Goal: Task Accomplishment & Management: Use online tool/utility

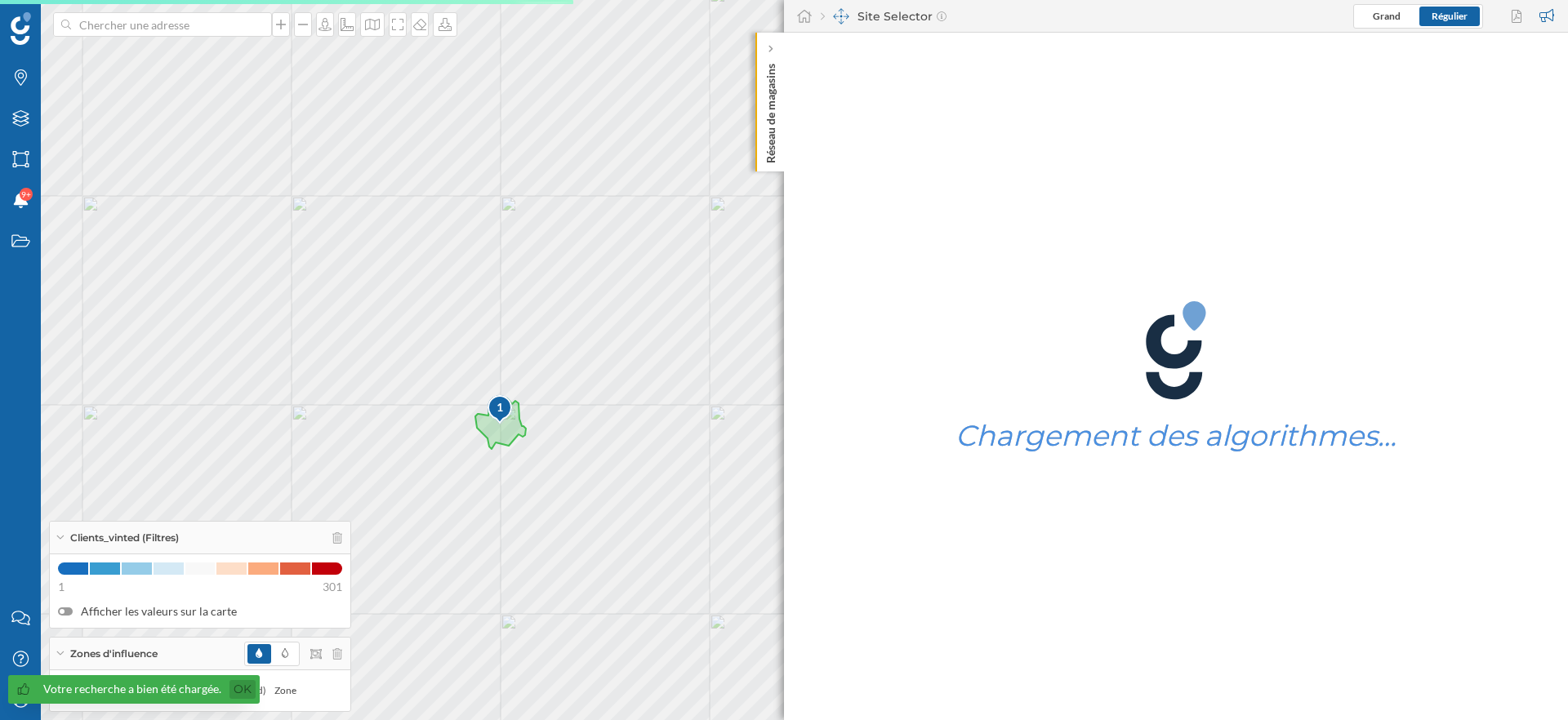
click at [243, 691] on link "Ok" at bounding box center [242, 689] width 26 height 19
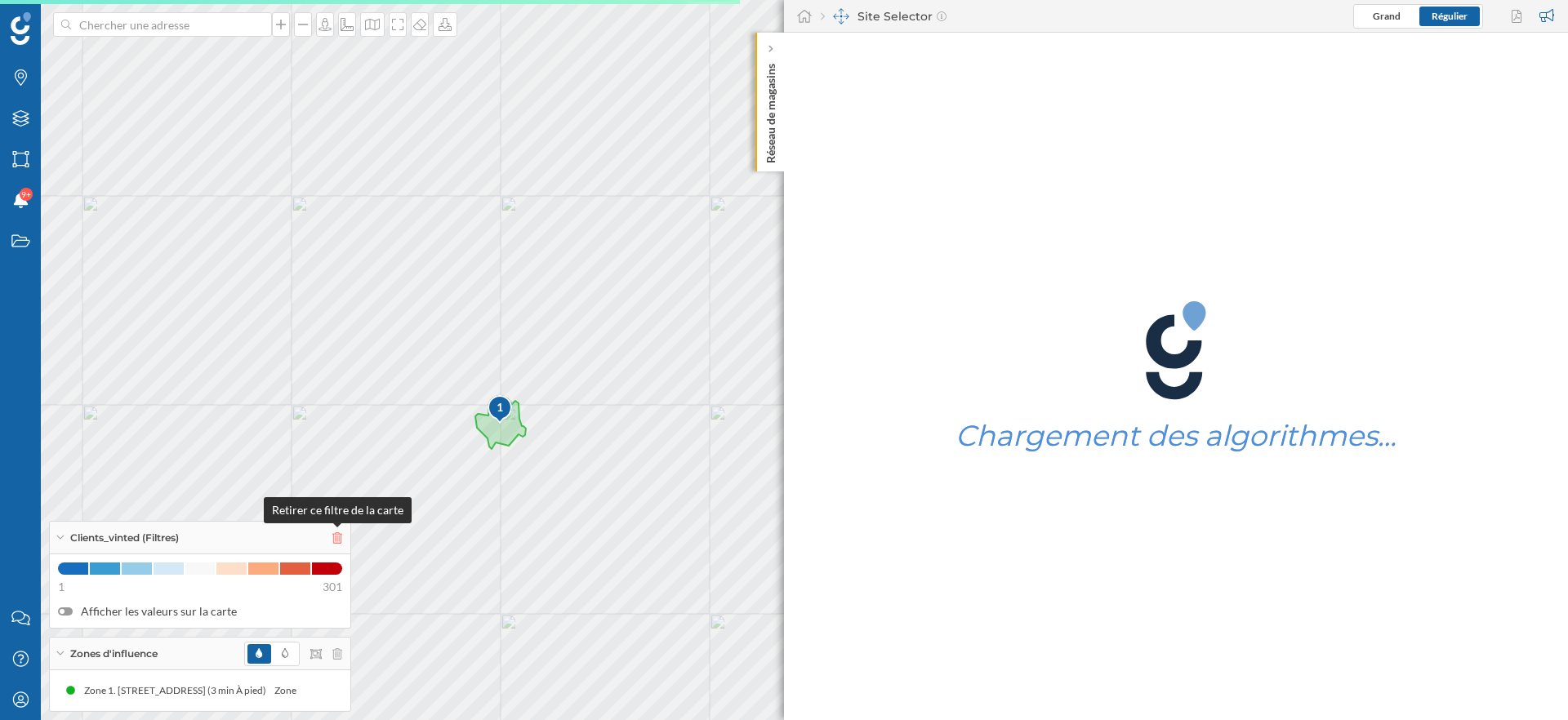
click at [342, 537] on icon at bounding box center [337, 538] width 10 height 11
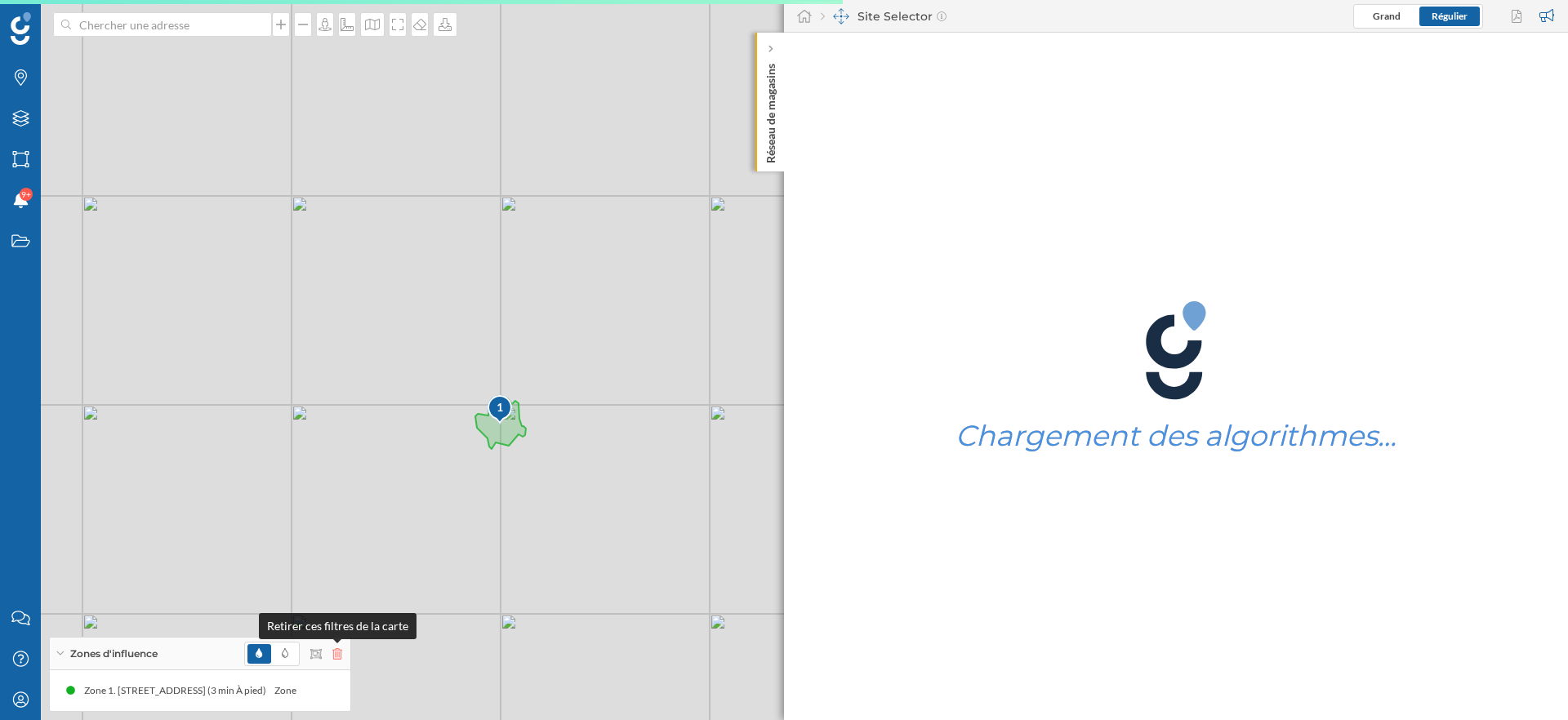
click at [339, 657] on icon at bounding box center [337, 654] width 10 height 11
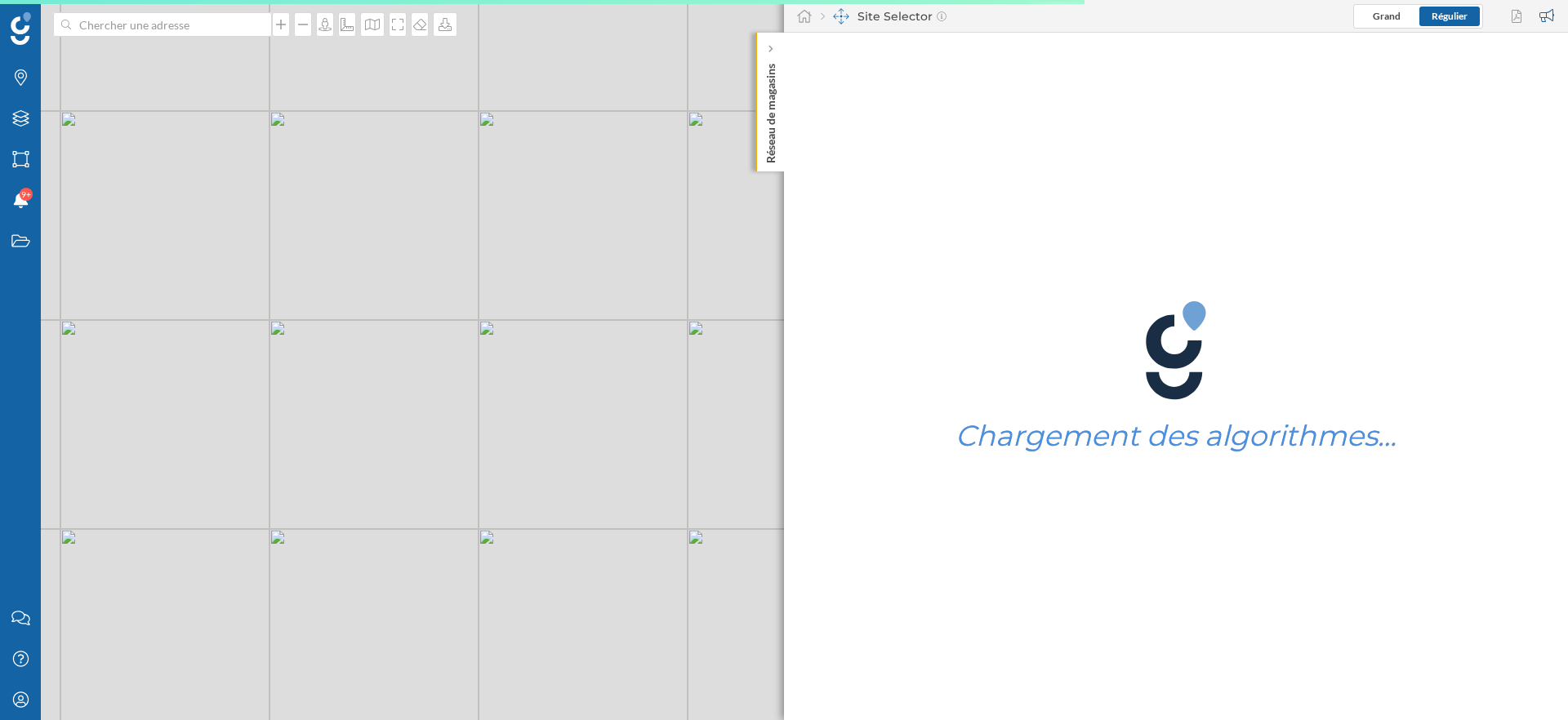
drag, startPoint x: 372, startPoint y: 373, endPoint x: 443, endPoint y: 368, distance: 71.2
click at [443, 368] on div "© Mapbox © OpenStreetMap Improve this map" at bounding box center [784, 360] width 1568 height 720
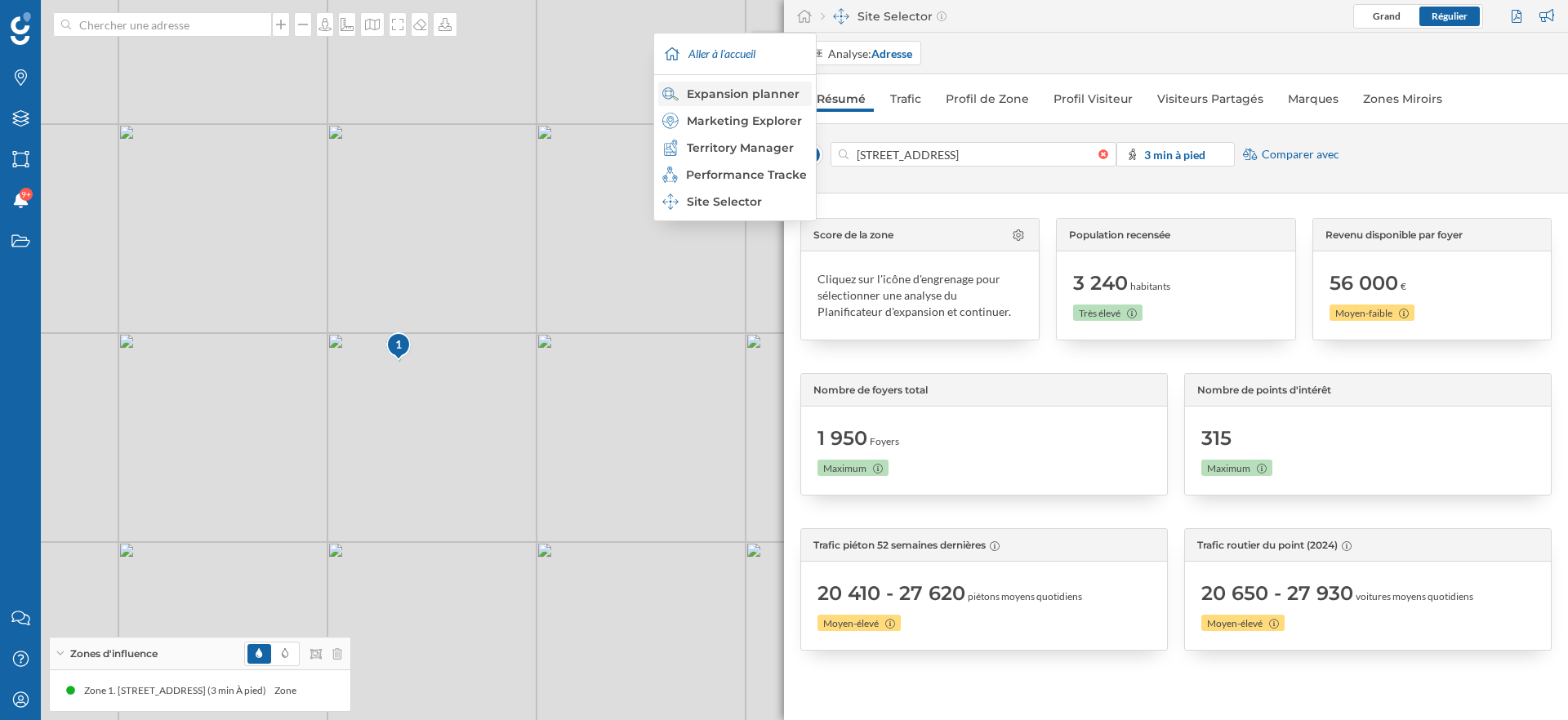
click at [746, 95] on div "Expansion planner" at bounding box center [734, 94] width 144 height 16
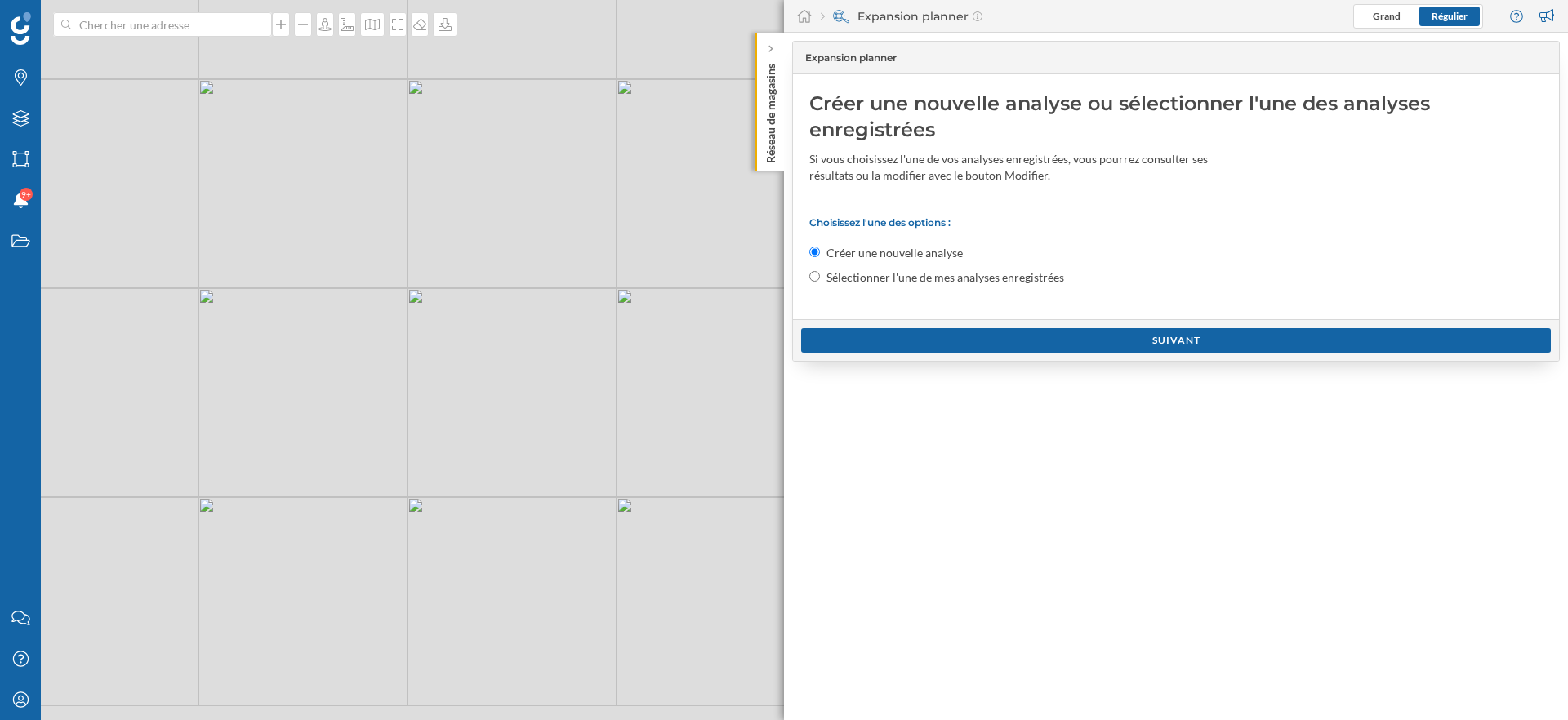
drag, startPoint x: 487, startPoint y: 448, endPoint x: 400, endPoint y: 365, distance: 120.2
click at [400, 365] on div "© Mapbox © OpenStreetMap Improve this map" at bounding box center [784, 360] width 1568 height 720
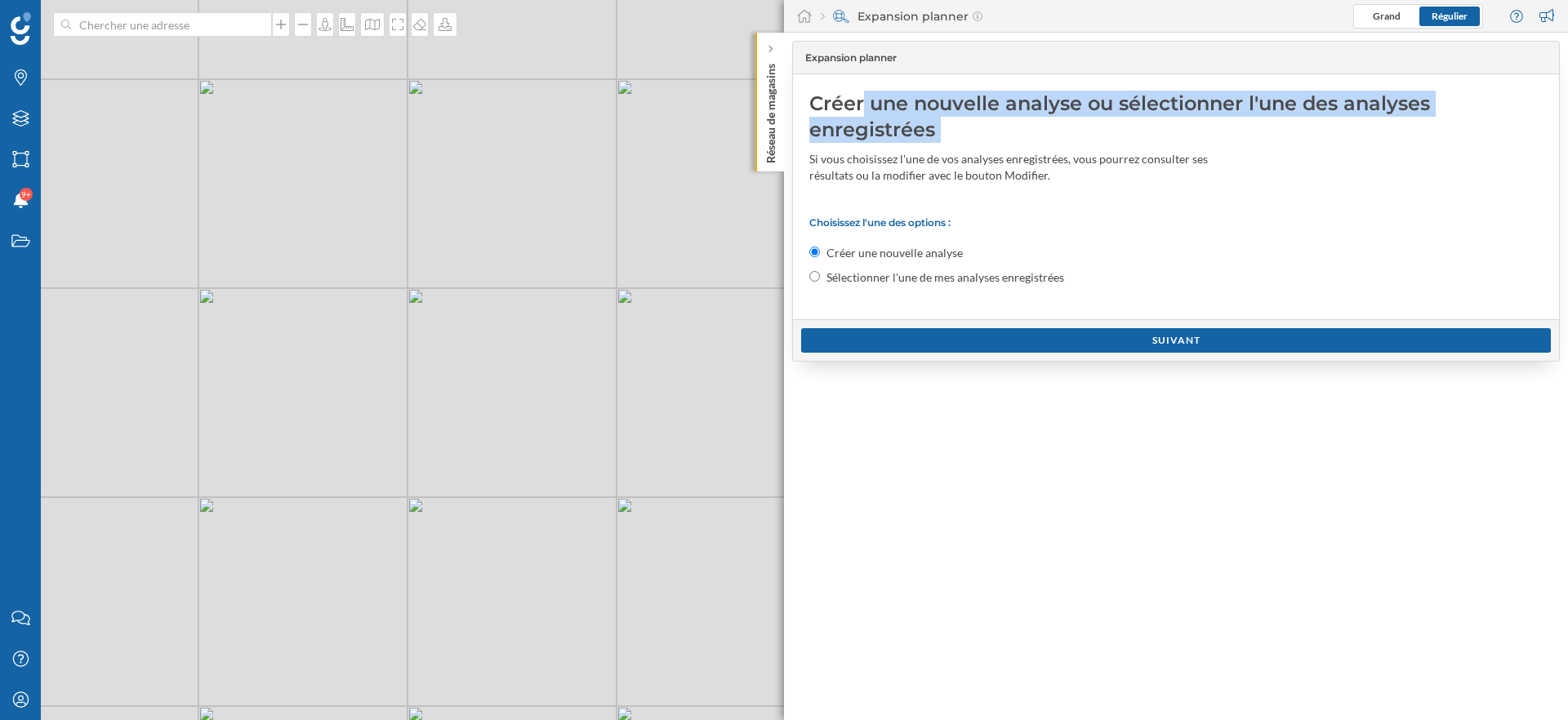
drag, startPoint x: 812, startPoint y: 105, endPoint x: 962, endPoint y: 147, distance: 155.8
click at [962, 147] on div "Créer une nouvelle analyse ou sélectionner l'une des analyses enregistrées Si v…" at bounding box center [1176, 197] width 766 height 245
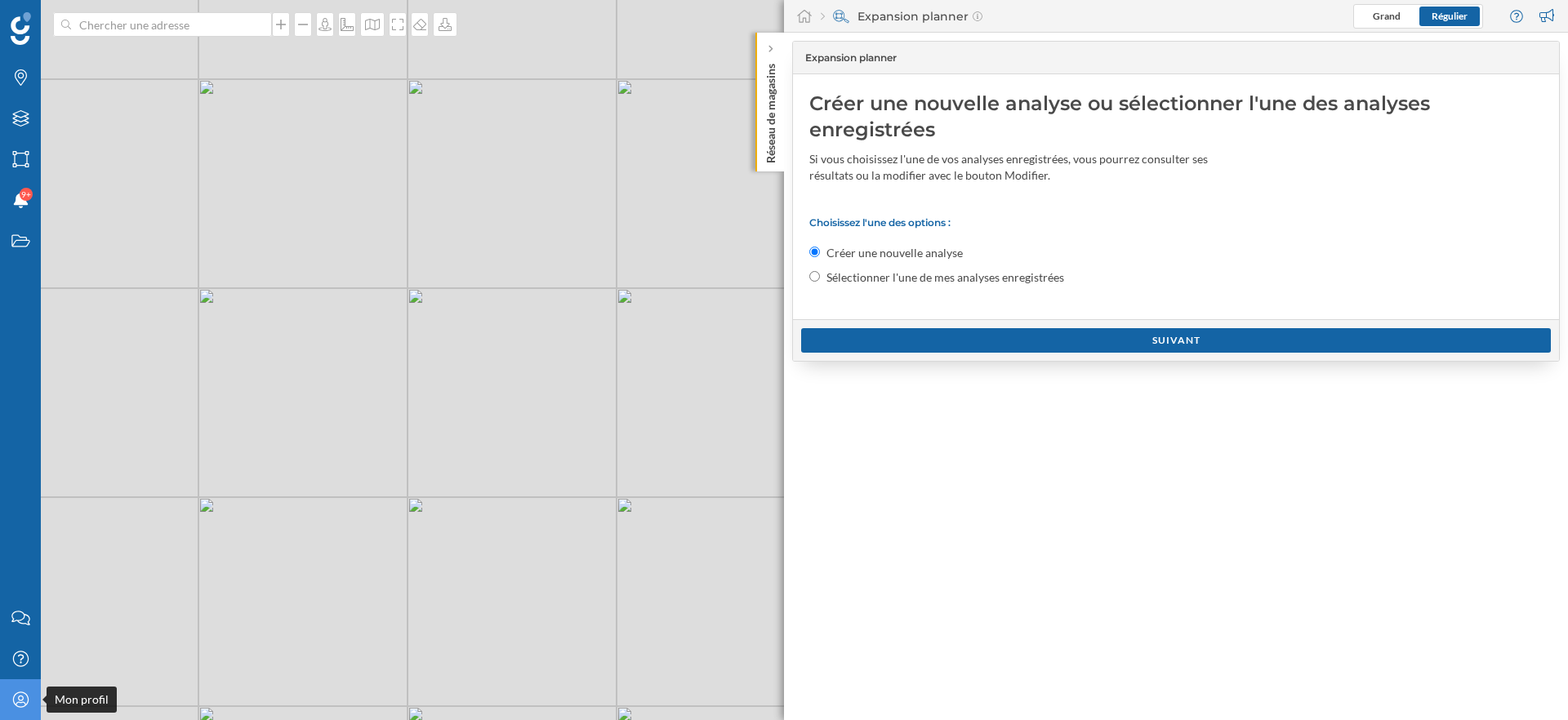
click at [10, 703] on icon "Mon profil" at bounding box center [20, 700] width 20 height 16
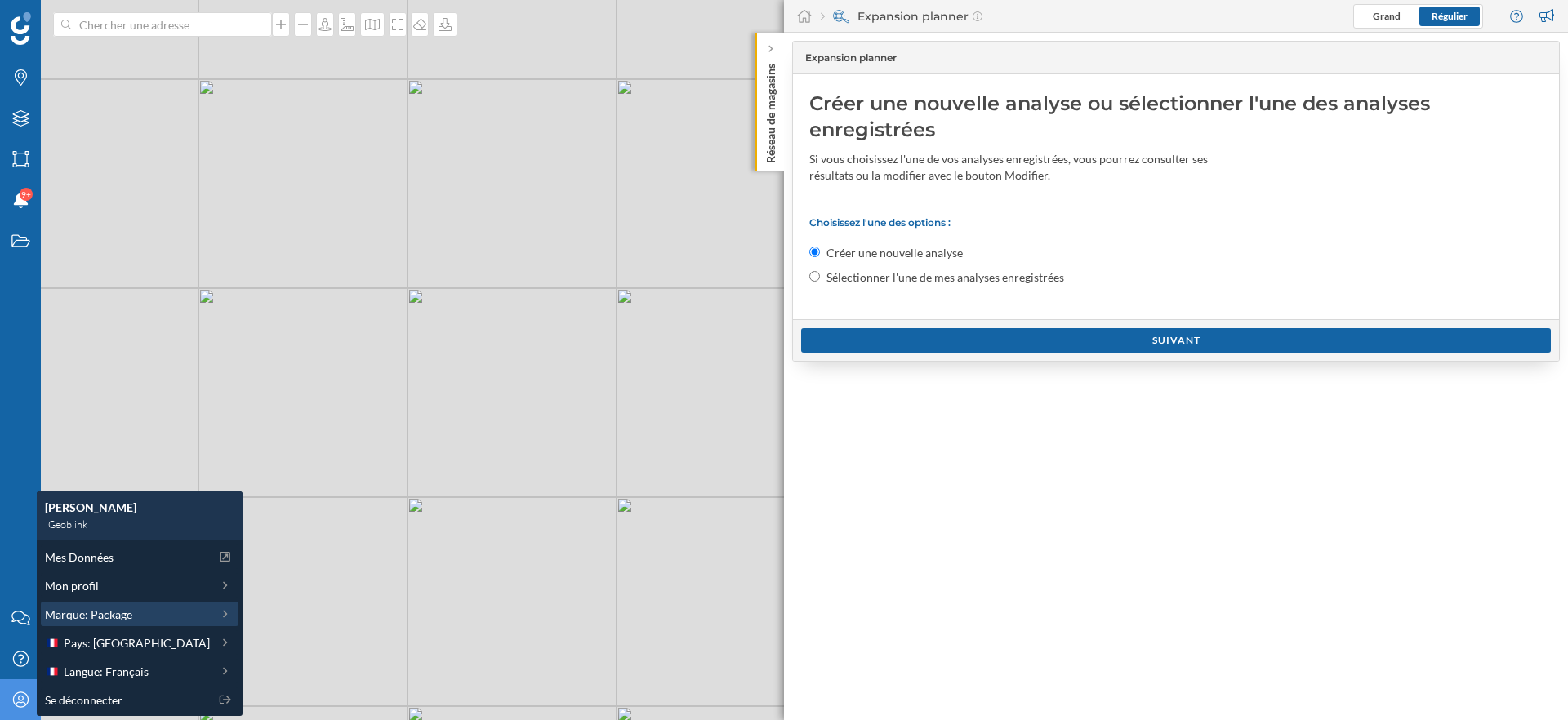
click at [89, 615] on span "Marque: Package" at bounding box center [89, 614] width 88 height 17
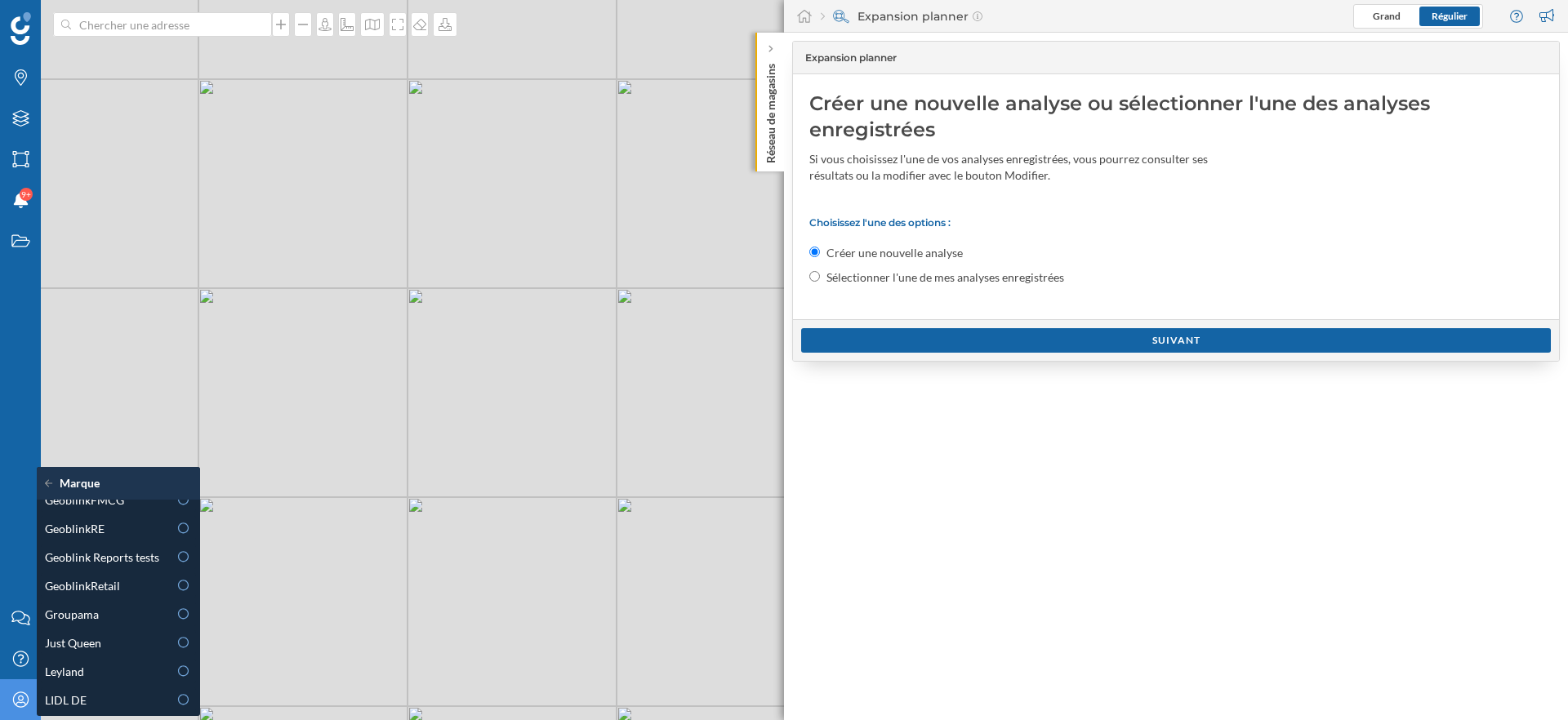
scroll to position [465, 0]
click at [108, 624] on span "GeoblinkRetail" at bounding box center [83, 623] width 75 height 17
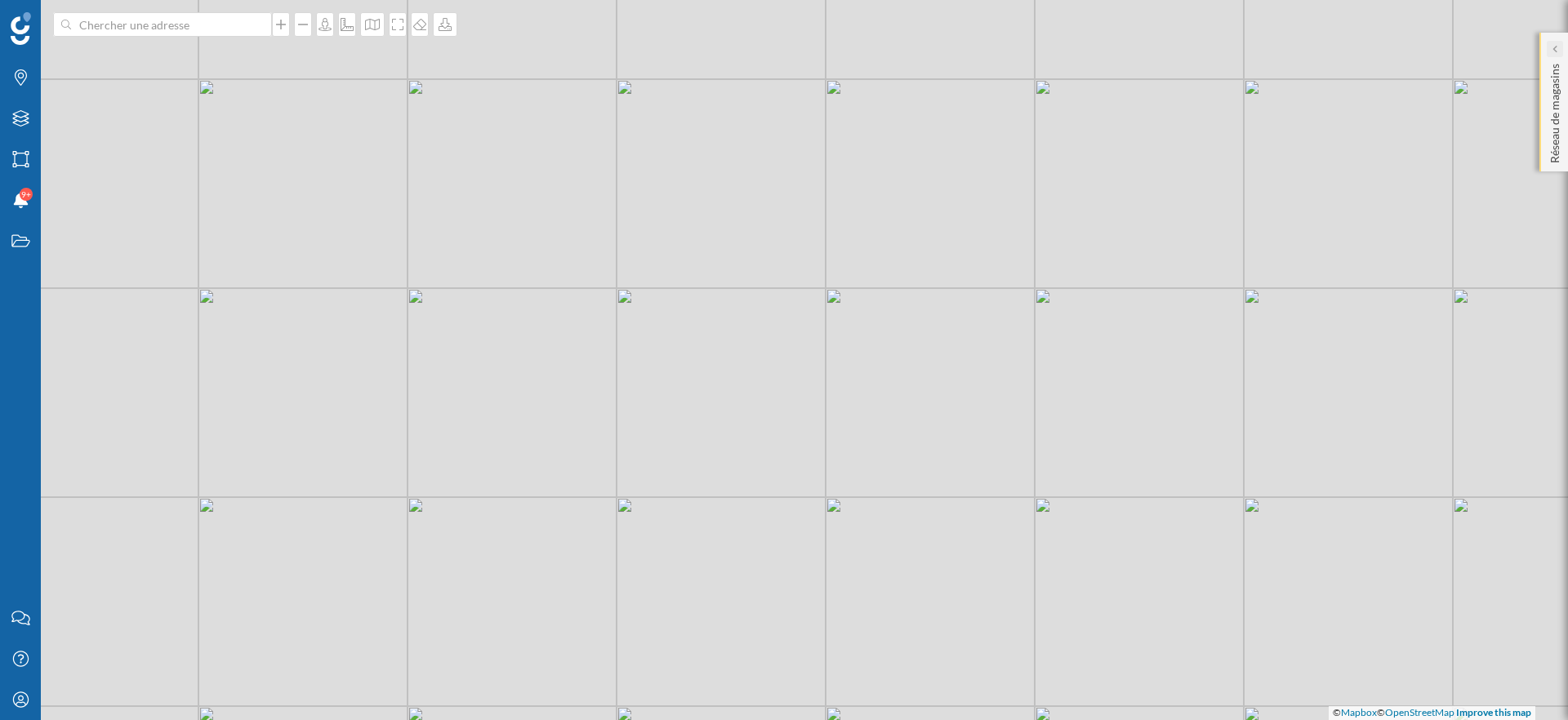
click at [1554, 45] on icon at bounding box center [1554, 49] width 5 height 9
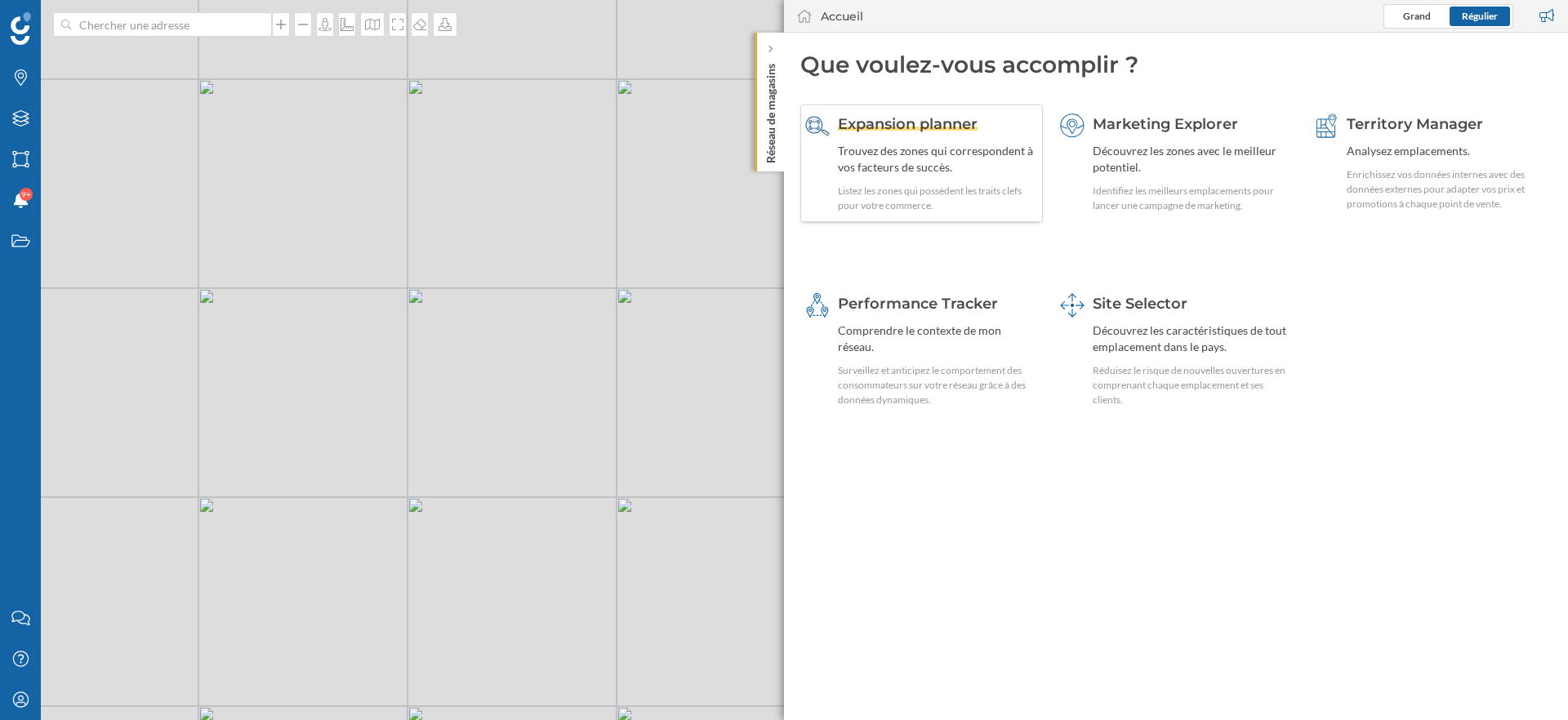
click at [899, 134] on div "Expansion planner" at bounding box center [937, 124] width 200 height 21
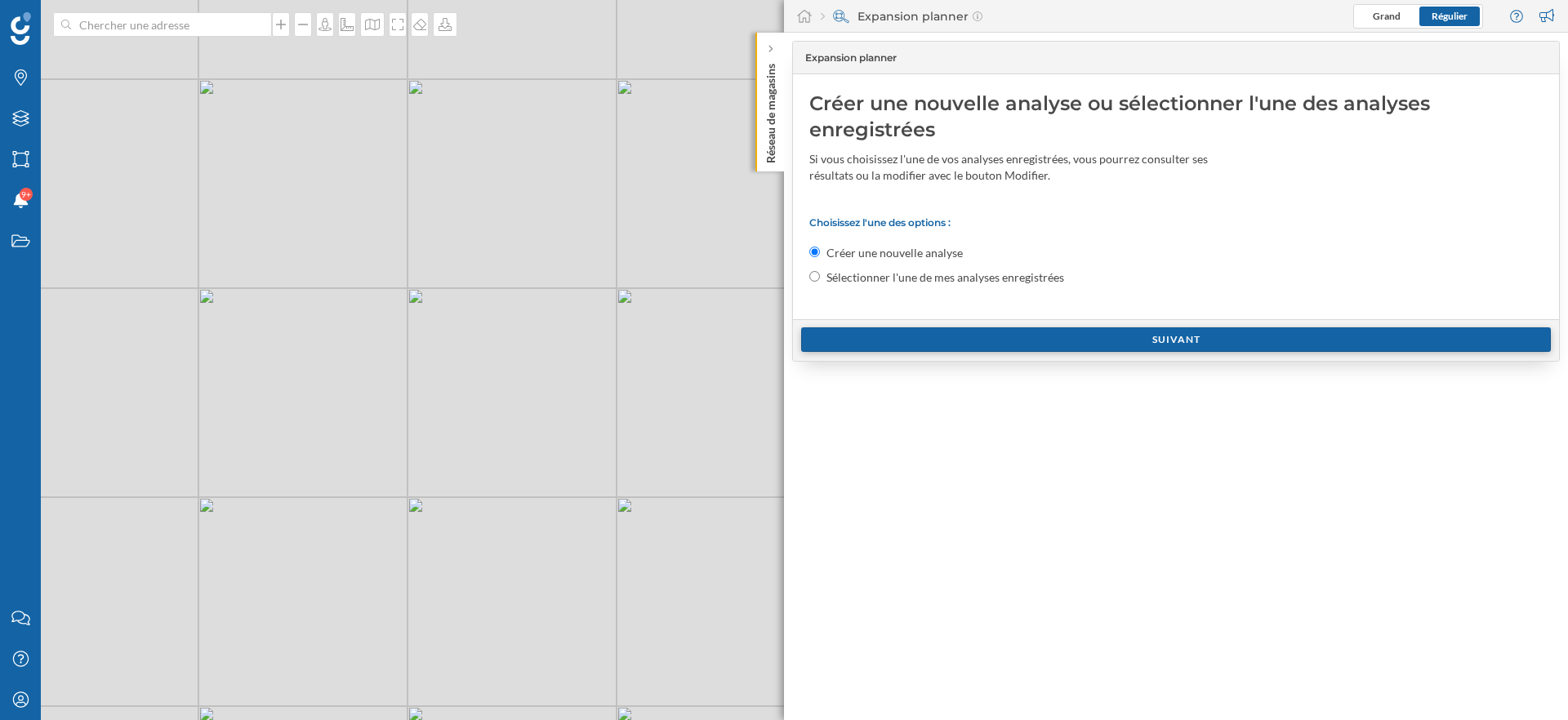
click at [1000, 338] on div "Suivant" at bounding box center [1176, 339] width 750 height 25
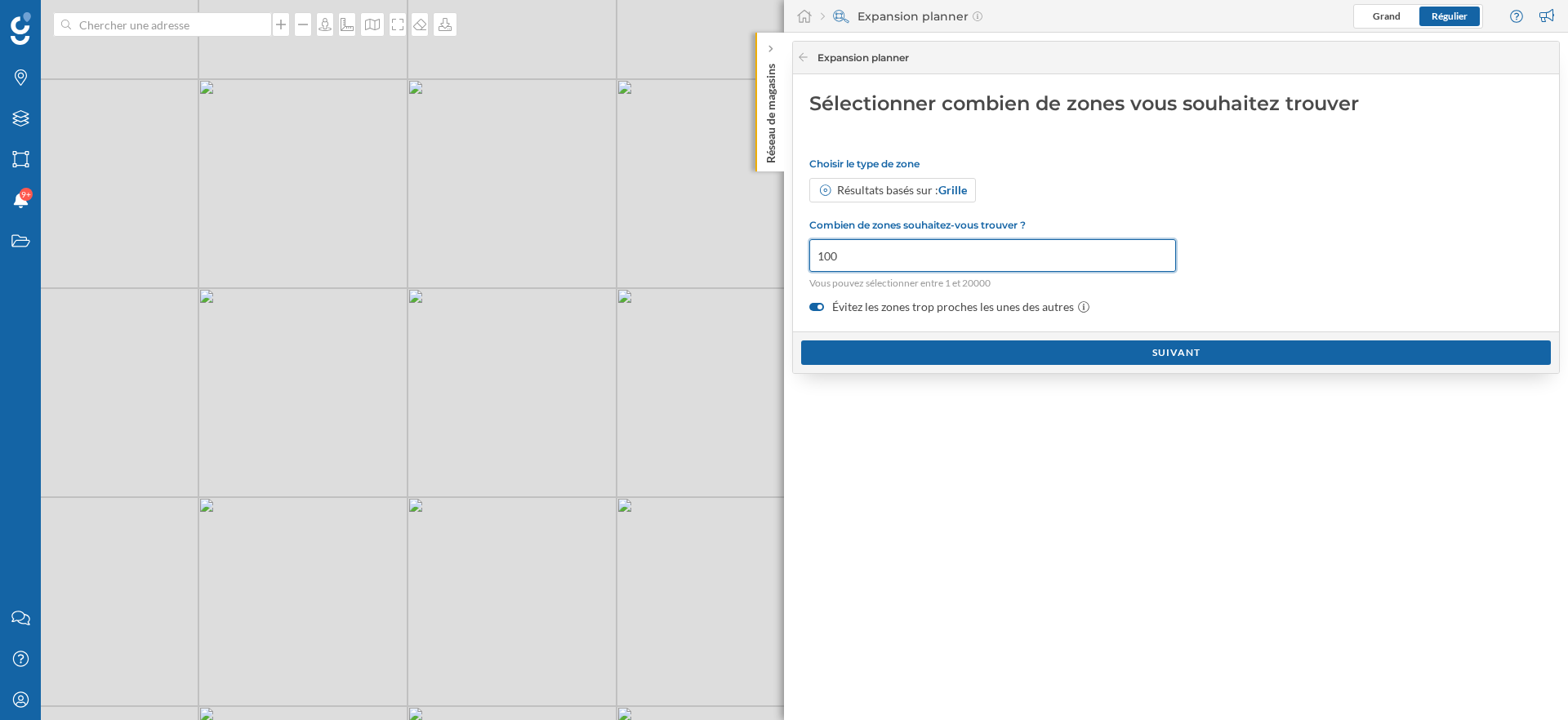
click at [912, 261] on input "100" at bounding box center [993, 256] width 366 height 32
drag, startPoint x: 533, startPoint y: 380, endPoint x: 499, endPoint y: 507, distance: 131.5
click at [499, 507] on div "© Mapbox © OpenStreetMap Improve this map" at bounding box center [784, 360] width 1568 height 720
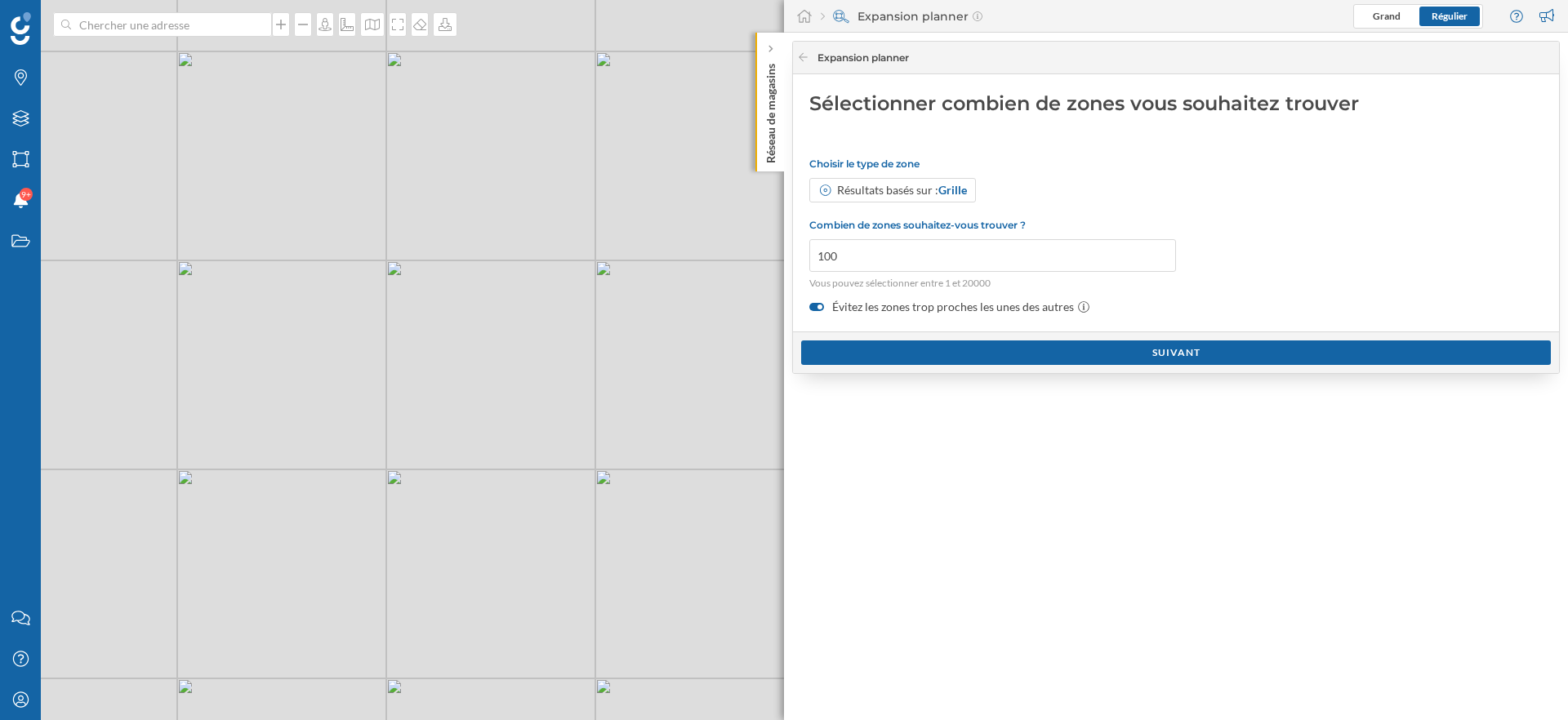
drag, startPoint x: 372, startPoint y: 214, endPoint x: 405, endPoint y: 287, distance: 80.1
click at [405, 287] on div "© Mapbox © OpenStreetMap Improve this map" at bounding box center [784, 360] width 1568 height 720
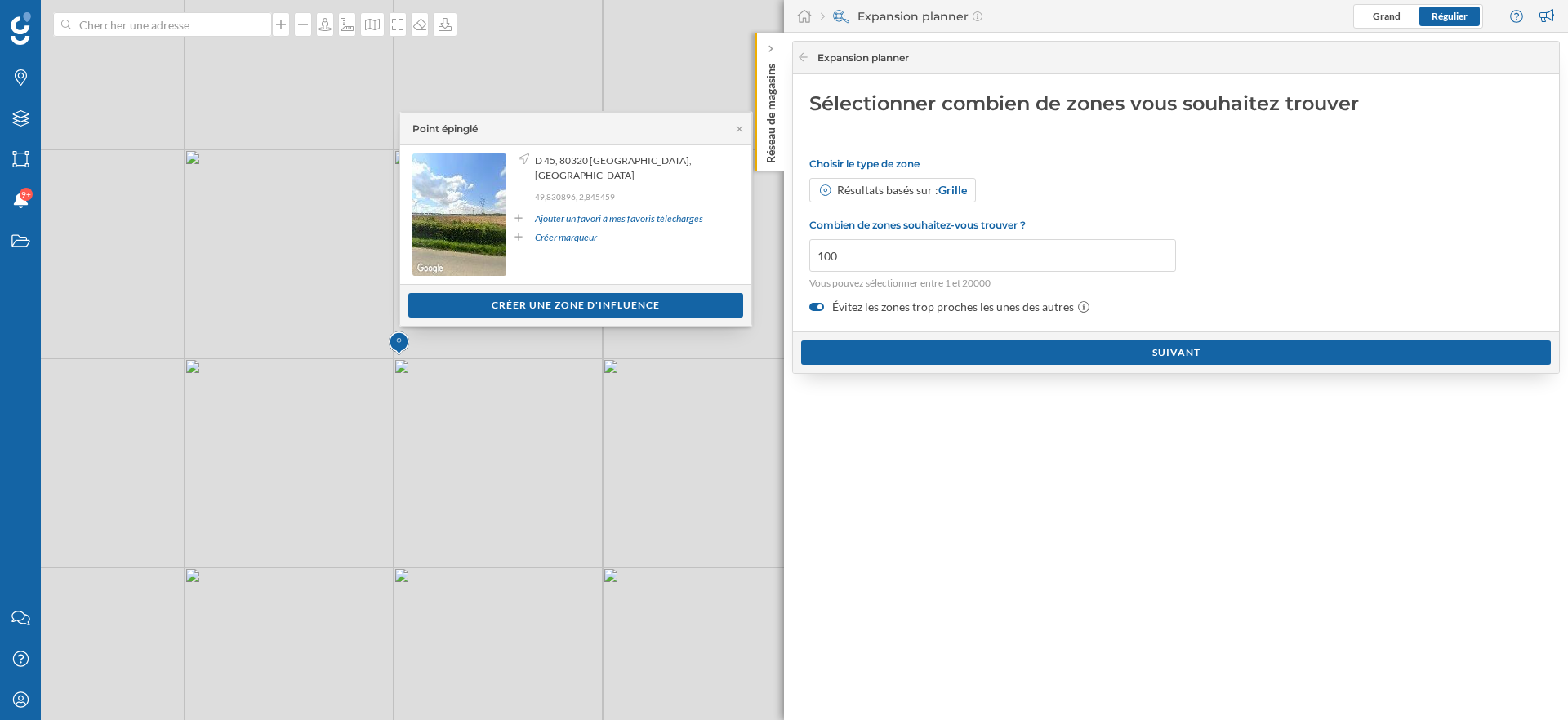
click at [1152, 285] on p "Vous pouvez sélectionner entre 1 et 20000" at bounding box center [993, 283] width 366 height 14
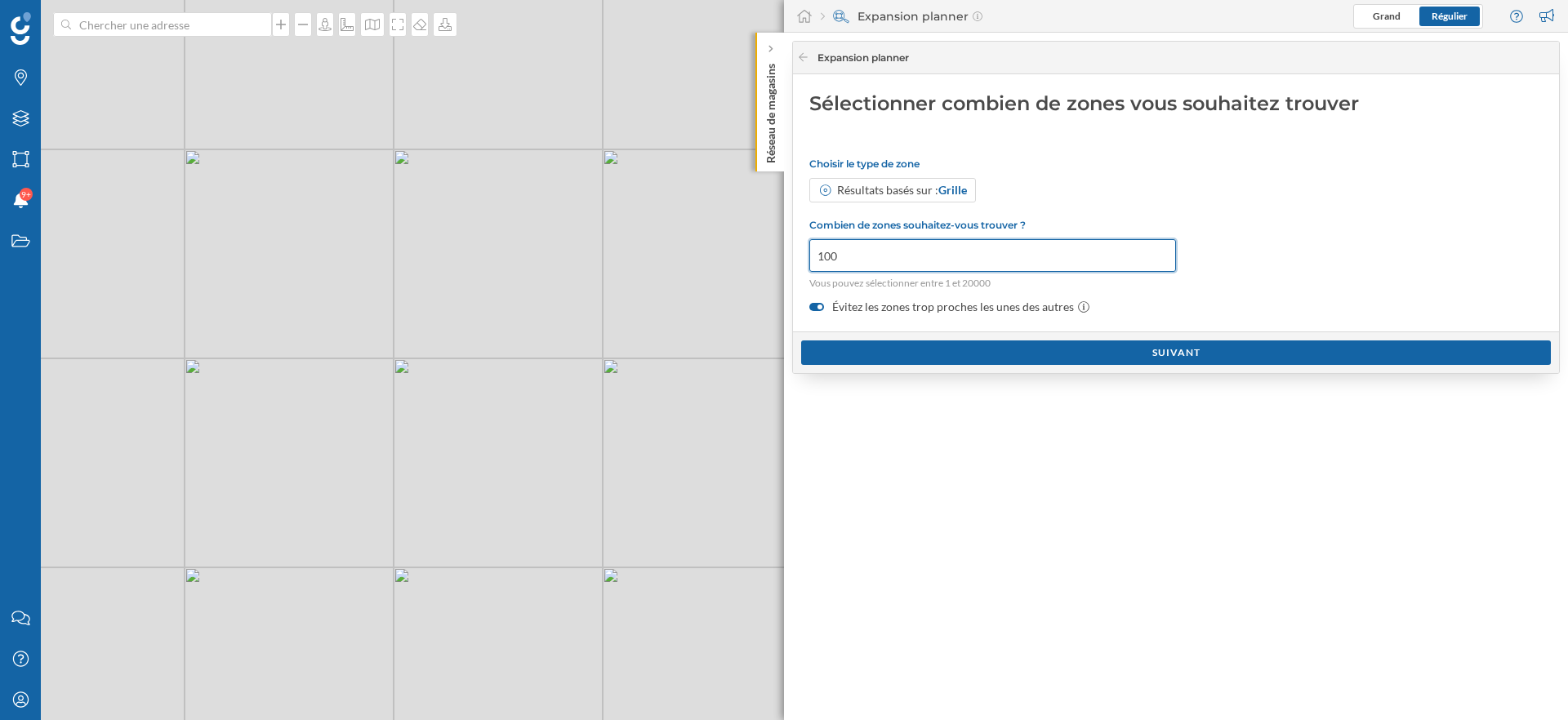
drag, startPoint x: 912, startPoint y: 253, endPoint x: 774, endPoint y: 253, distance: 138.0
click at [774, 253] on div "Marques Filtres Zones Notifications 9+ Travail Nous contacter Centre d'aide Mon…" at bounding box center [784, 360] width 1568 height 720
type input "3000"
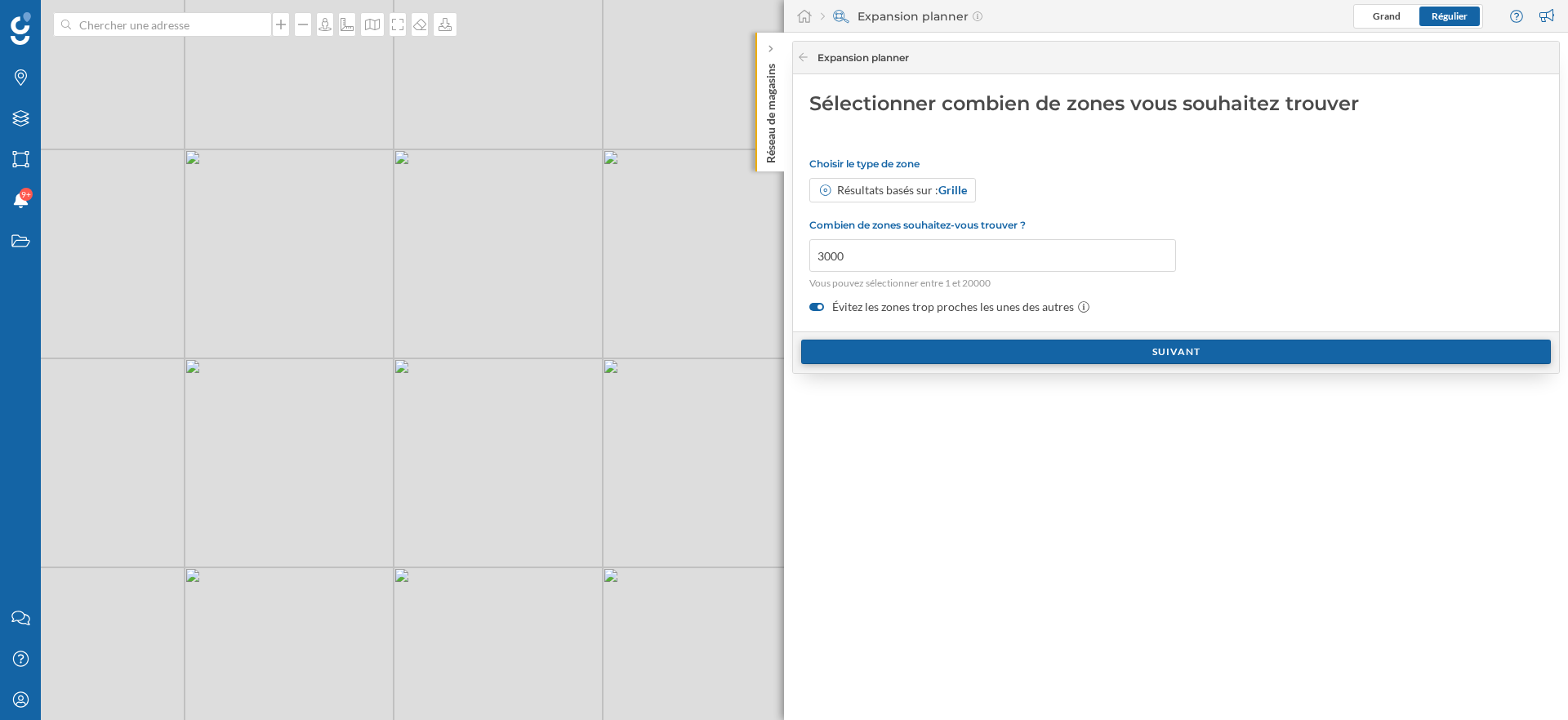
click at [929, 360] on div "Suivant" at bounding box center [1176, 352] width 750 height 25
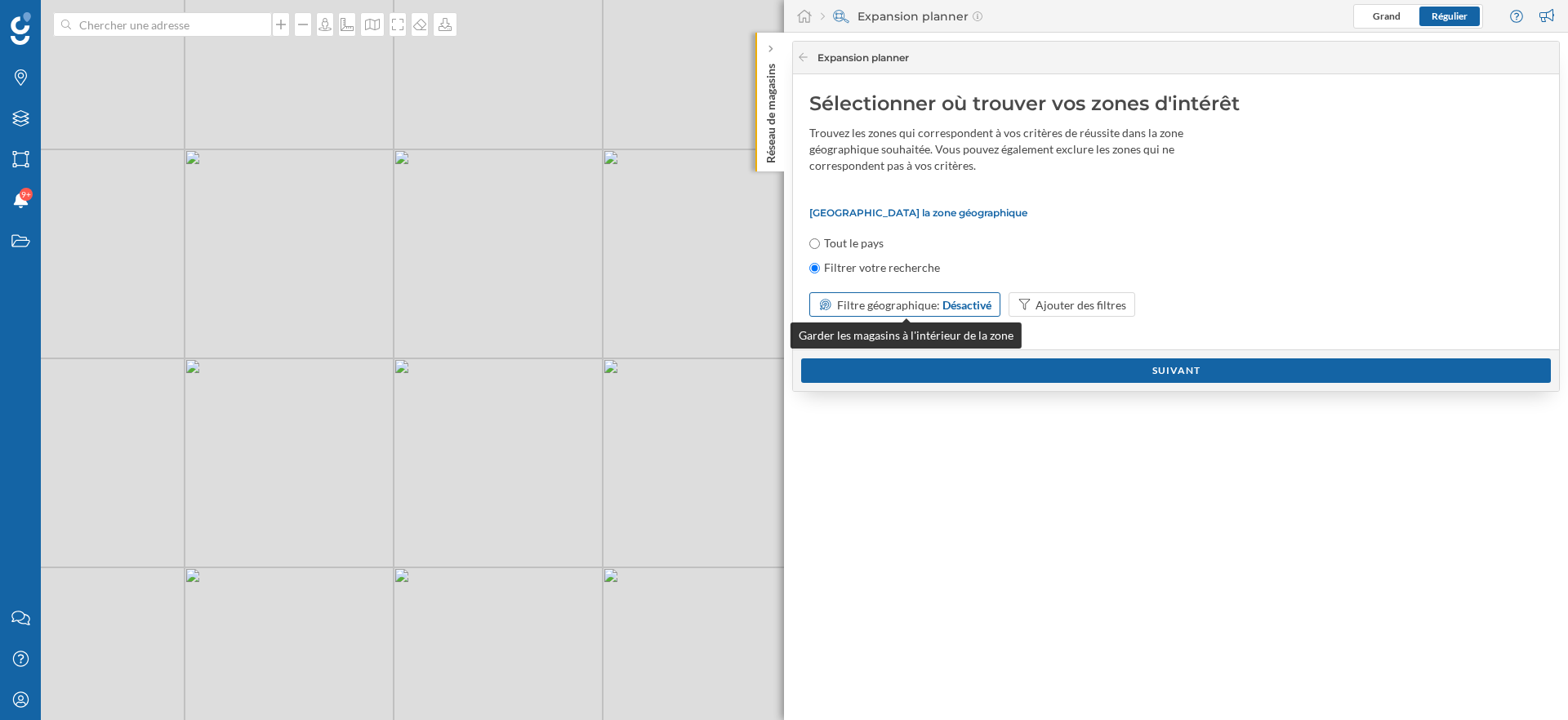
click at [935, 311] on span "Filtre géographique:" at bounding box center [888, 305] width 103 height 14
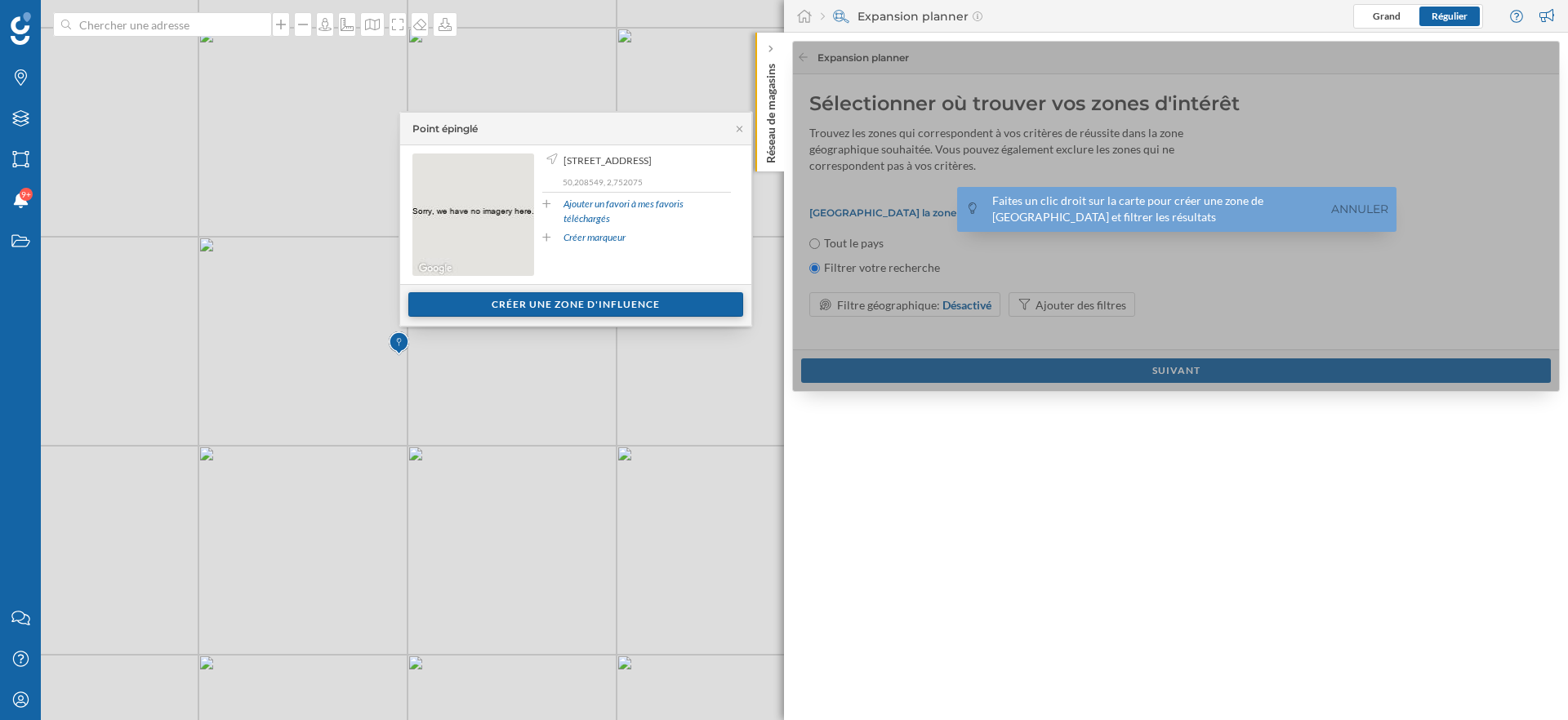
click at [581, 315] on div "Créer une zone d'influence" at bounding box center [575, 304] width 335 height 25
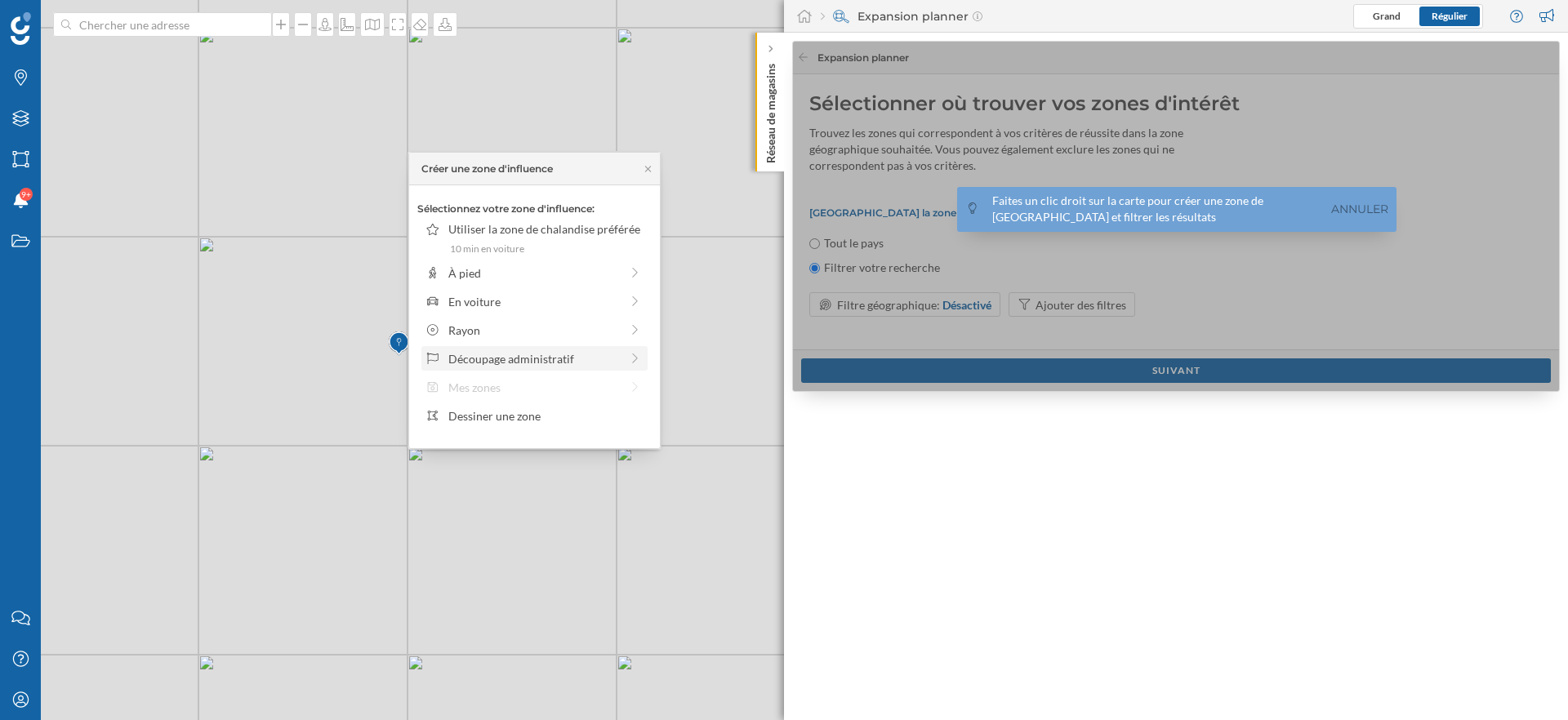
click at [511, 360] on div "Découpage administratif" at bounding box center [533, 359] width 171 height 17
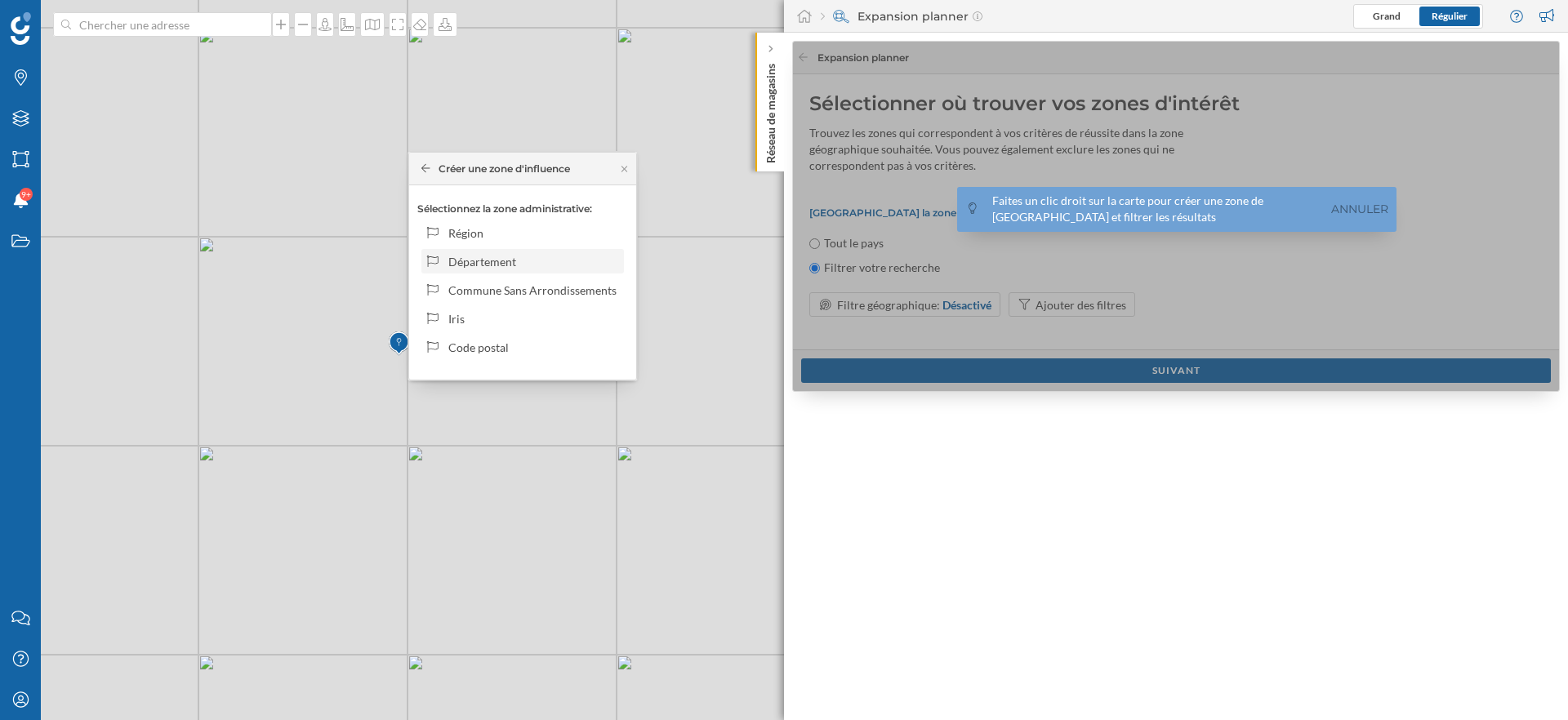
click at [528, 267] on div "Département" at bounding box center [533, 262] width 170 height 17
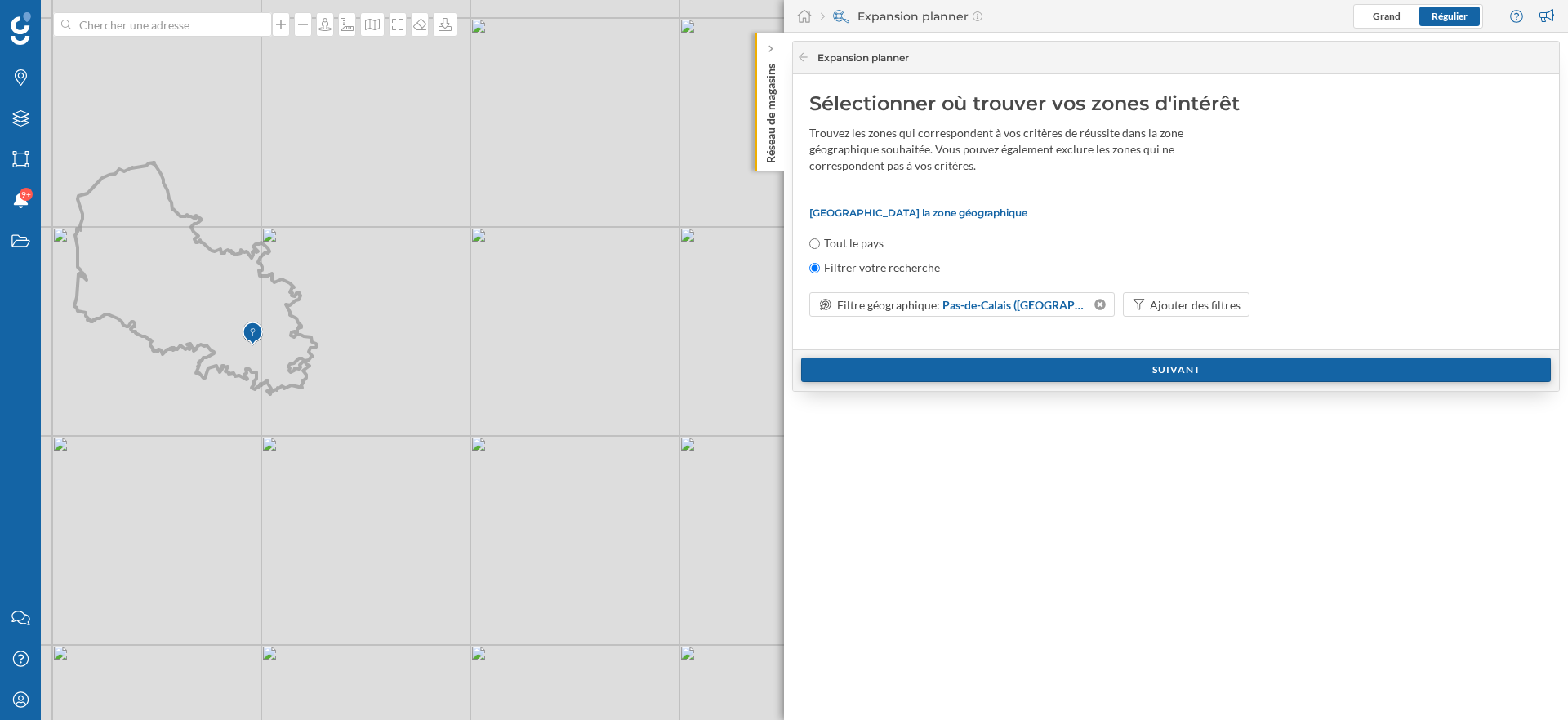
click at [1065, 371] on div "Suivant" at bounding box center [1176, 370] width 750 height 25
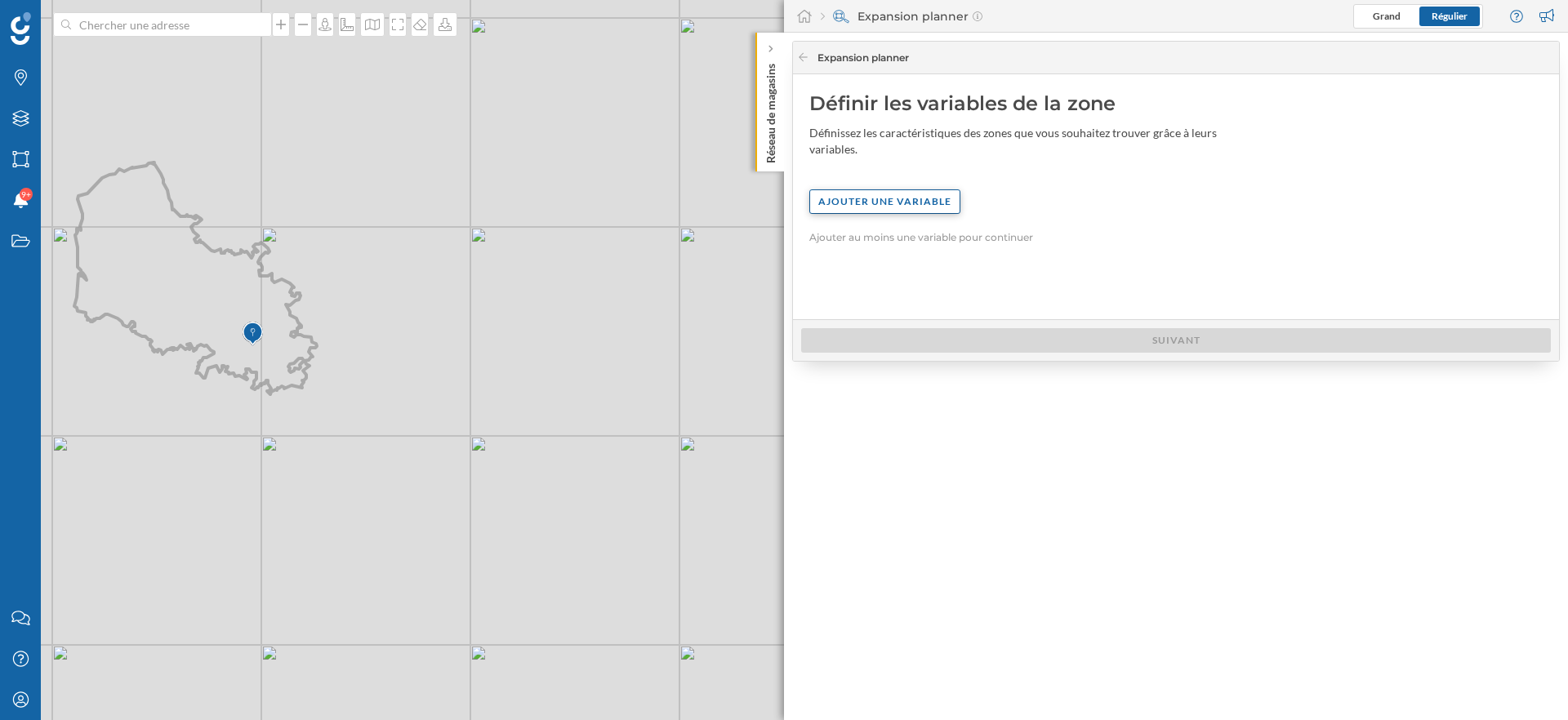
click at [890, 203] on div "Ajouter une variable" at bounding box center [885, 201] width 151 height 25
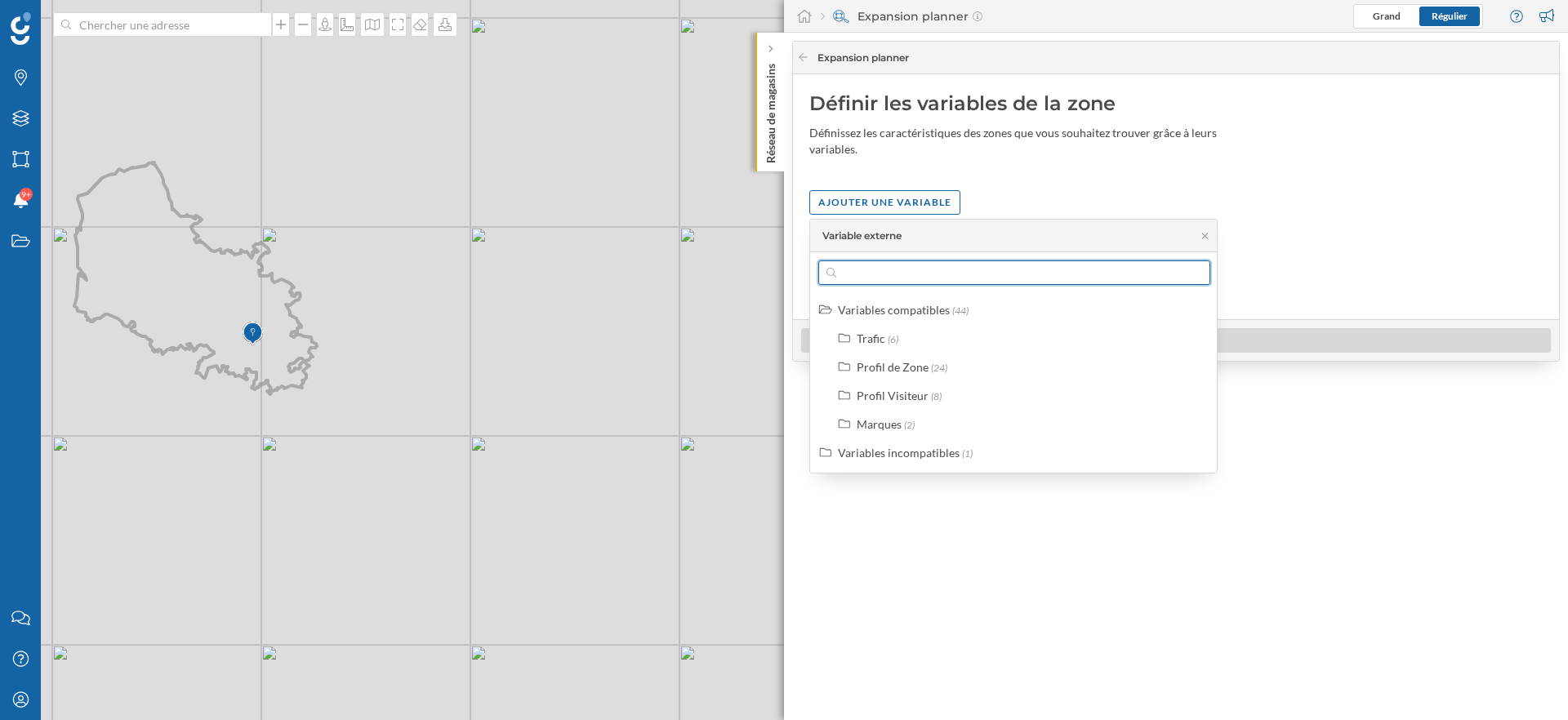
click at [890, 277] on input "text" at bounding box center [1014, 273] width 356 height 25
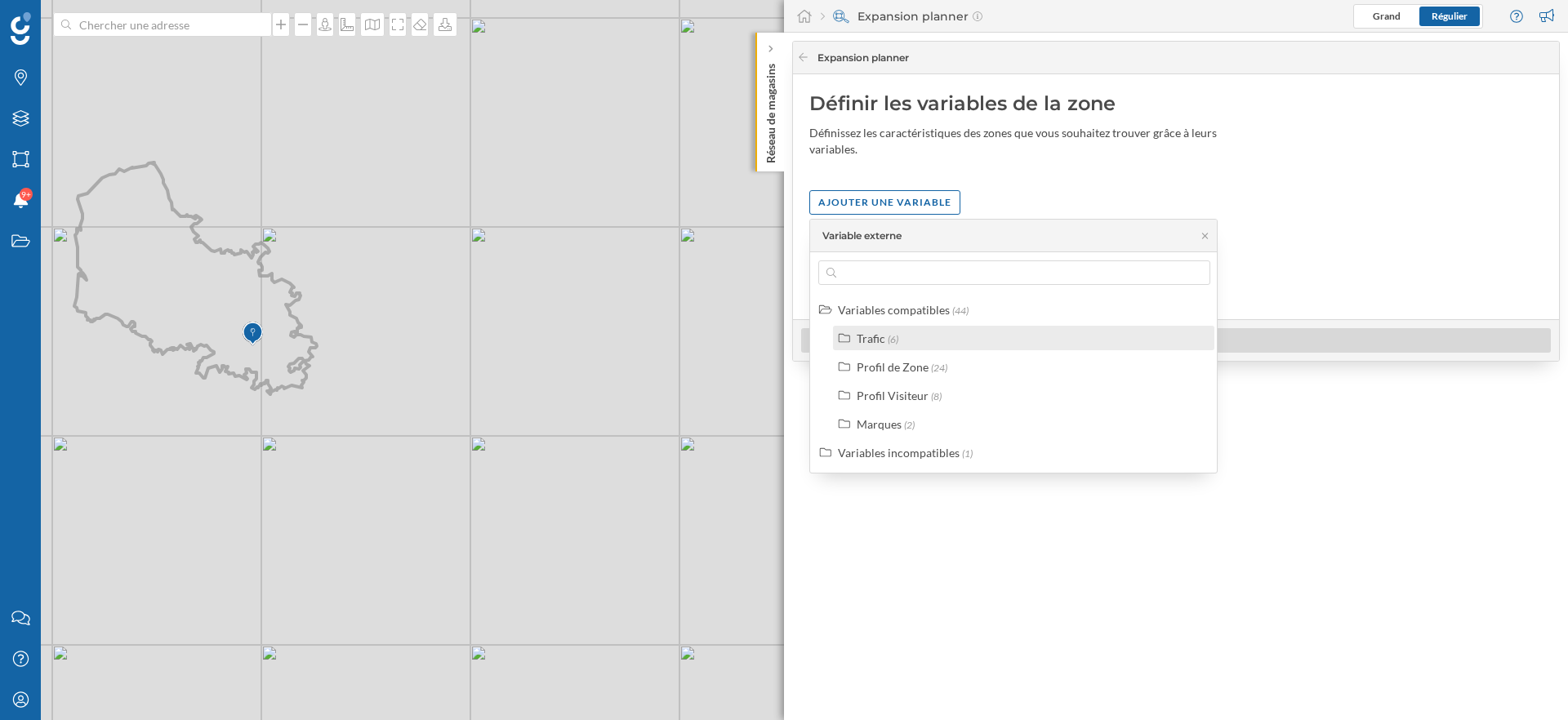
click at [889, 343] on span "(6)" at bounding box center [893, 339] width 10 height 12
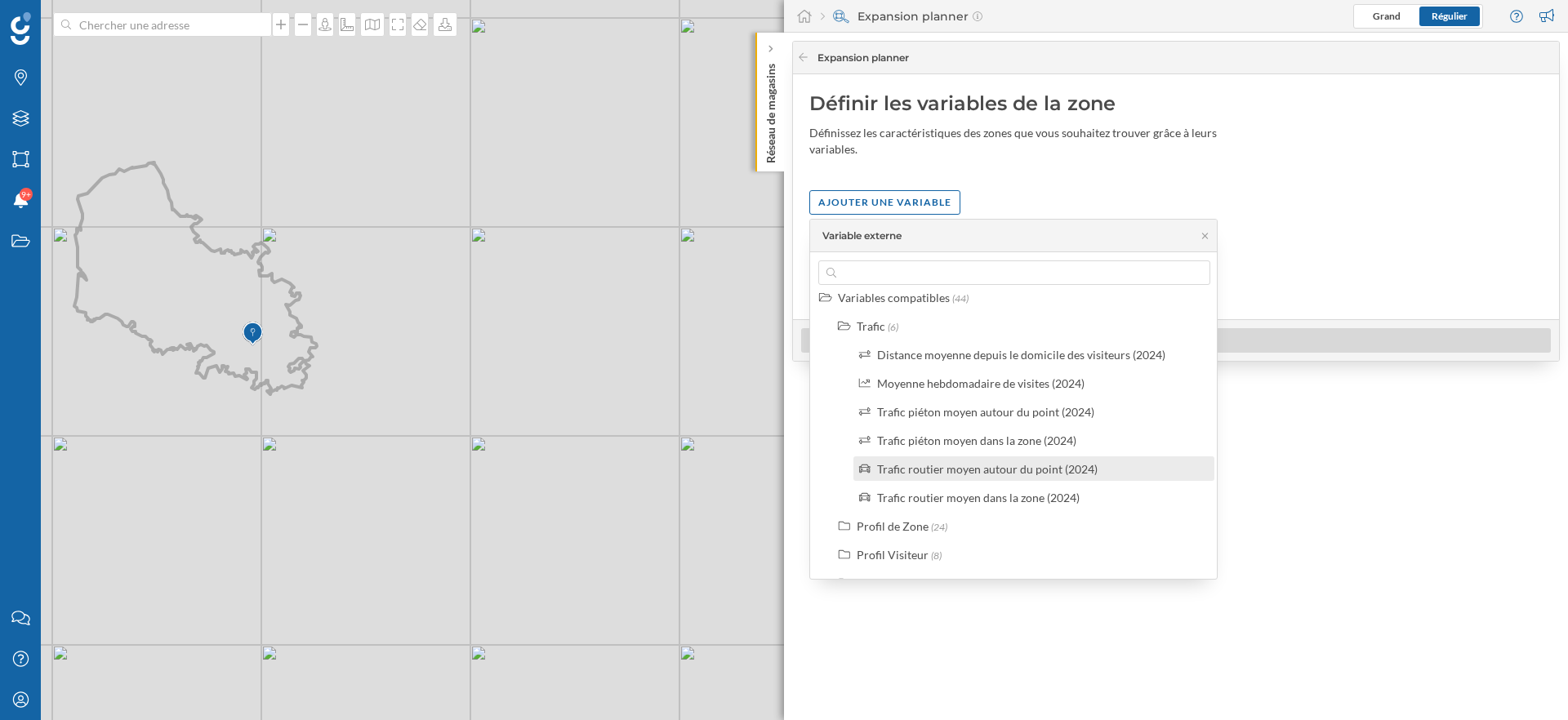
scroll to position [30, 0]
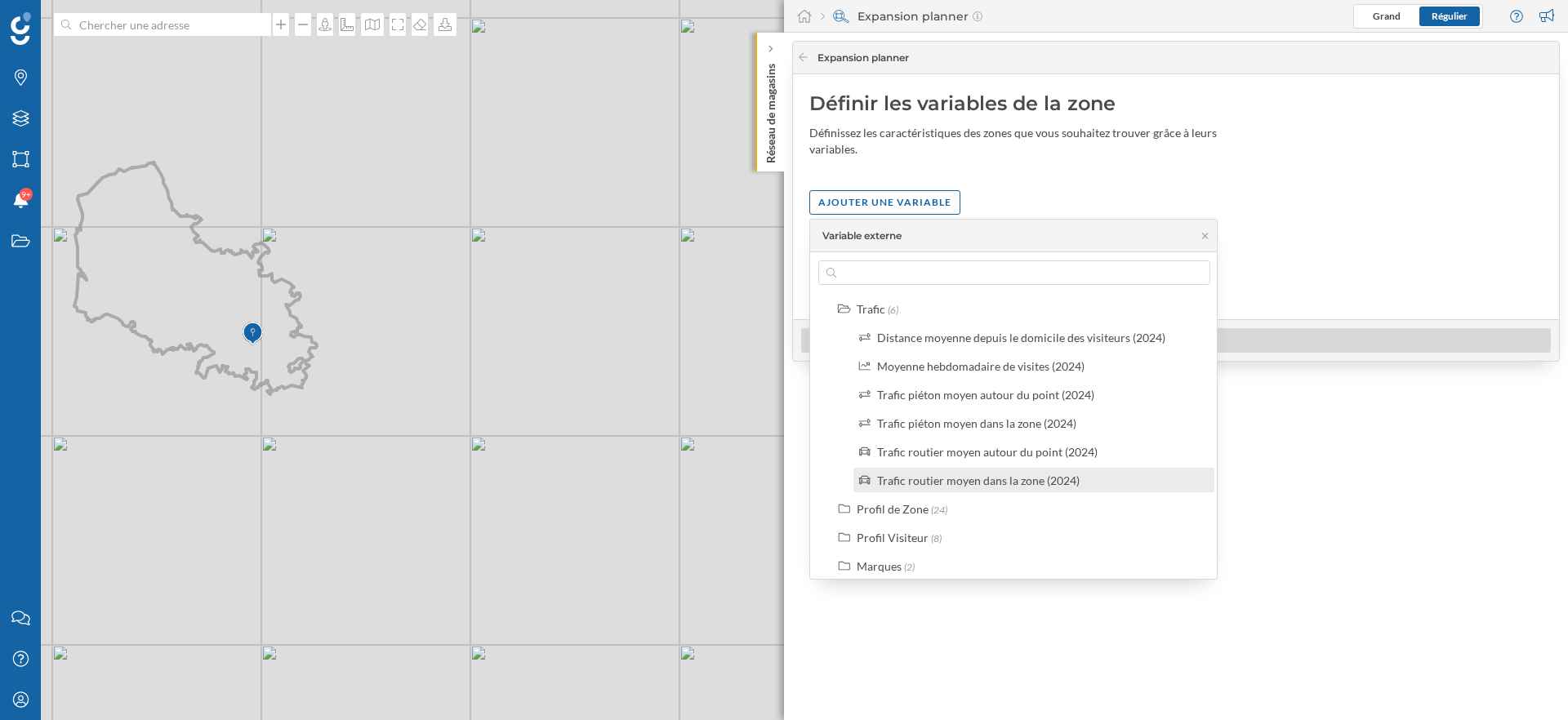
click at [1018, 484] on div "Trafic routier moyen dans la zone (2024)" at bounding box center [978, 481] width 203 height 14
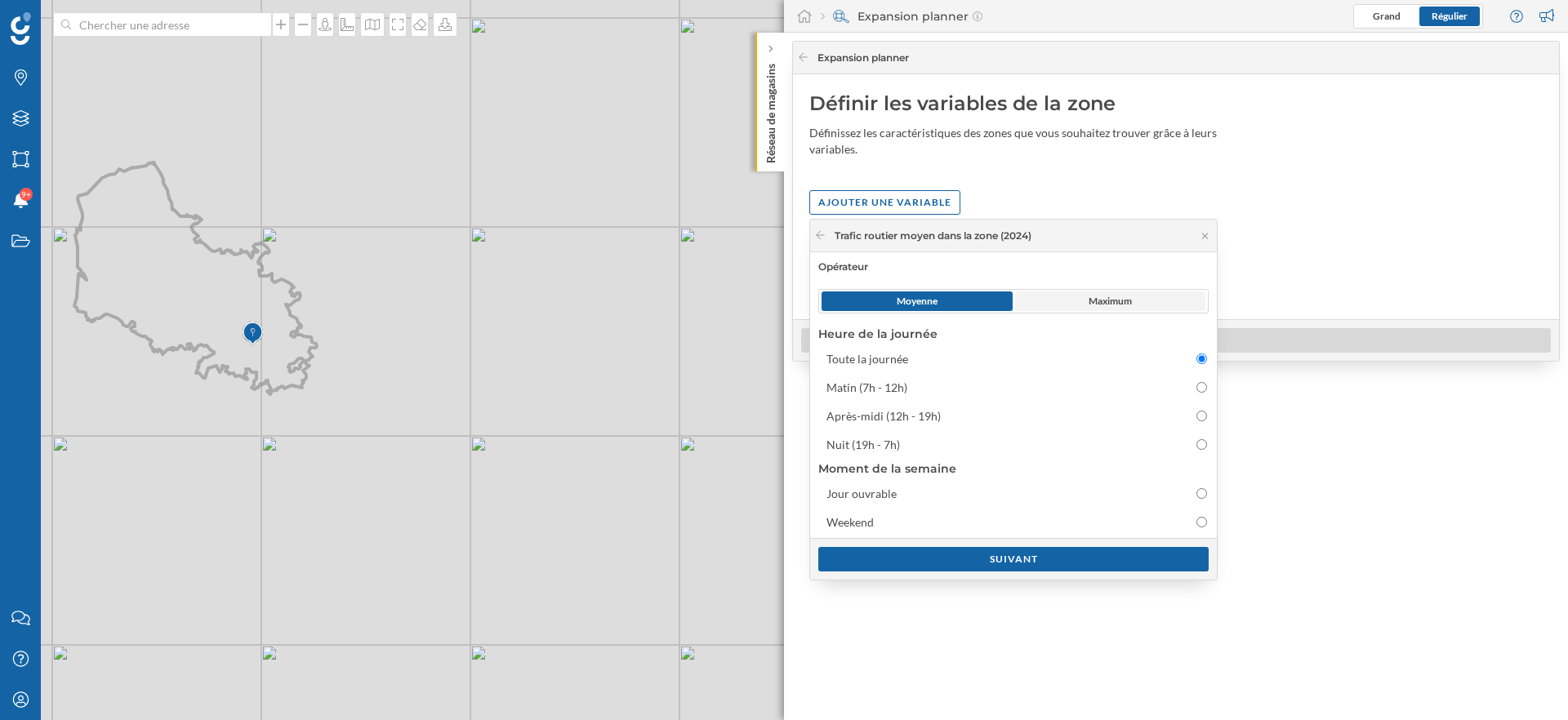
click at [1111, 298] on span "Maximum" at bounding box center [1110, 301] width 43 height 14
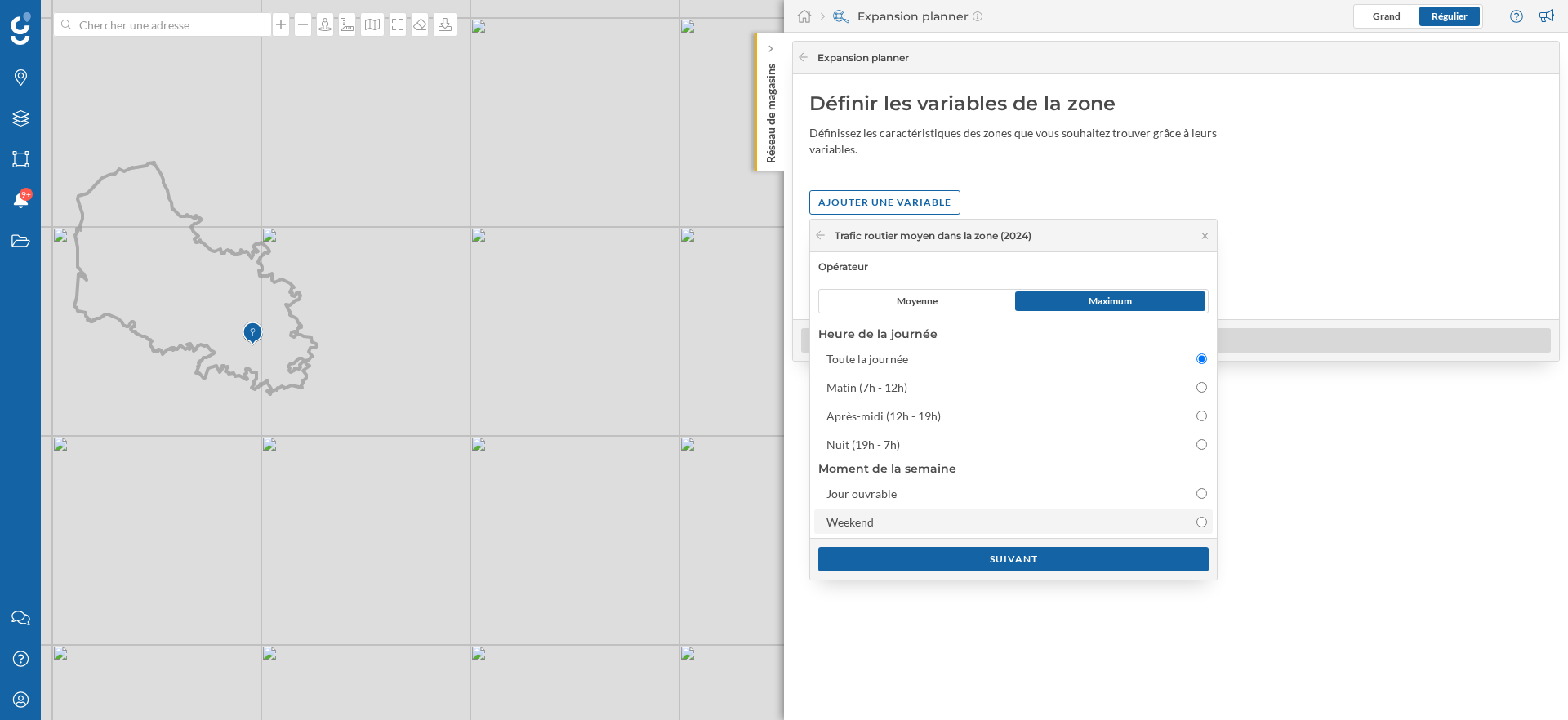
click at [984, 516] on div "Weekend" at bounding box center [999, 522] width 345 height 17
click at [1196, 517] on input "Weekend" at bounding box center [1202, 522] width 10 height 10
radio input "false"
radio input "true"
click at [1033, 560] on div "Suivant" at bounding box center [1013, 558] width 390 height 25
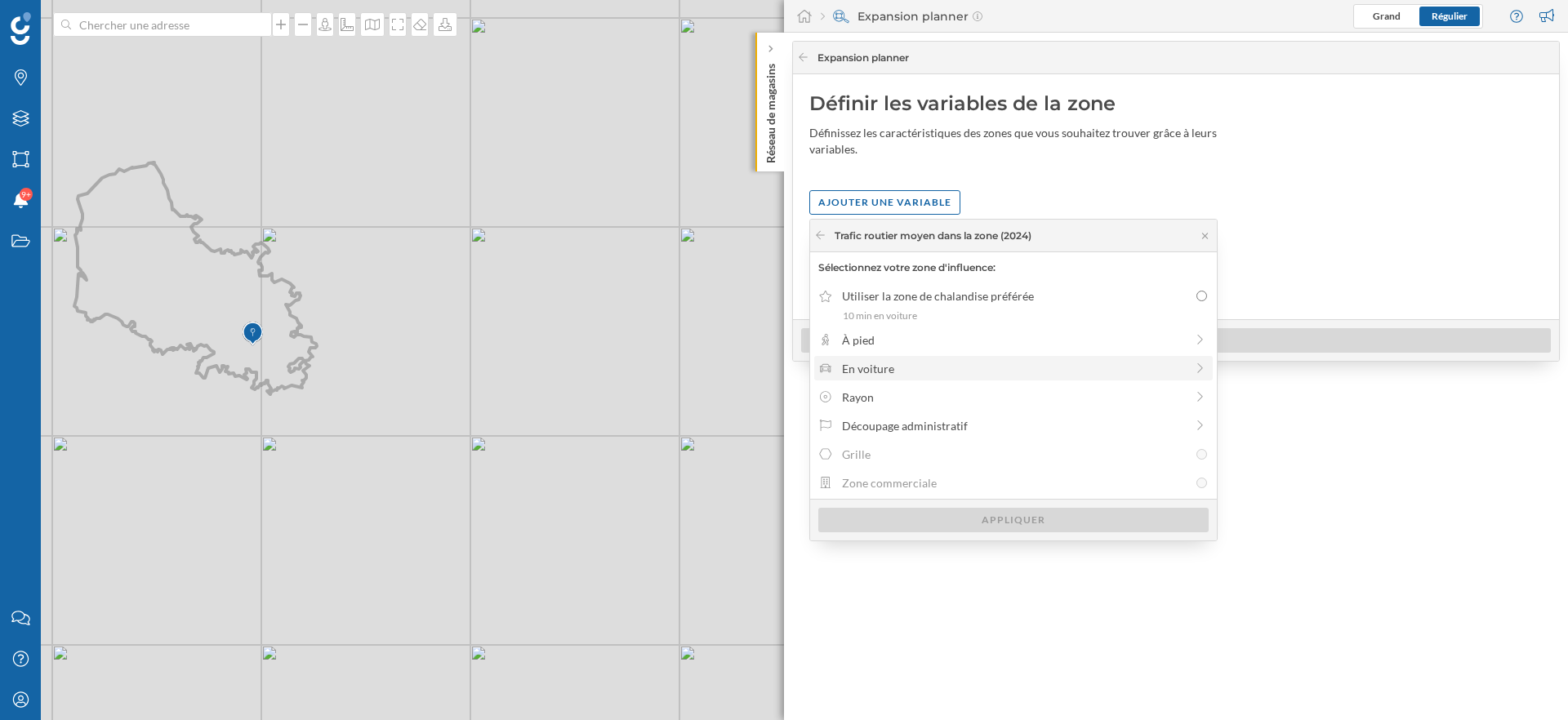
click at [904, 374] on div "En voiture" at bounding box center [1013, 369] width 343 height 17
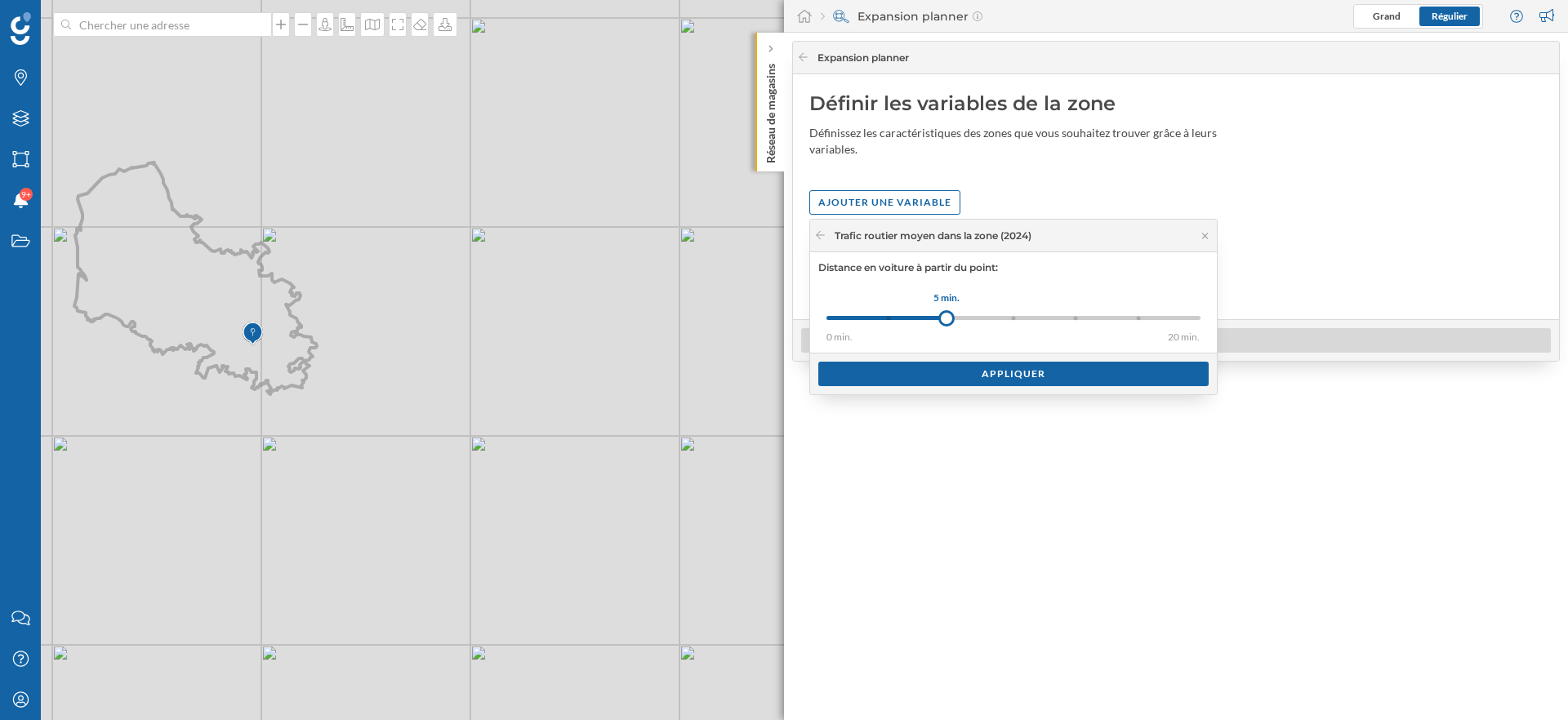
drag, startPoint x: 892, startPoint y: 317, endPoint x: 947, endPoint y: 313, distance: 55.1
click at [947, 313] on div at bounding box center [946, 318] width 16 height 16
click at [977, 375] on div "Appliquer" at bounding box center [1013, 373] width 390 height 25
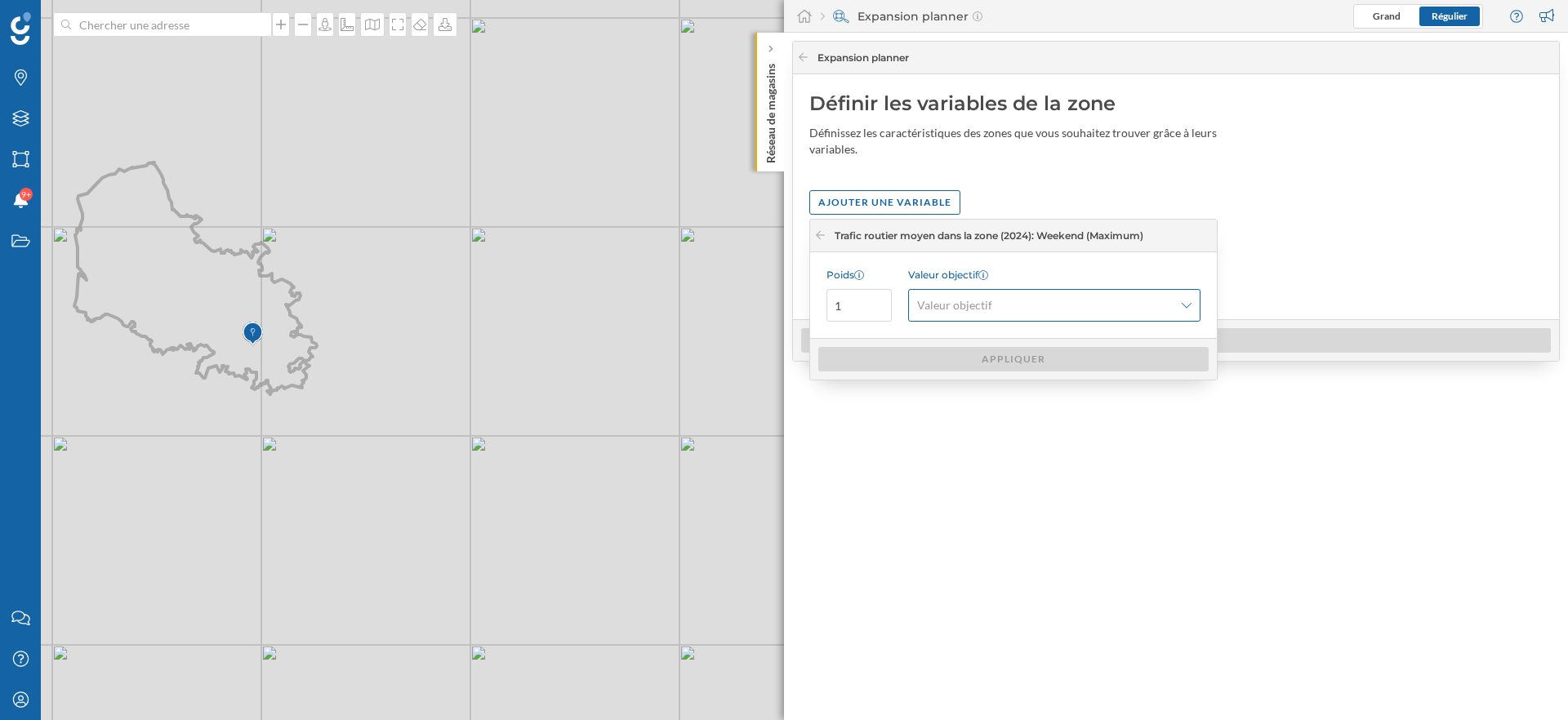
click at [994, 304] on span "Valeur objectif" at bounding box center [1045, 305] width 257 height 16
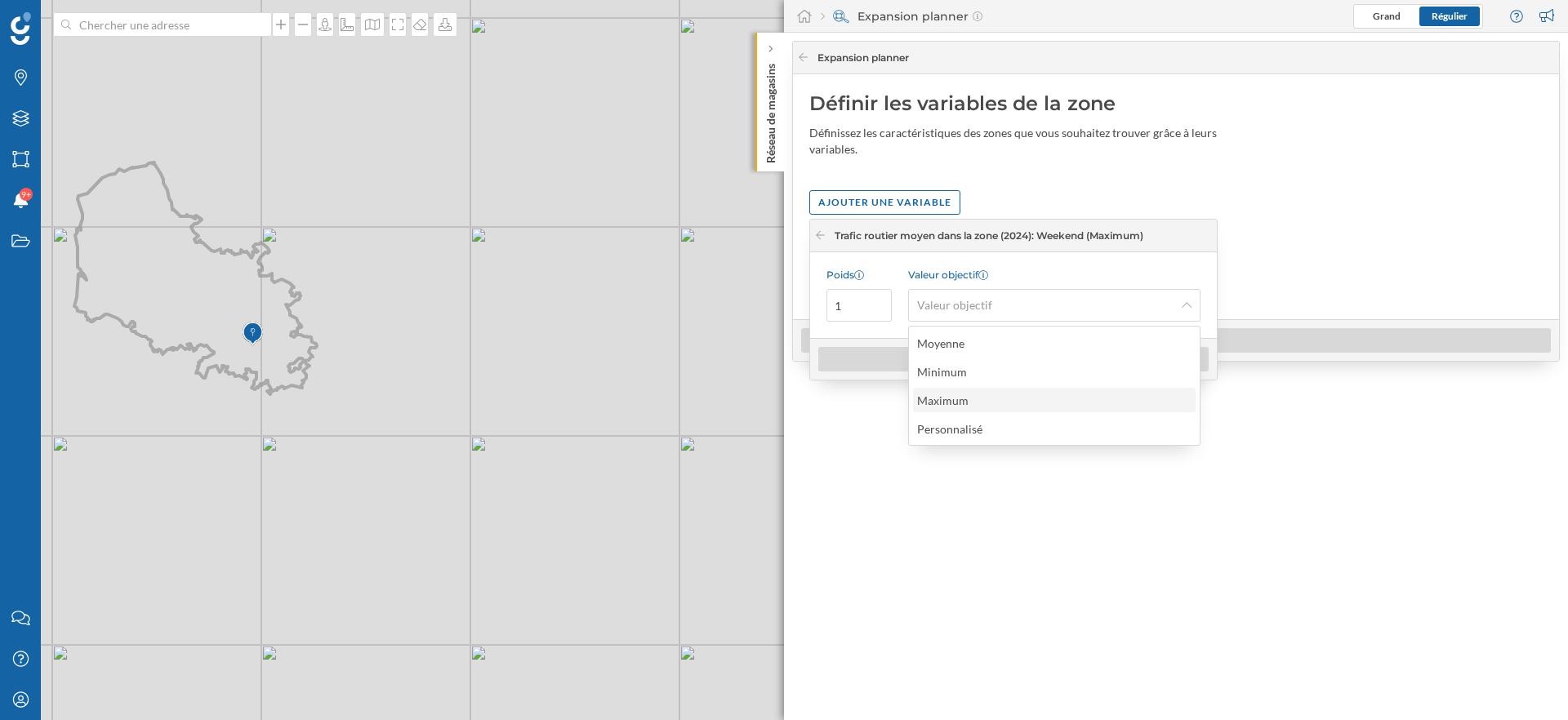
click at [980, 403] on div "Maximum" at bounding box center [1053, 400] width 273 height 17
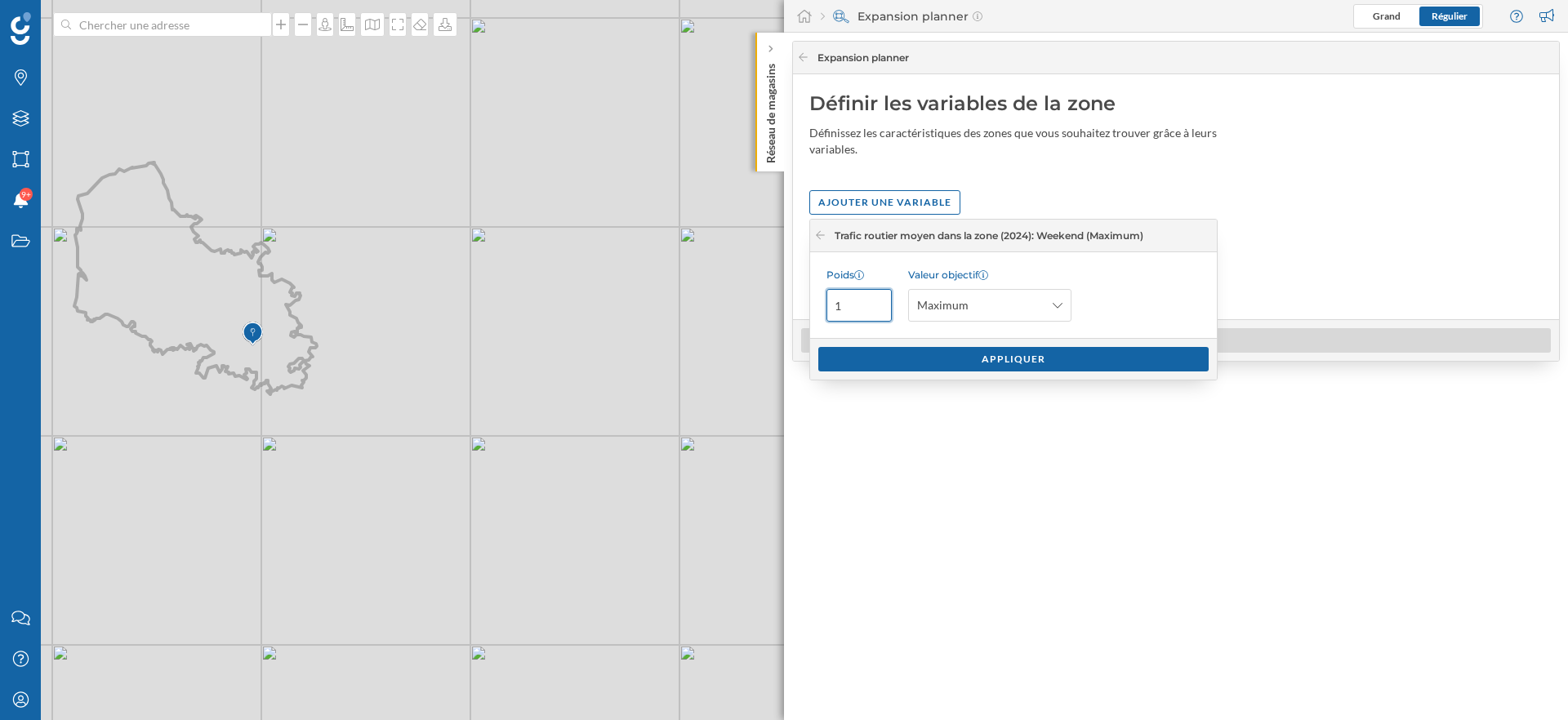
drag, startPoint x: 862, startPoint y: 309, endPoint x: 819, endPoint y: 309, distance: 43.0
click at [819, 309] on div "Poids 1 Valeur objectif Maximum" at bounding box center [1013, 295] width 406 height 86
type input "3"
click at [943, 363] on div "Appliquer" at bounding box center [1013, 358] width 390 height 25
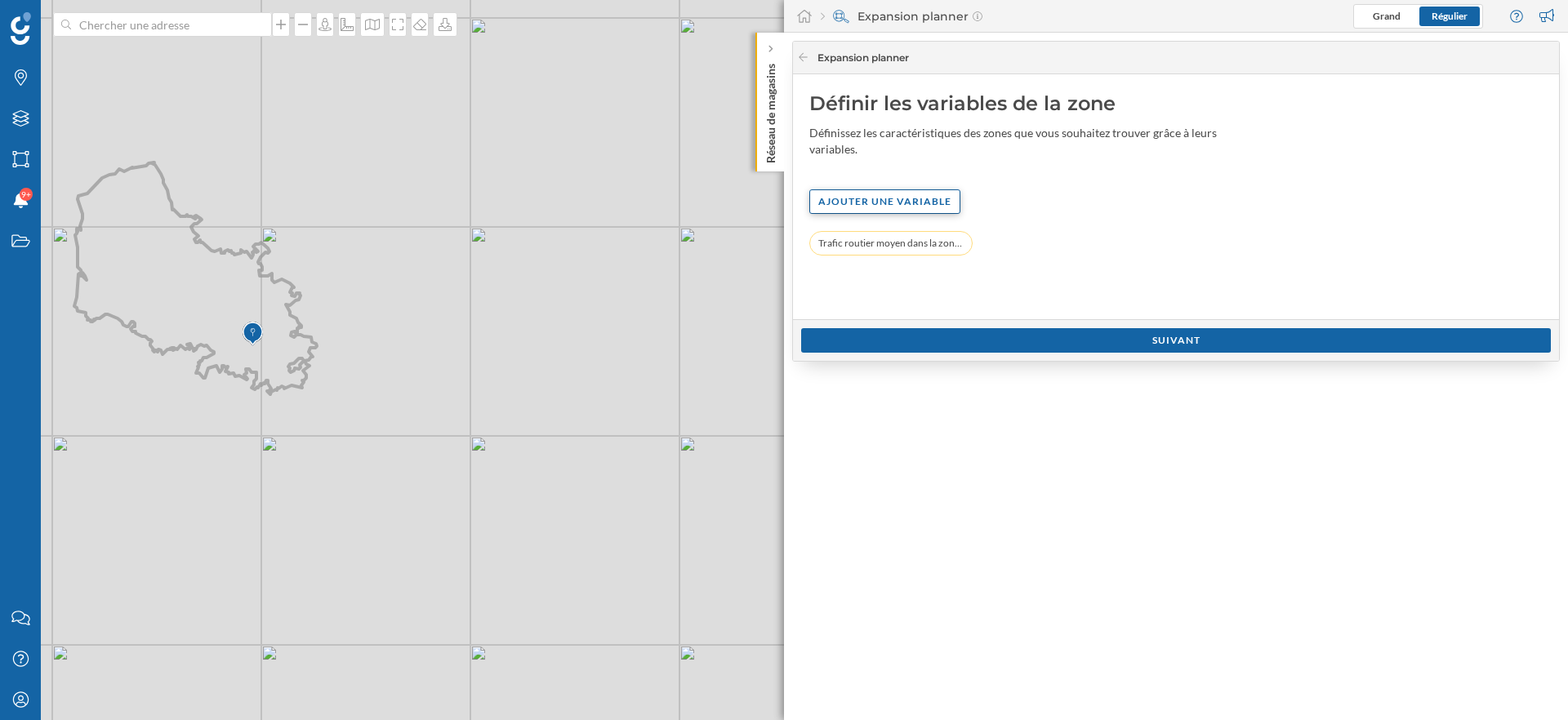
click at [871, 204] on div "Ajouter une variable" at bounding box center [885, 201] width 151 height 25
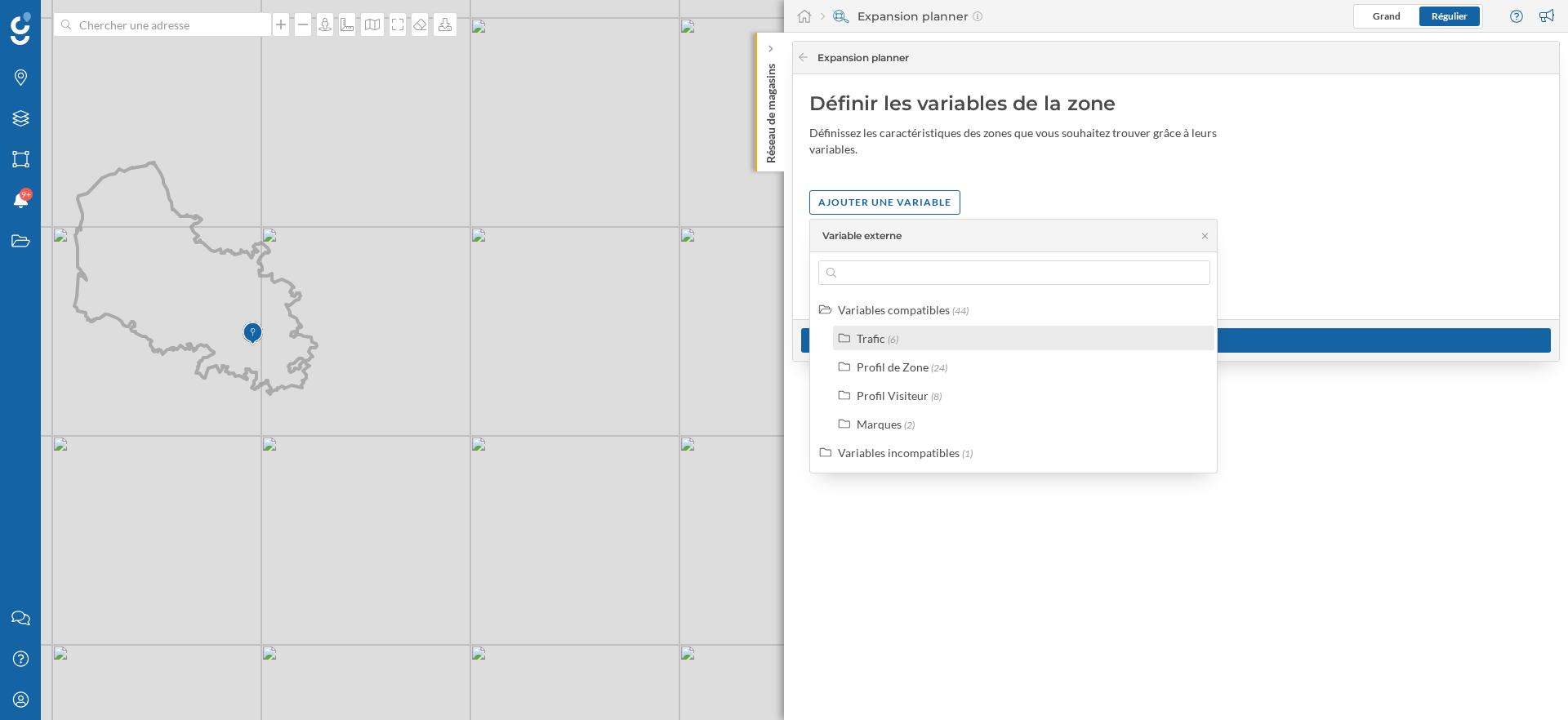
click at [873, 335] on div "Trafic" at bounding box center [871, 338] width 29 height 14
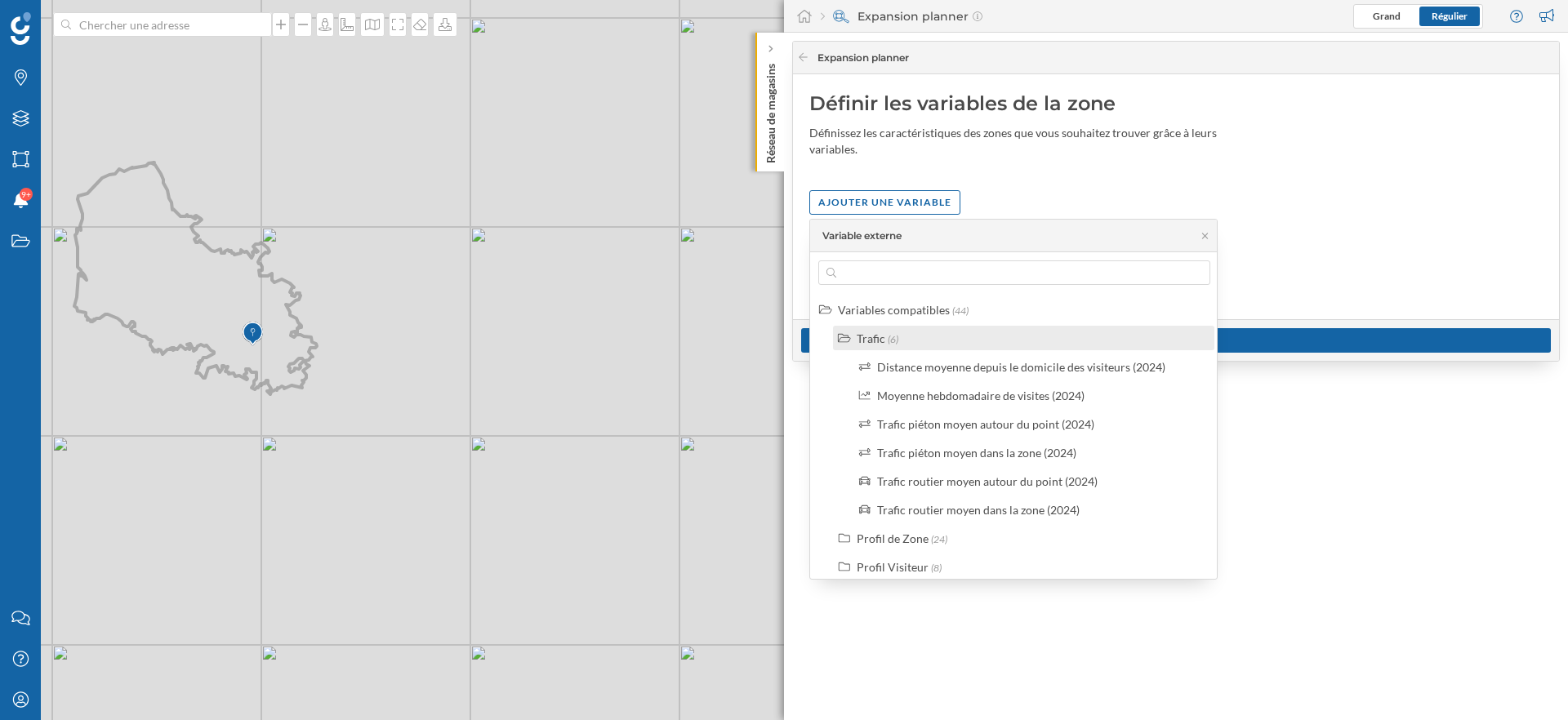
click at [873, 335] on div "Trafic" at bounding box center [871, 338] width 29 height 14
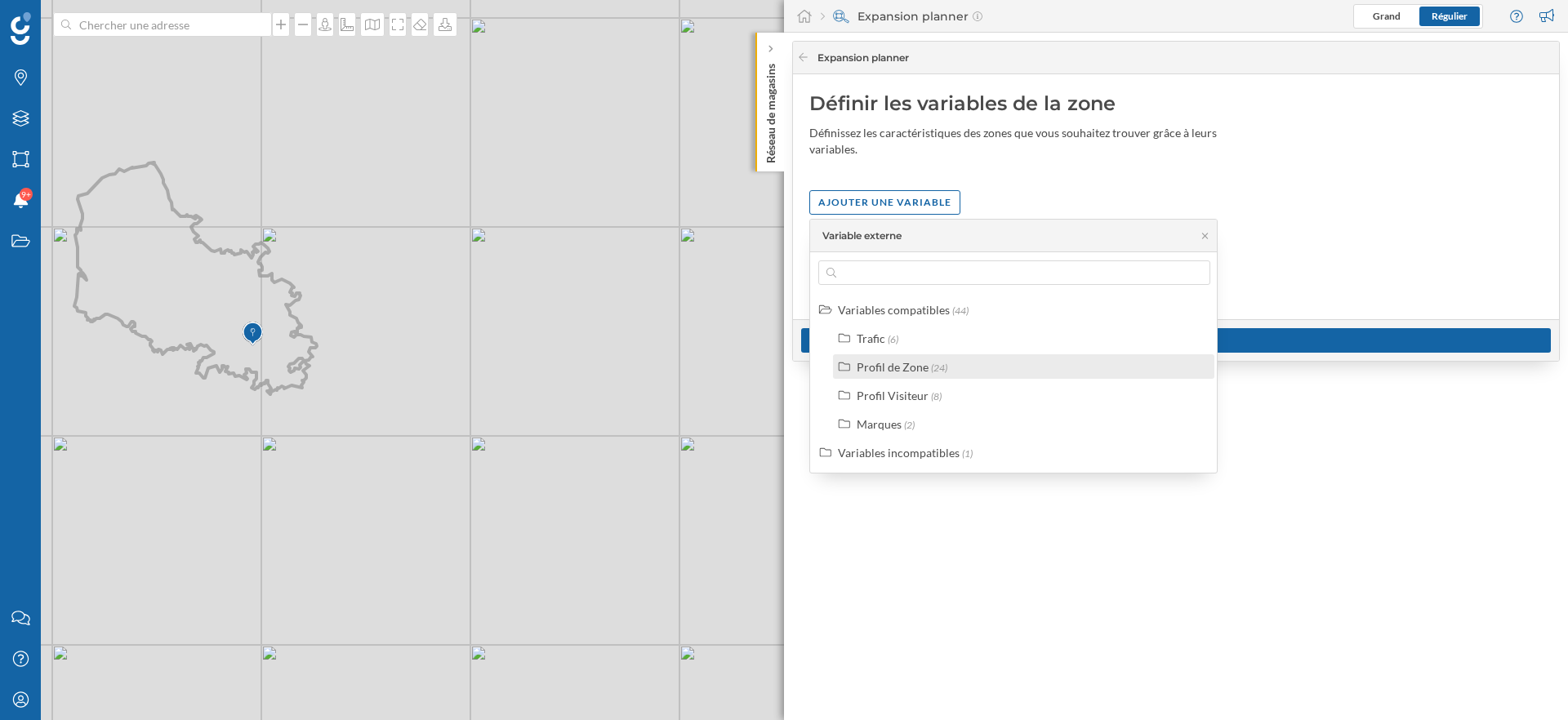
click at [882, 372] on div "Profil de Zone" at bounding box center [892, 367] width 72 height 14
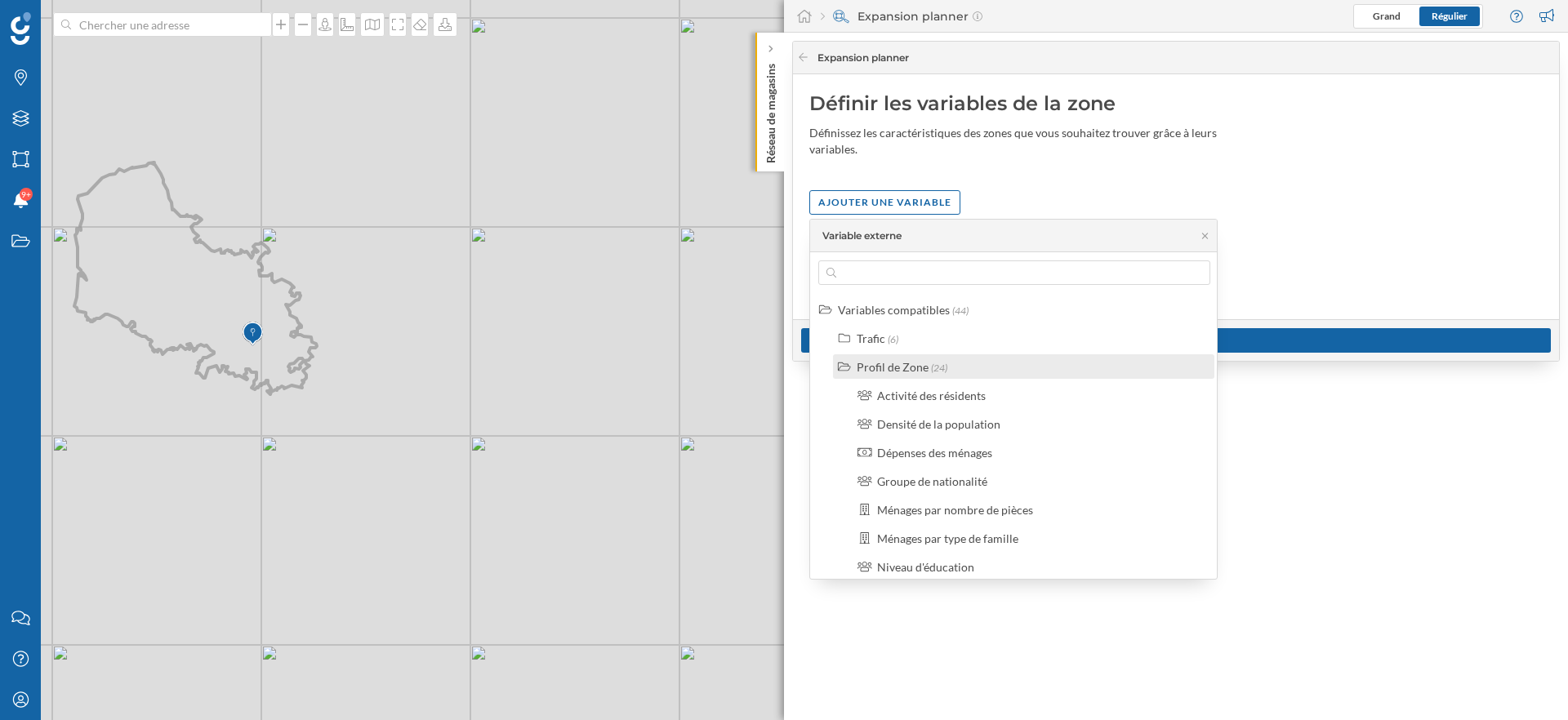
click at [882, 372] on div "Profil de Zone" at bounding box center [892, 367] width 72 height 14
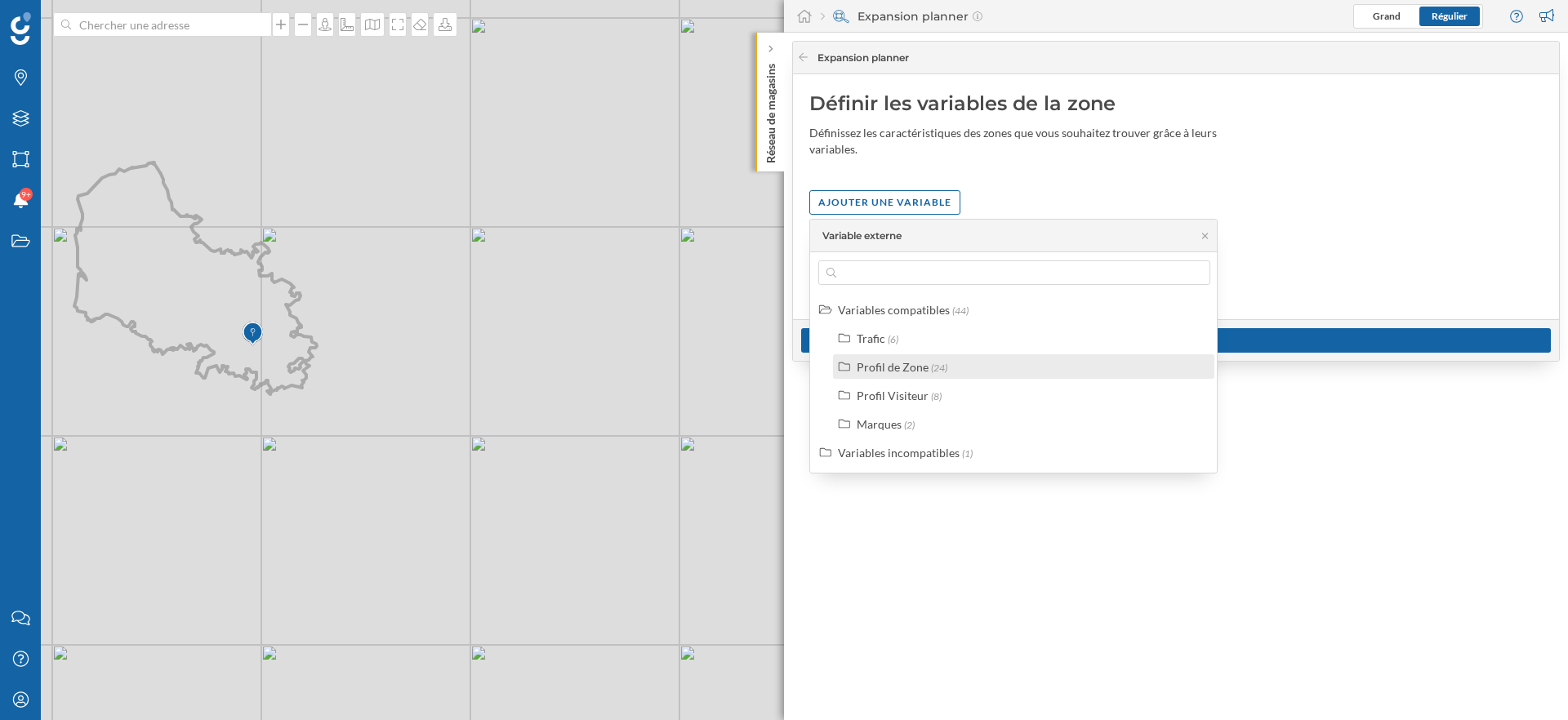
click at [889, 368] on div "Profil de Zone" at bounding box center [892, 367] width 72 height 14
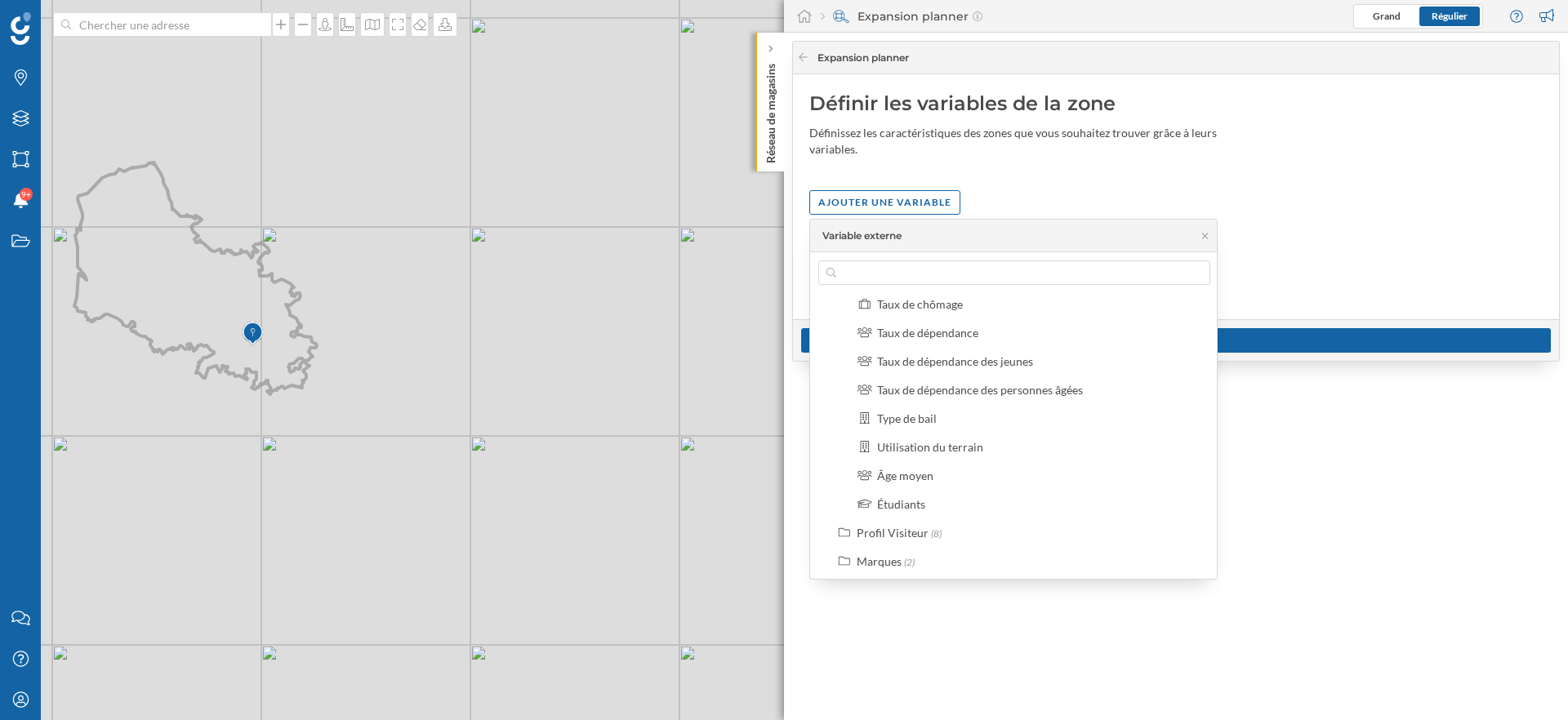
scroll to position [579, 0]
click at [897, 500] on div "Profil Visiteur" at bounding box center [892, 502] width 72 height 14
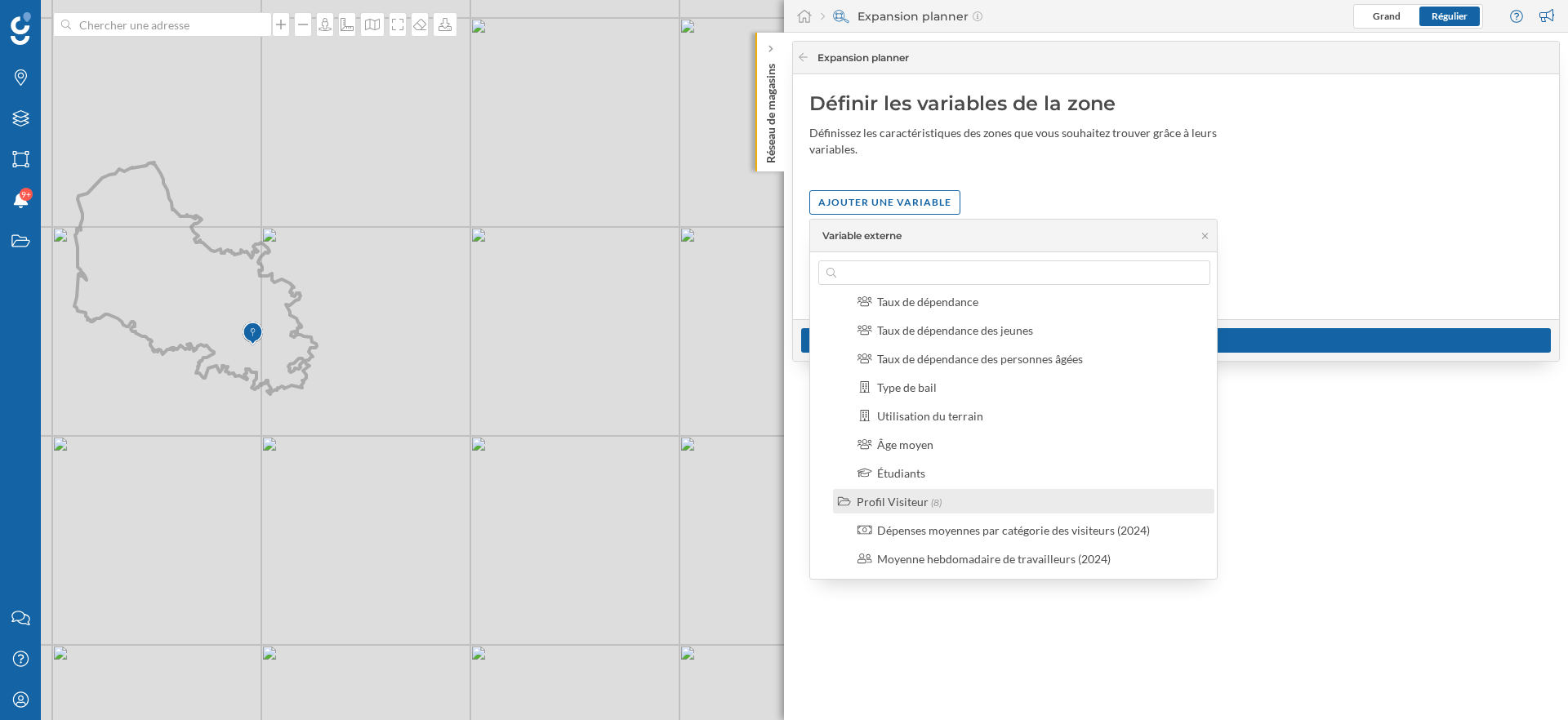
click at [897, 500] on div "Profil Visiteur" at bounding box center [892, 502] width 72 height 14
click at [896, 533] on div "Marques" at bounding box center [879, 530] width 45 height 14
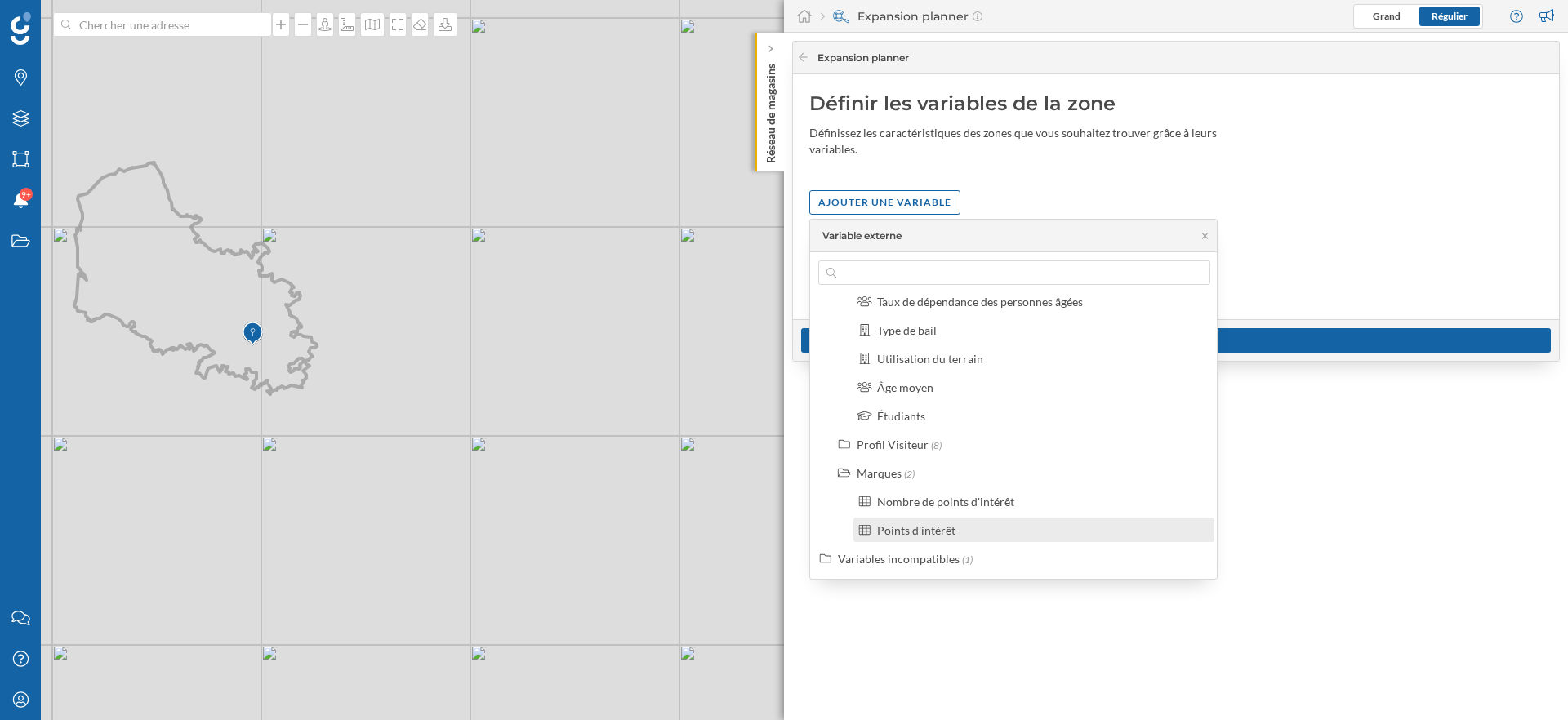
click at [918, 527] on div "Points d'intérêt" at bounding box center [916, 530] width 78 height 14
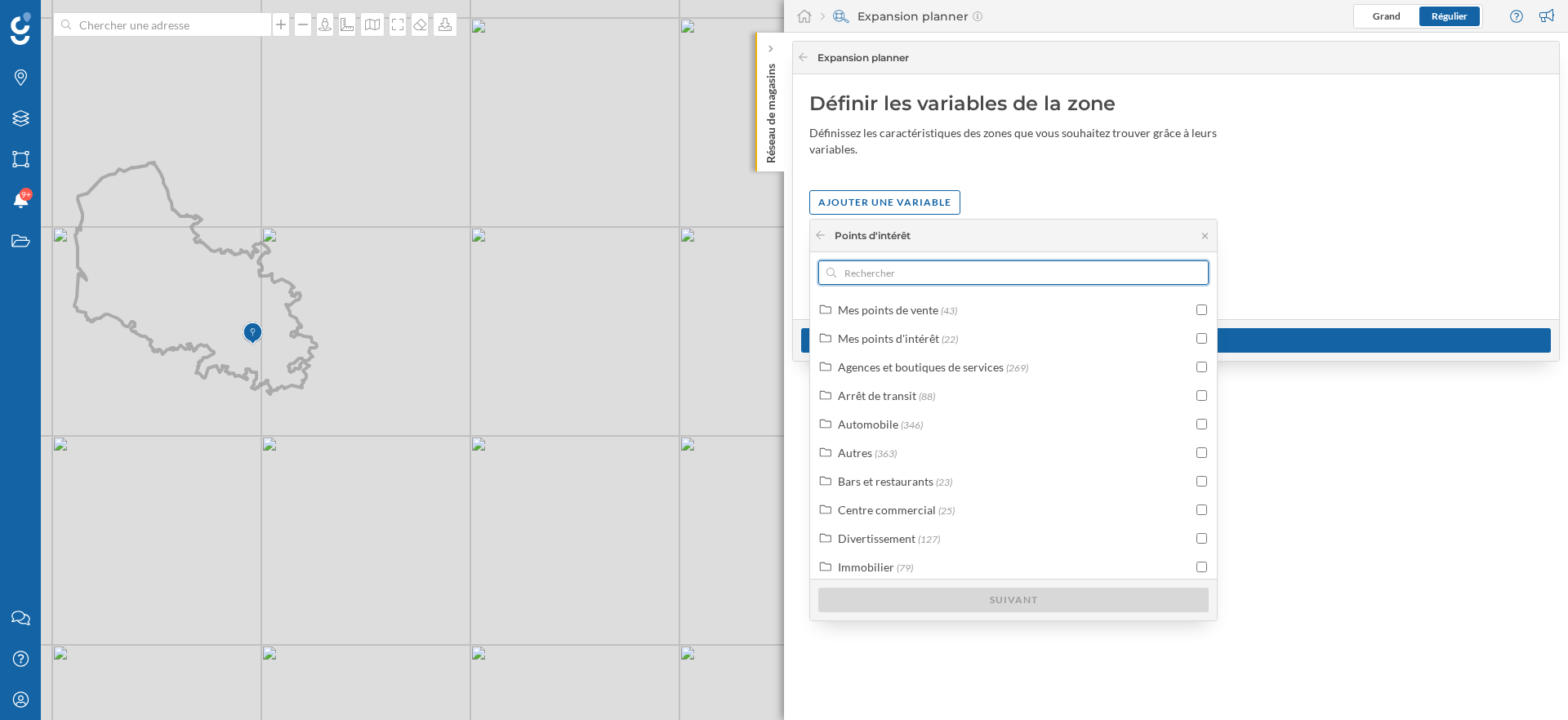
click at [907, 273] on input "text" at bounding box center [1013, 273] width 355 height 25
type input "rent"
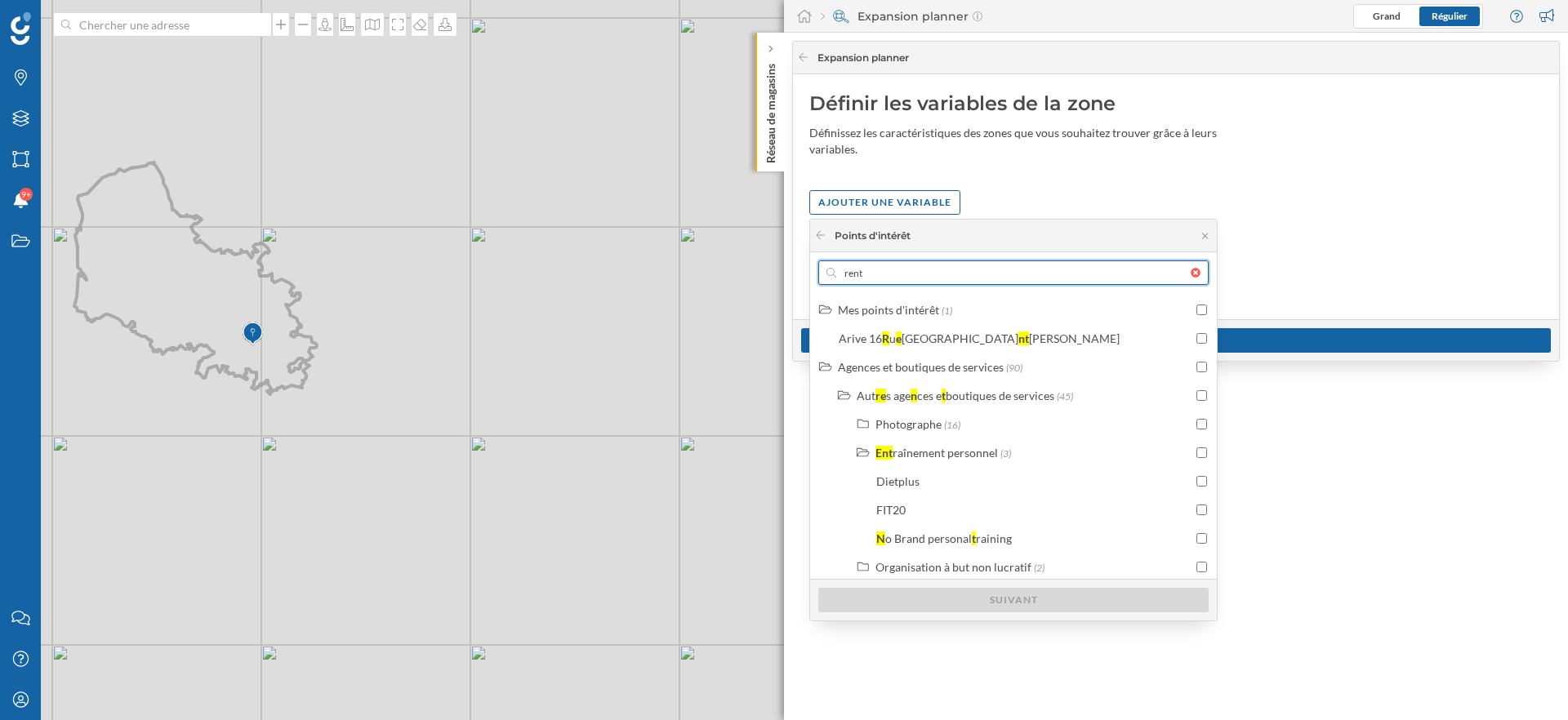
click at [905, 274] on input "rent" at bounding box center [1013, 273] width 355 height 25
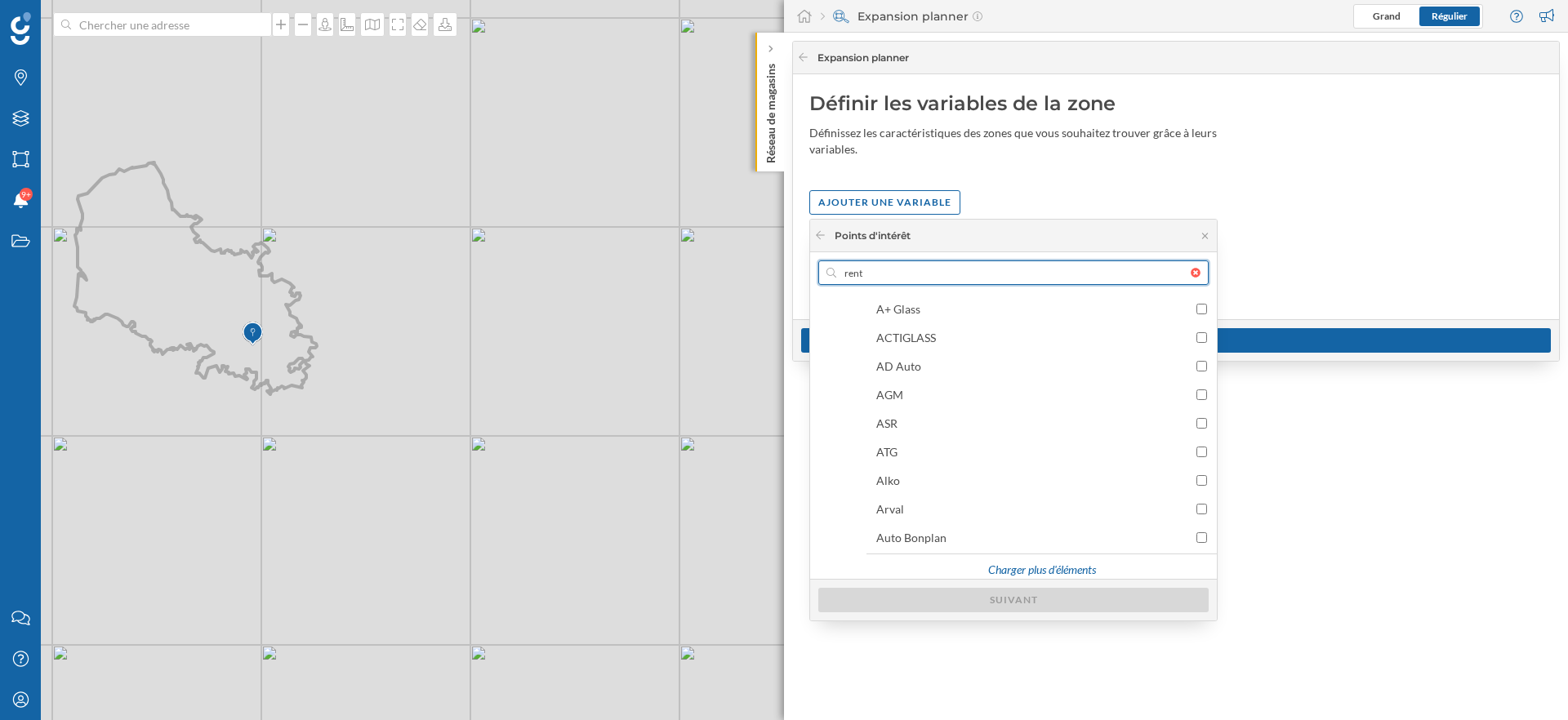
scroll to position [0, 0]
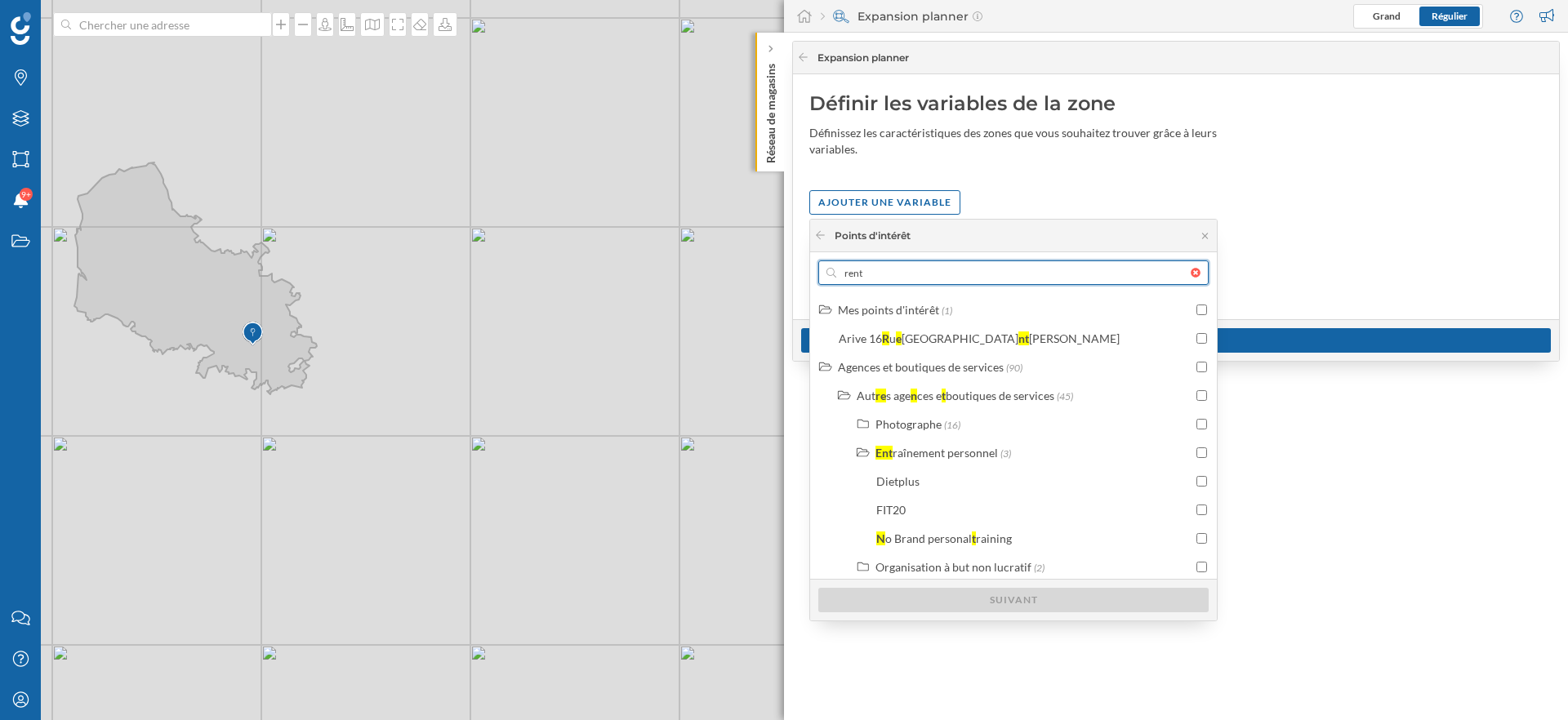
click at [1198, 273] on div at bounding box center [1199, 273] width 18 height 10
click at [1190, 273] on input "rent" at bounding box center [1013, 273] width 355 height 25
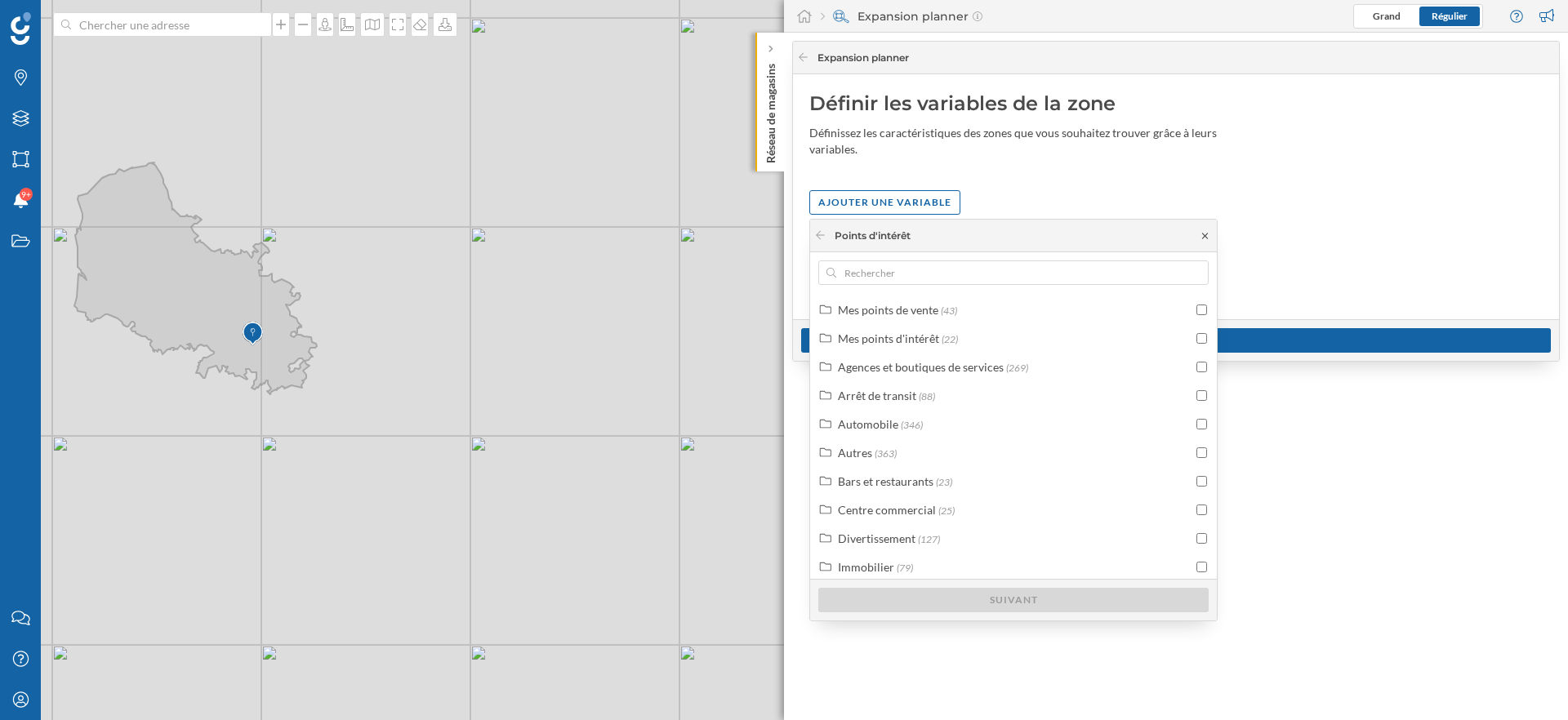
click at [1204, 233] on icon at bounding box center [1205, 236] width 12 height 10
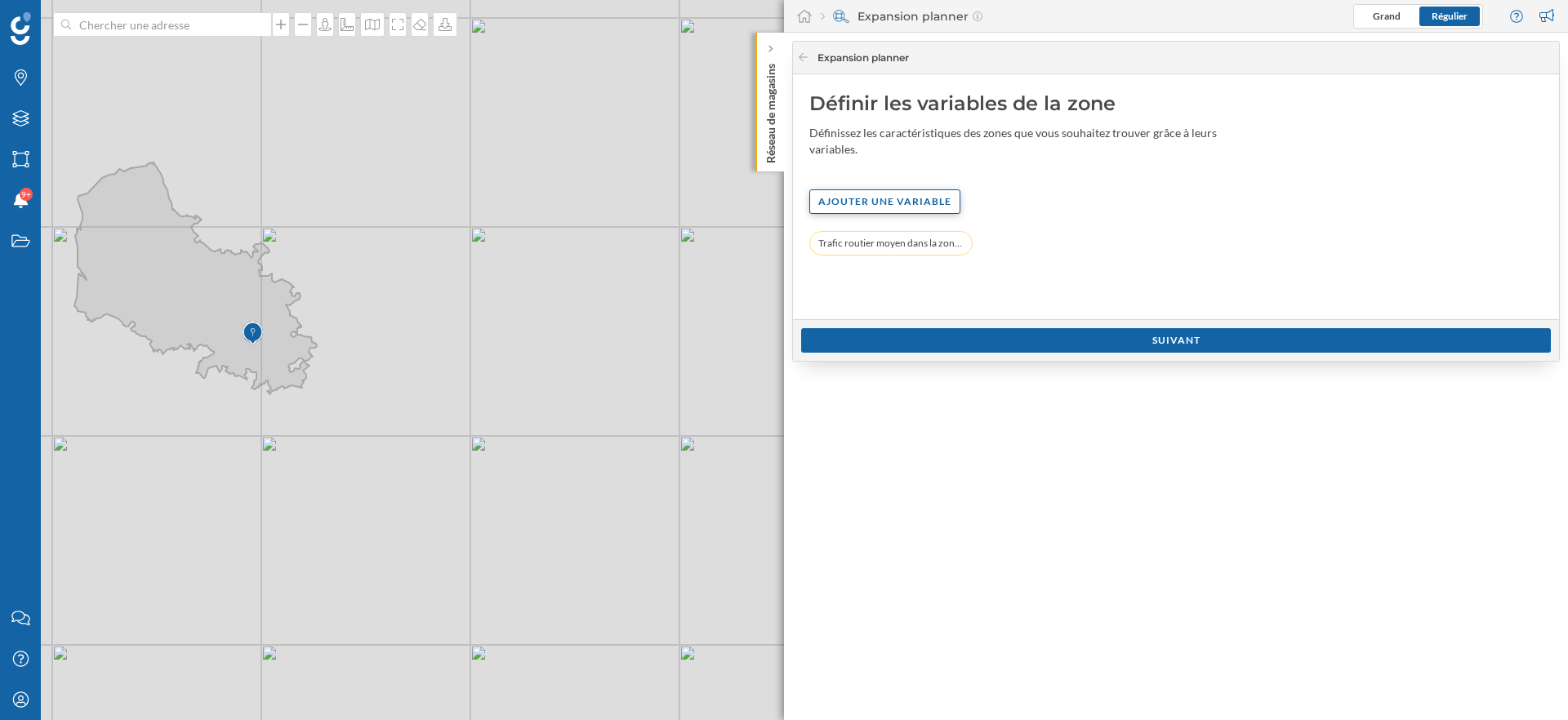
click at [914, 207] on div "Ajouter une variable" at bounding box center [885, 201] width 151 height 25
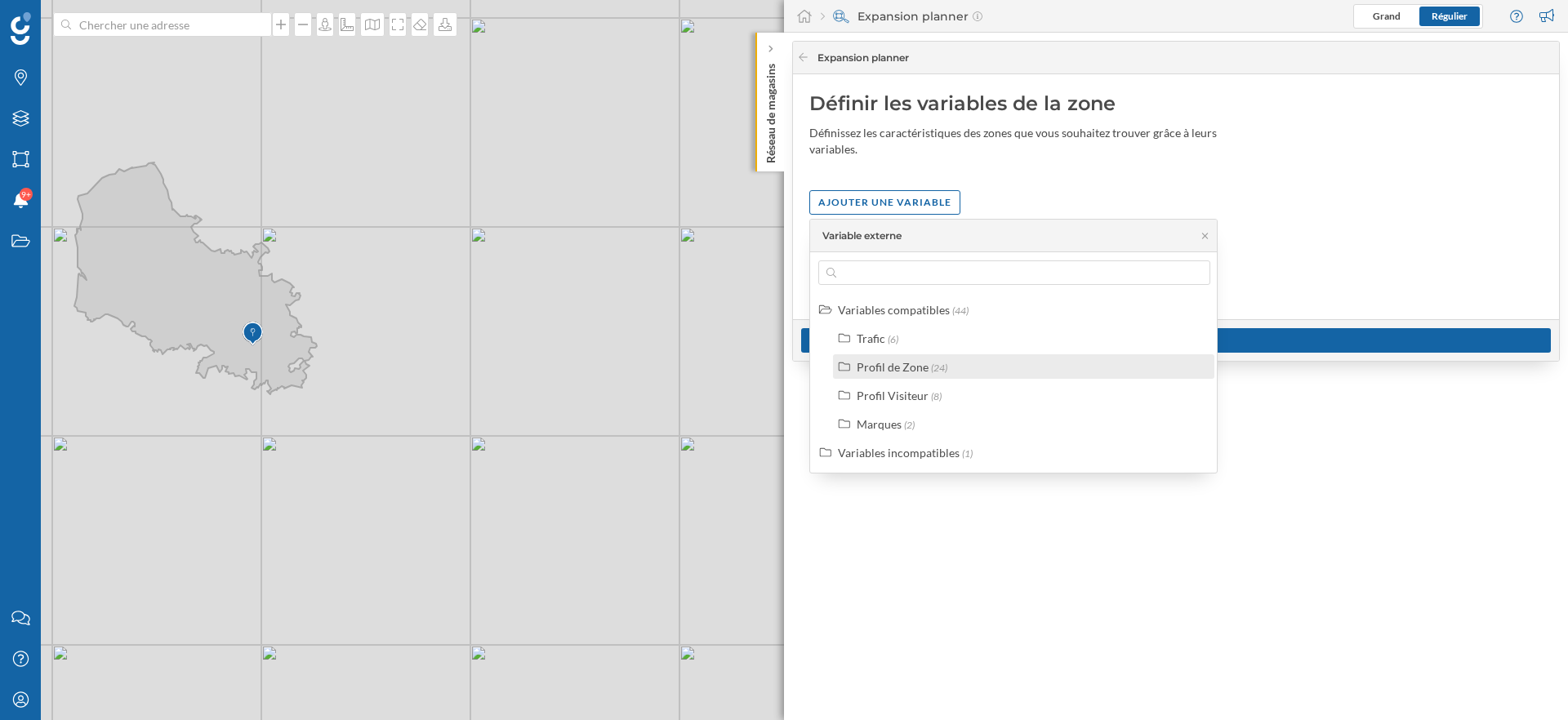
click at [919, 370] on div "Profil de Zone" at bounding box center [892, 367] width 72 height 14
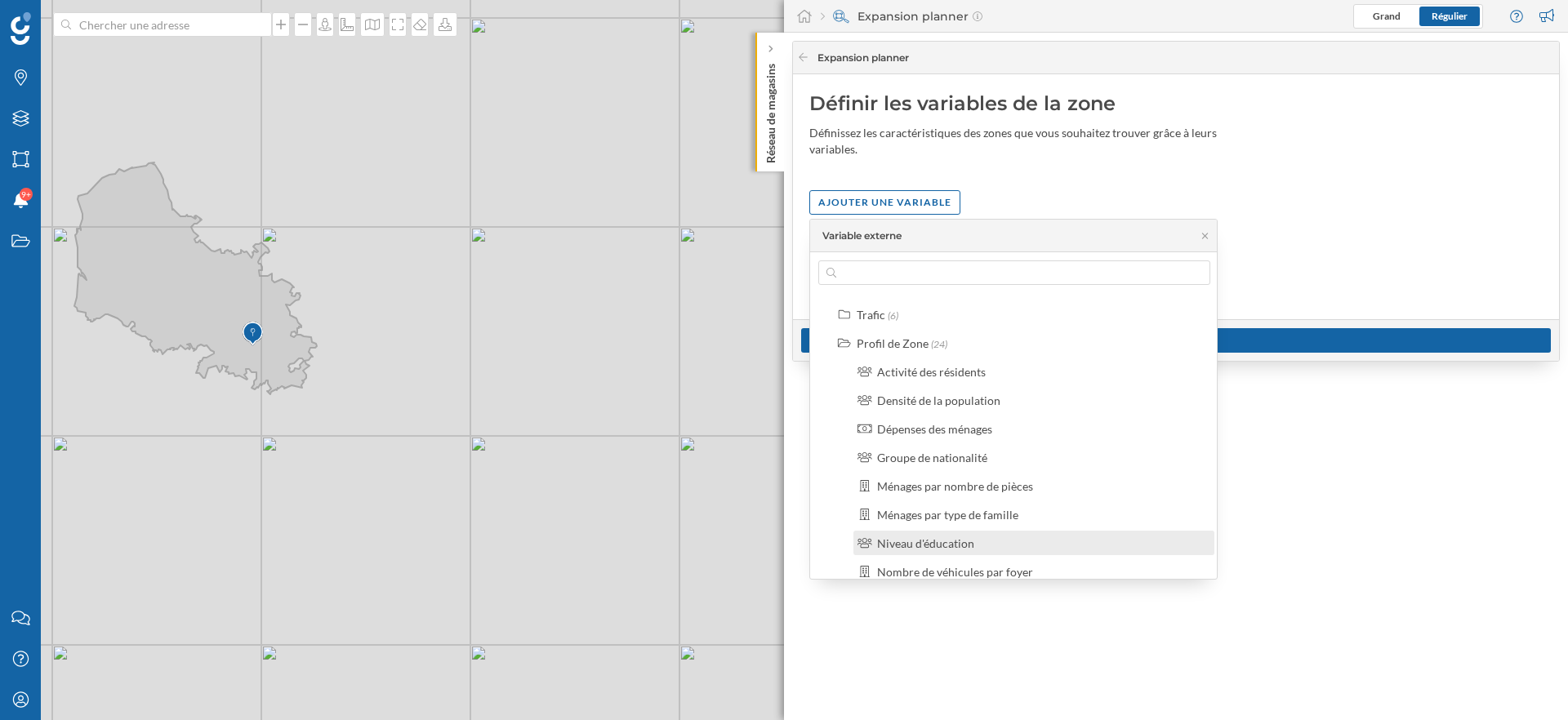
scroll to position [29, 0]
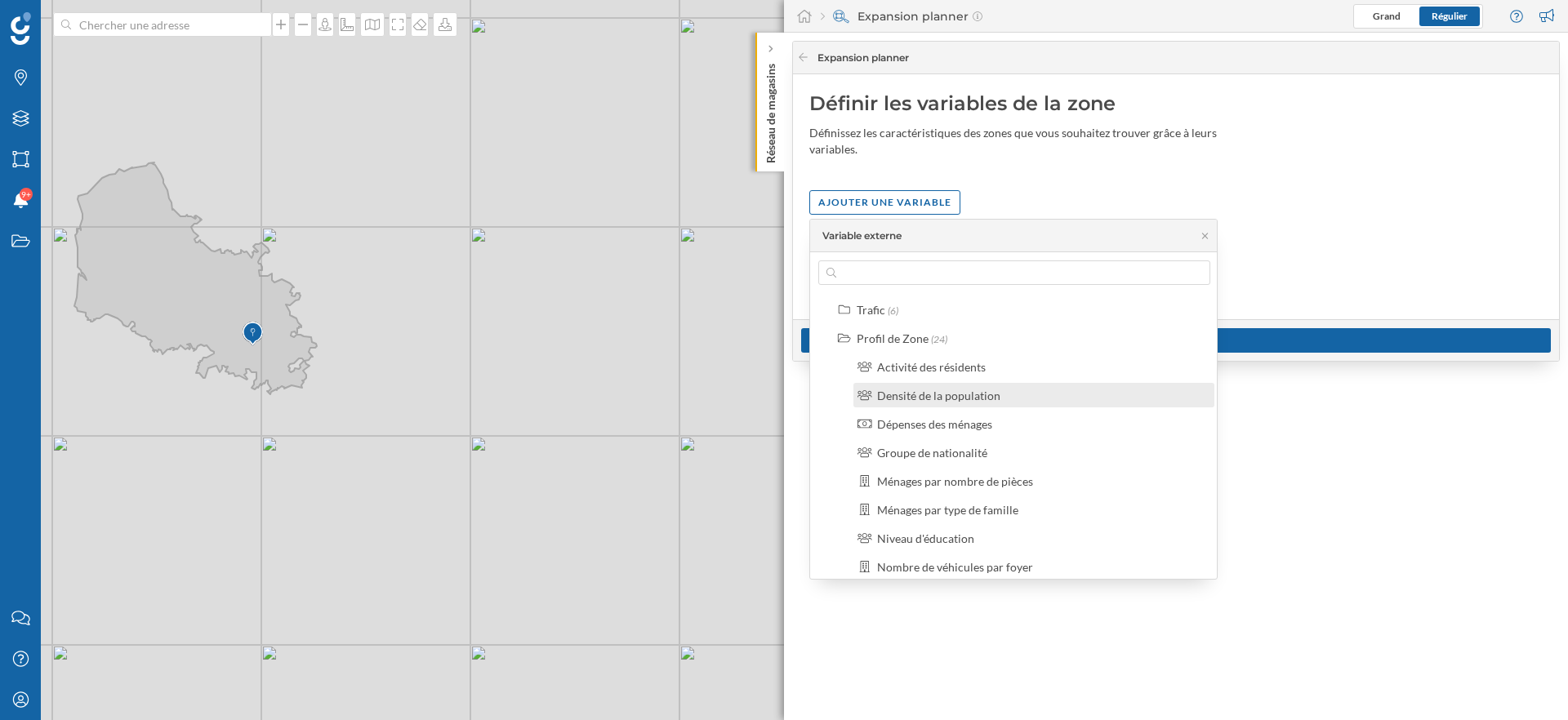
click at [966, 397] on div "Densité de la population" at bounding box center [938, 395] width 124 height 14
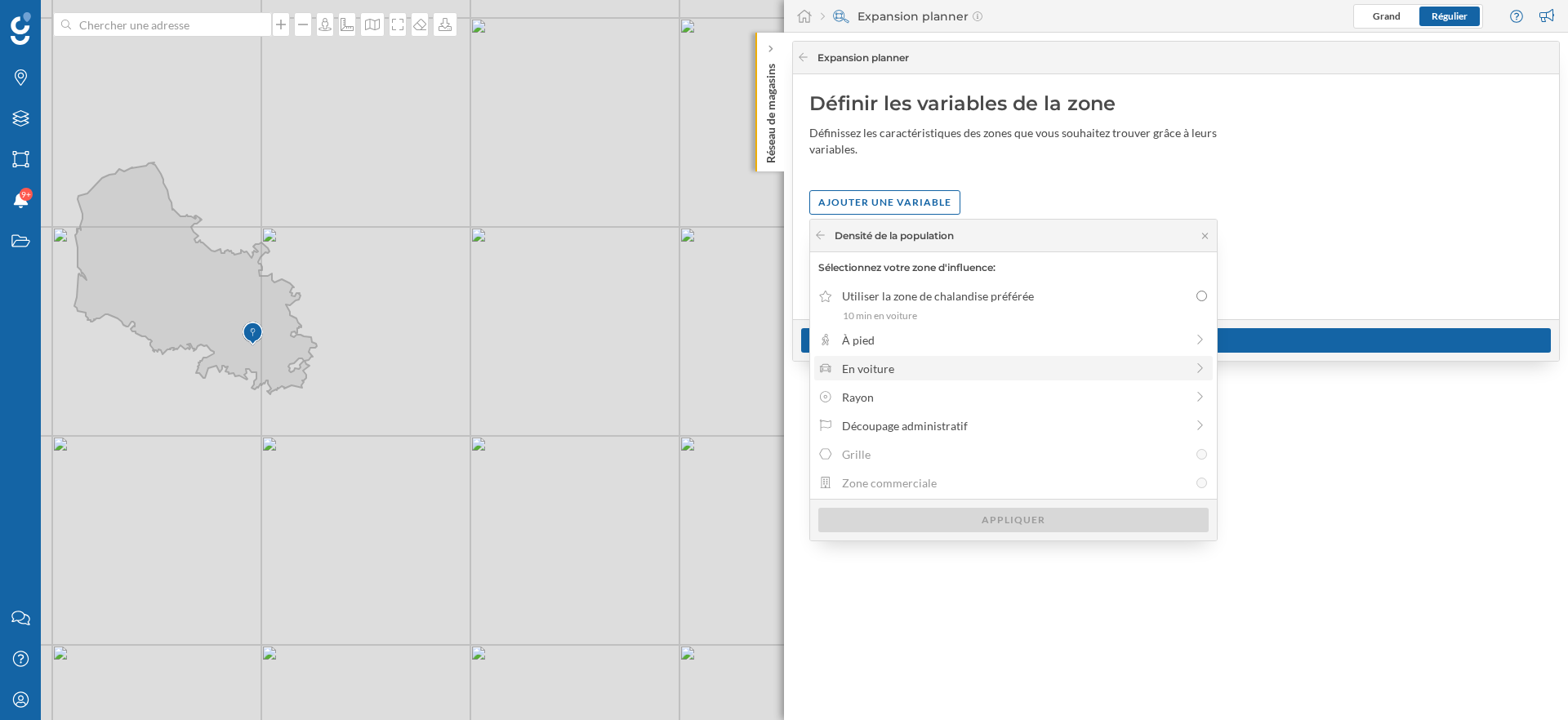
click at [925, 365] on div "En voiture" at bounding box center [1013, 369] width 343 height 17
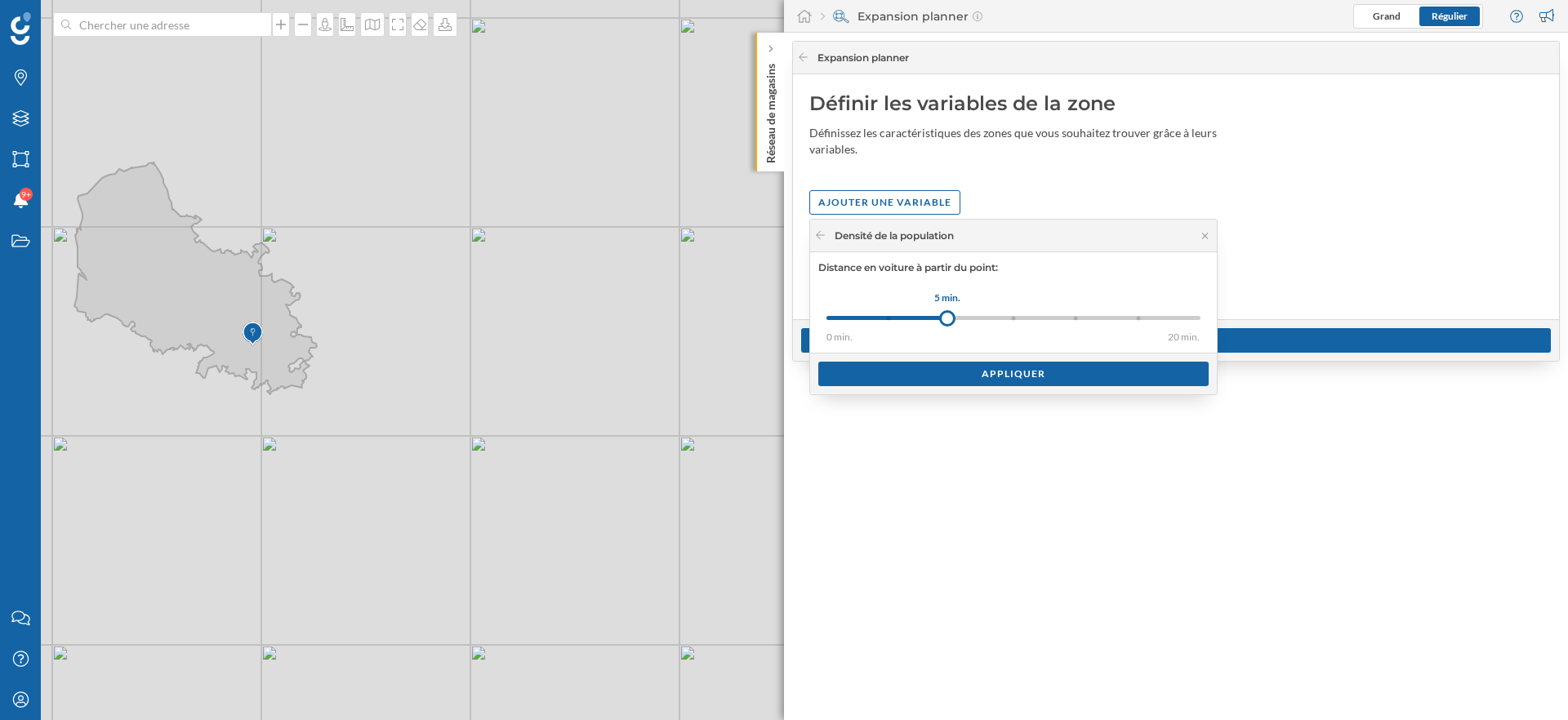
drag, startPoint x: 895, startPoint y: 321, endPoint x: 949, endPoint y: 321, distance: 54.0
click at [949, 321] on div at bounding box center [947, 318] width 16 height 16
click at [965, 373] on div "Appliquer" at bounding box center [1013, 373] width 390 height 25
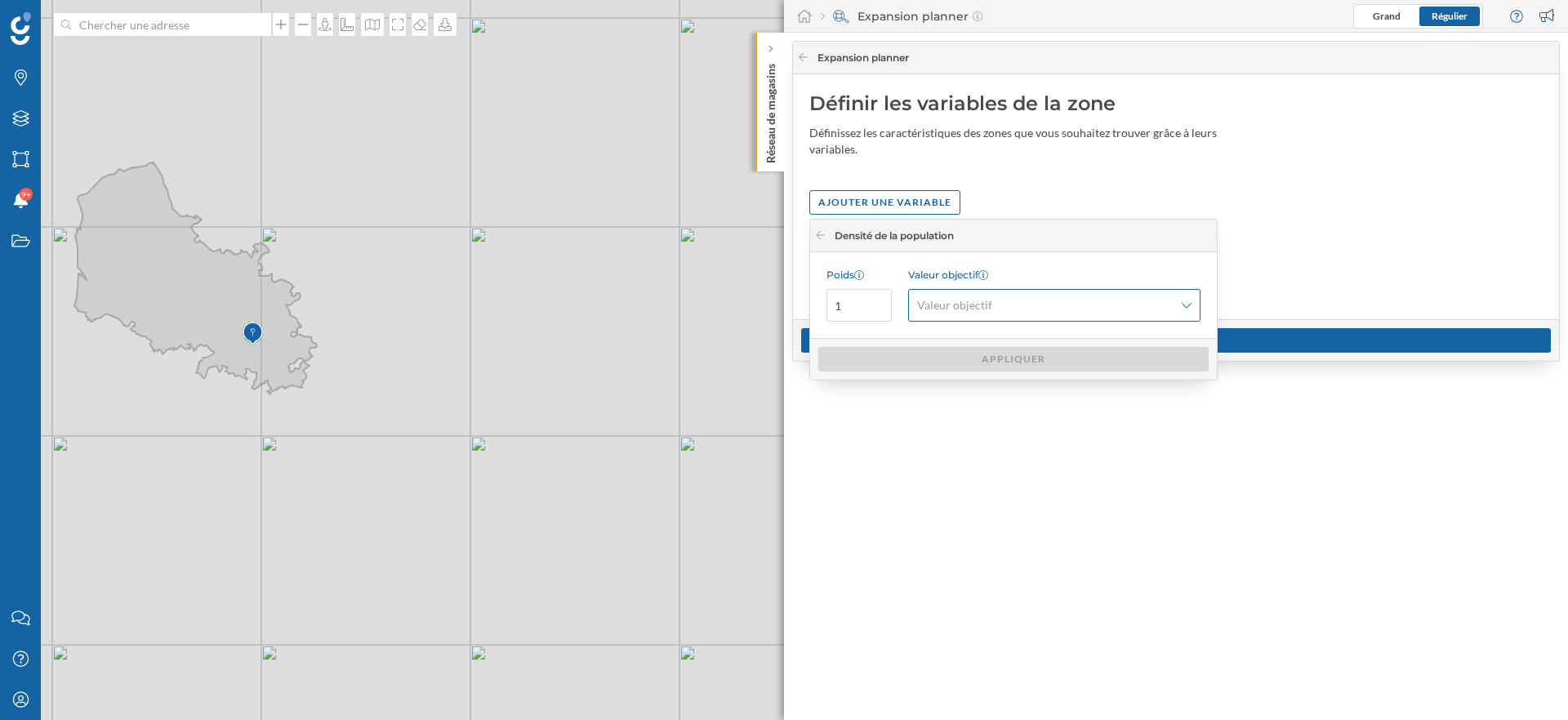
click at [977, 317] on div "Valeur objectif" at bounding box center [1054, 305] width 292 height 32
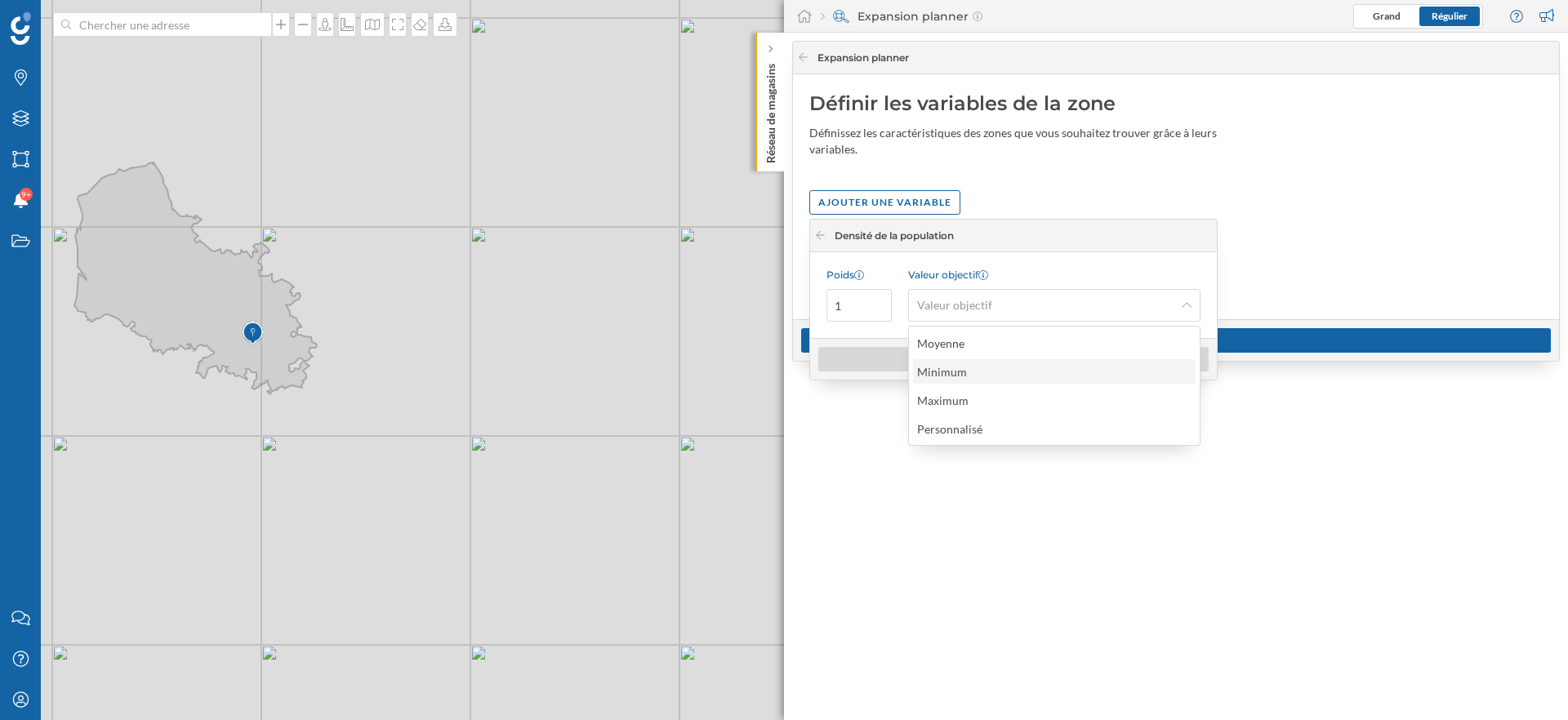
click at [992, 371] on div "Minimum" at bounding box center [1053, 372] width 273 height 17
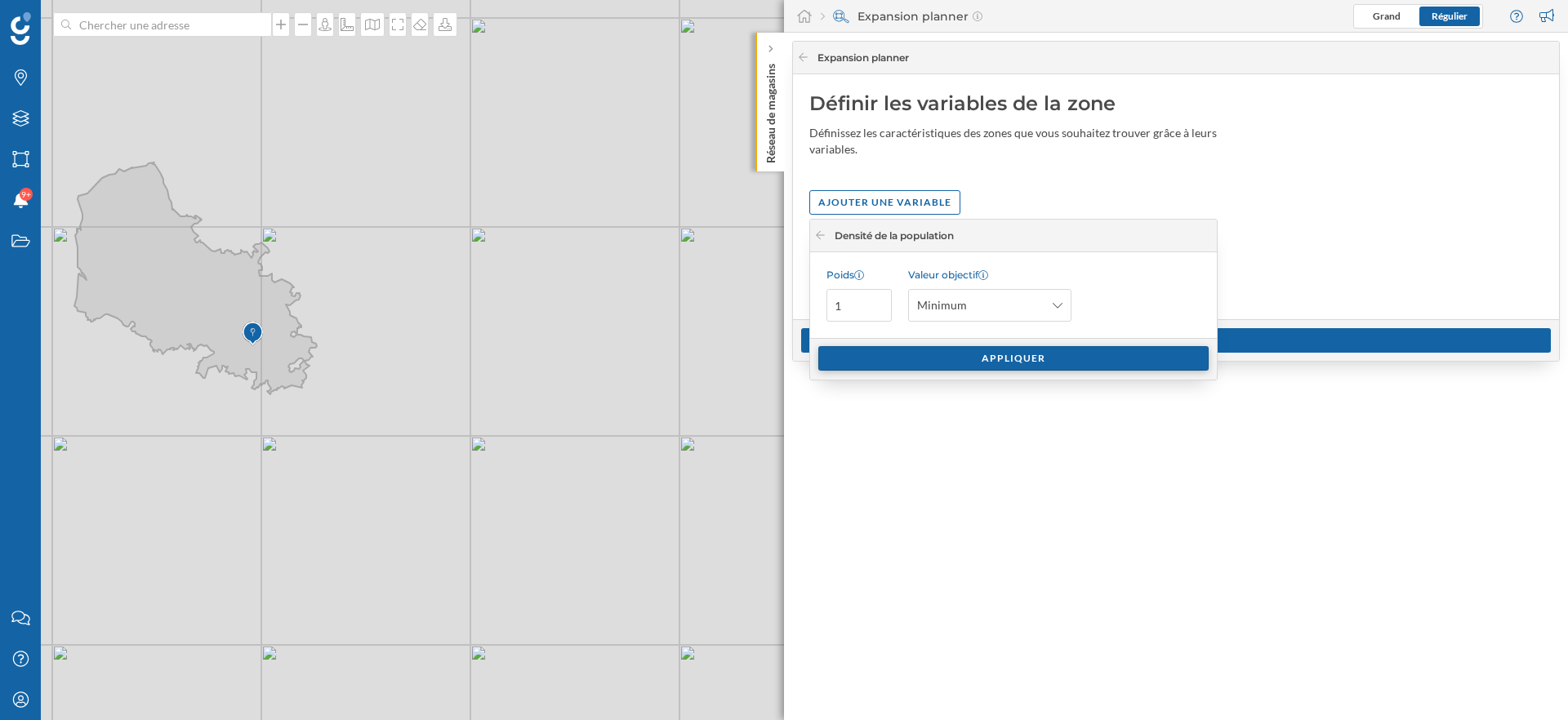
click at [907, 362] on div "Appliquer" at bounding box center [1013, 358] width 390 height 25
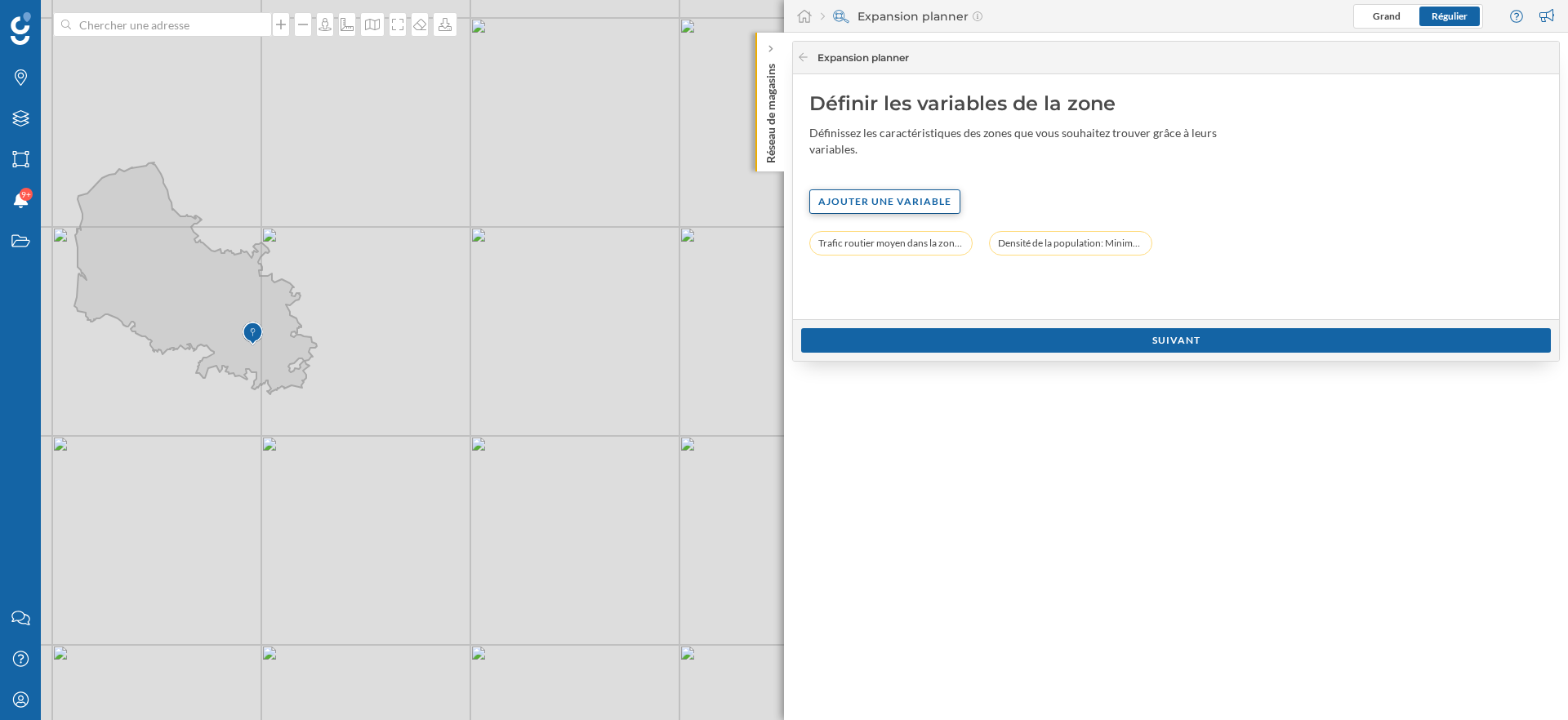
click at [887, 210] on div "Ajouter une variable" at bounding box center [885, 201] width 151 height 25
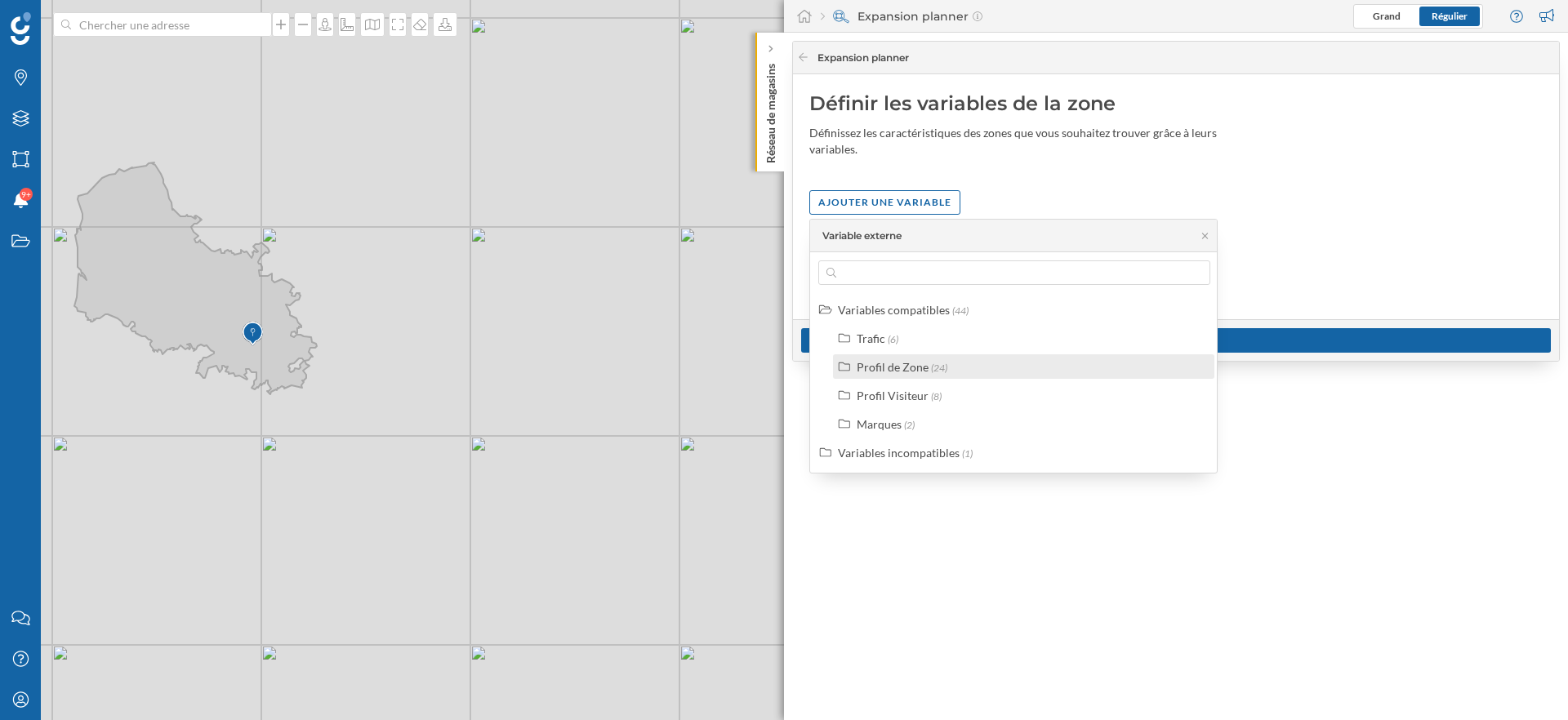
click at [911, 368] on div "Profil de Zone" at bounding box center [892, 367] width 72 height 14
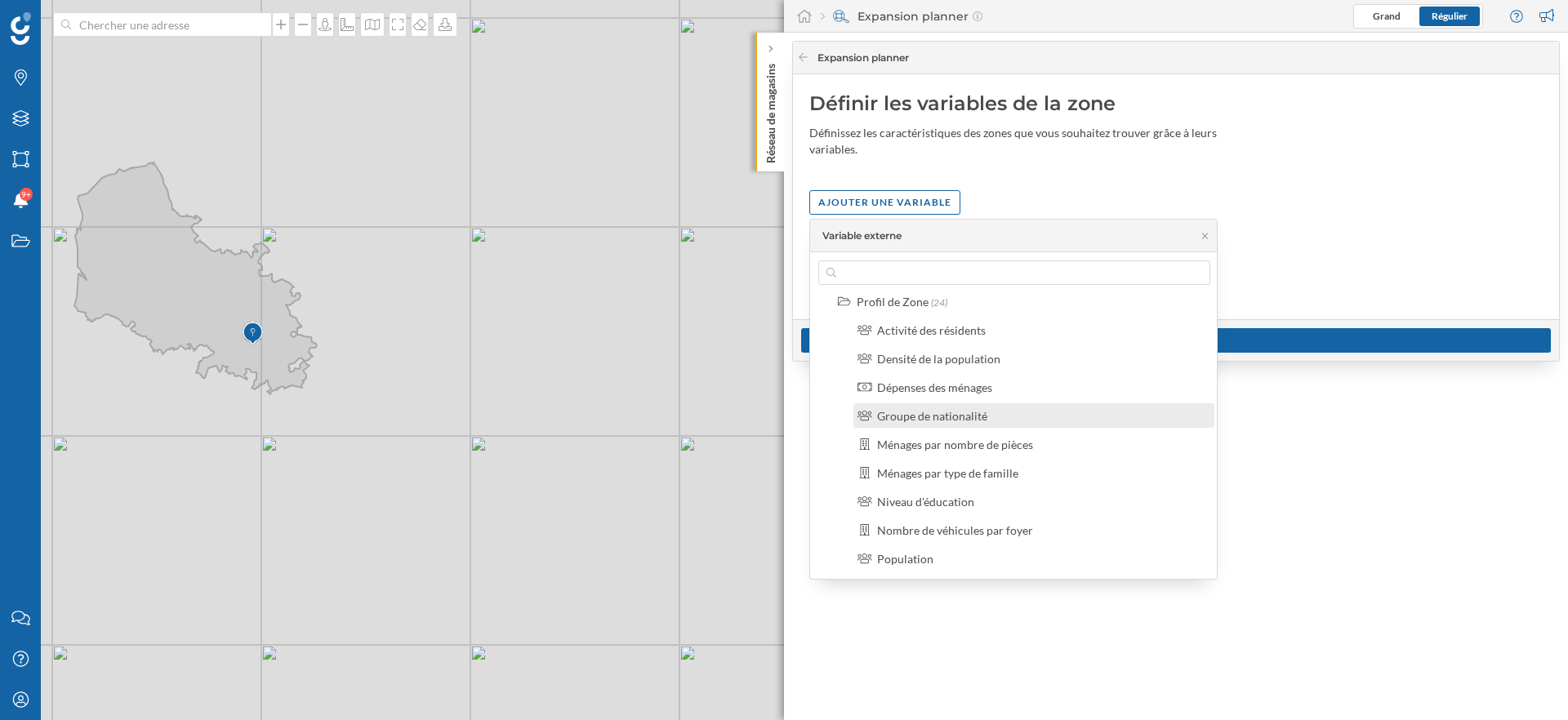
scroll to position [0, 0]
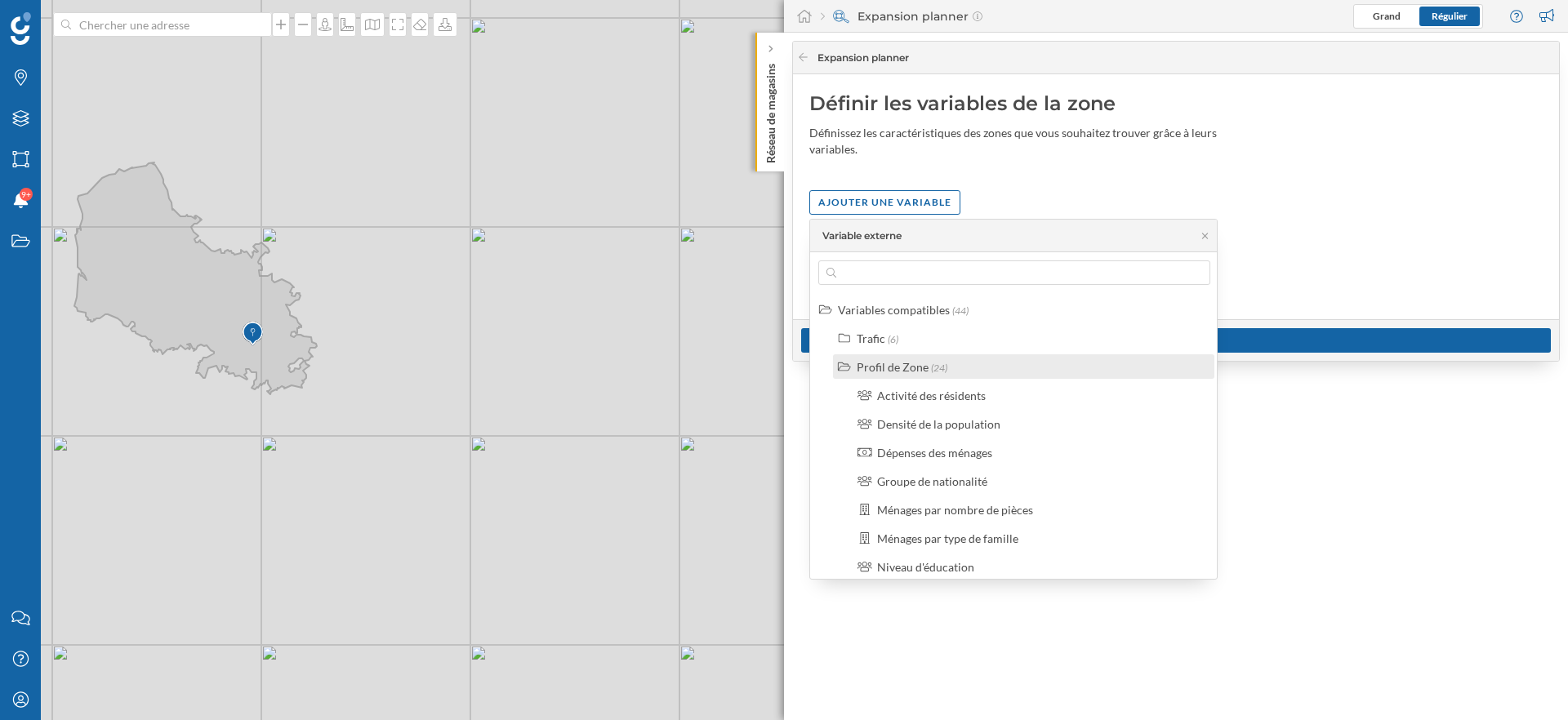
click at [869, 366] on div "Profil de Zone" at bounding box center [892, 367] width 72 height 14
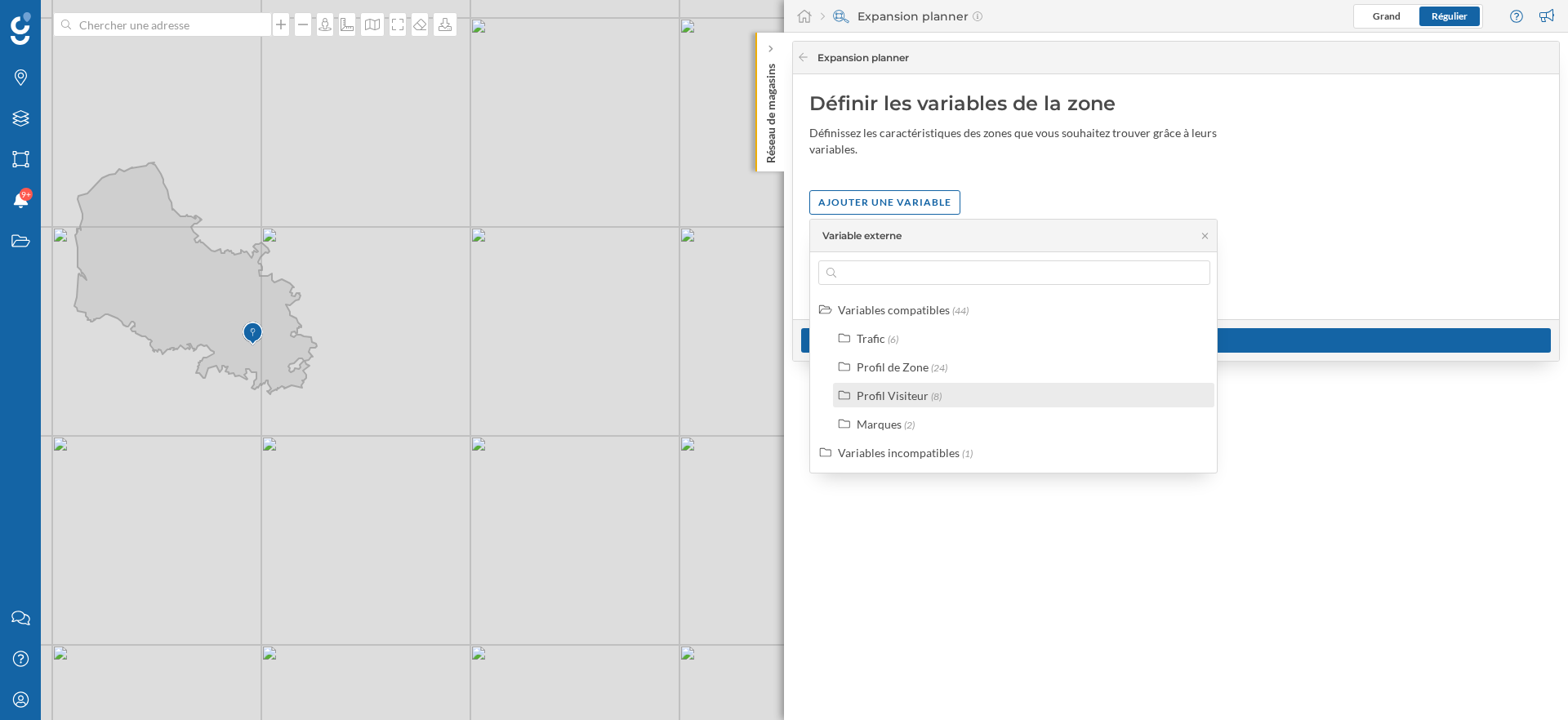
click at [884, 394] on div "Profil Visiteur" at bounding box center [892, 395] width 72 height 14
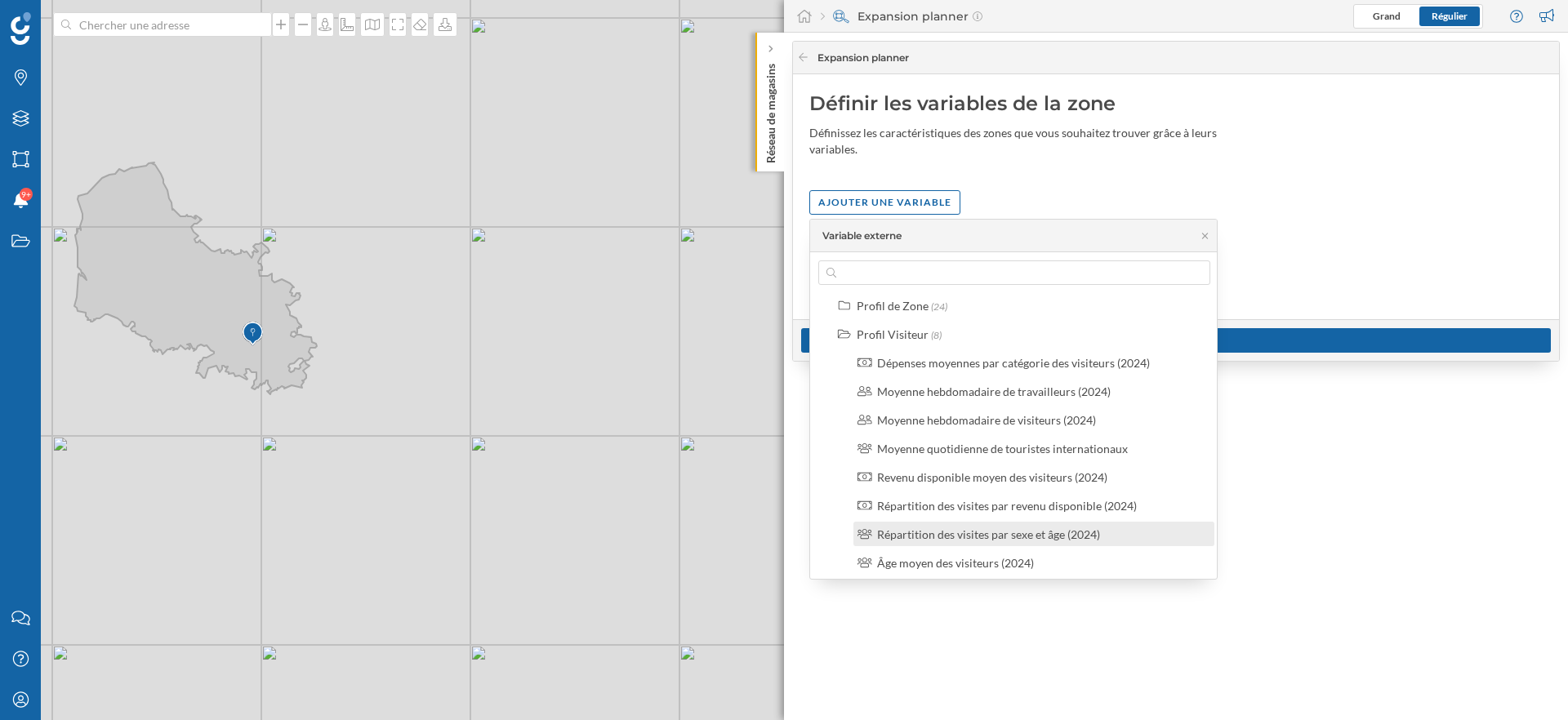
scroll to position [60, 0]
click at [986, 449] on div "Moyenne quotidienne de touristes internationaux" at bounding box center [1002, 449] width 251 height 14
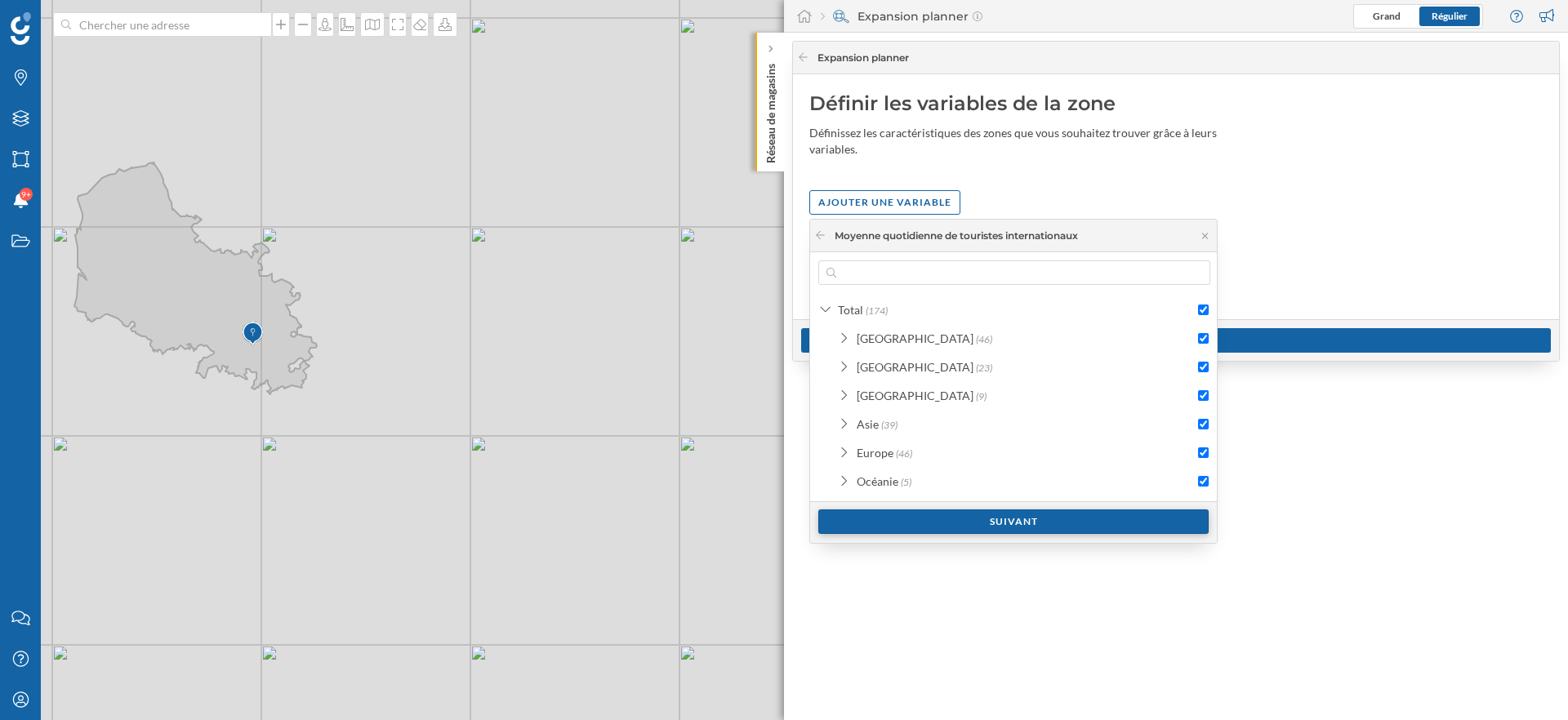
click at [1039, 522] on div "Suivant" at bounding box center [1013, 521] width 390 height 25
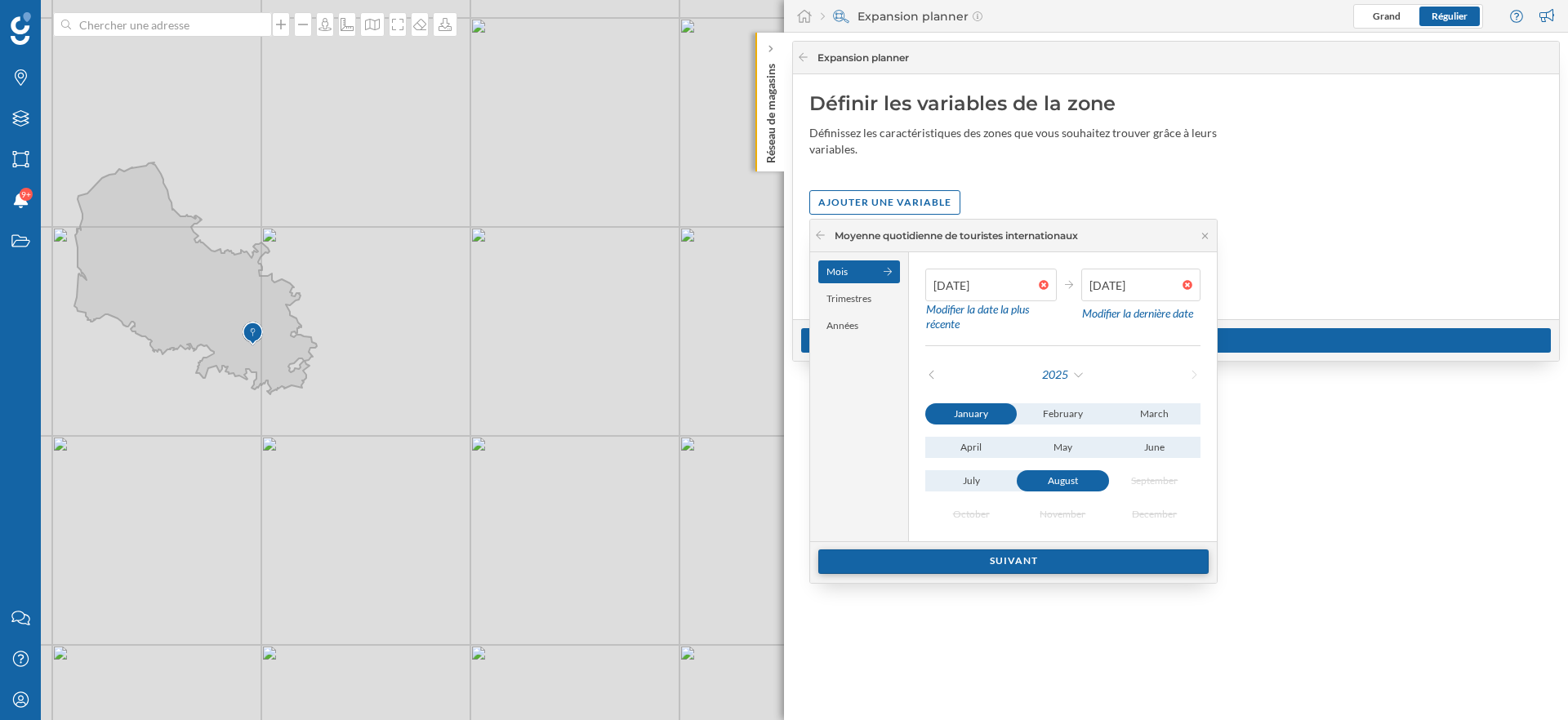
click at [1031, 560] on div "Suivant" at bounding box center [1013, 562] width 390 height 25
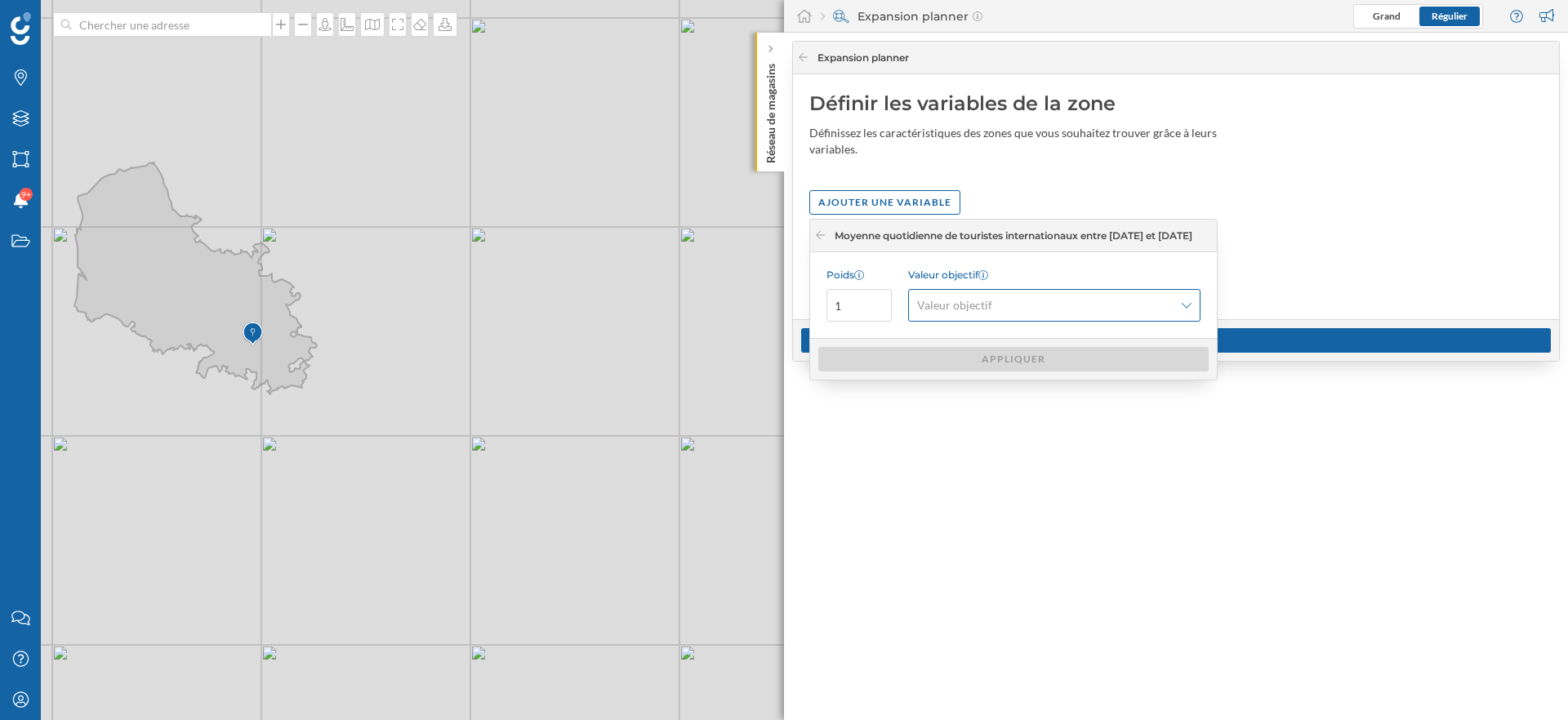
click at [977, 314] on div "Valeur objectif" at bounding box center [1054, 305] width 292 height 32
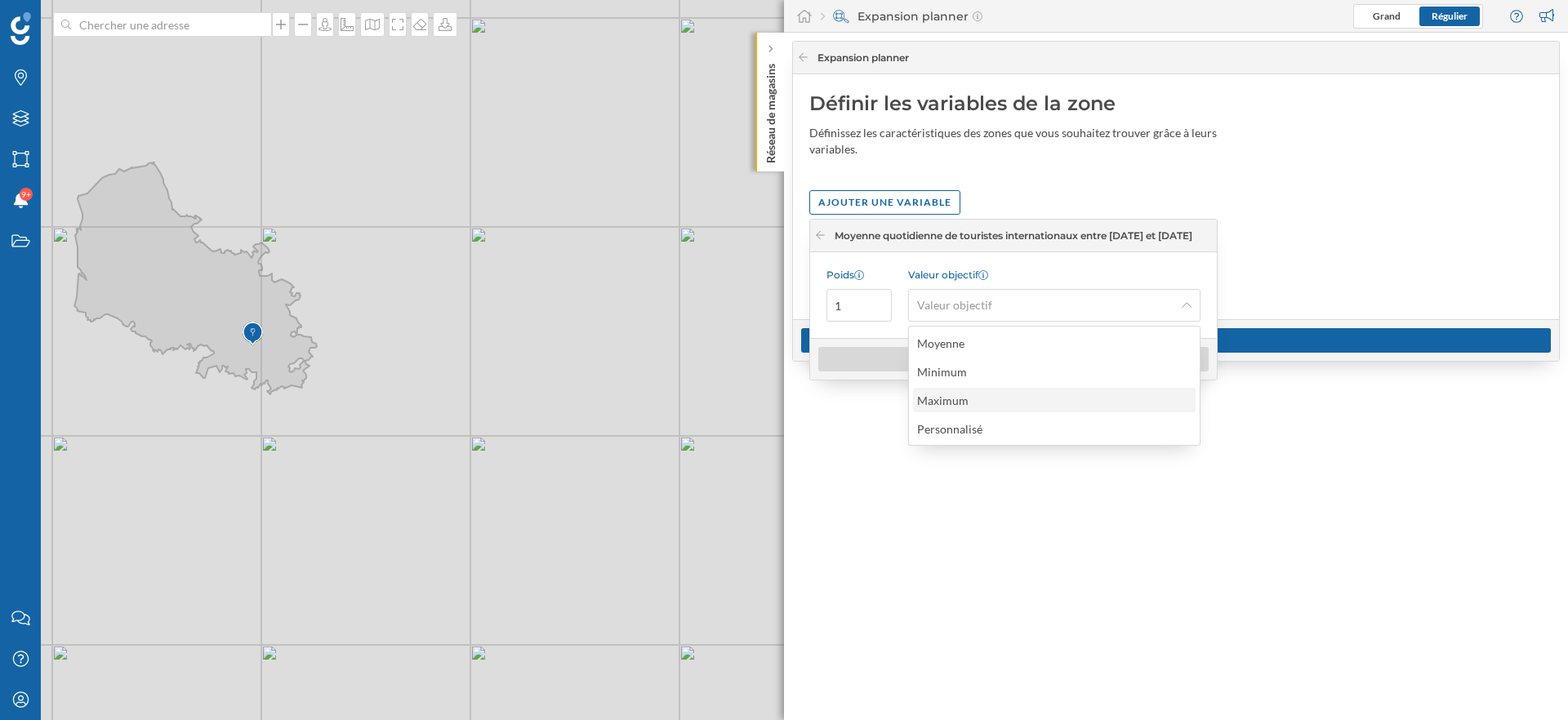
drag, startPoint x: 974, startPoint y: 371, endPoint x: 963, endPoint y: 400, distance: 31.0
click at [963, 400] on div "Moyenne Minimum Maximum Personnalisé" at bounding box center [1054, 385] width 291 height 118
click at [963, 400] on div "Maximum" at bounding box center [943, 400] width 51 height 14
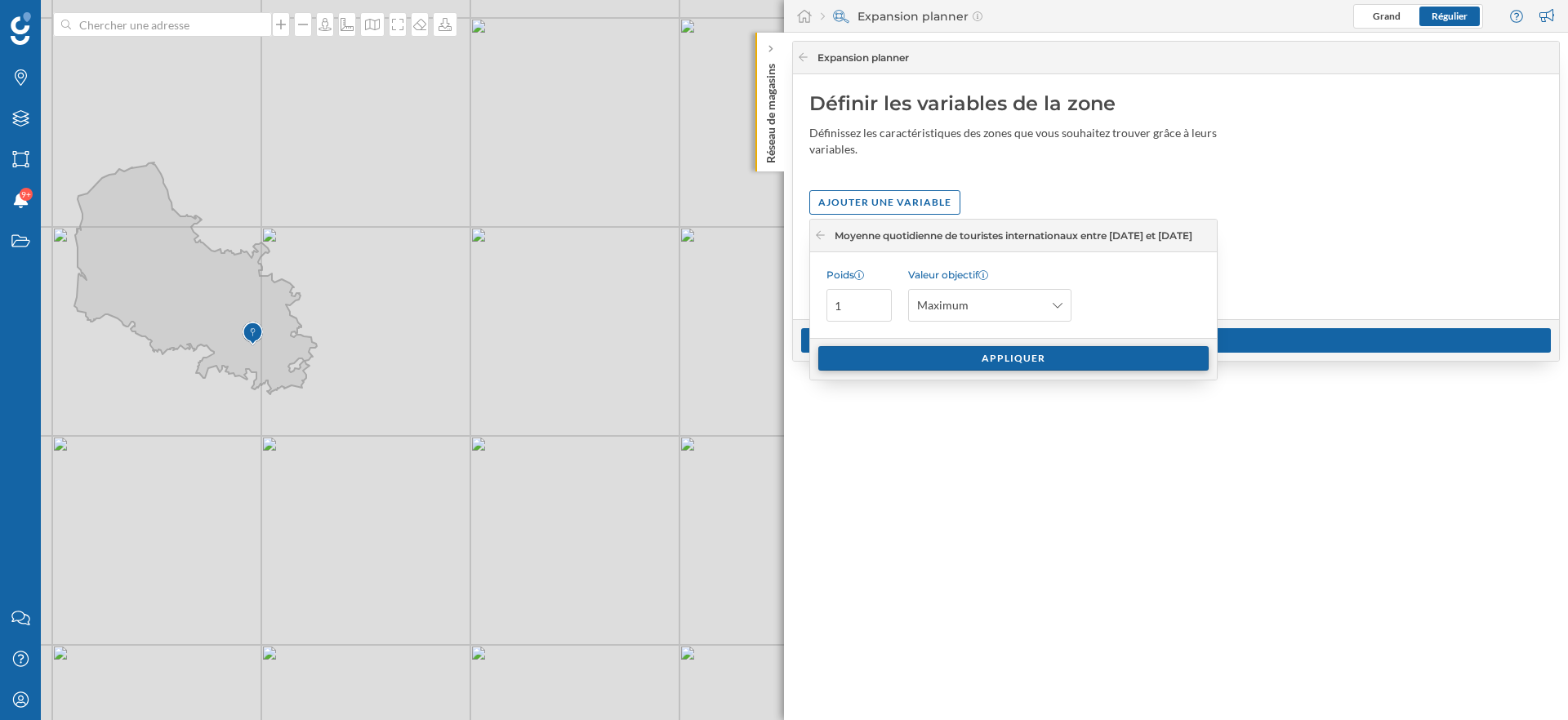
click at [965, 356] on div "Appliquer" at bounding box center [1013, 358] width 390 height 25
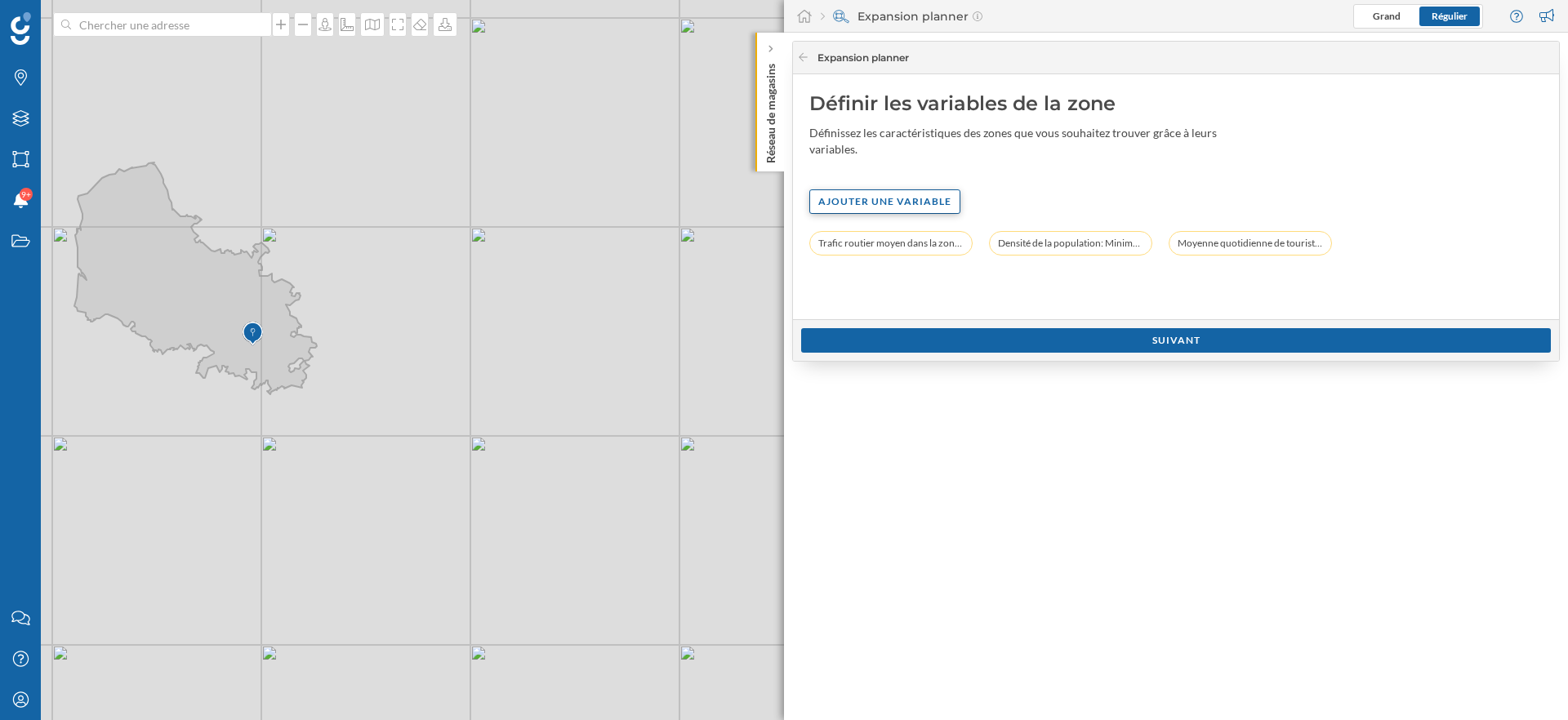
click at [914, 210] on div "Ajouter une variable" at bounding box center [885, 201] width 151 height 25
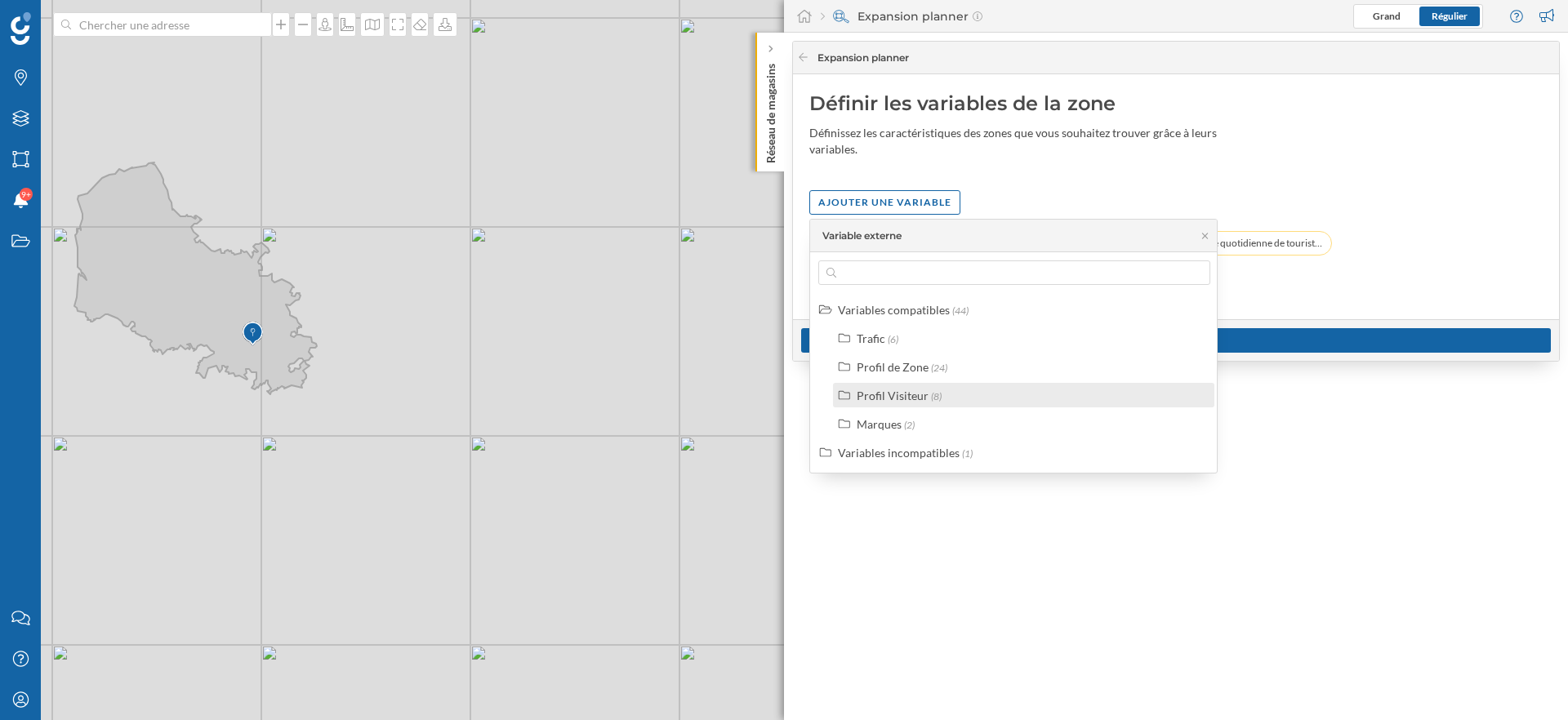
click at [902, 400] on div "Profil Visiteur" at bounding box center [892, 395] width 72 height 14
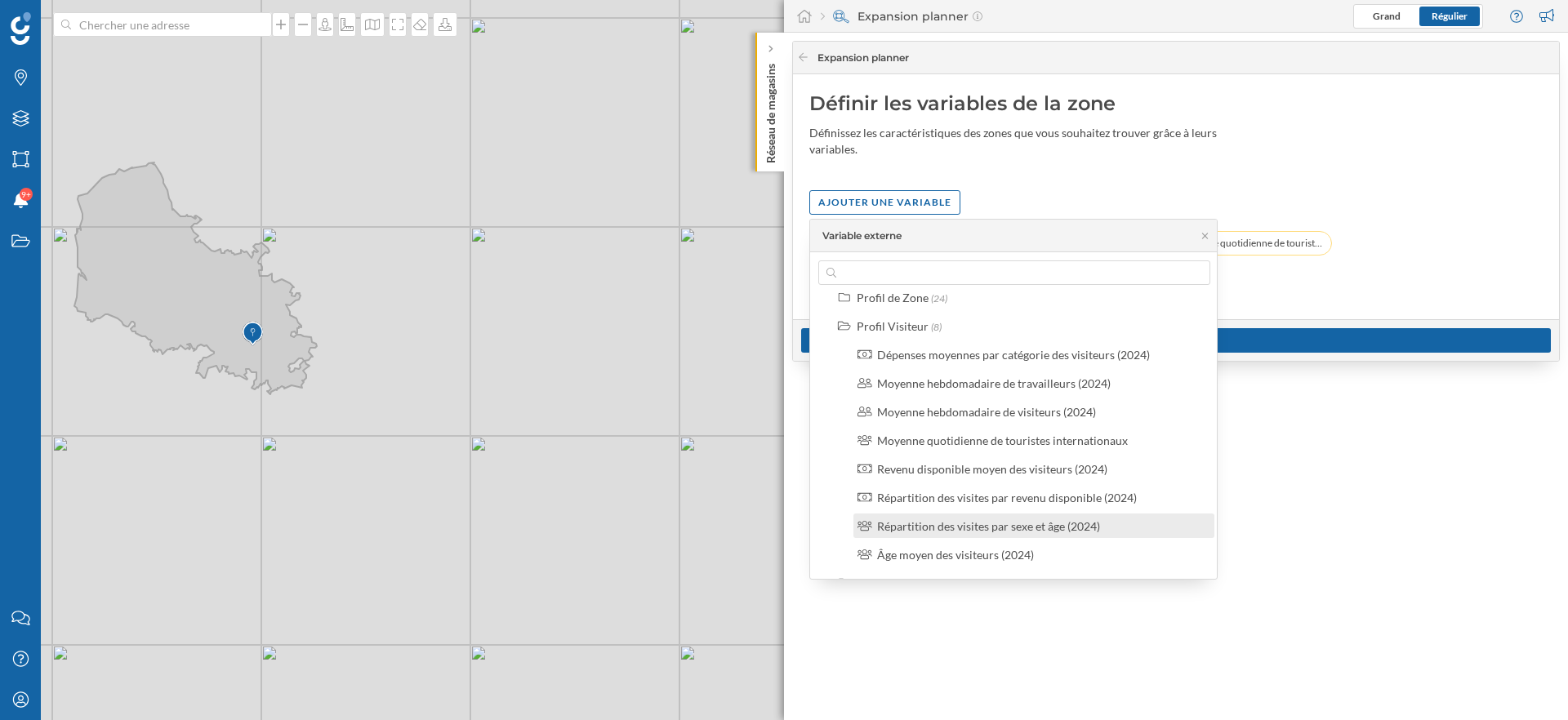
scroll to position [63, 0]
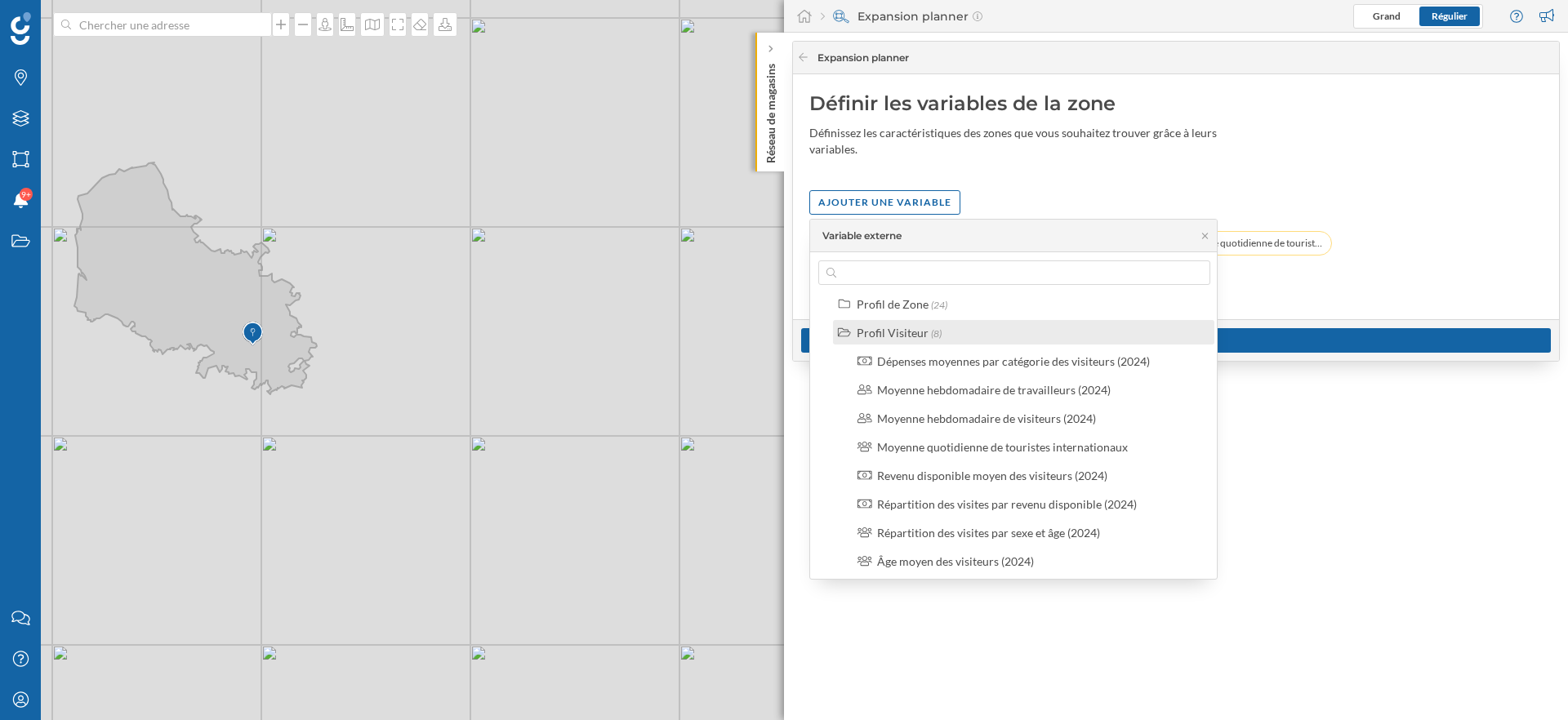
click at [920, 337] on div "Profil Visiteur" at bounding box center [892, 332] width 72 height 14
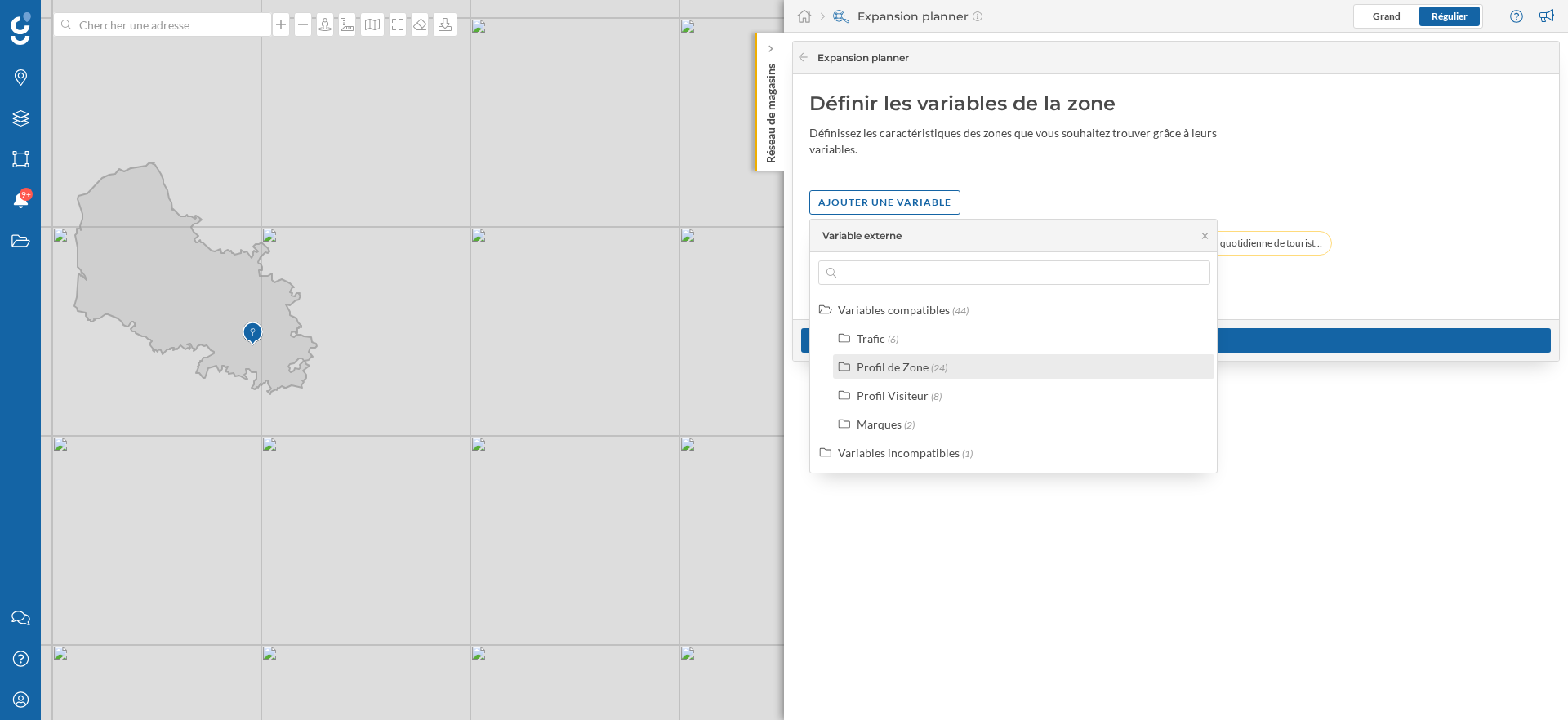
click at [897, 369] on div "Profil de Zone" at bounding box center [892, 367] width 72 height 14
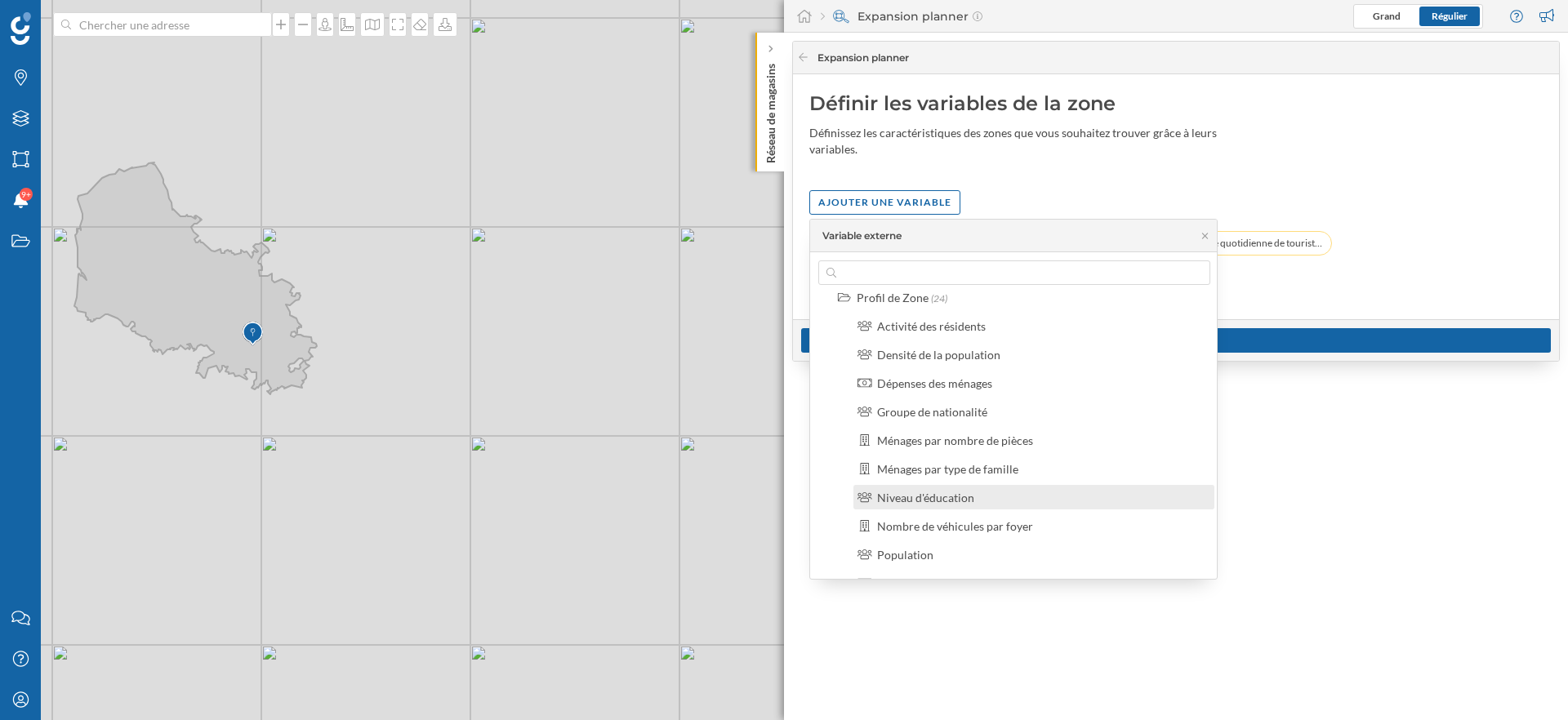
scroll to position [89, 0]
click at [993, 505] on div "Nombre de véhicules par foyer" at bounding box center [954, 507] width 156 height 14
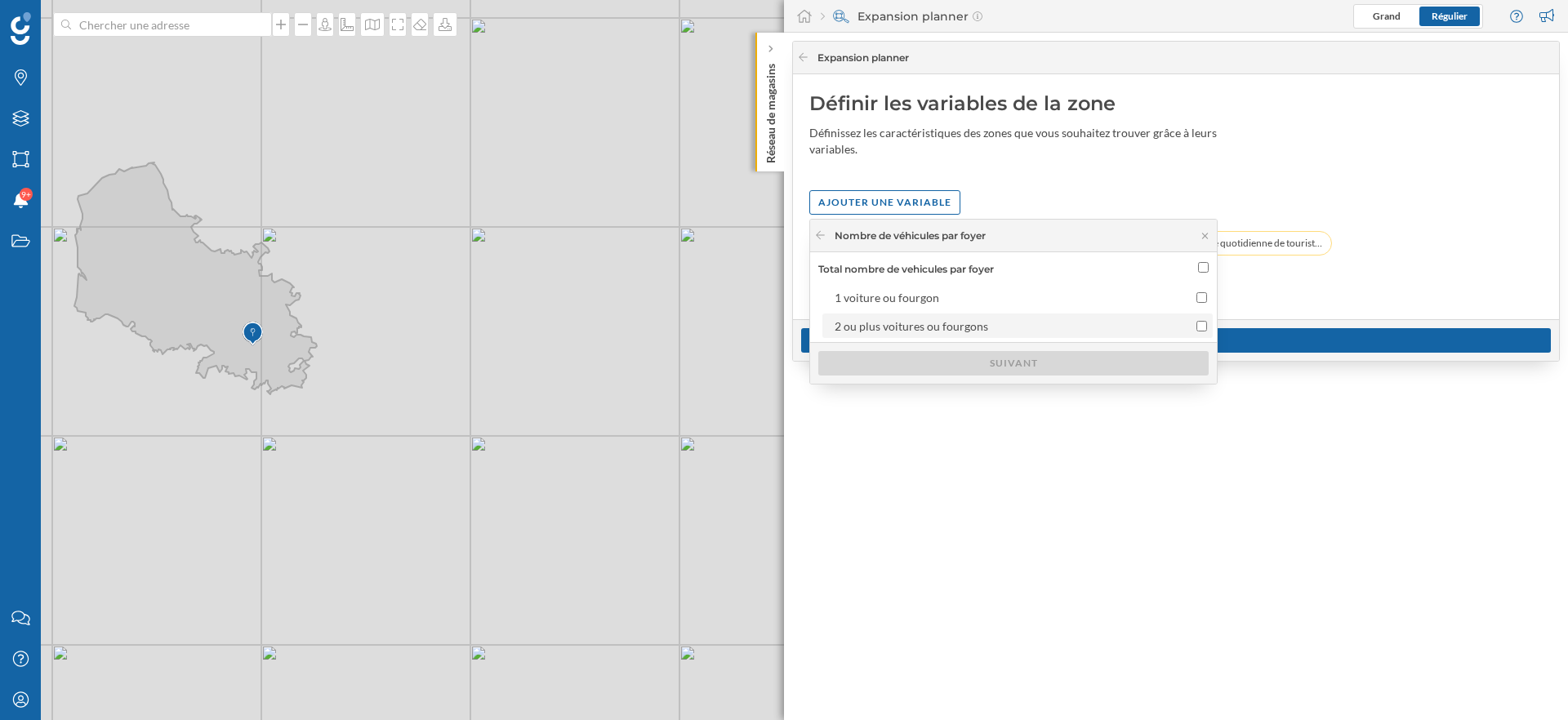
click at [1006, 332] on div "2 ou plus voitures ou fourgons" at bounding box center [1003, 326] width 337 height 17
click at [1196, 331] on input "2 ou plus voitures ou fourgons" at bounding box center [1202, 326] width 10 height 10
checkbox input "true"
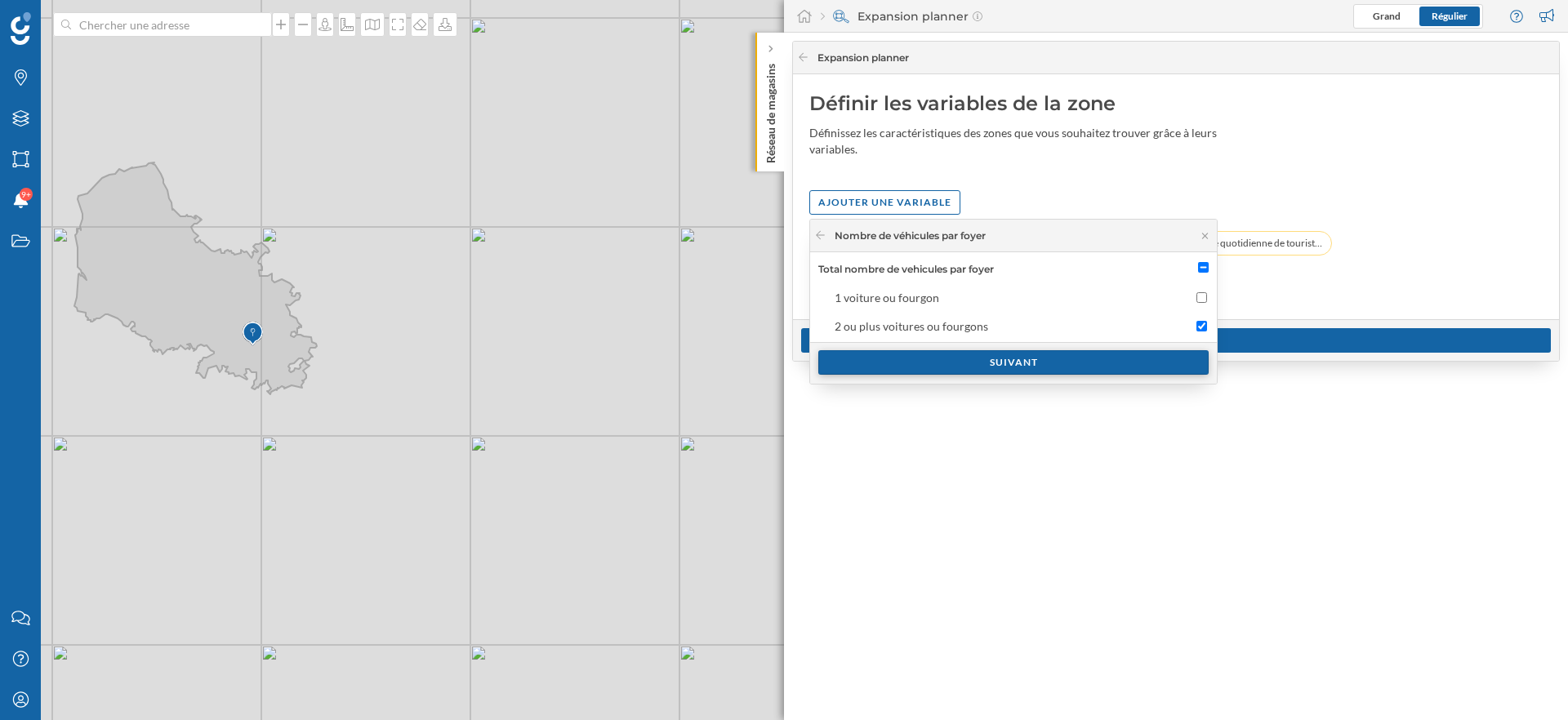
click at [1008, 366] on div "Suivant" at bounding box center [1013, 362] width 390 height 25
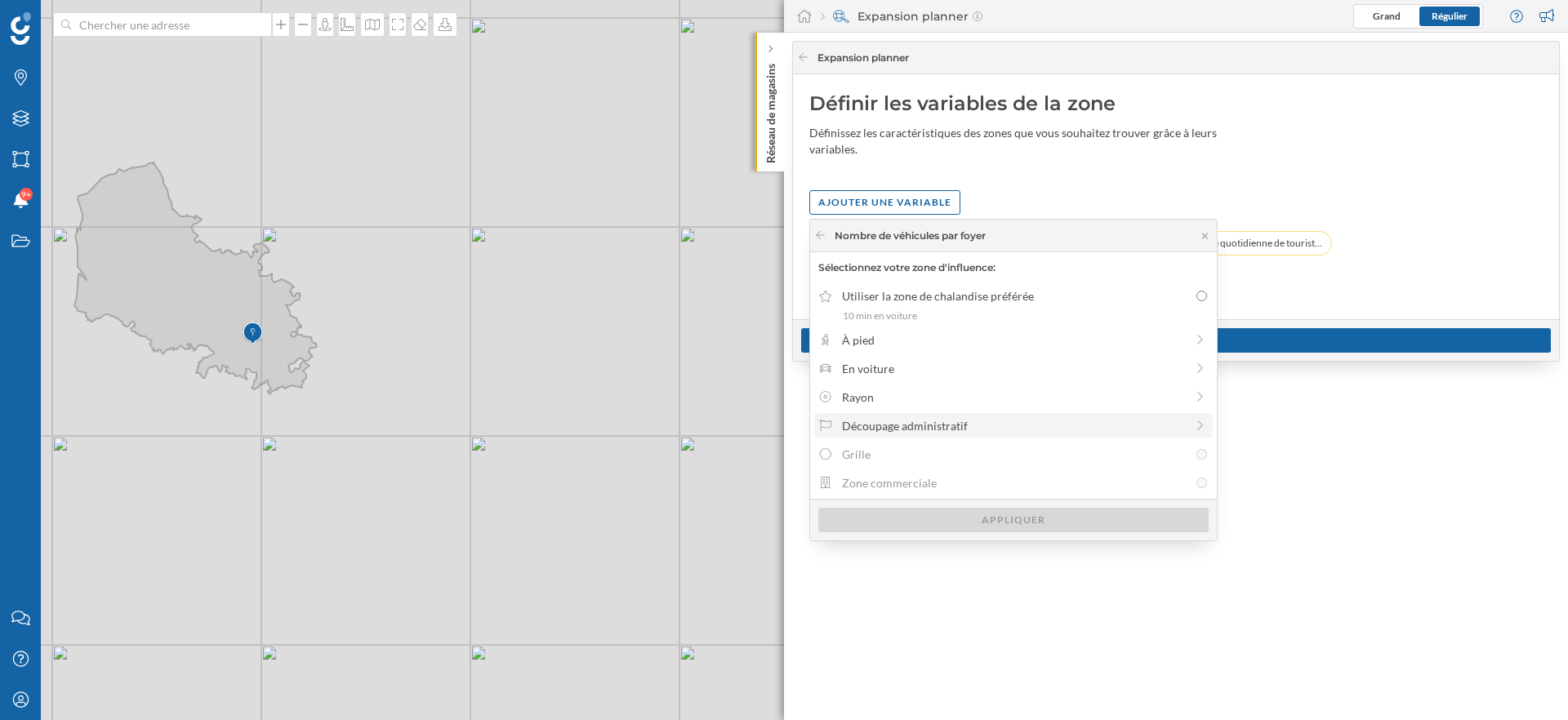
click at [923, 423] on div "Découpage administratif" at bounding box center [1013, 426] width 343 height 17
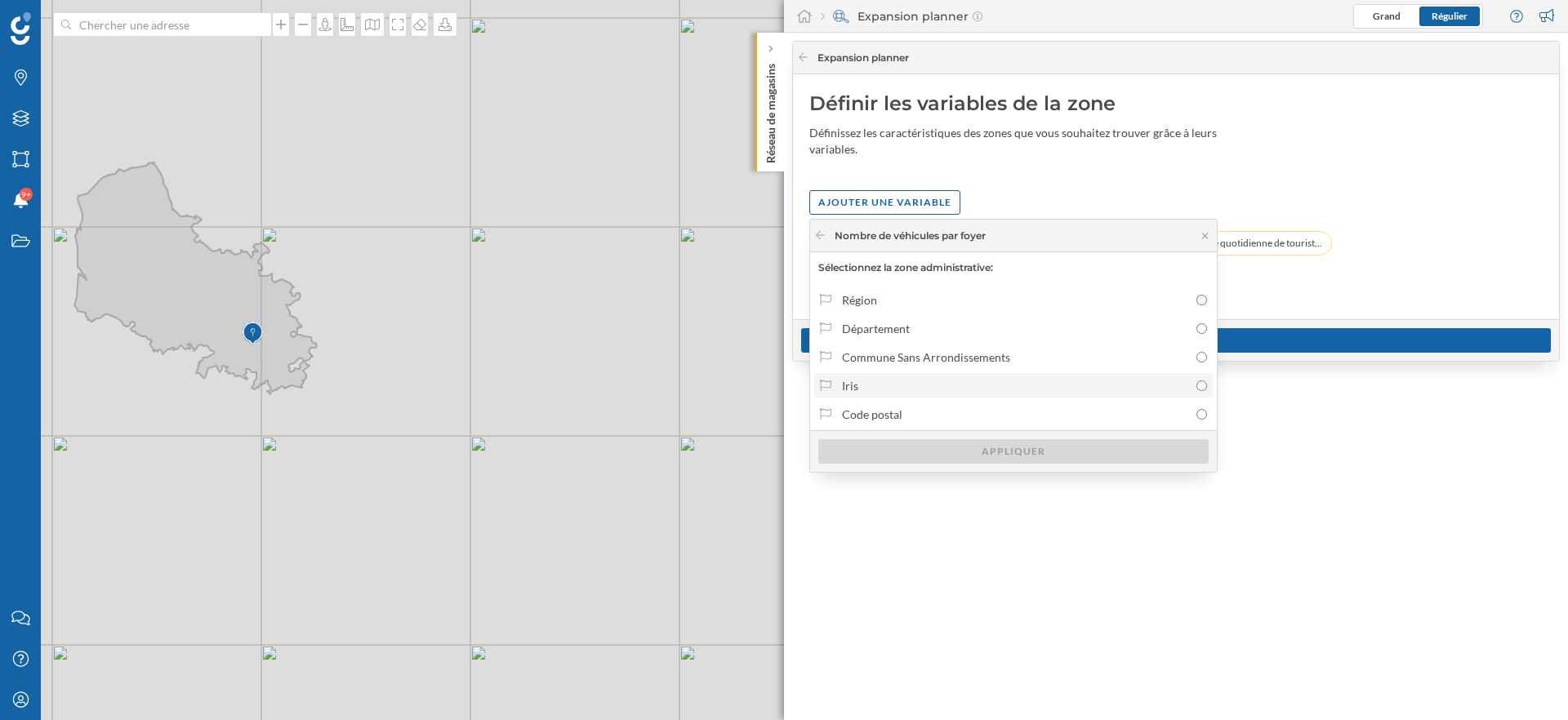
click at [849, 383] on div "Iris" at bounding box center [1015, 386] width 346 height 17
click at [1196, 383] on input "Iris" at bounding box center [1202, 386] width 10 height 10
radio input "true"
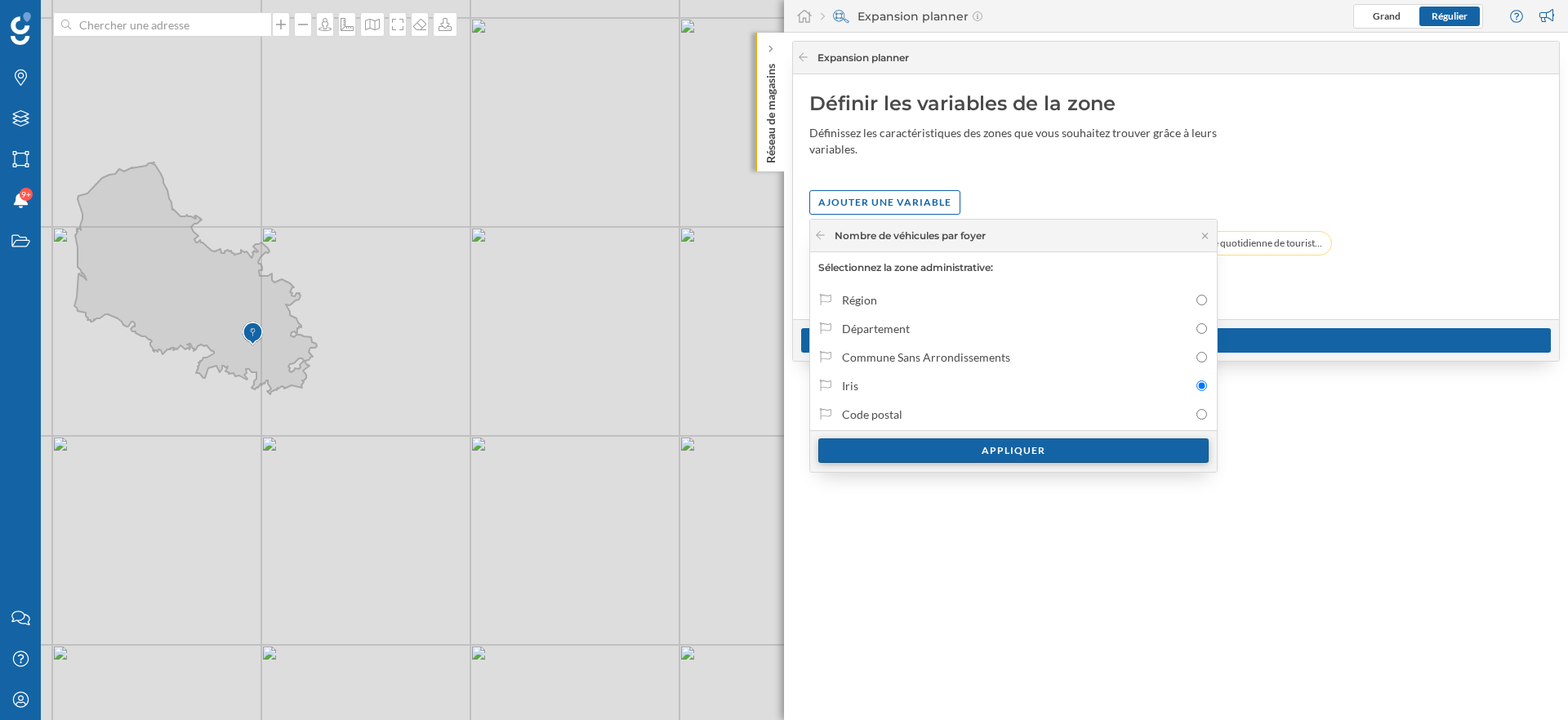
click at [913, 455] on div "Appliquer" at bounding box center [1013, 451] width 390 height 25
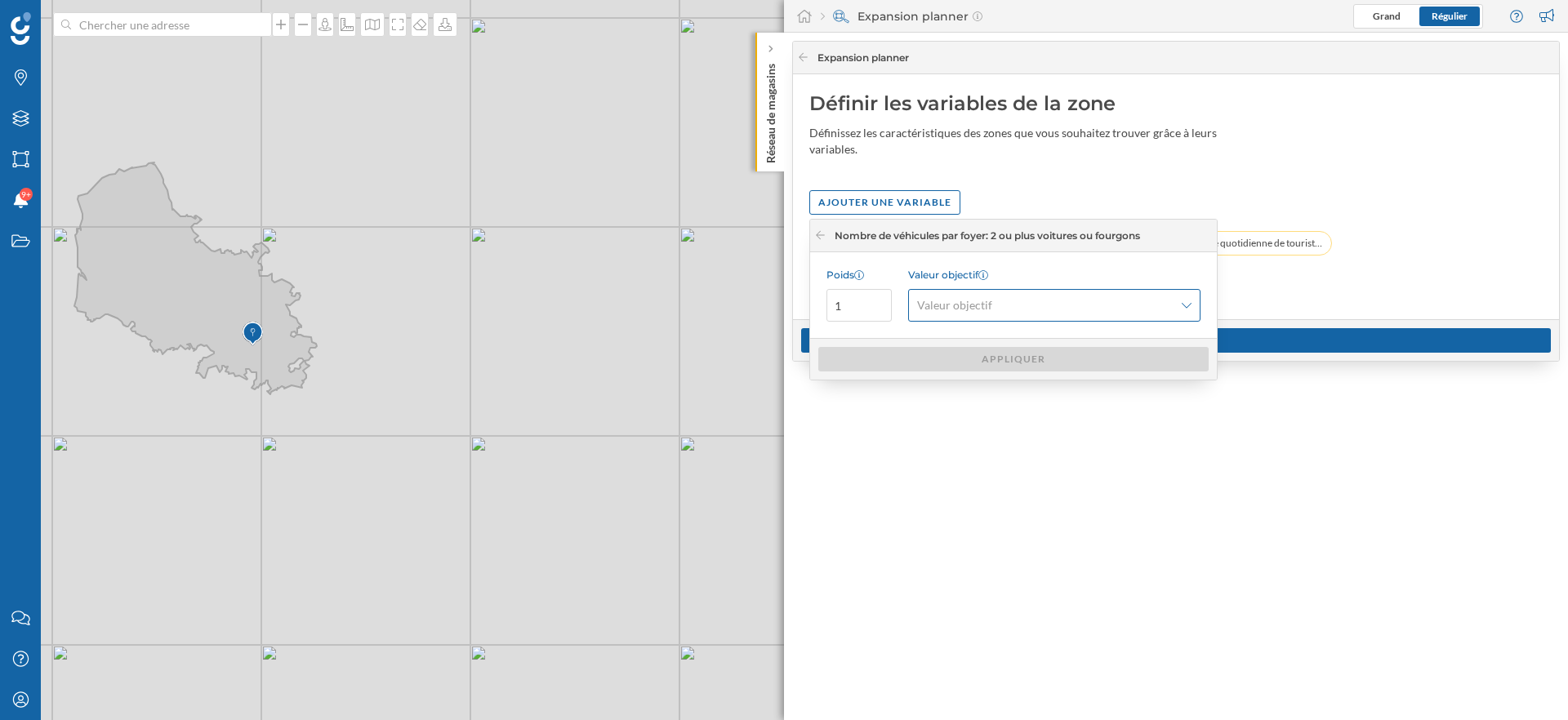
click at [984, 308] on span "Valeur objectif" at bounding box center [954, 305] width 75 height 16
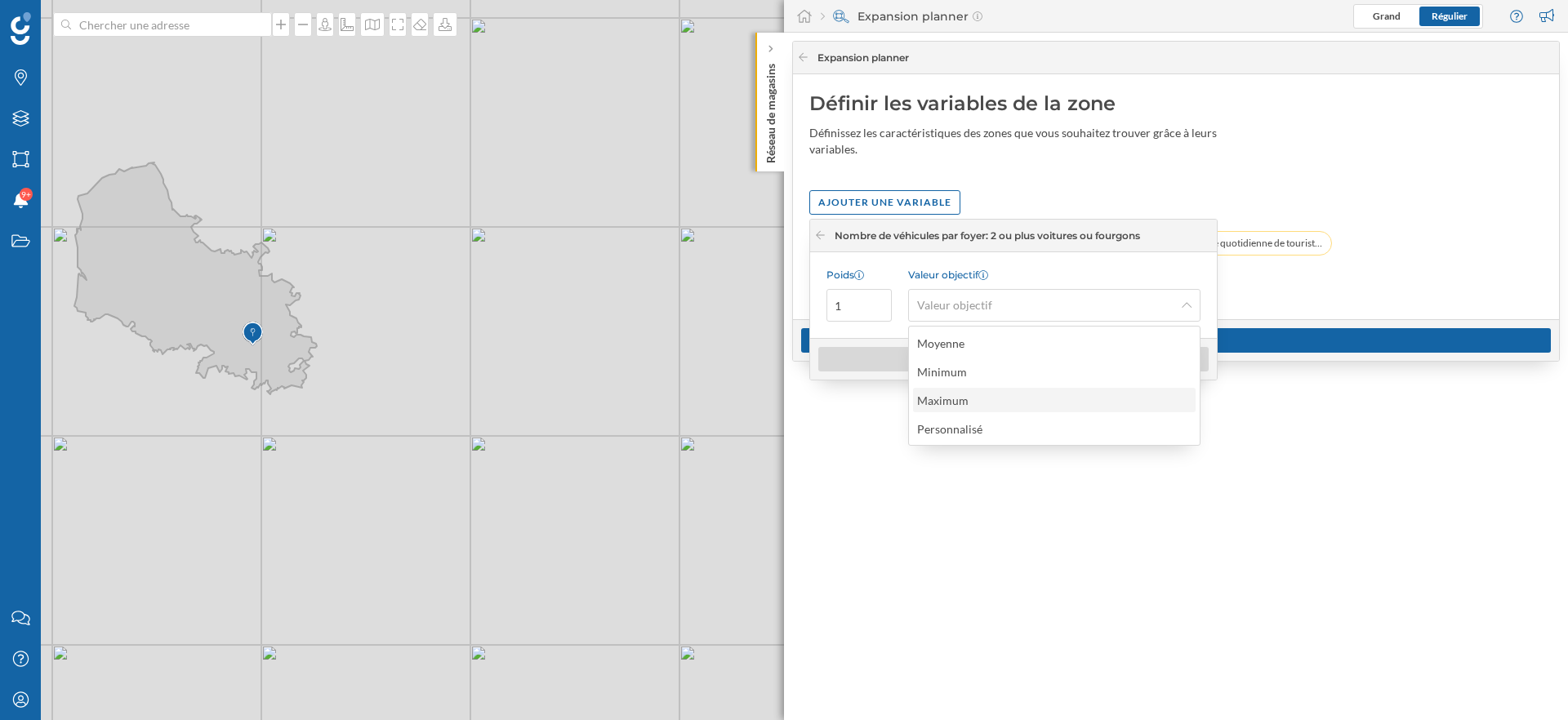
click at [992, 395] on div "Maximum" at bounding box center [1053, 400] width 273 height 17
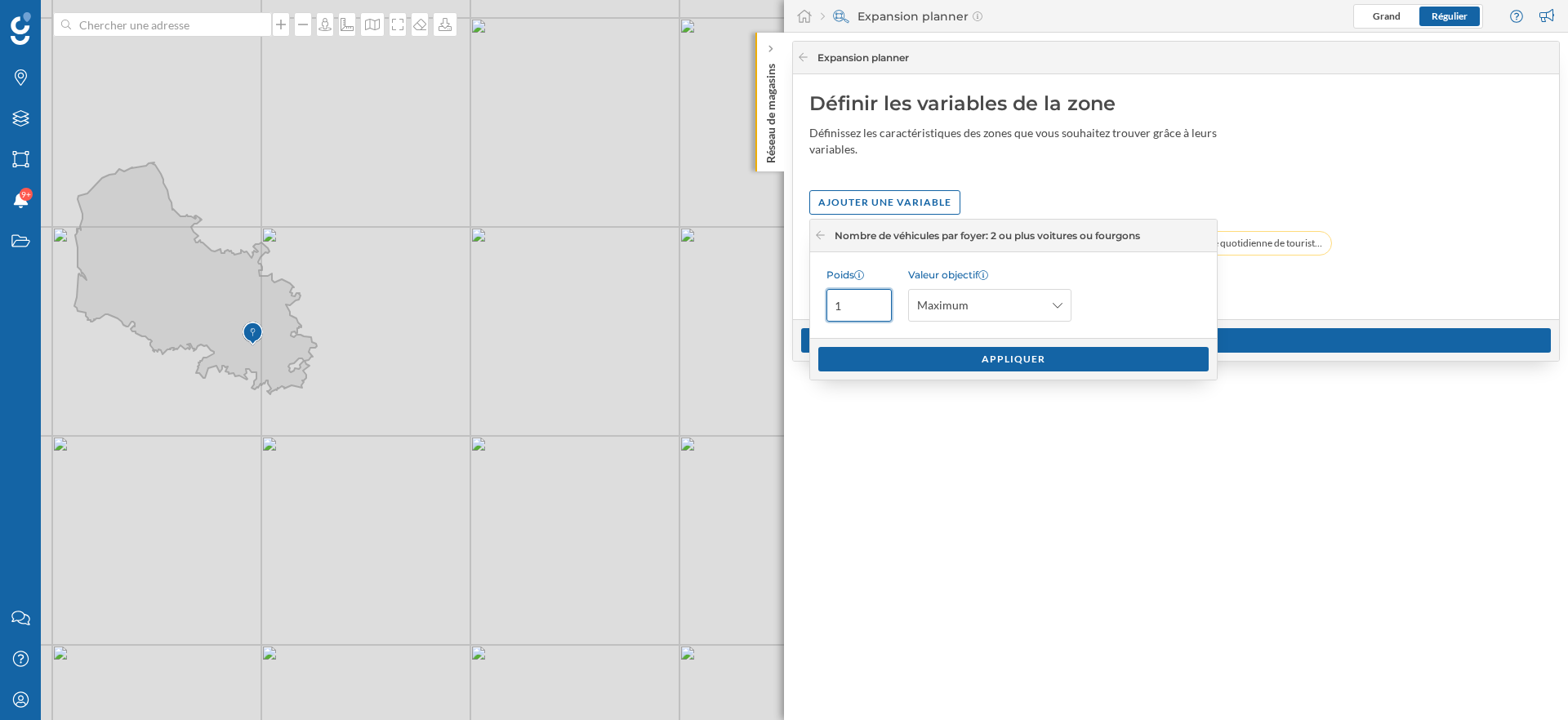
click at [870, 306] on input "1" at bounding box center [859, 305] width 66 height 32
type input "2"
click at [901, 352] on div "Appliquer" at bounding box center [1013, 358] width 390 height 25
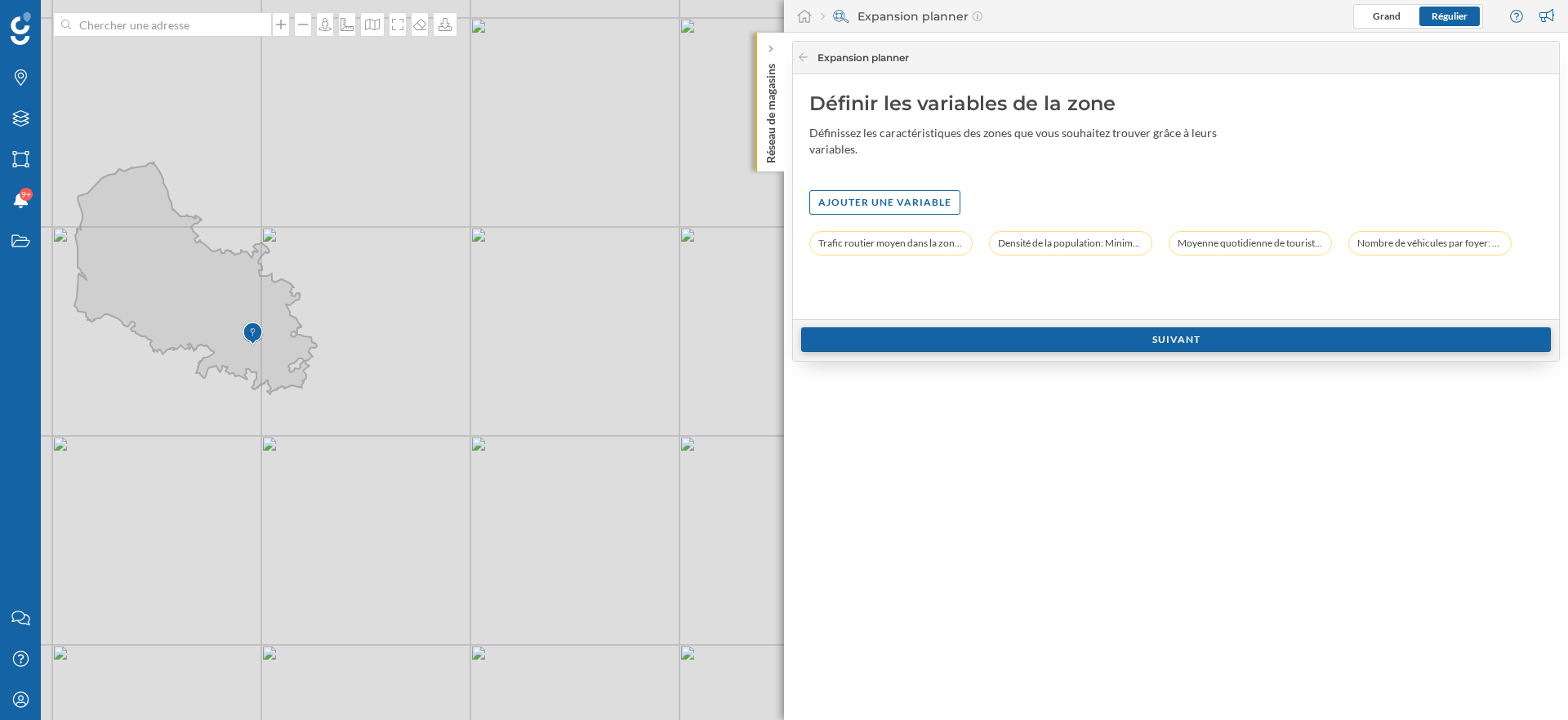
click at [955, 339] on div "Suivant" at bounding box center [1176, 339] width 750 height 25
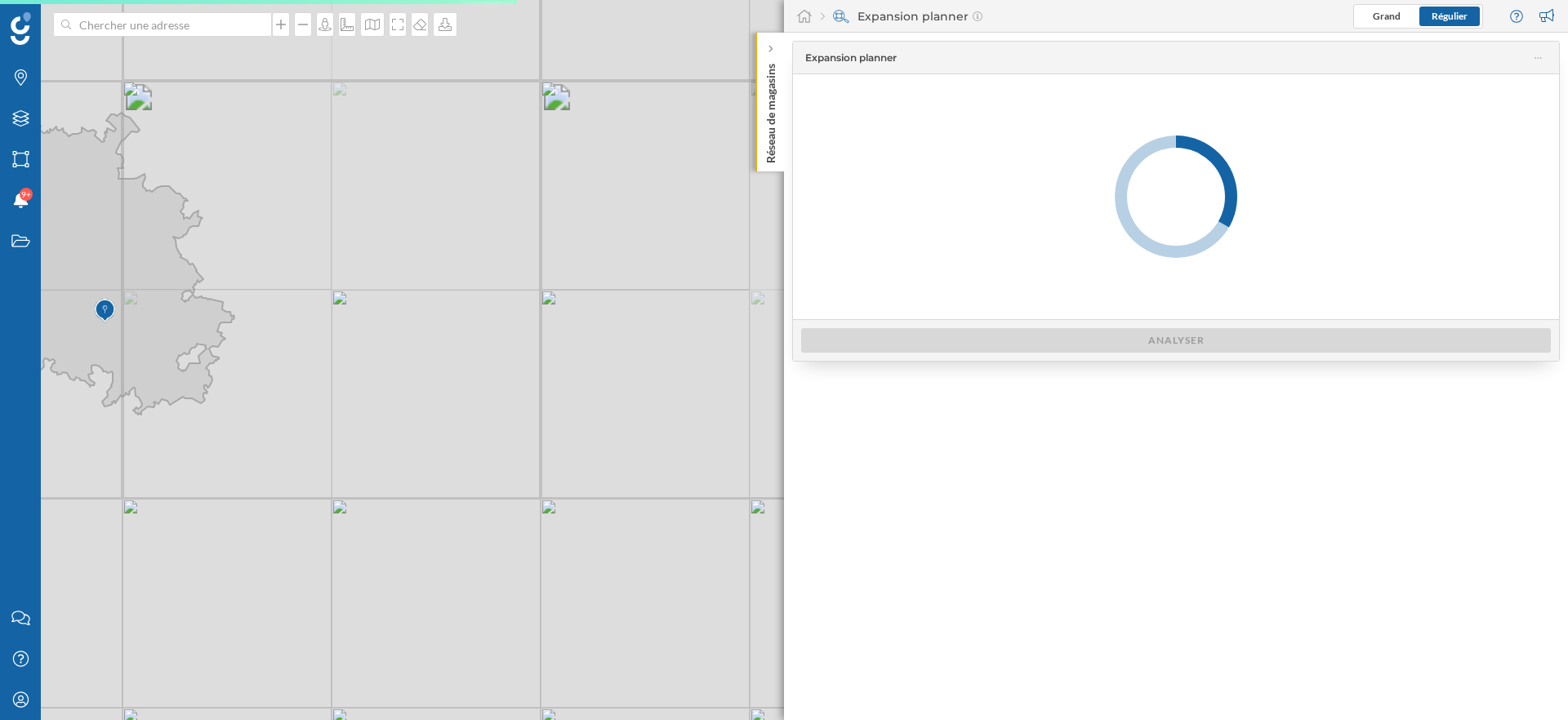
drag, startPoint x: 381, startPoint y: 368, endPoint x: 591, endPoint y: 405, distance: 213.2
click at [591, 405] on div "© Mapbox © OpenStreetMap Improve this map" at bounding box center [784, 360] width 1568 height 720
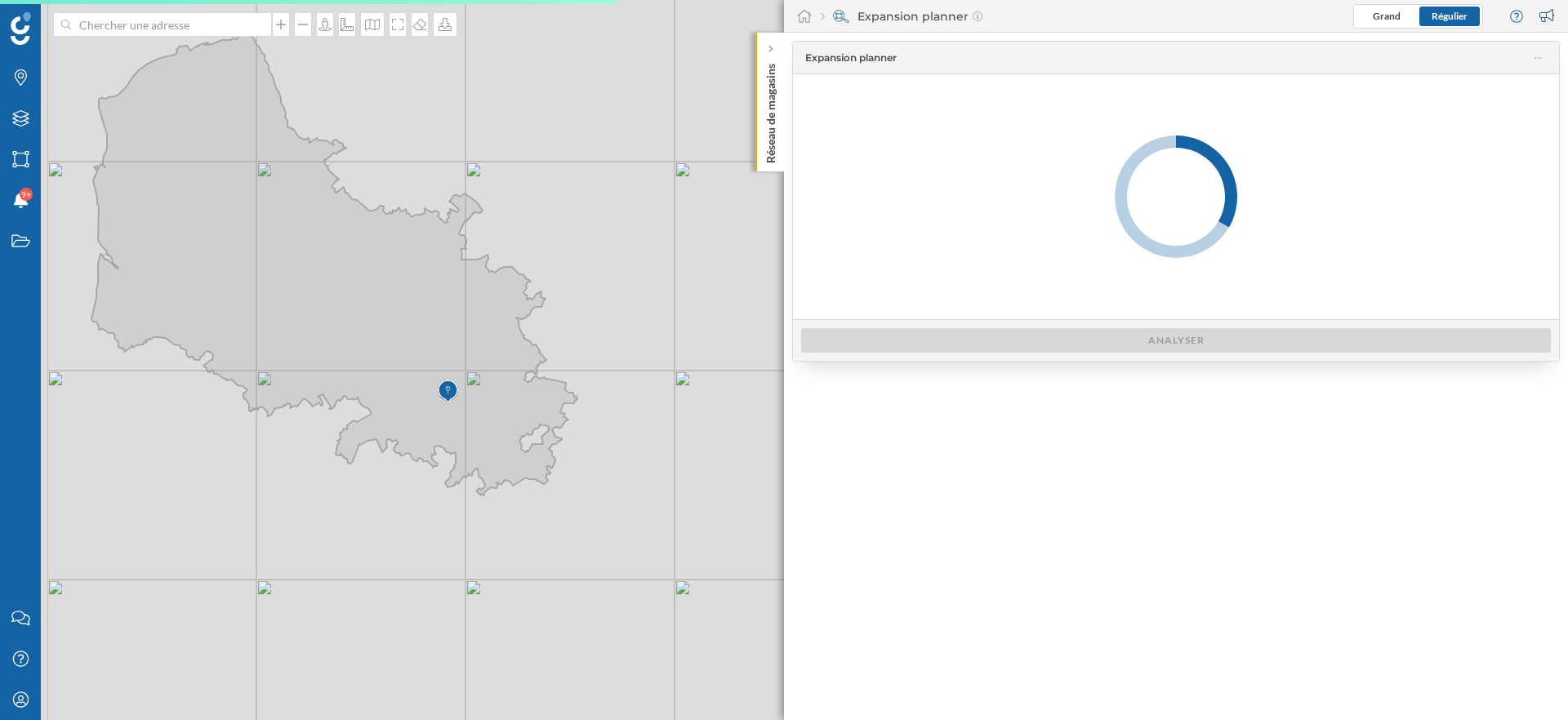
drag, startPoint x: 247, startPoint y: 515, endPoint x: 419, endPoint y: 563, distance: 178.6
click at [419, 563] on div "© Mapbox © OpenStreetMap Improve this map" at bounding box center [784, 360] width 1568 height 720
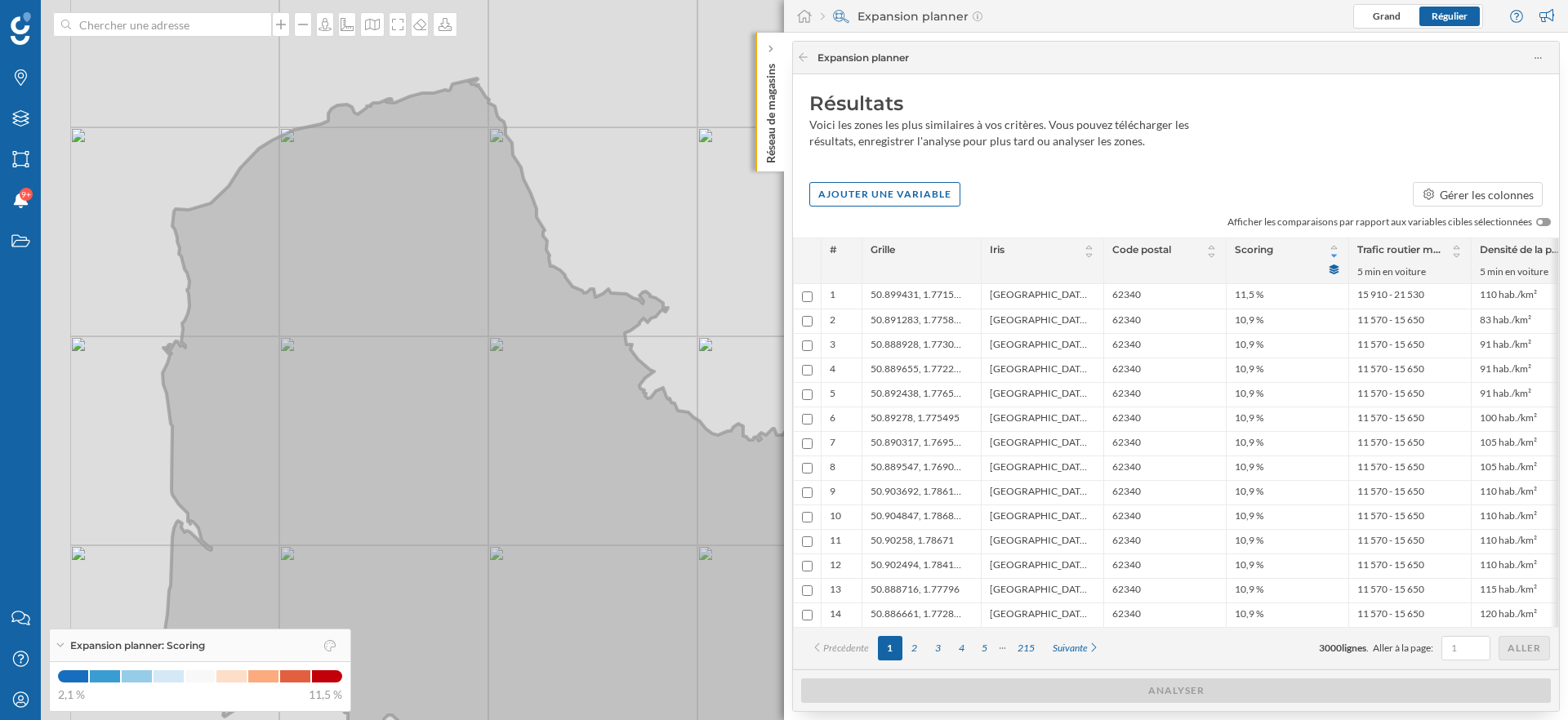
drag, startPoint x: 233, startPoint y: 191, endPoint x: 324, endPoint y: 265, distance: 117.3
click at [324, 265] on icon at bounding box center [645, 470] width 971 height 784
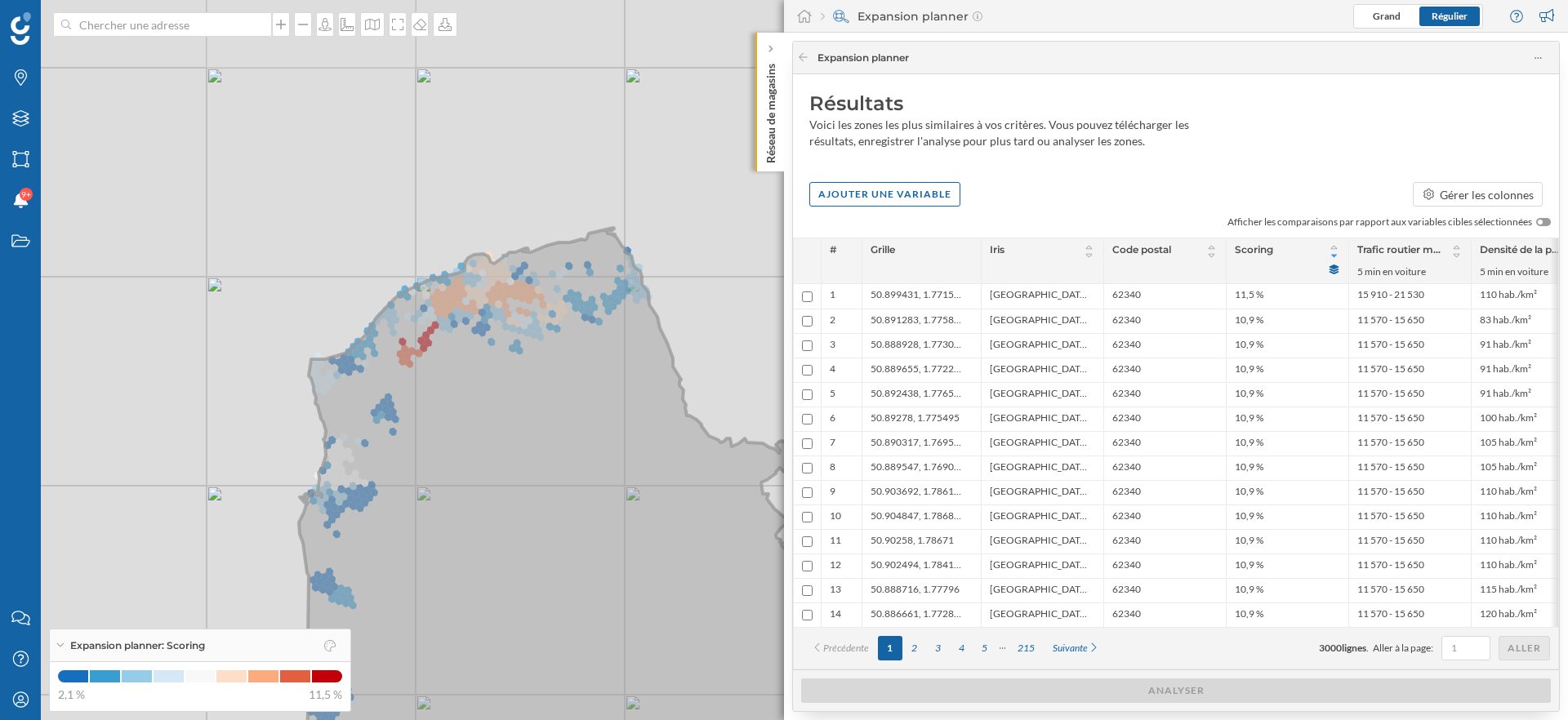
drag, startPoint x: 650, startPoint y: 488, endPoint x: 456, endPoint y: 399, distance: 213.4
click at [456, 399] on icon at bounding box center [750, 510] width 906 height 566
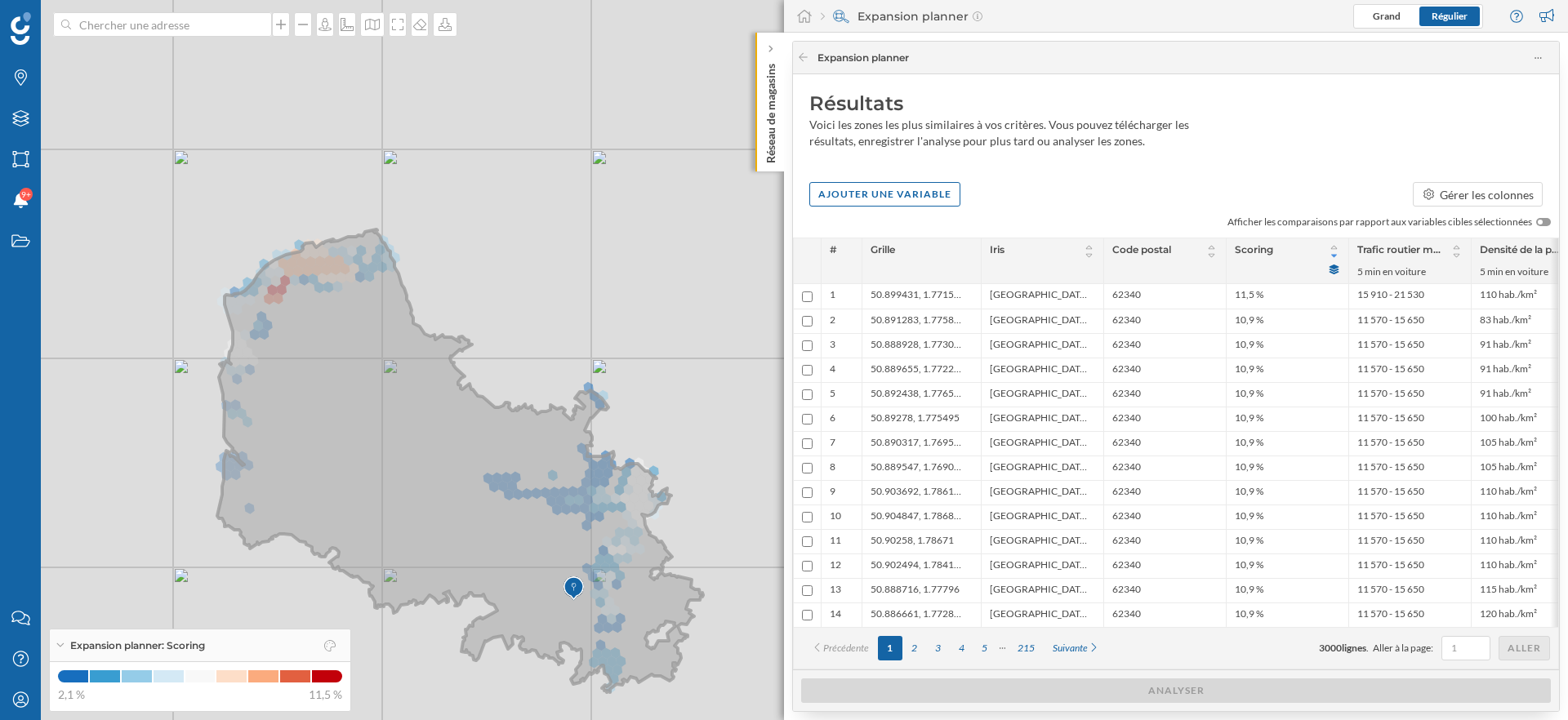
drag, startPoint x: 504, startPoint y: 456, endPoint x: 444, endPoint y: 418, distance: 71.0
click at [444, 418] on icon at bounding box center [460, 460] width 486 height 463
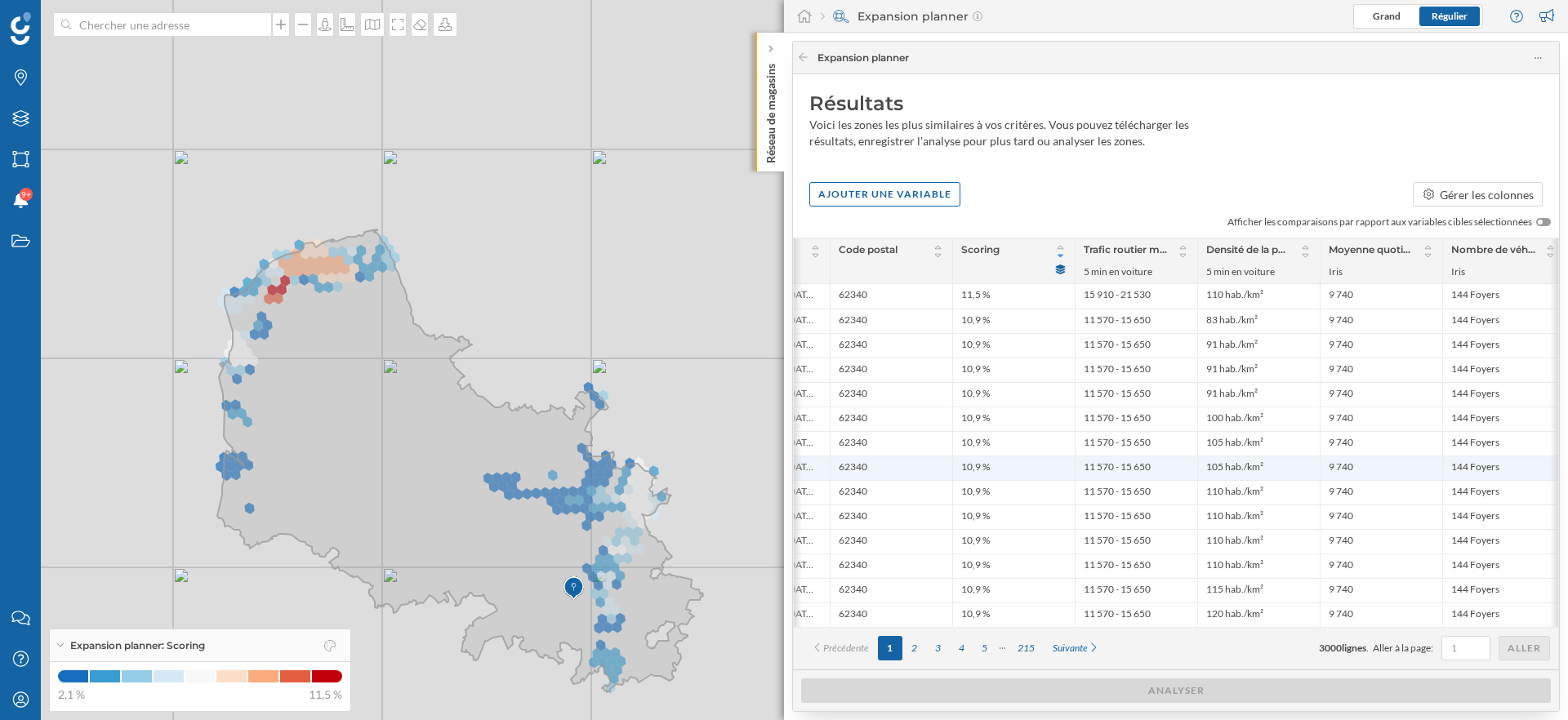
scroll to position [0, 285]
click at [932, 199] on div "Ajouter une variable" at bounding box center [885, 193] width 151 height 25
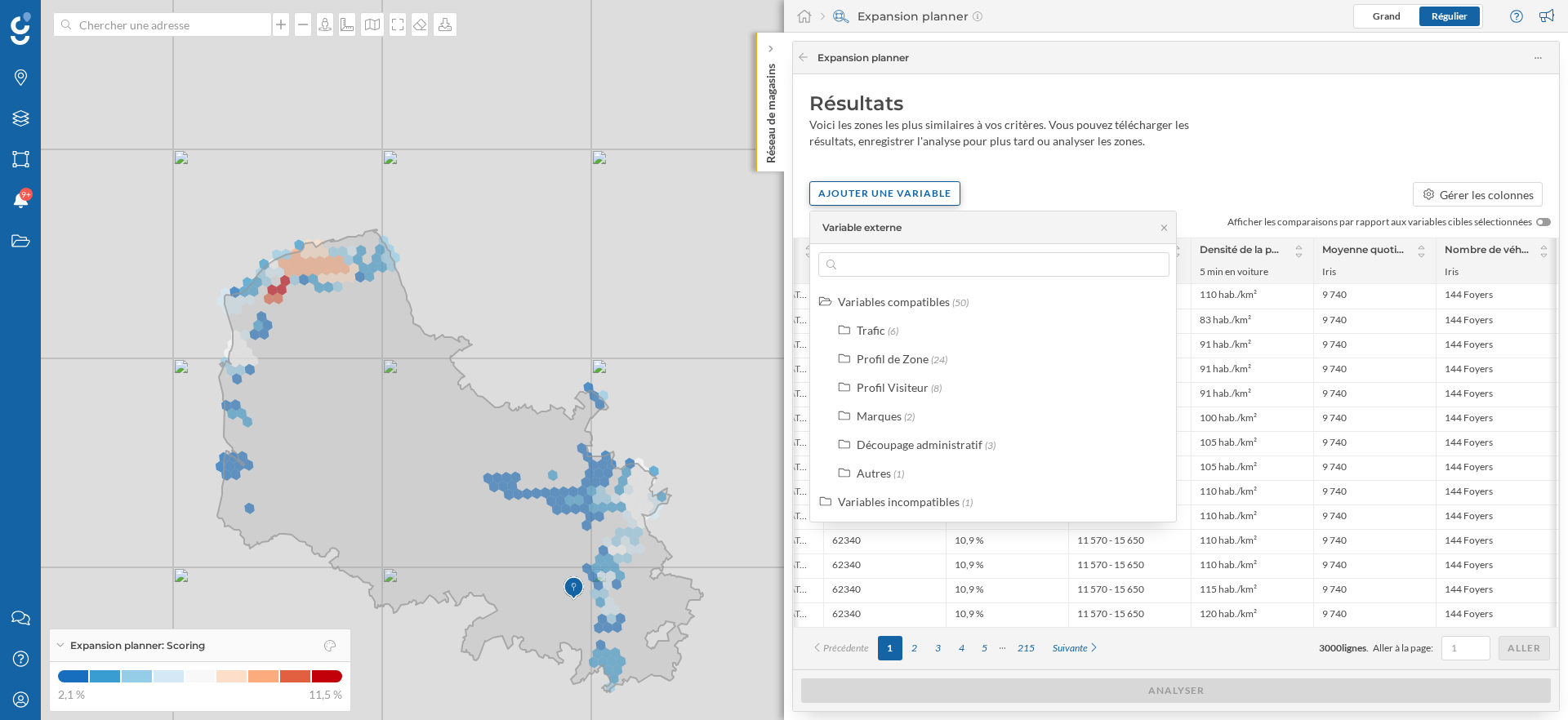
scroll to position [0, 279]
click at [932, 199] on div "Ajouter une variable" at bounding box center [885, 193] width 151 height 25
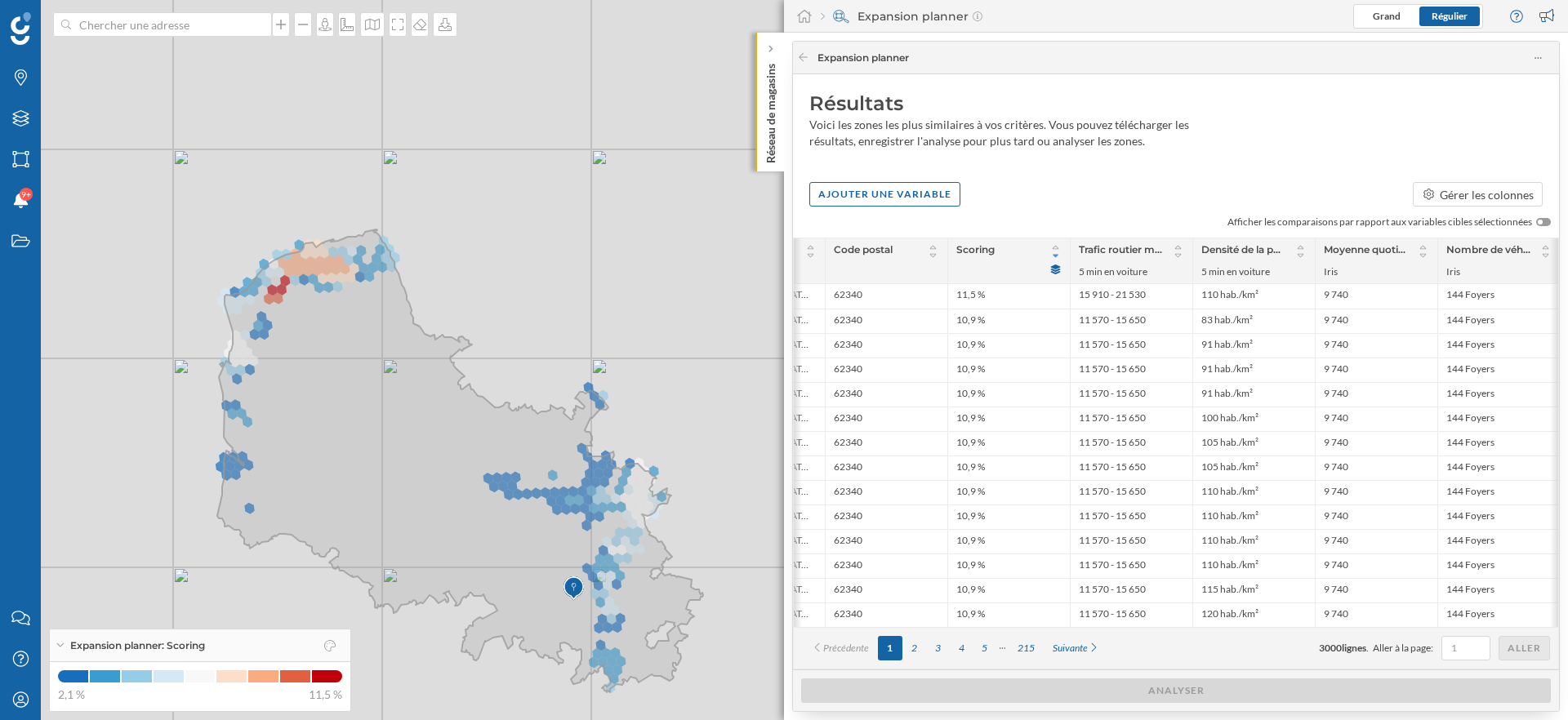
click at [1049, 183] on div "Ajouter une variable Gérer les colonnes" at bounding box center [1176, 194] width 766 height 25
click at [809, 58] on icon at bounding box center [803, 57] width 12 height 10
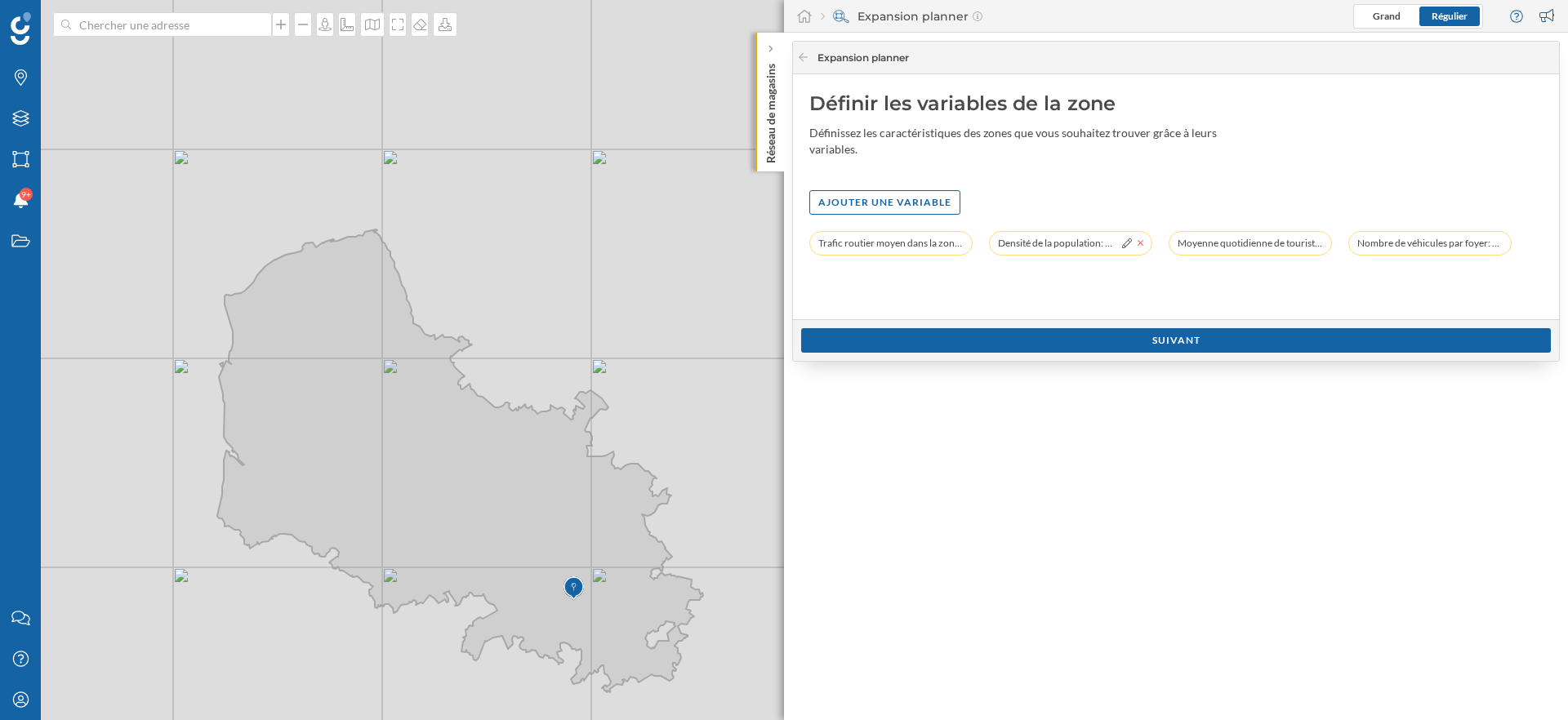
click at [1143, 242] on icon at bounding box center [1141, 244] width 7 height 10
click at [1082, 347] on div "Suivant" at bounding box center [1176, 339] width 750 height 25
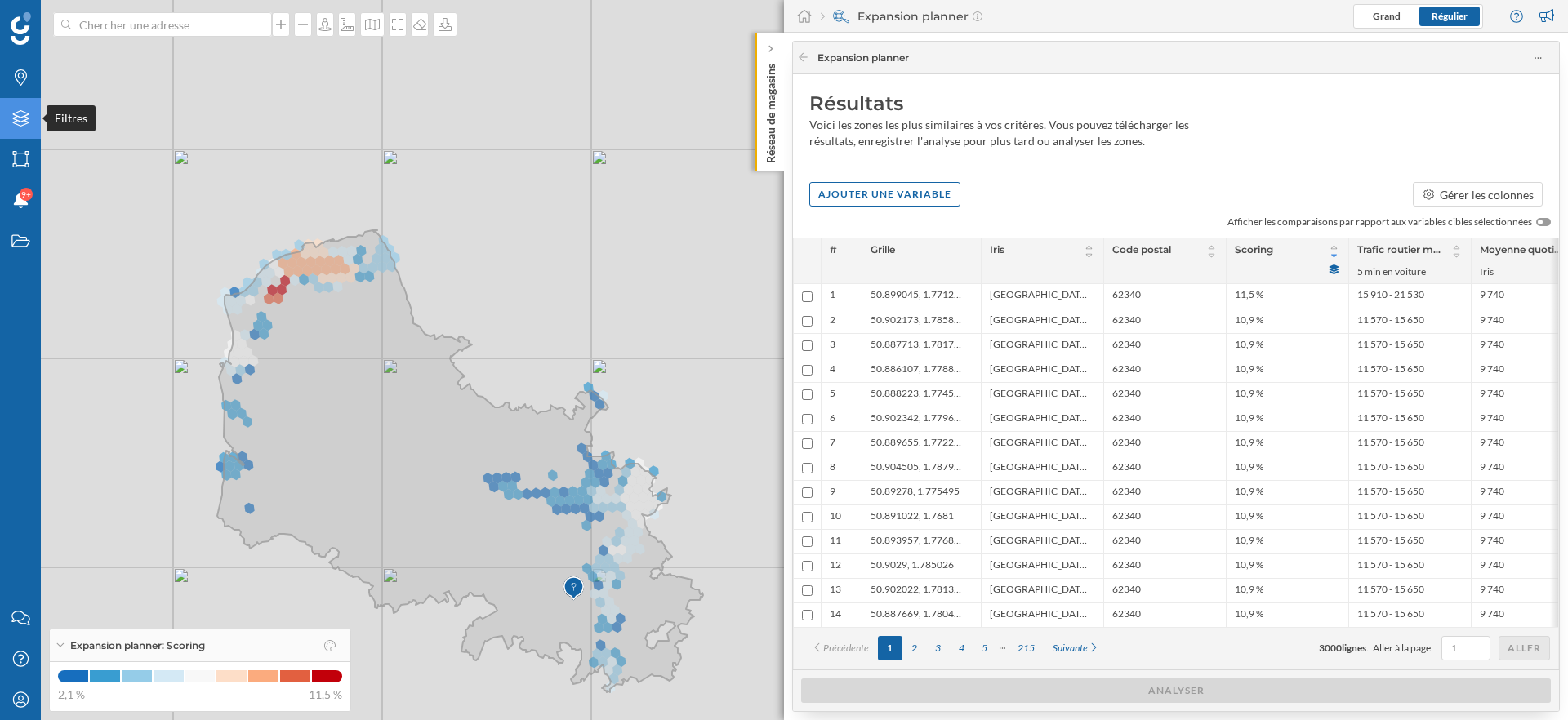
click at [20, 124] on icon "Filtres" at bounding box center [20, 118] width 20 height 16
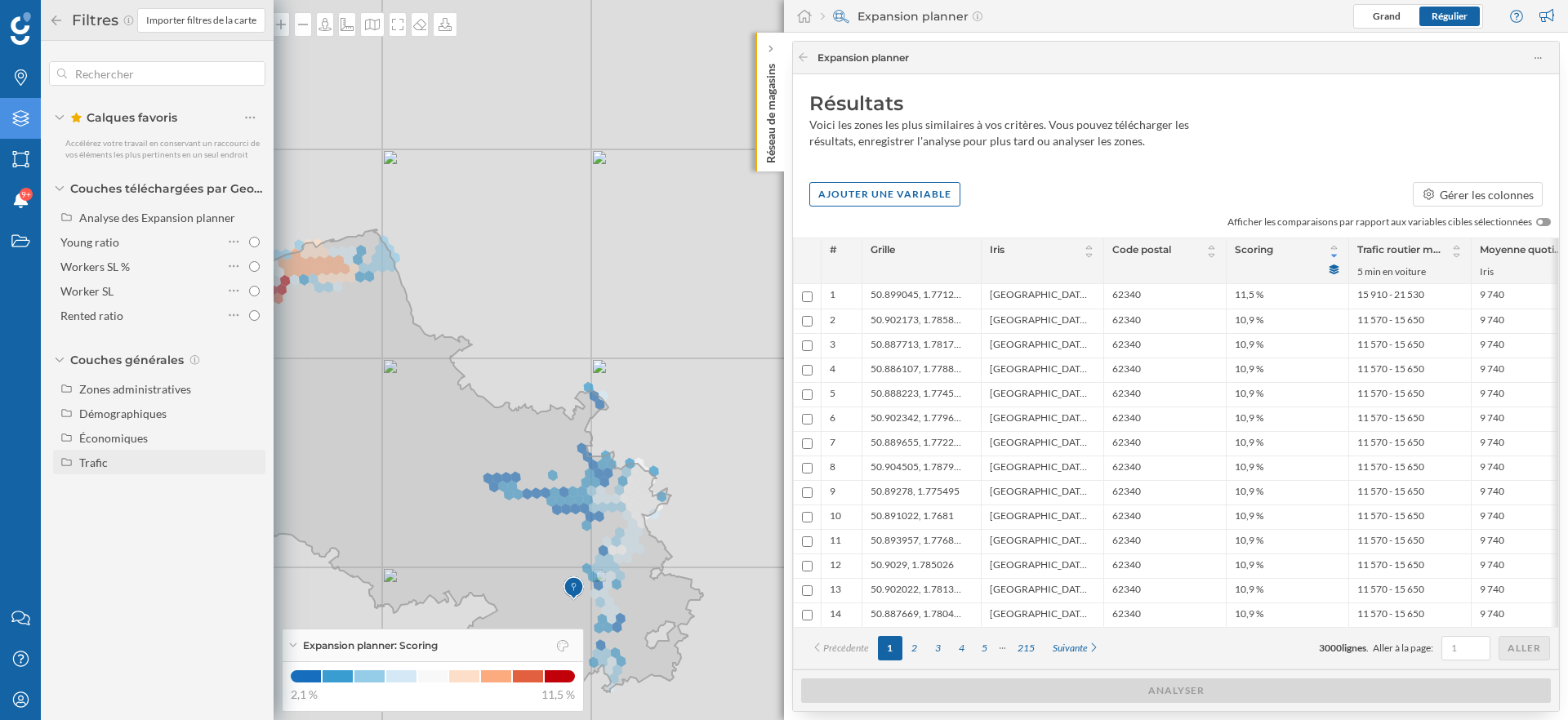
click at [100, 472] on div "Trafic" at bounding box center [159, 462] width 212 height 25
click at [122, 483] on div "Trafic routier" at bounding box center [118, 487] width 67 height 14
click at [249, 483] on input "Trafic routier" at bounding box center [254, 487] width 10 height 10
radio input "true"
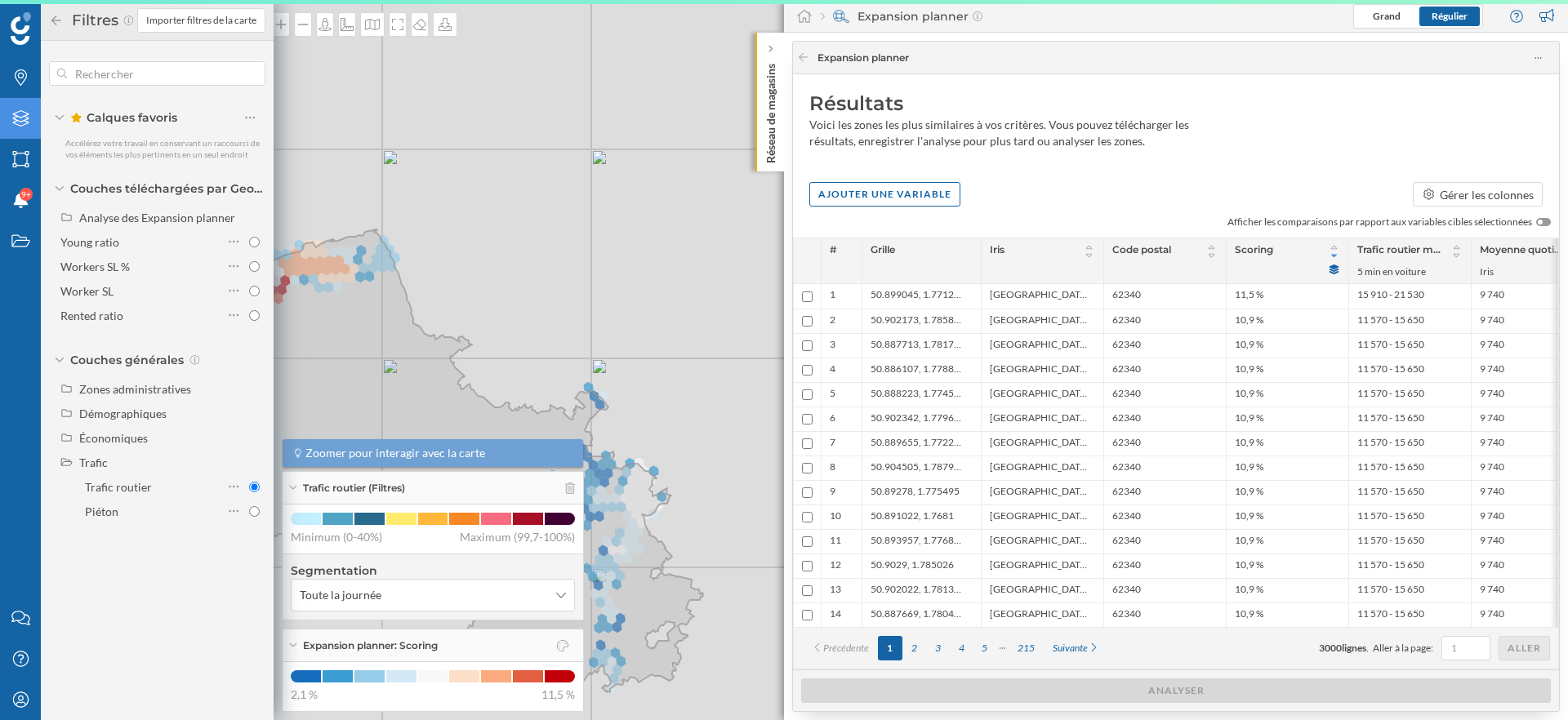
click at [505, 285] on div "© Mapbox © OpenStreetMap Improve this map" at bounding box center [784, 360] width 1568 height 720
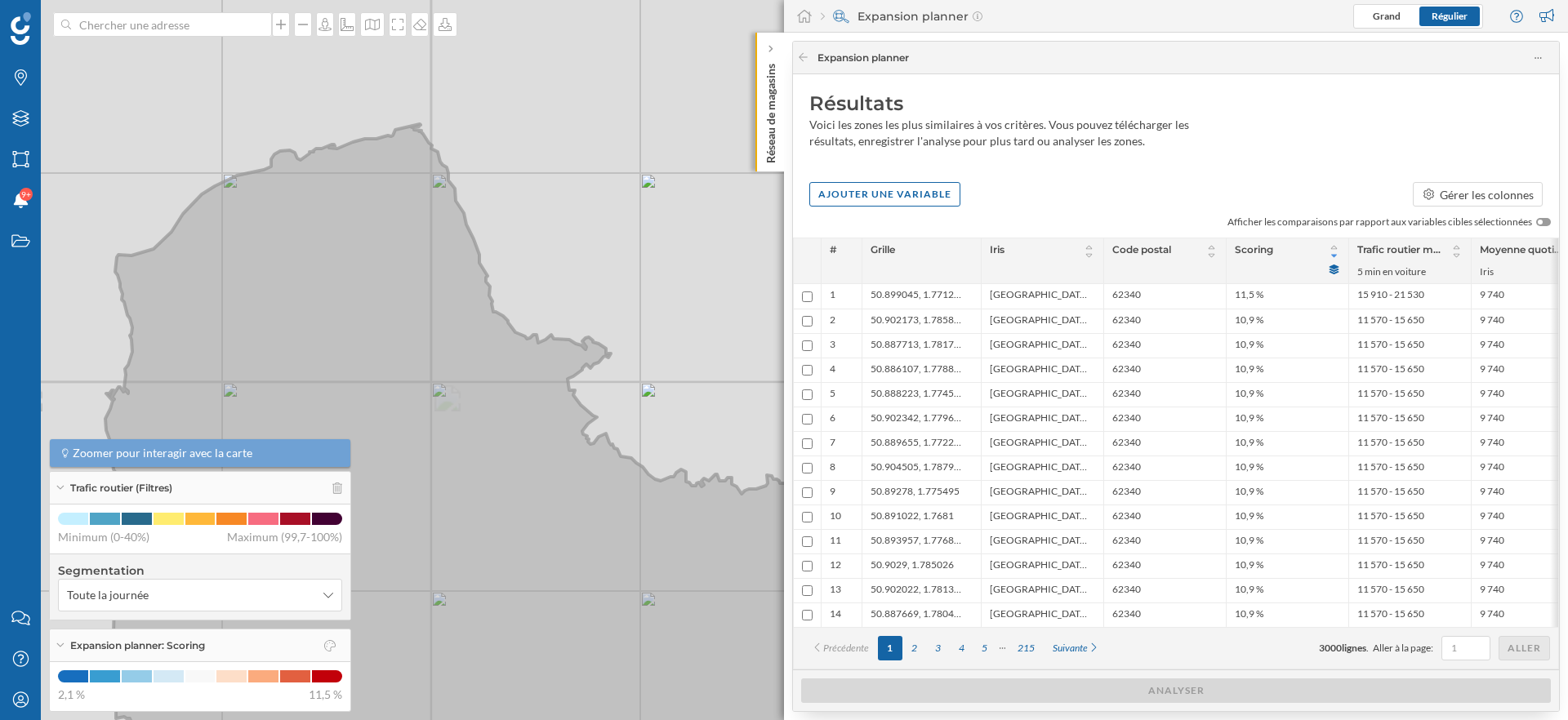
drag, startPoint x: 270, startPoint y: 240, endPoint x: 368, endPoint y: 308, distance: 119.3
click at [368, 308] on icon at bounding box center [556, 460] width 909 height 671
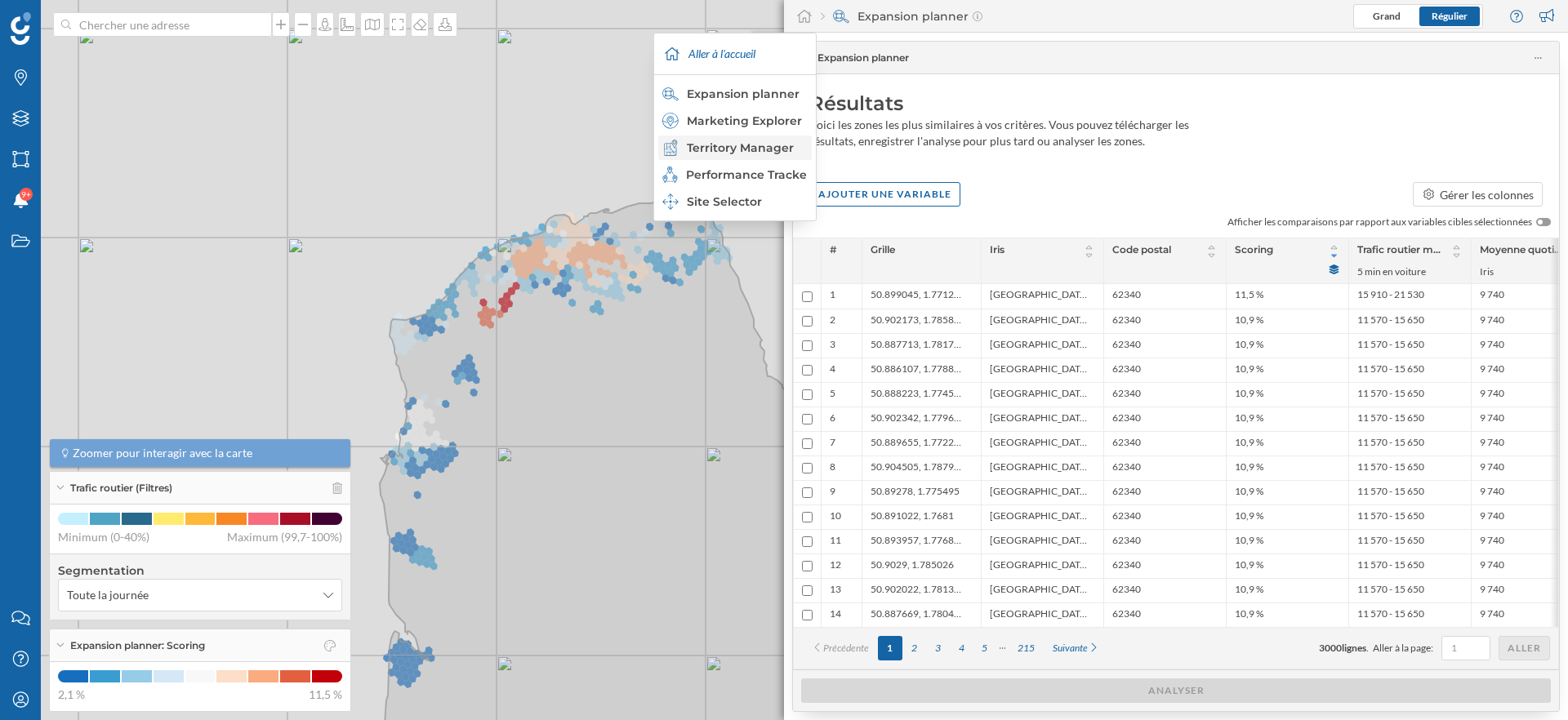
click at [745, 147] on div "Territory Manager" at bounding box center [734, 147] width 144 height 16
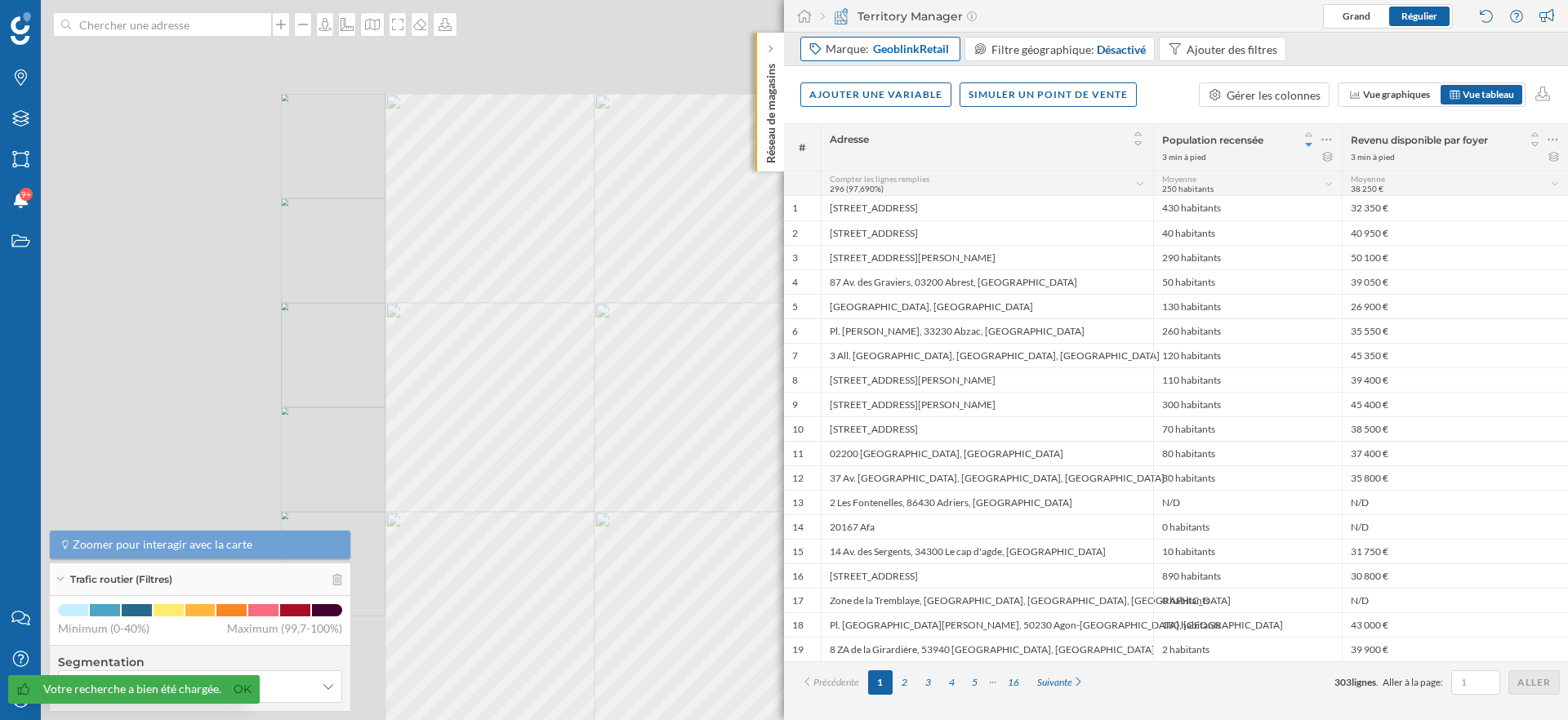
click at [908, 60] on div "Marque: GeoblinkRetail" at bounding box center [880, 49] width 160 height 25
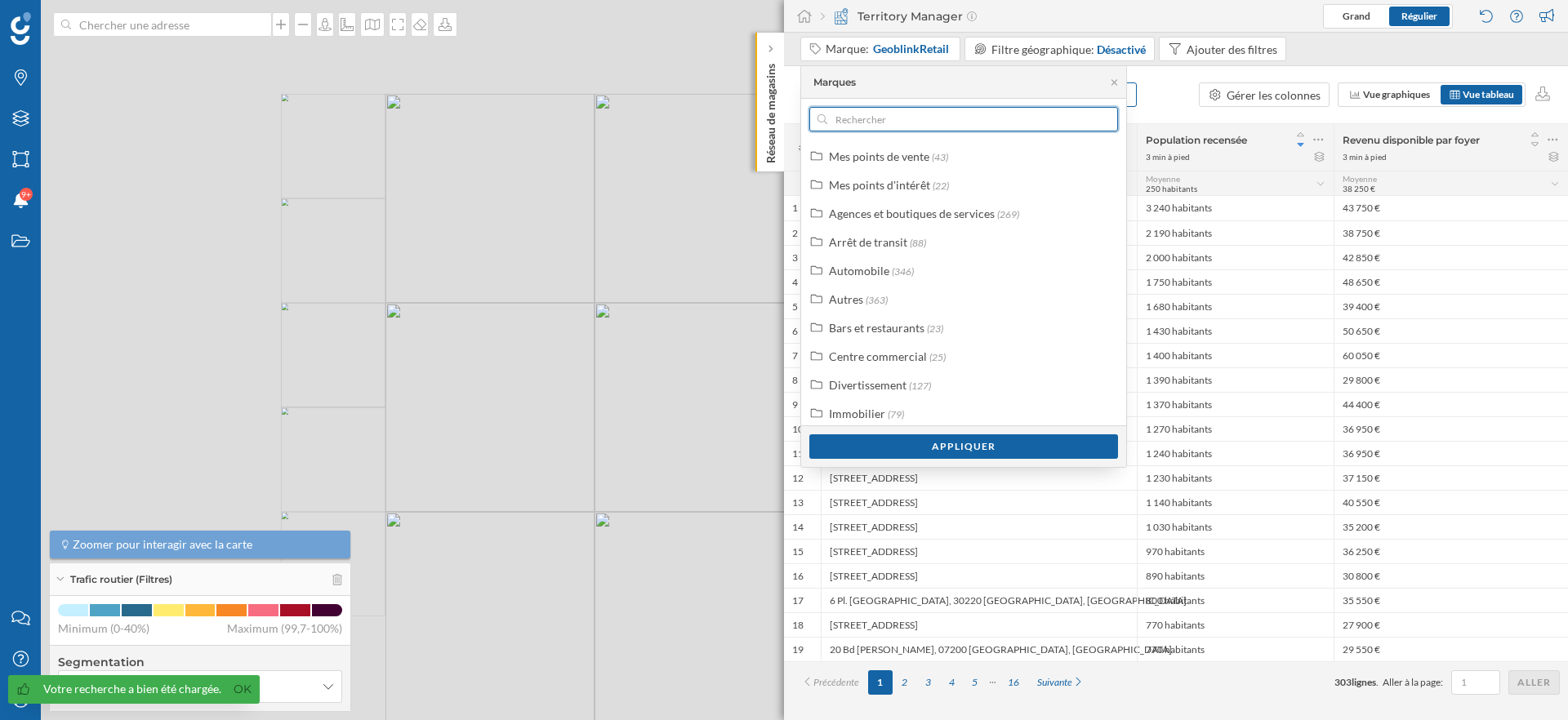
click at [896, 116] on input "text" at bounding box center [964, 119] width 273 height 25
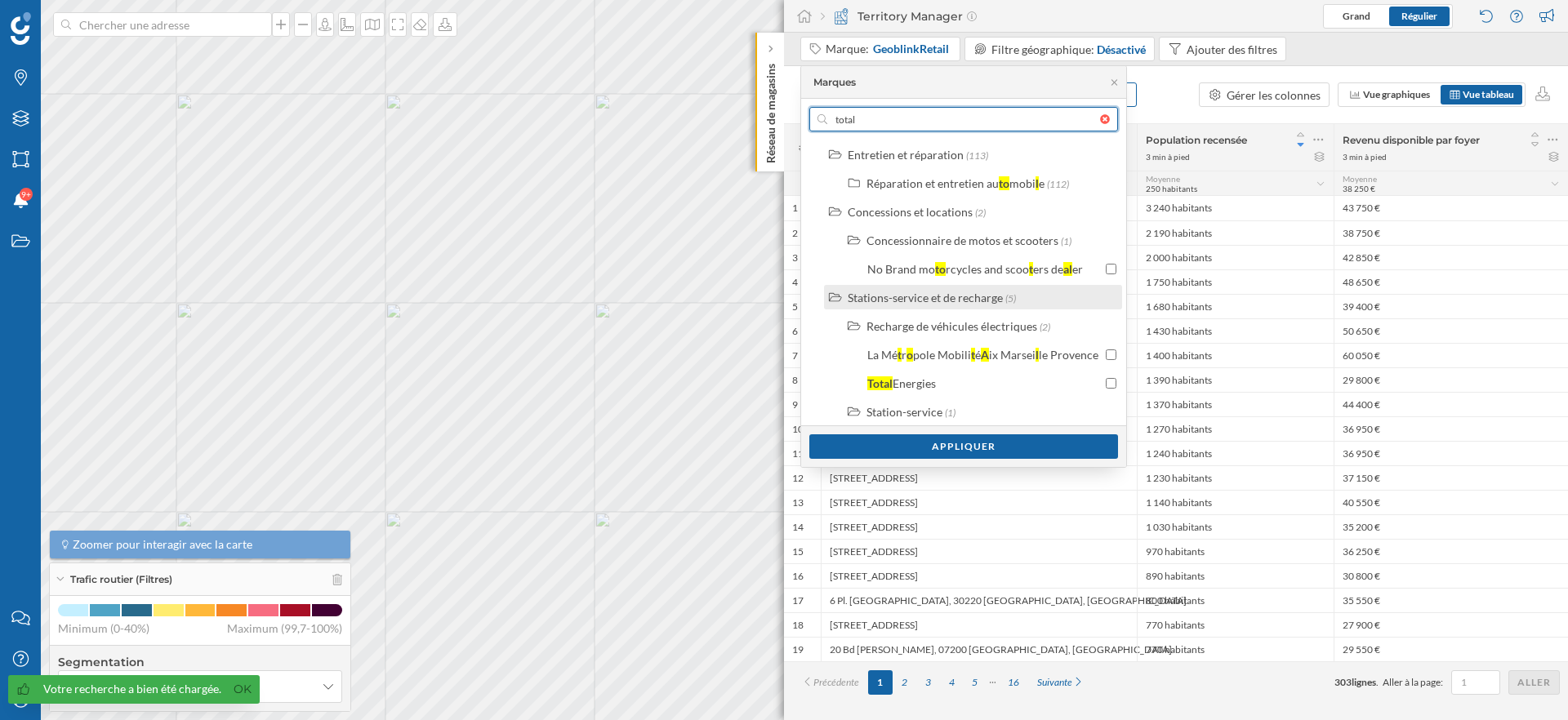
scroll to position [32, 0]
type input "total"
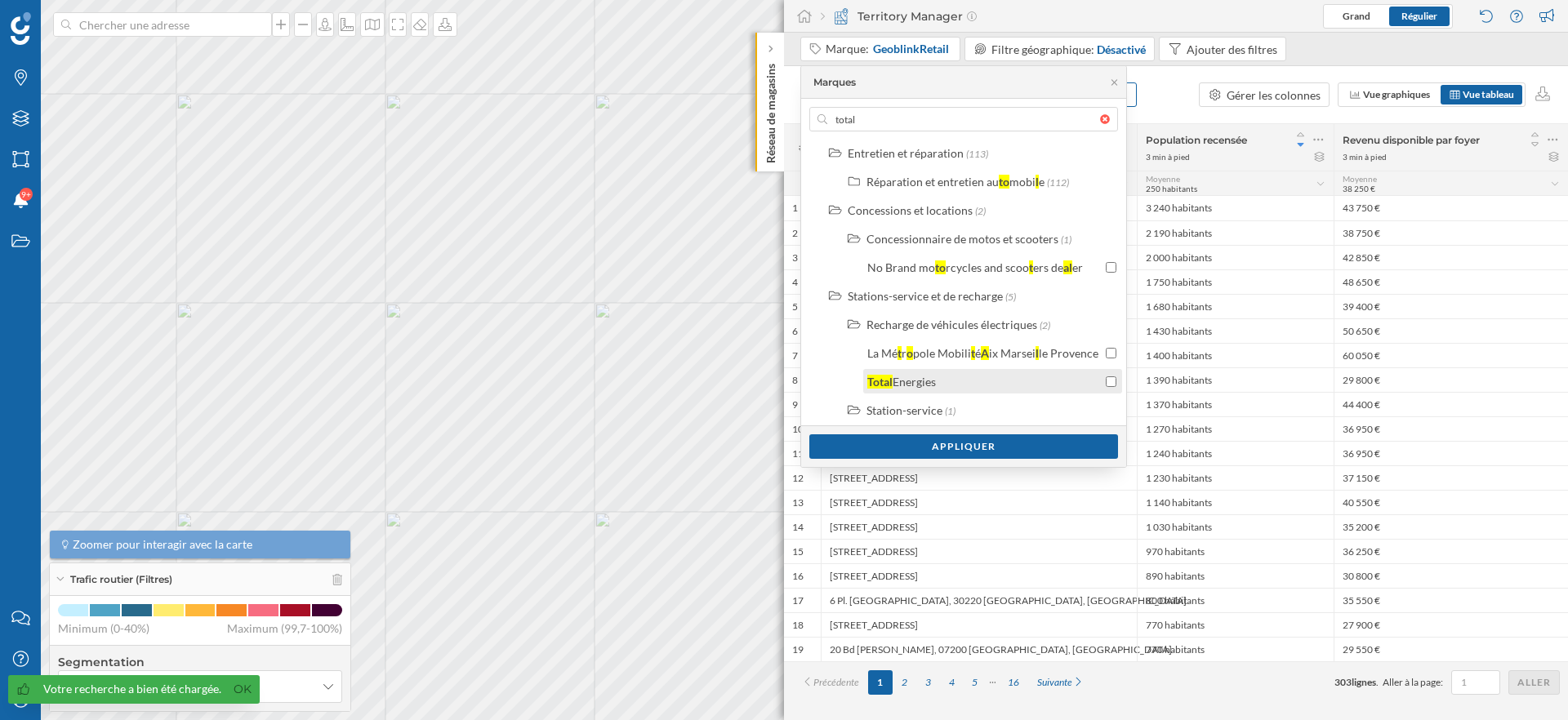
click at [1106, 383] on input "checkbox" at bounding box center [1111, 382] width 10 height 10
click at [976, 298] on div "Stations-service et de recharge" at bounding box center [925, 296] width 155 height 14
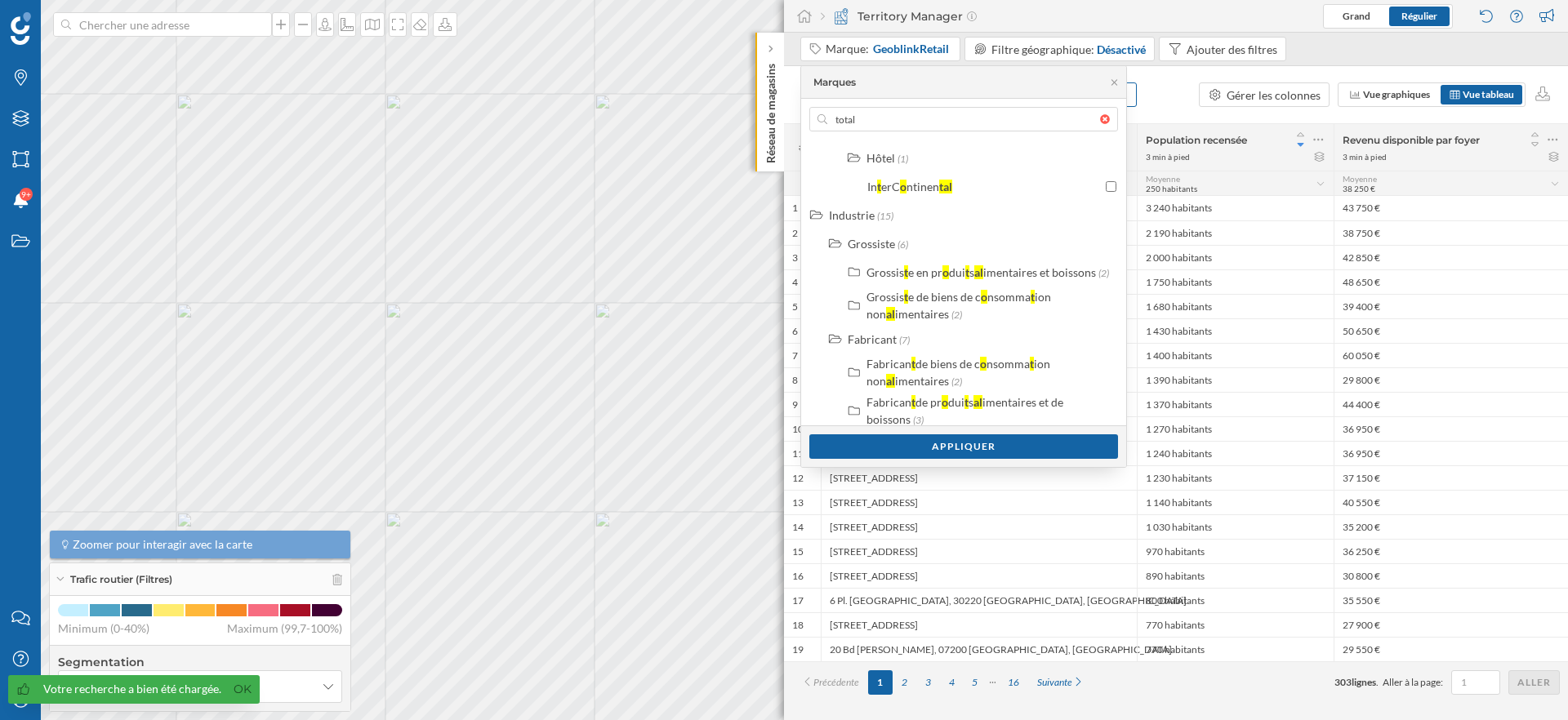
scroll to position [619, 0]
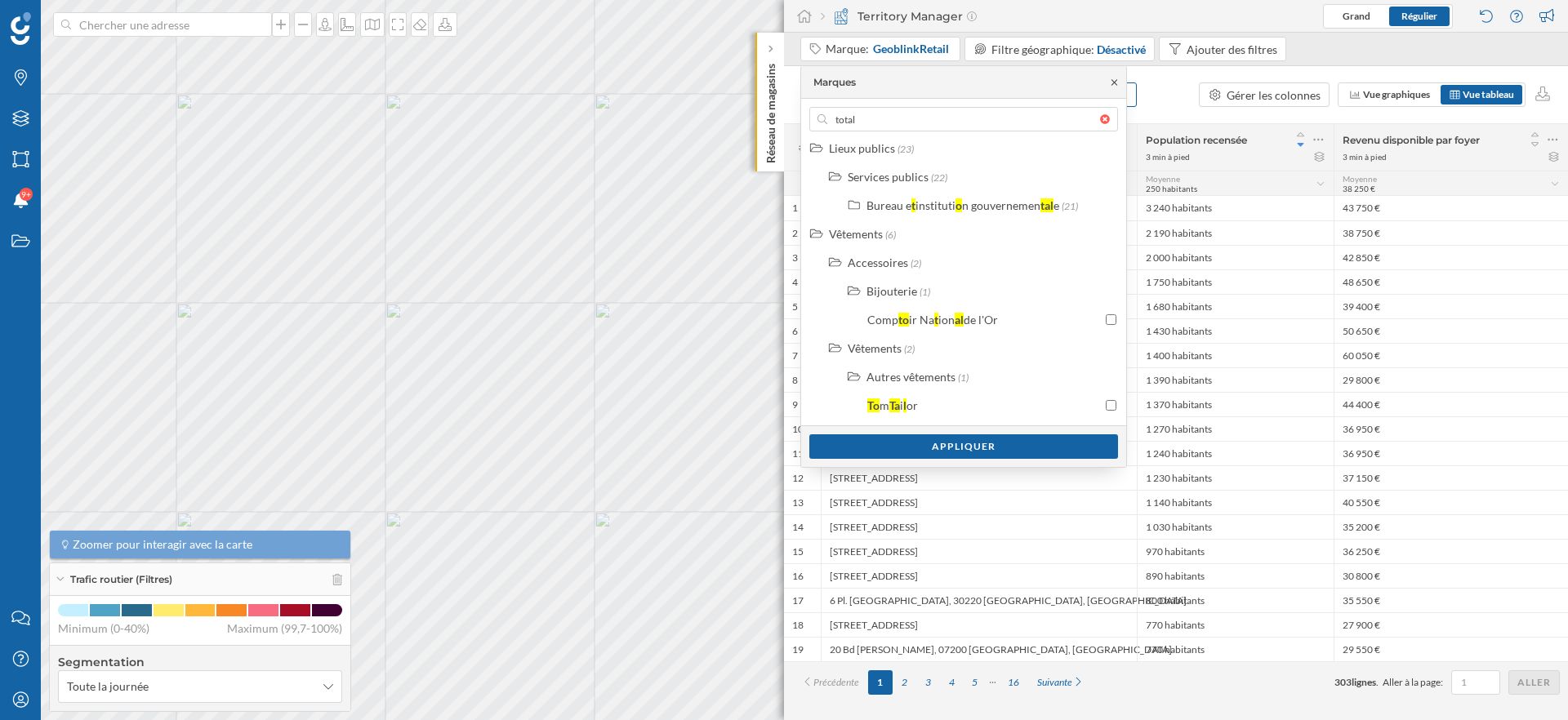
click at [1116, 84] on icon at bounding box center [1114, 82] width 6 height 6
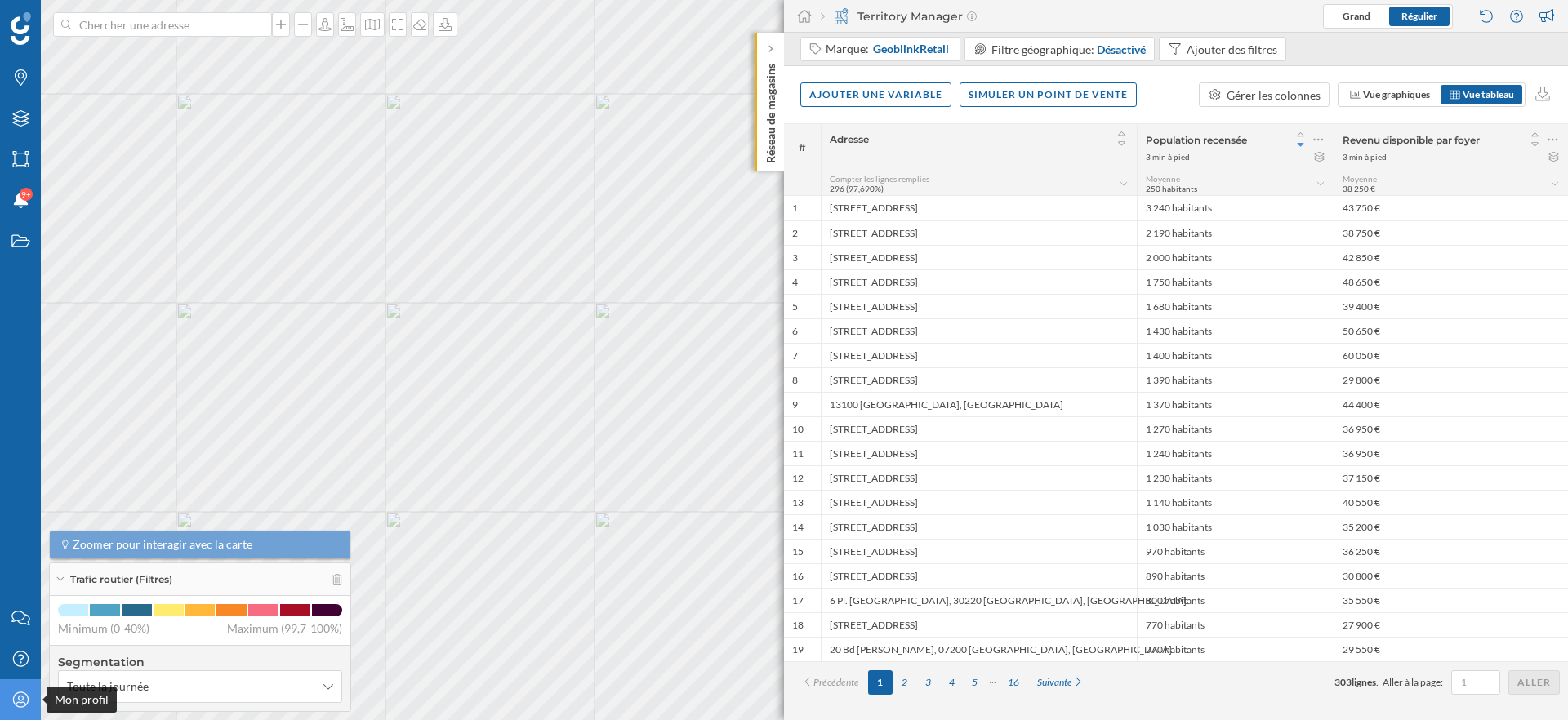
click at [13, 696] on icon at bounding box center [20, 700] width 15 height 15
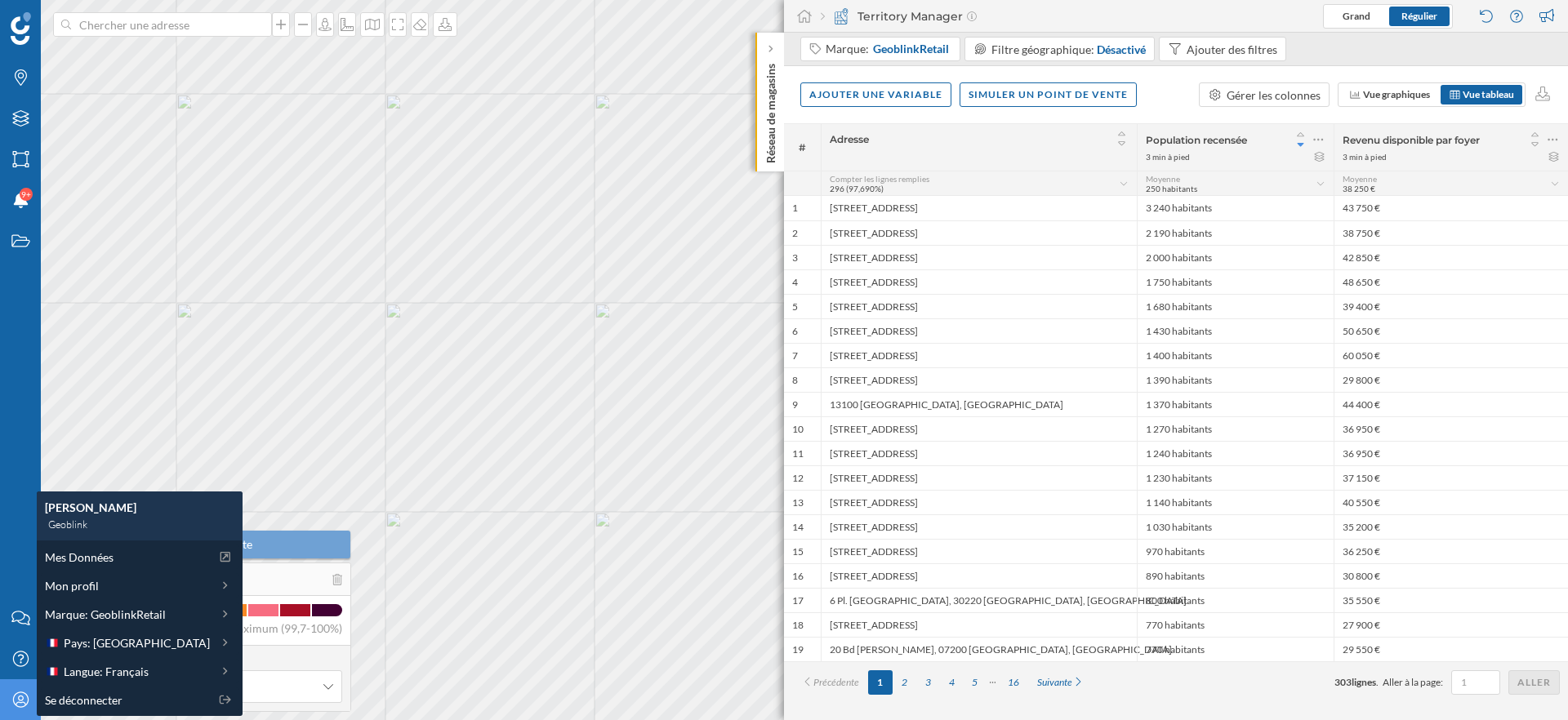
click at [16, 700] on icon "Mon profil" at bounding box center [20, 700] width 20 height 16
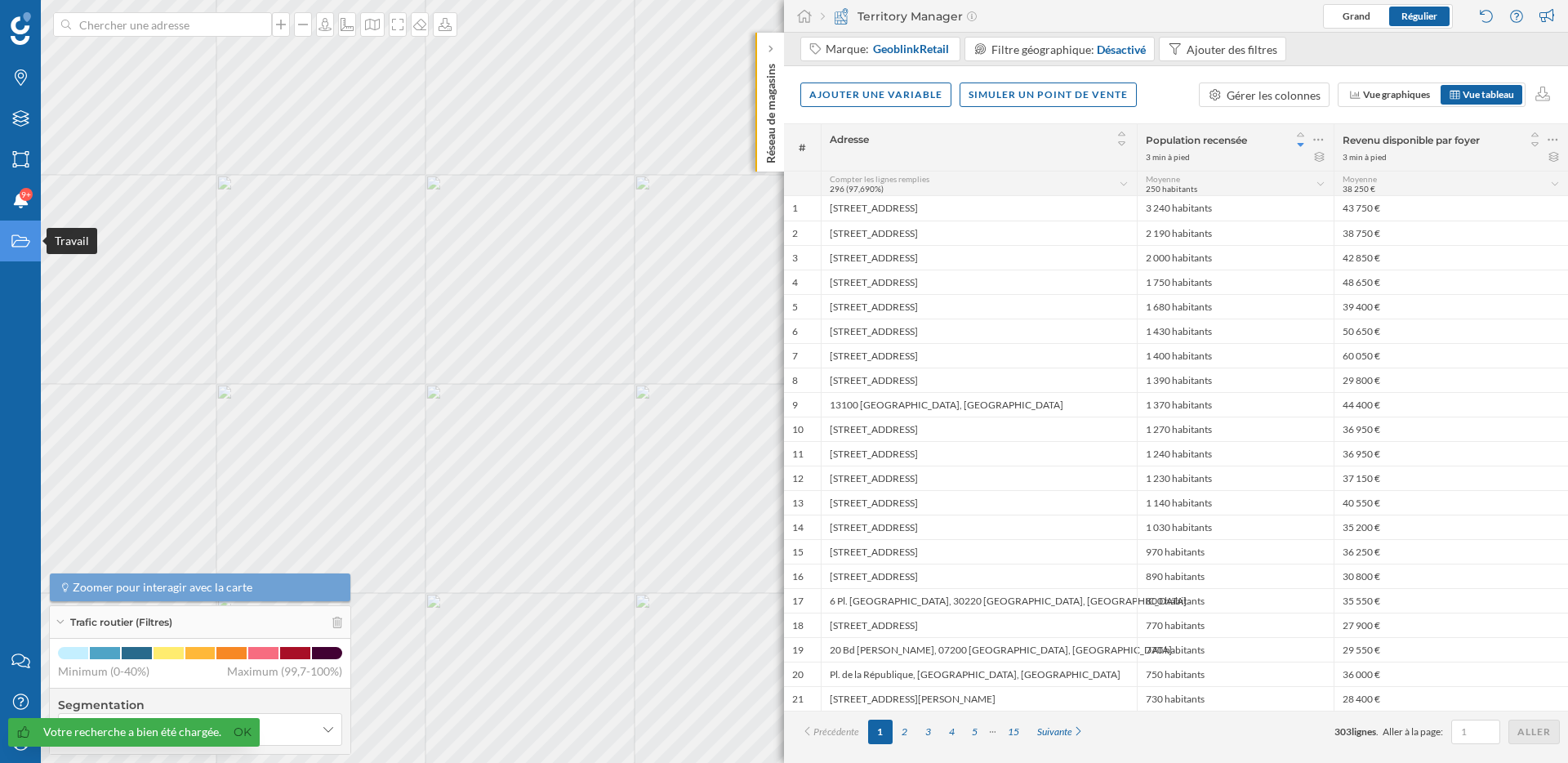
click at [26, 252] on div "Travail" at bounding box center [20, 241] width 41 height 41
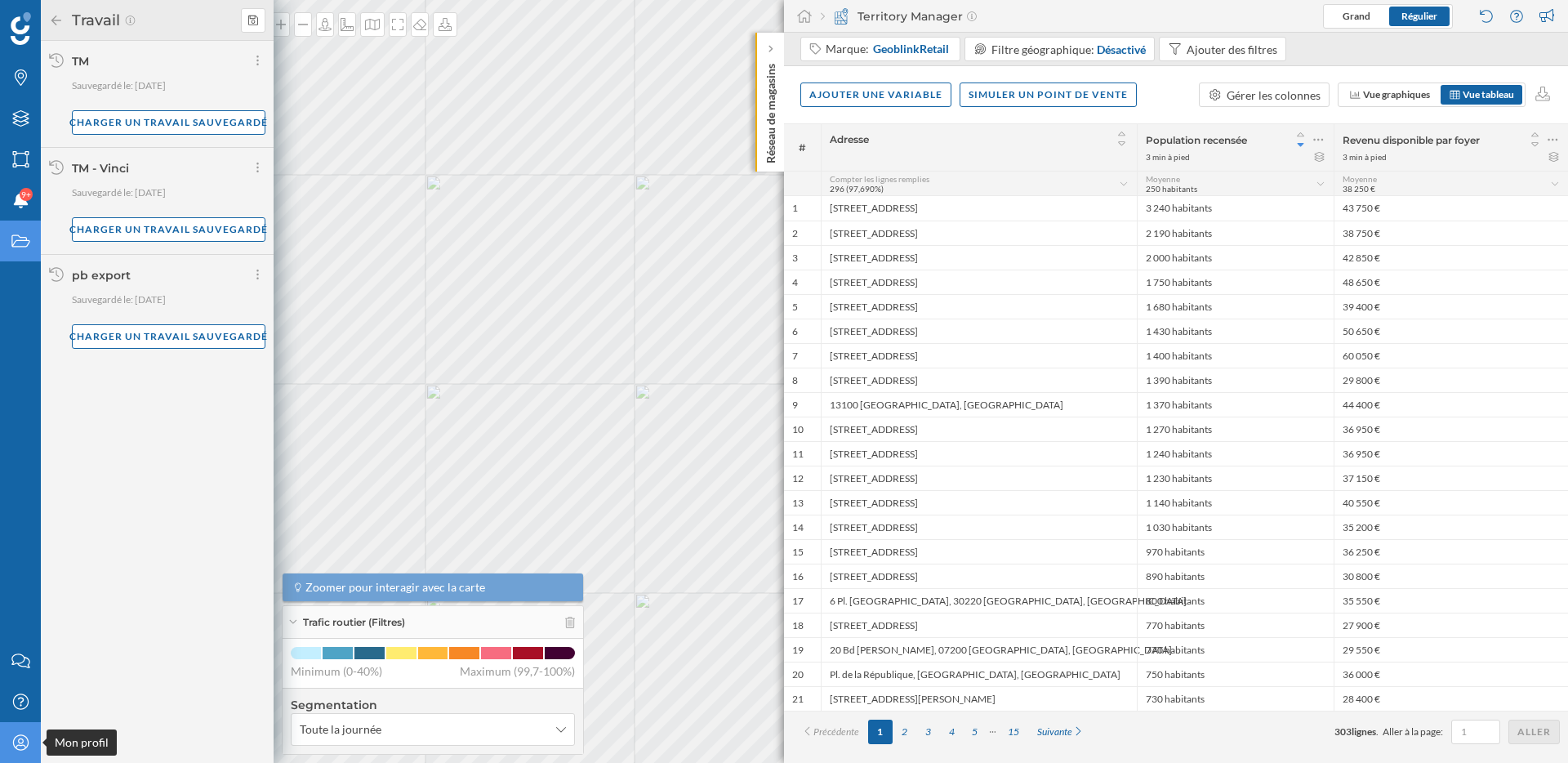
click at [11, 740] on icon "Mon profil" at bounding box center [20, 743] width 20 height 16
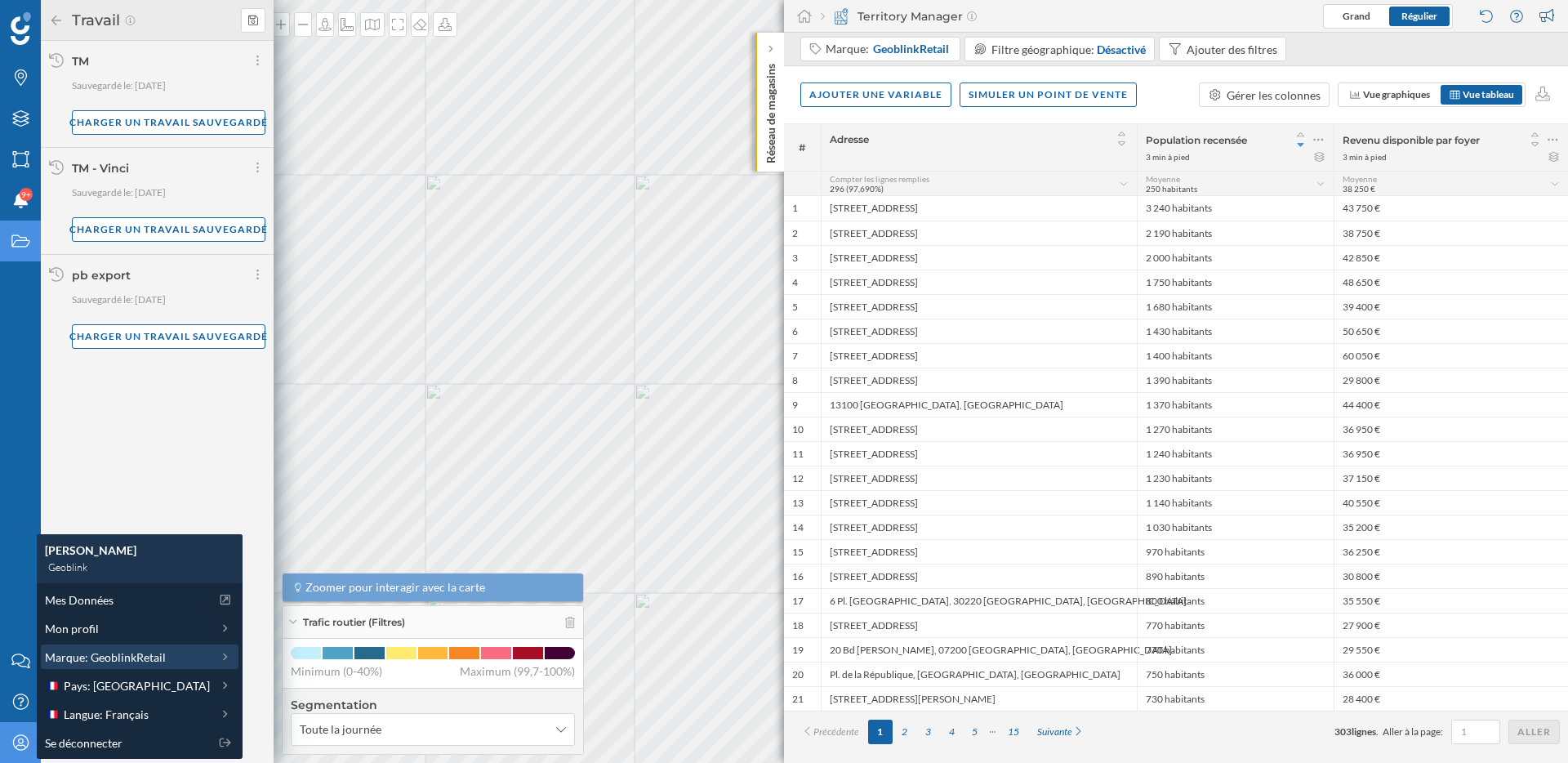
click at [139, 657] on span "Marque: GeoblinkRetail" at bounding box center [106, 657] width 121 height 17
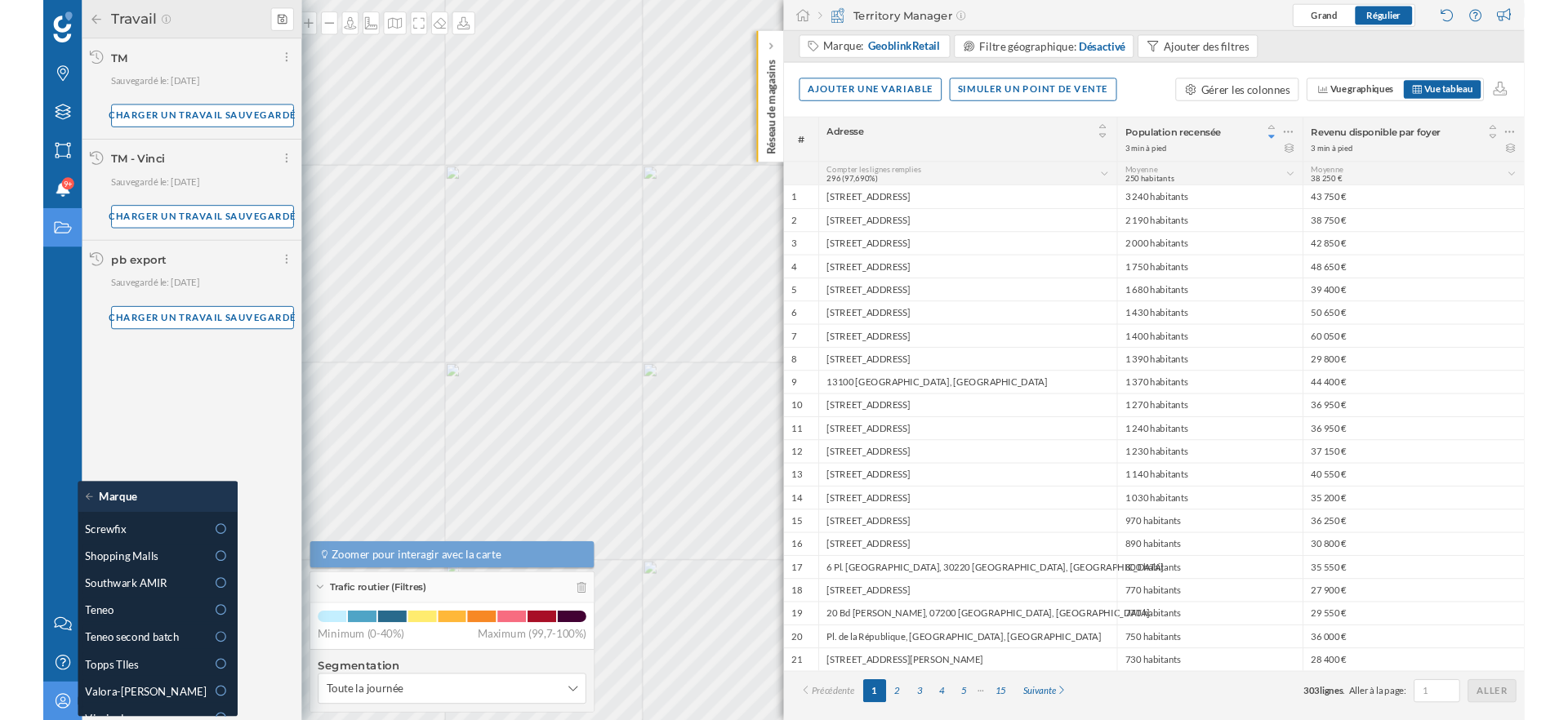
scroll to position [936, 0]
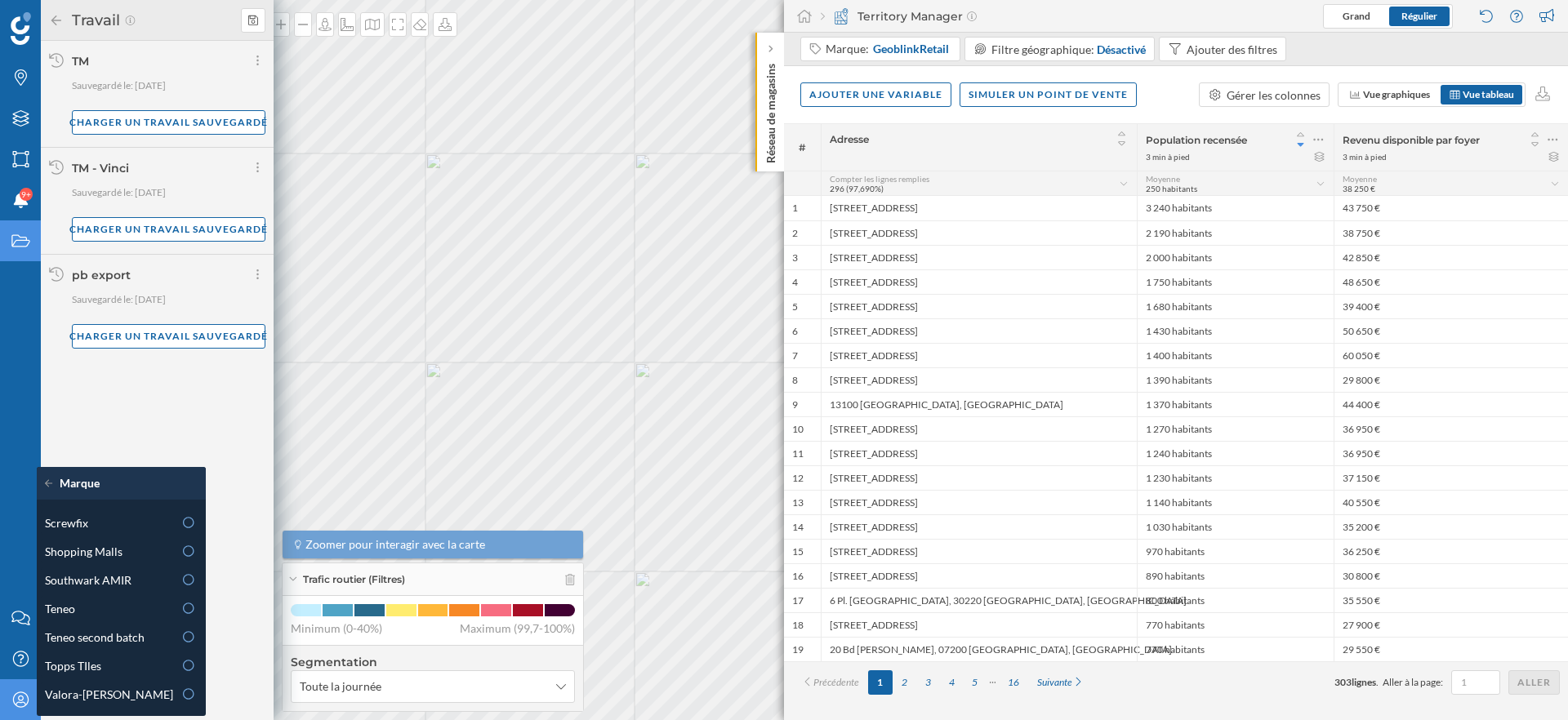
click at [49, 474] on div "Marque" at bounding box center [121, 483] width 169 height 32
click at [49, 486] on icon at bounding box center [49, 483] width 8 height 8
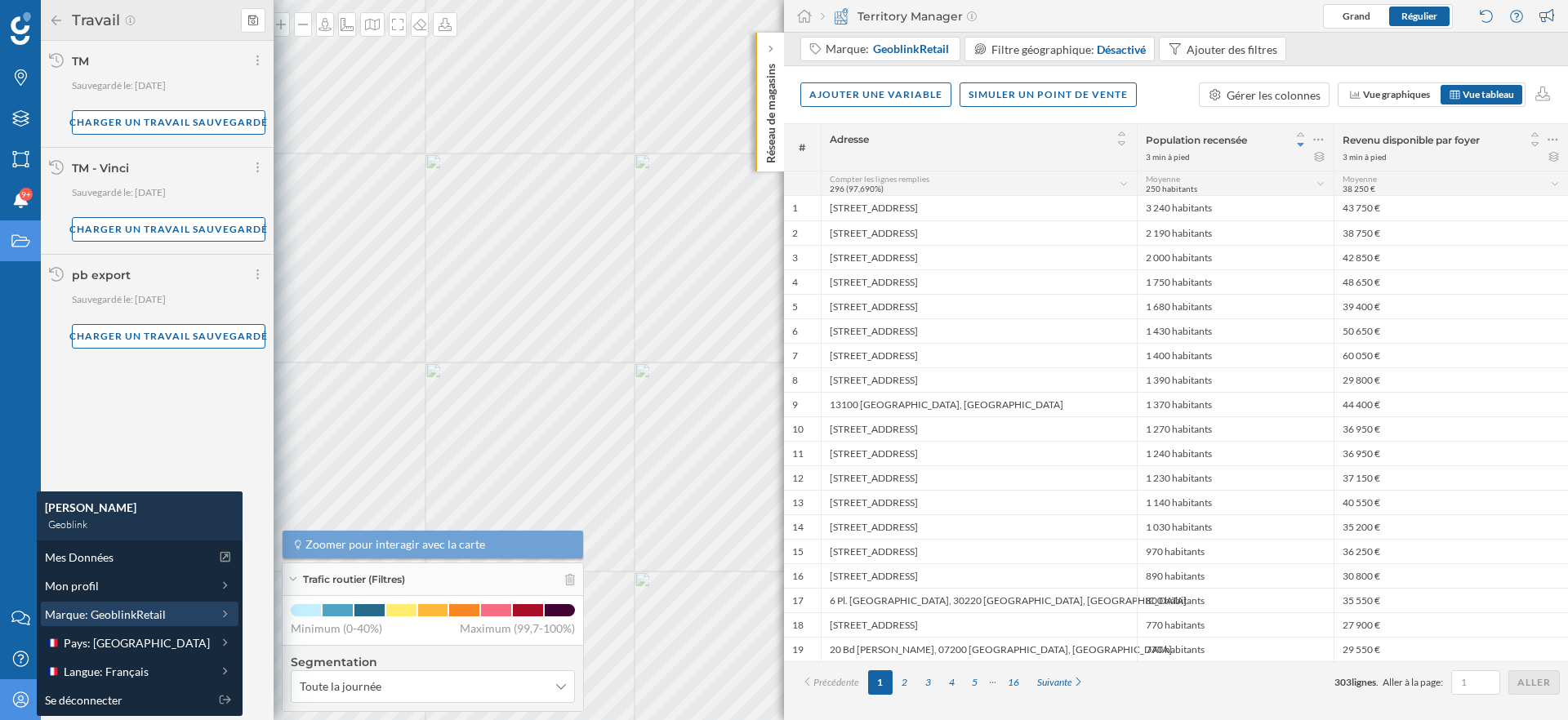
click at [101, 614] on span "Marque: GeoblinkRetail" at bounding box center [106, 614] width 121 height 17
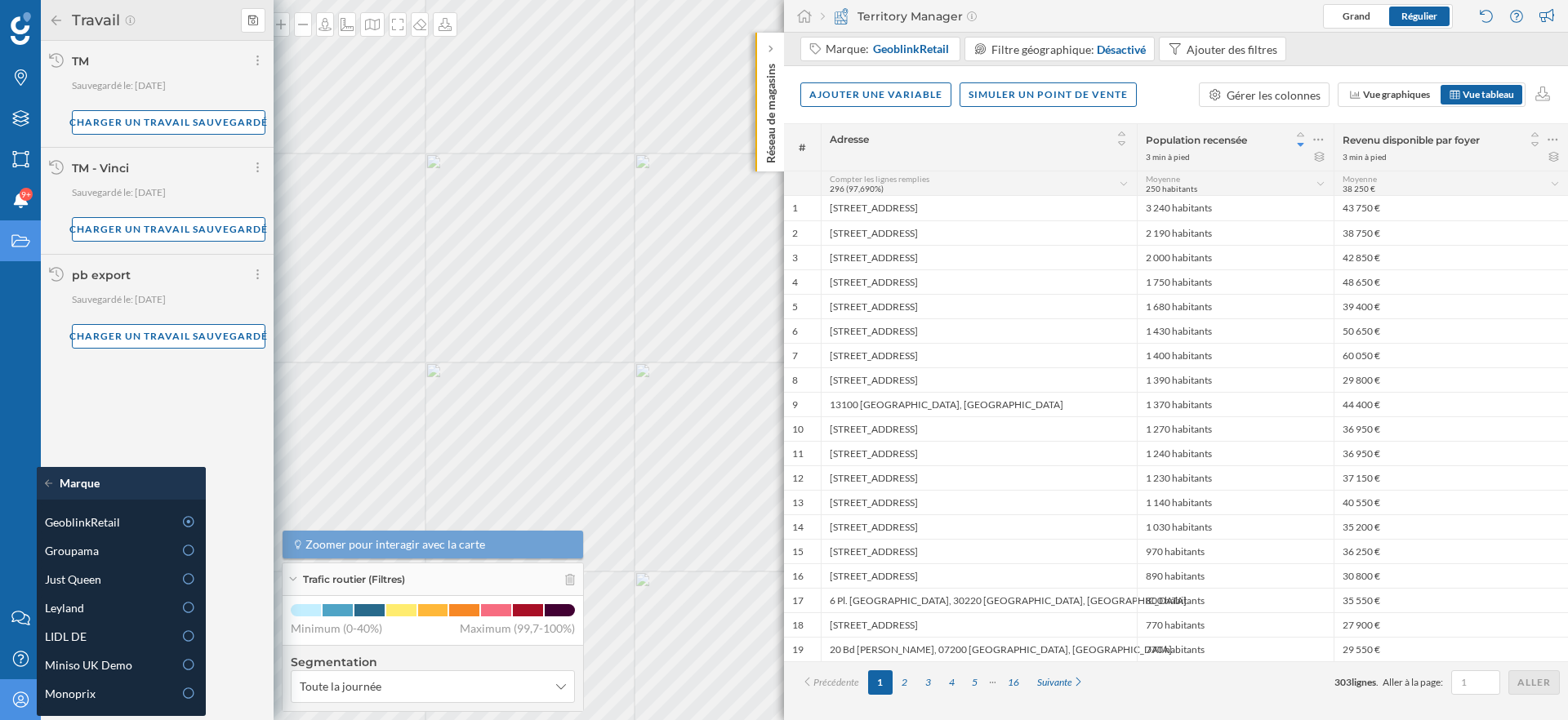
scroll to position [532, 0]
click at [100, 561] on span "GeoblinkRetail" at bounding box center [83, 556] width 75 height 17
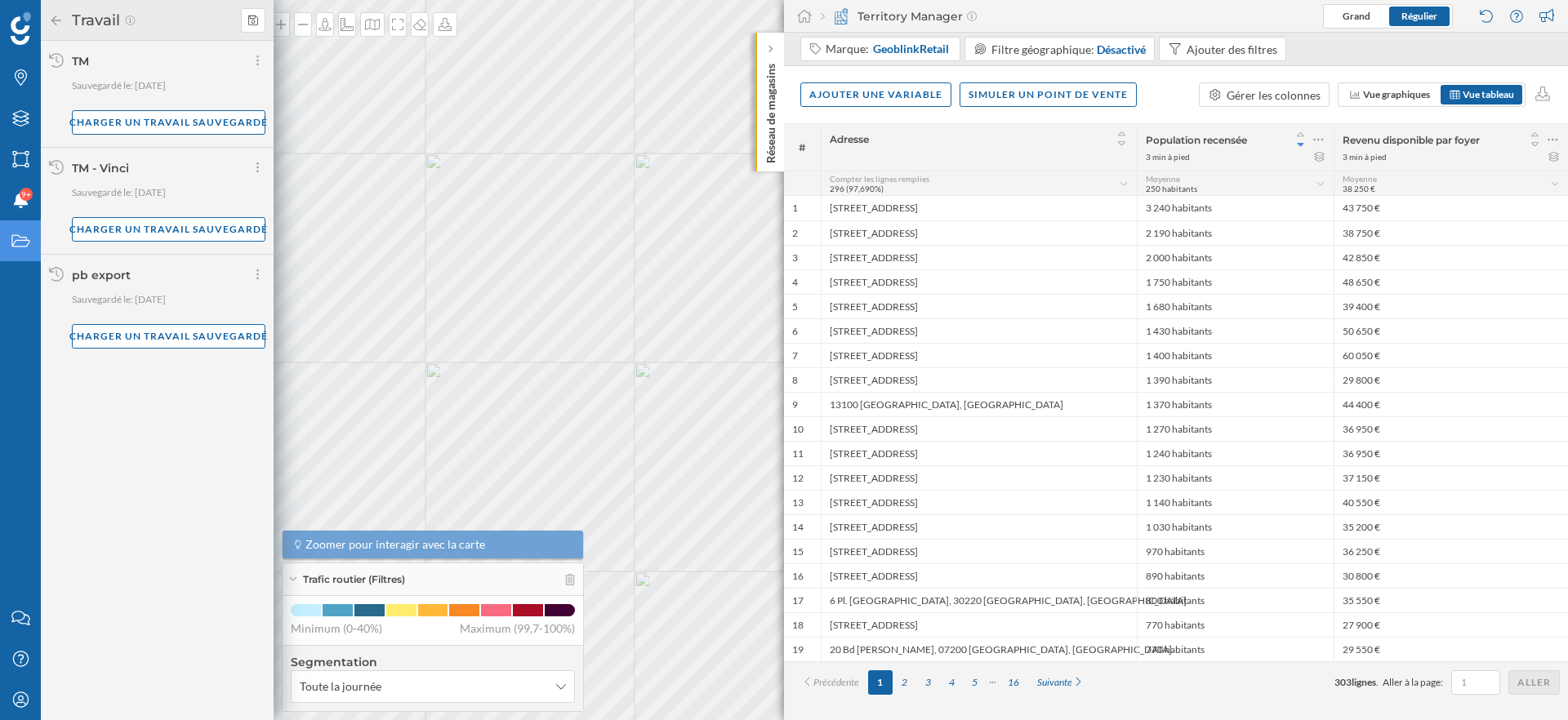
click at [129, 441] on div "Travail TM Sauvegardé le: [DATE] Charger un travail sauvegardé TM - Vinci Sauve…" at bounding box center [157, 360] width 233 height 720
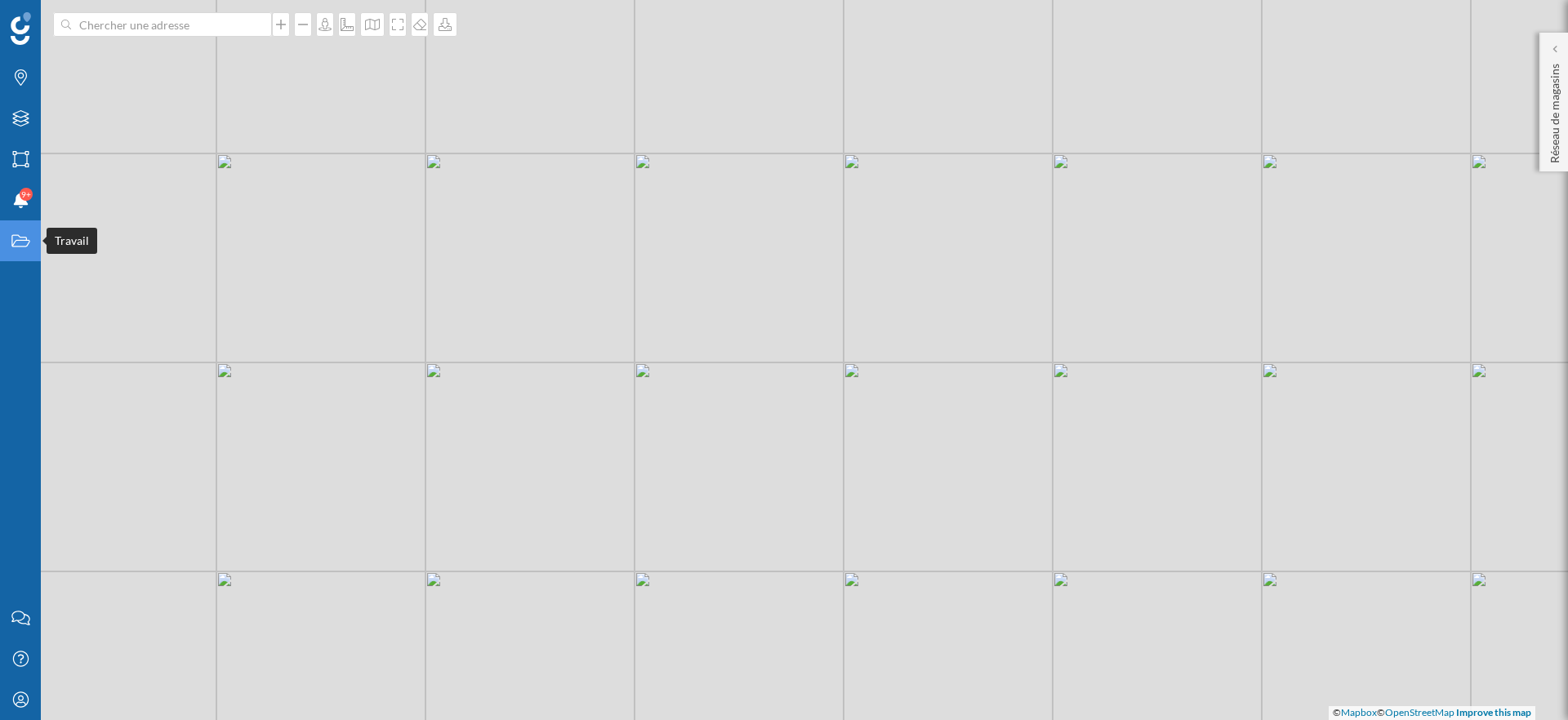
click at [25, 238] on icon "Travail" at bounding box center [20, 240] width 20 height 16
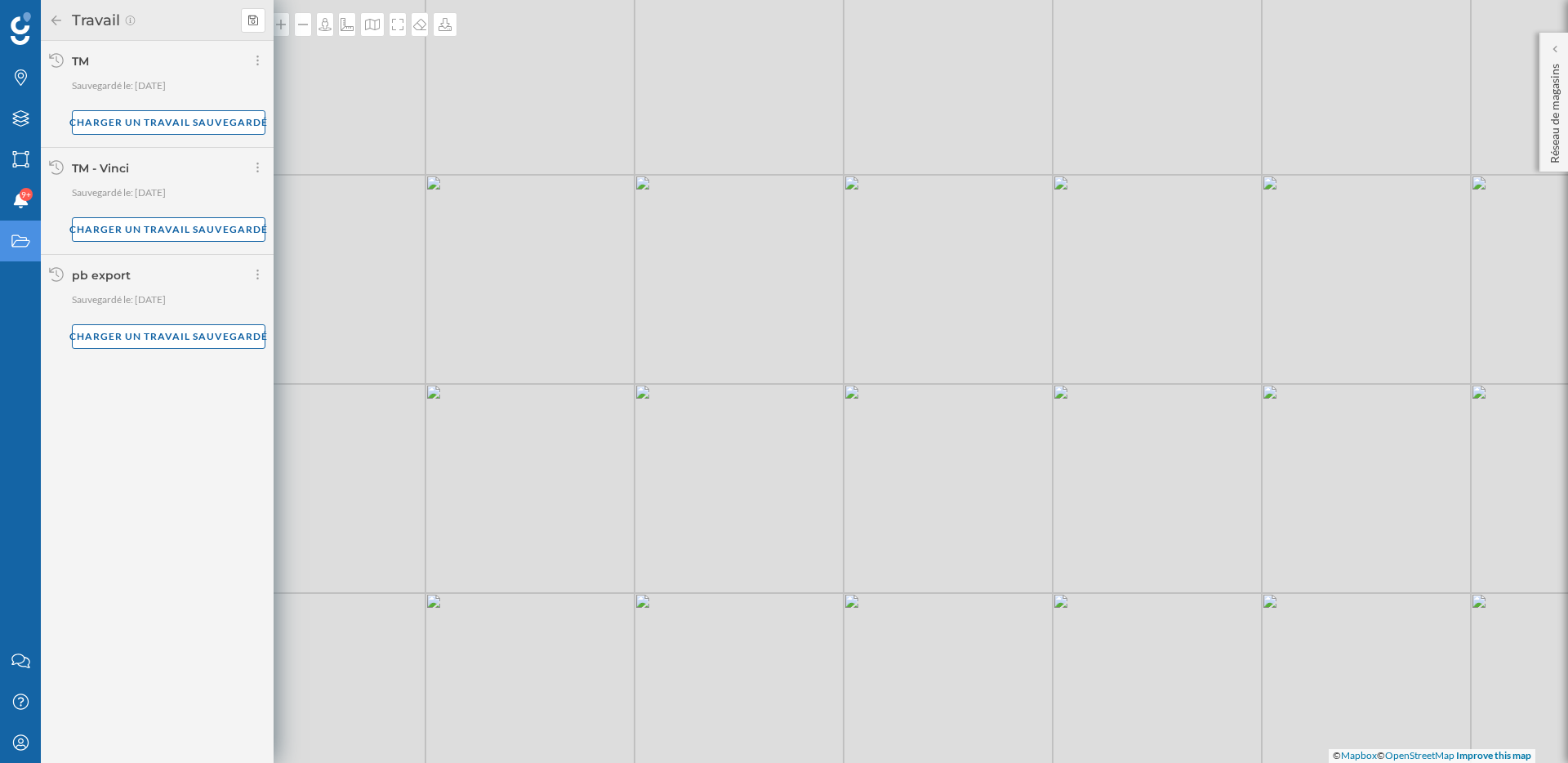
click at [25, 245] on icon "Travail" at bounding box center [20, 240] width 20 height 16
click at [22, 200] on span "9+" at bounding box center [26, 194] width 10 height 16
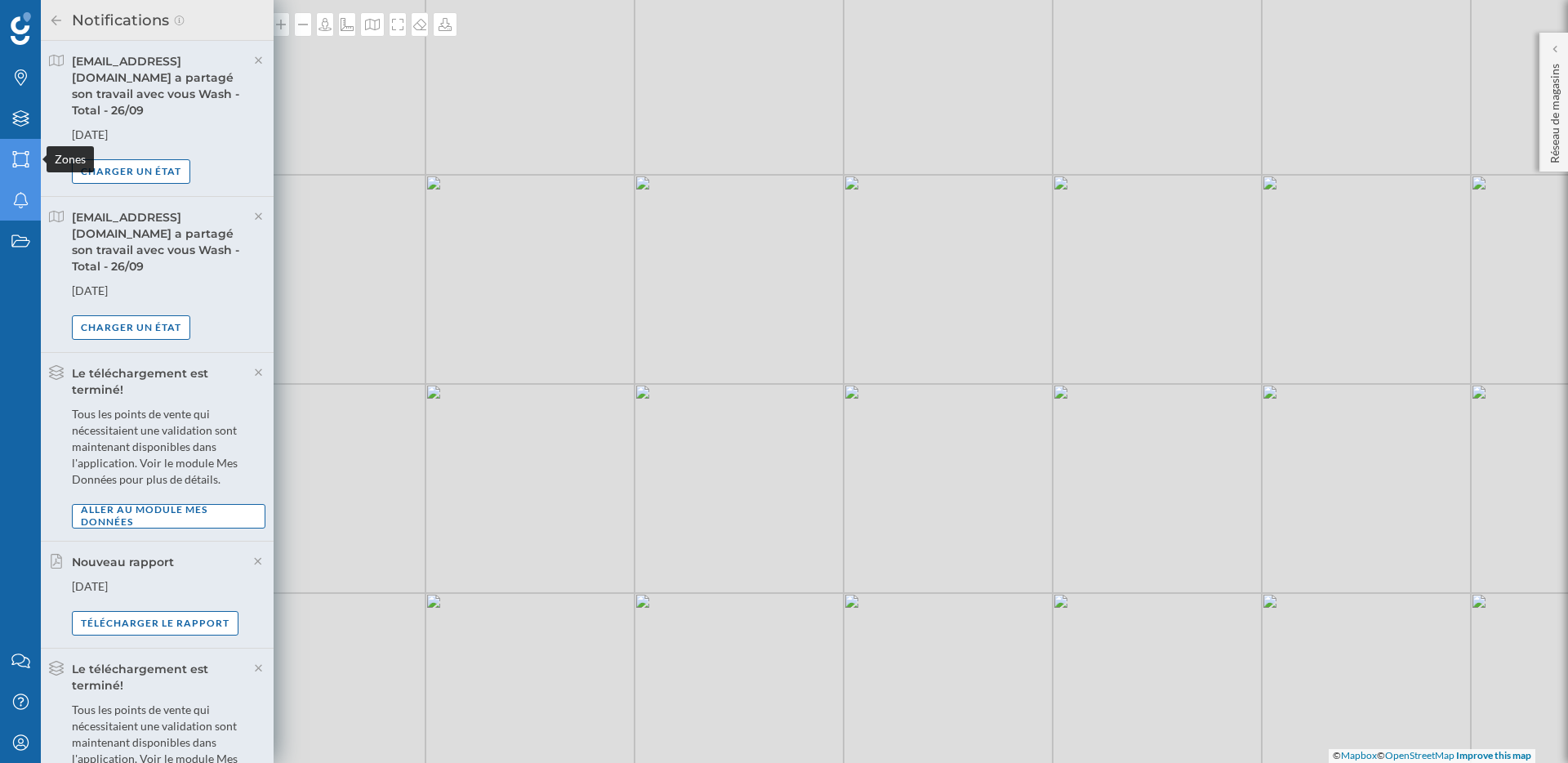
click at [21, 140] on div "Zones" at bounding box center [20, 159] width 41 height 41
click at [22, 98] on div "Filtres" at bounding box center [20, 118] width 41 height 41
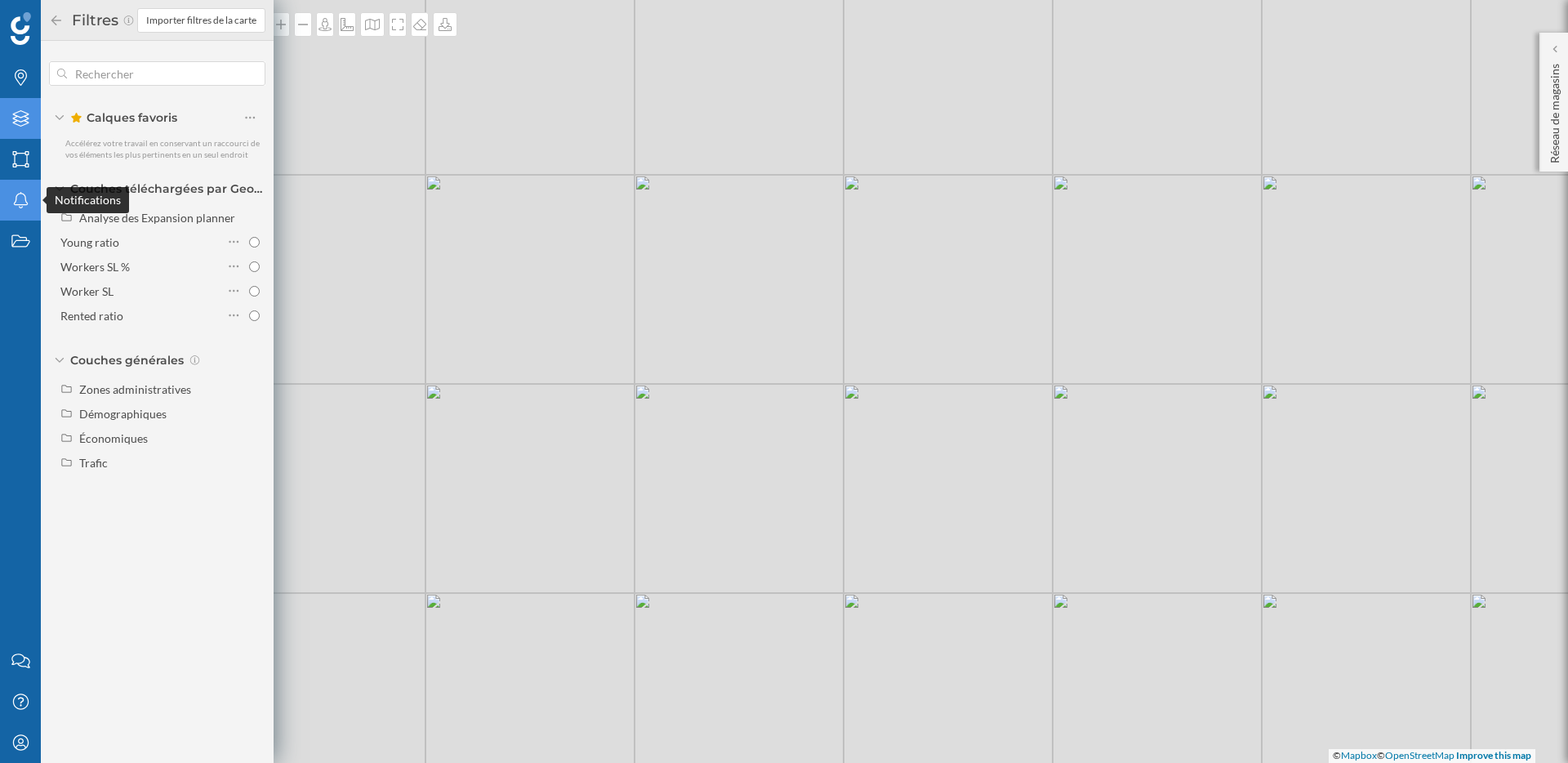
click at [26, 207] on icon "Notifications" at bounding box center [20, 199] width 20 height 16
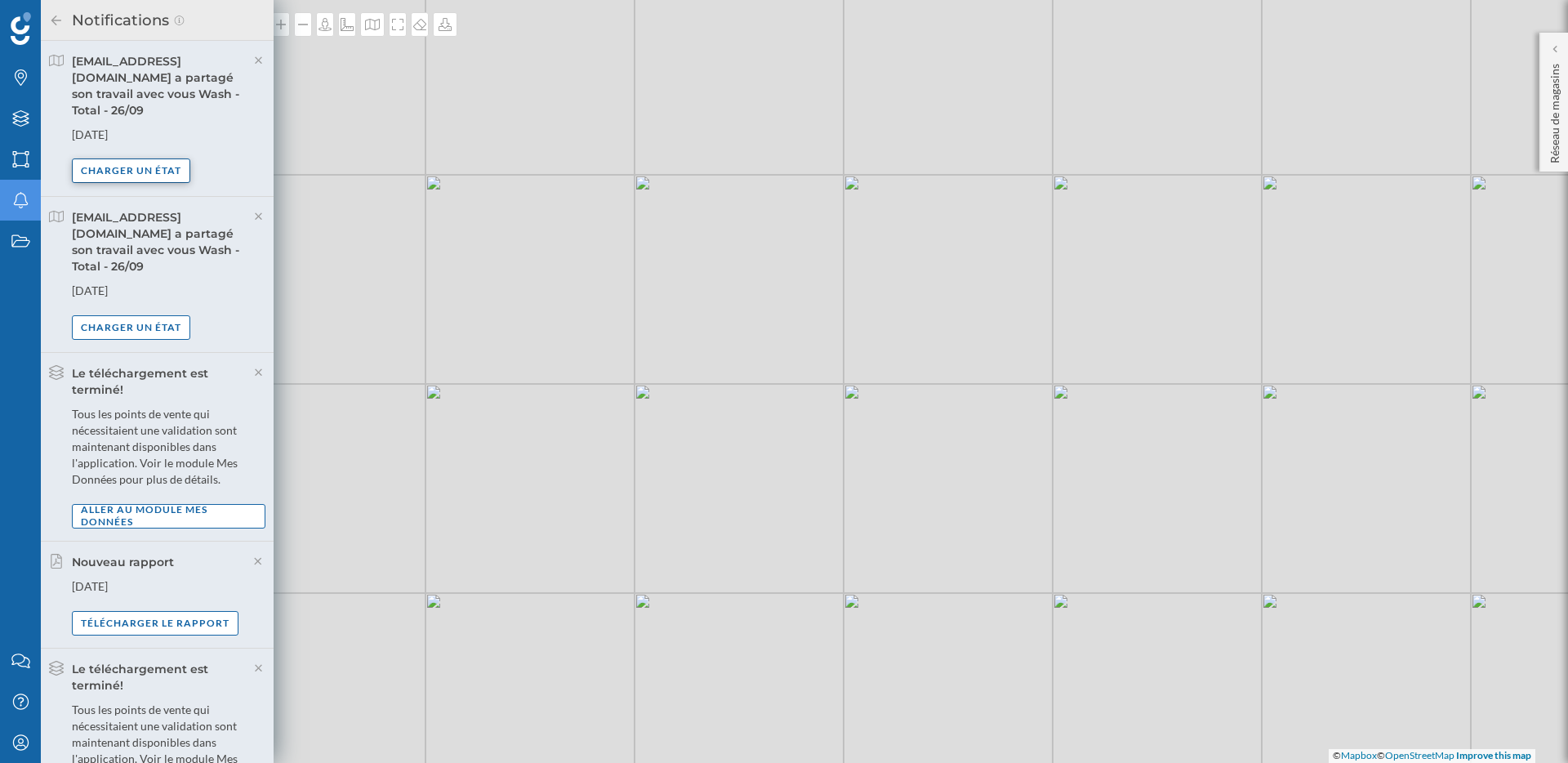
click at [165, 159] on div "Charger un état" at bounding box center [130, 171] width 118 height 25
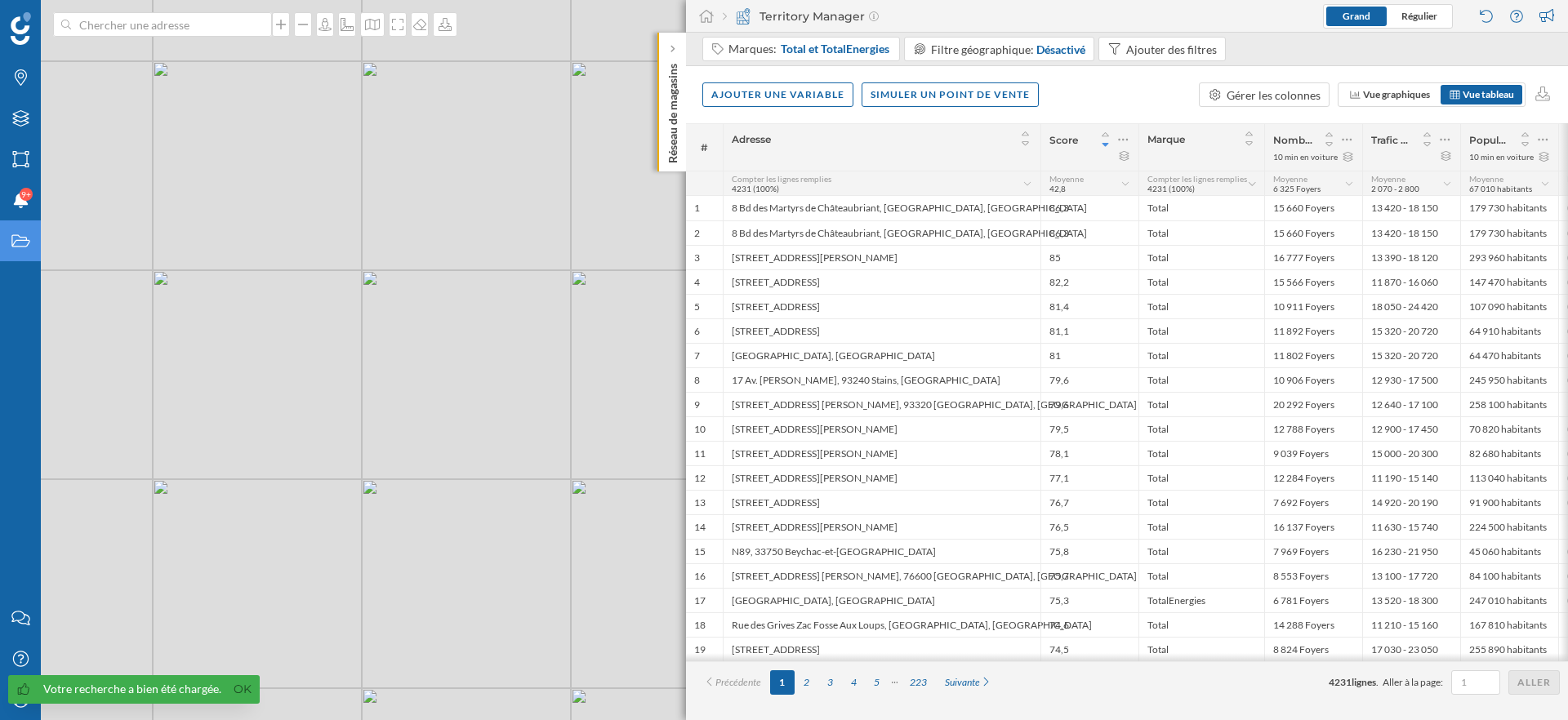
click at [16, 239] on icon "Travail" at bounding box center [20, 240] width 20 height 16
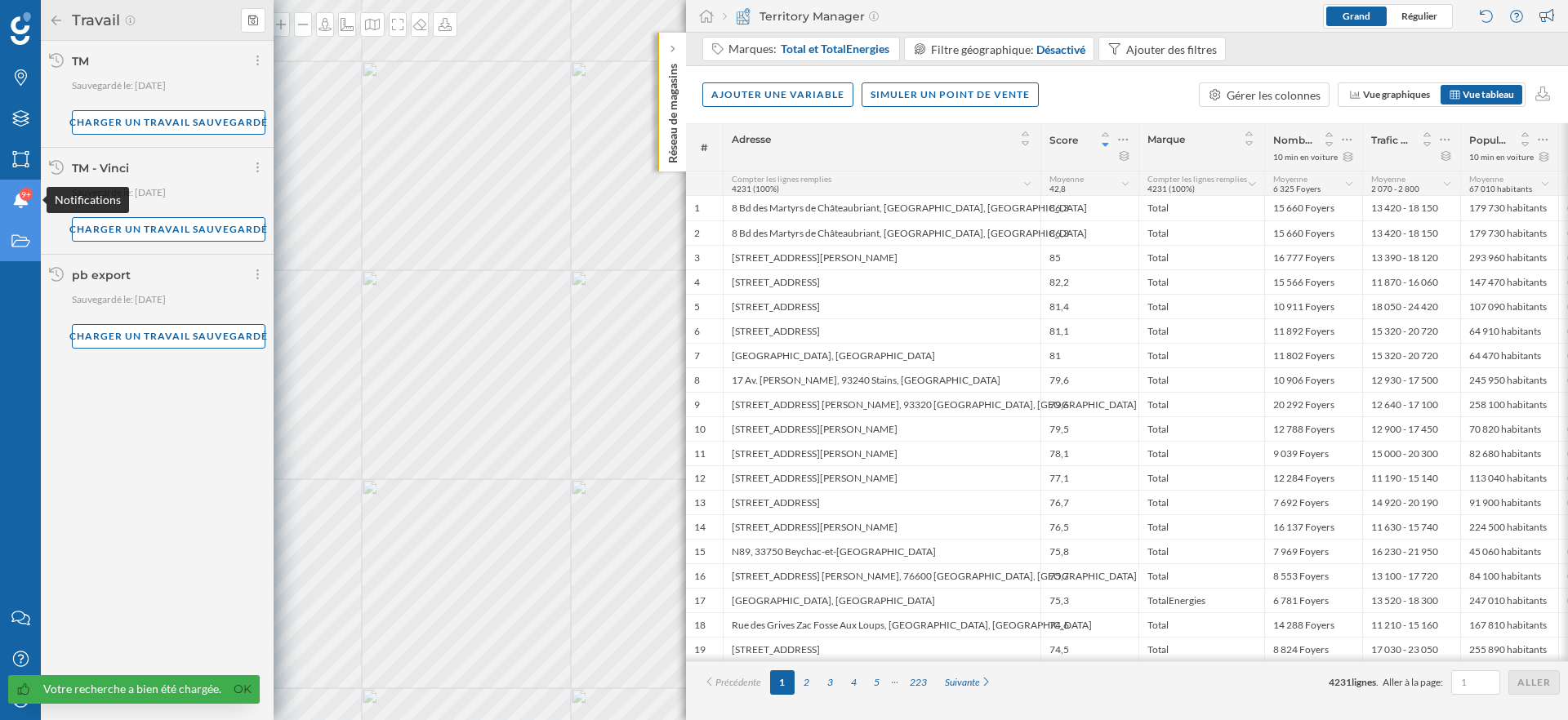
click at [28, 198] on span "9+" at bounding box center [26, 194] width 10 height 16
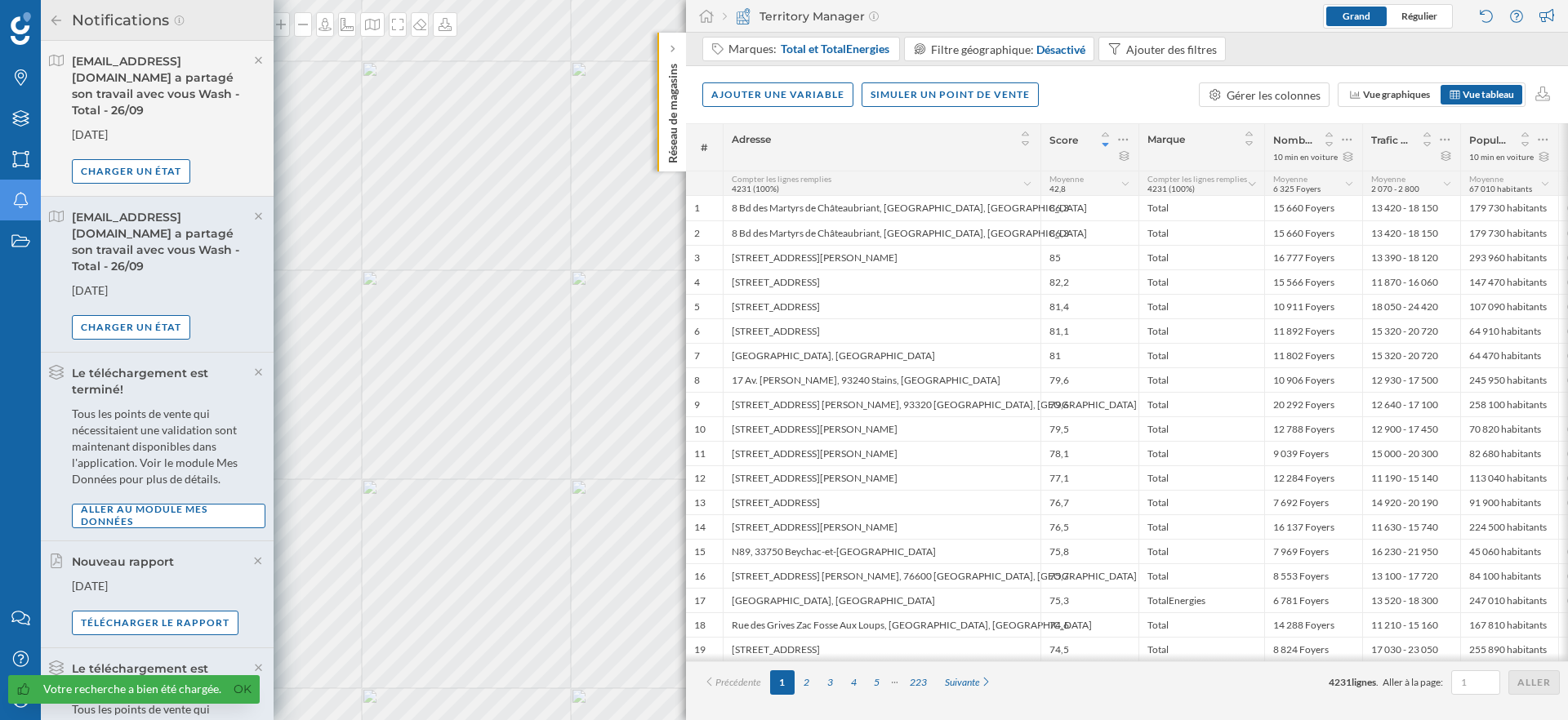
click at [22, 200] on icon "Notifications" at bounding box center [20, 199] width 20 height 16
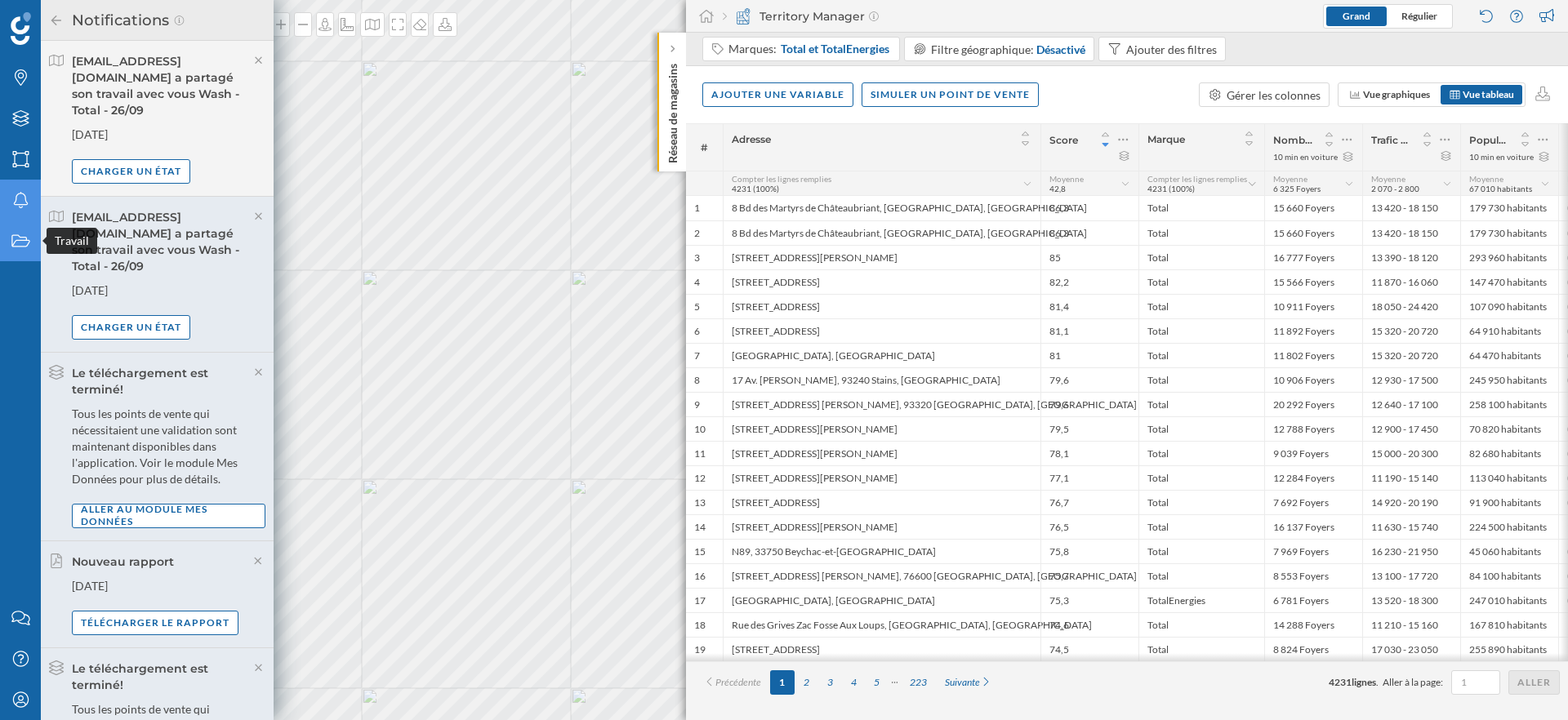
click at [32, 252] on div "Travail" at bounding box center [20, 241] width 41 height 41
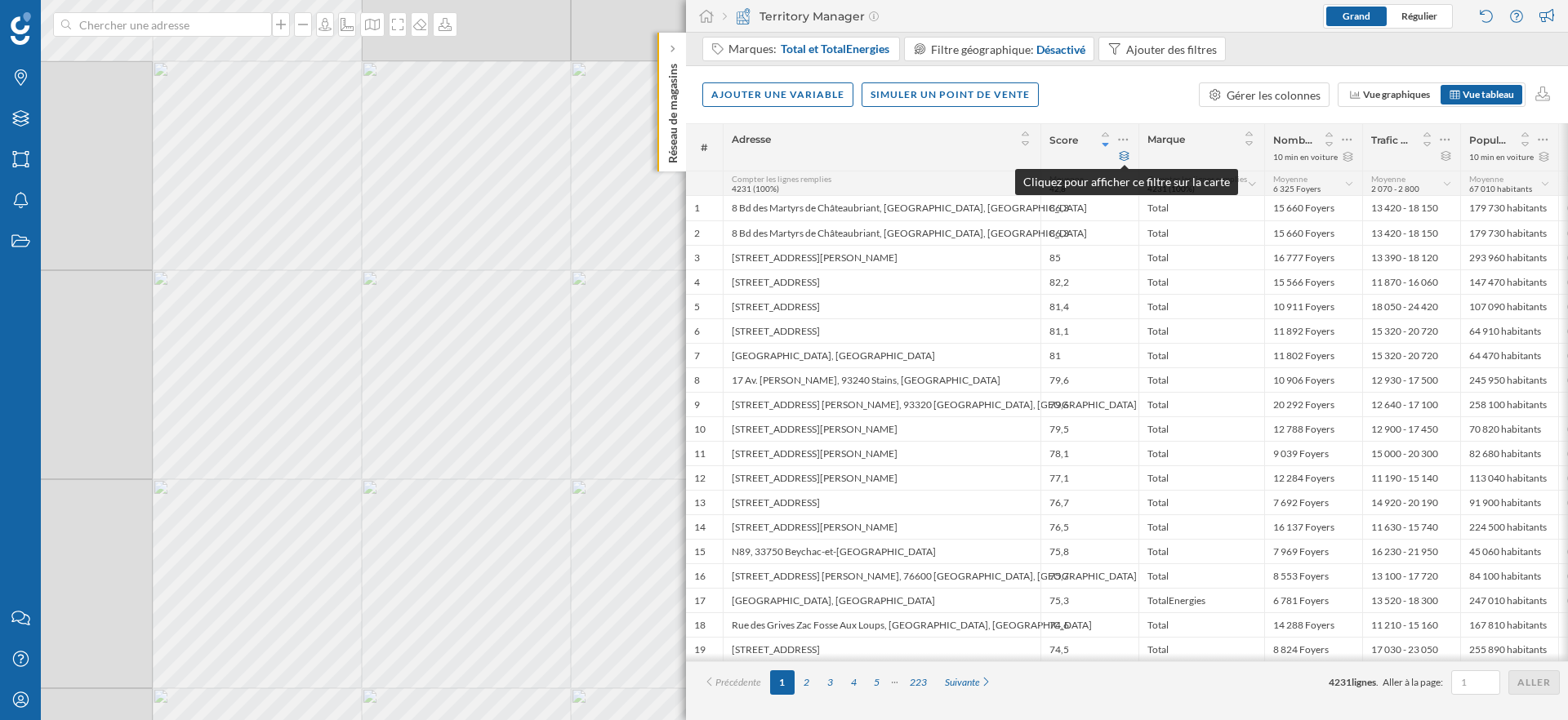
click at [1127, 156] on icon at bounding box center [1124, 156] width 12 height 10
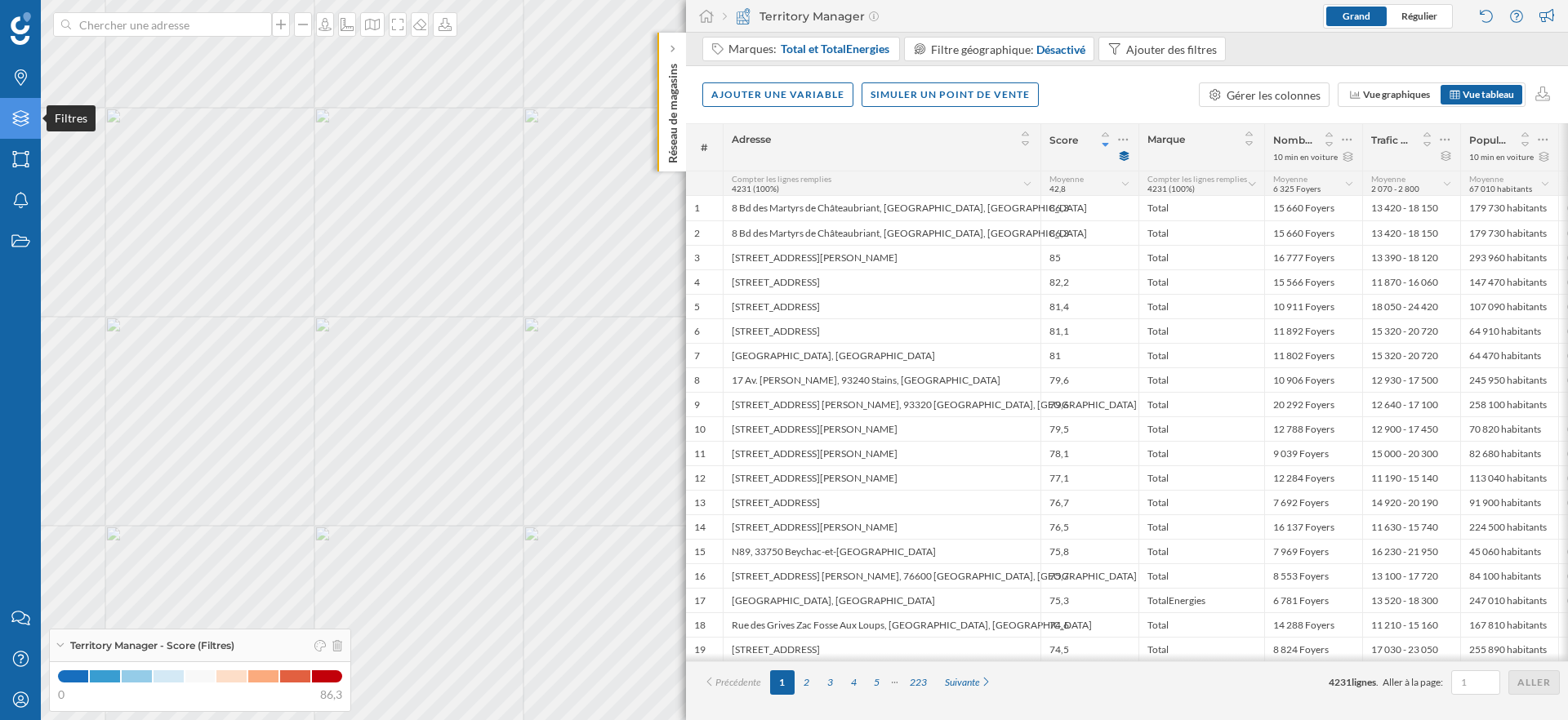
click at [20, 110] on icon "Filtres" at bounding box center [20, 118] width 20 height 16
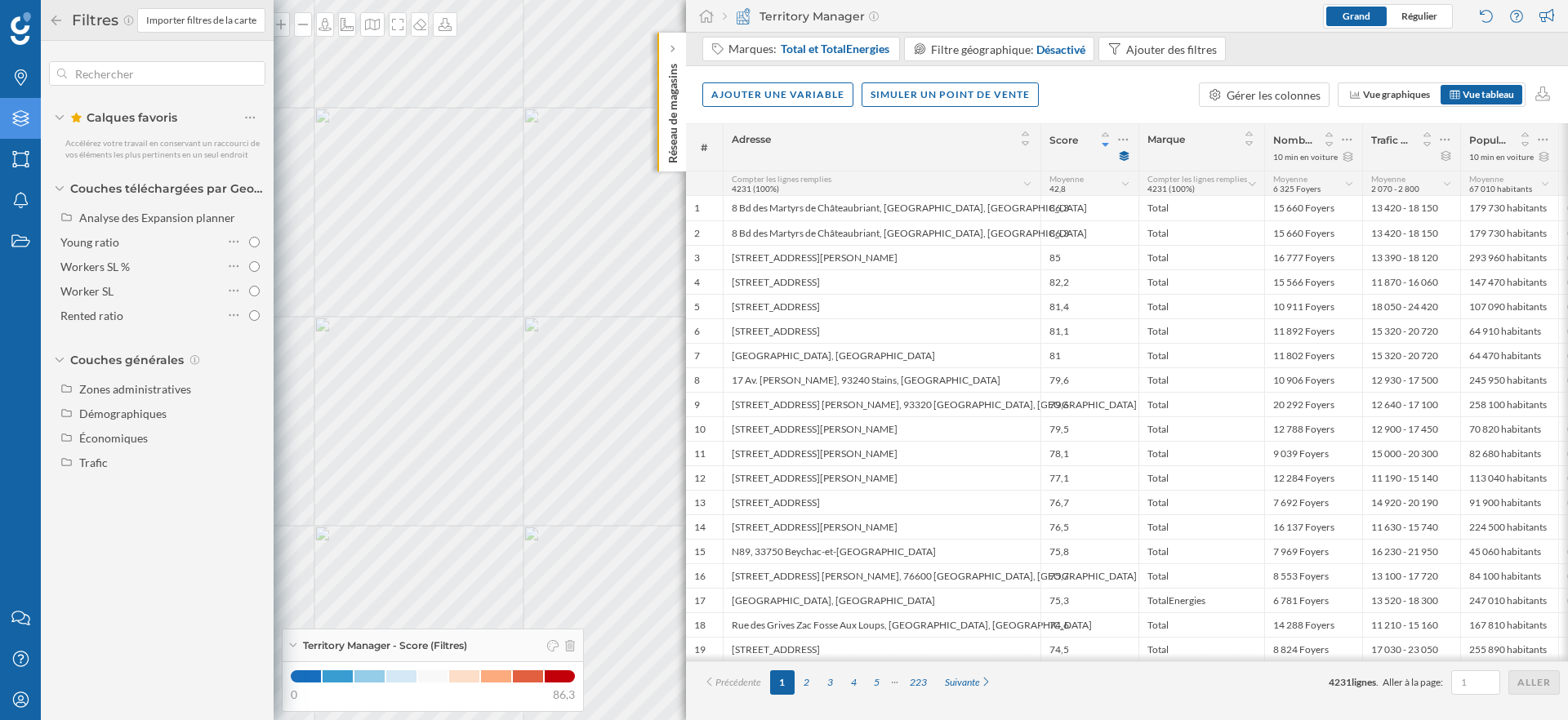
click at [92, 482] on div "Calques favoris Accélérez votre travail en conservant un raccourci de vos éléme…" at bounding box center [157, 270] width 233 height 458
click at [93, 468] on div "Trafic" at bounding box center [94, 463] width 29 height 14
click at [116, 492] on div "Trafic routier" at bounding box center [118, 487] width 67 height 14
click at [249, 492] on input "Trafic routier" at bounding box center [254, 487] width 10 height 10
radio input "true"
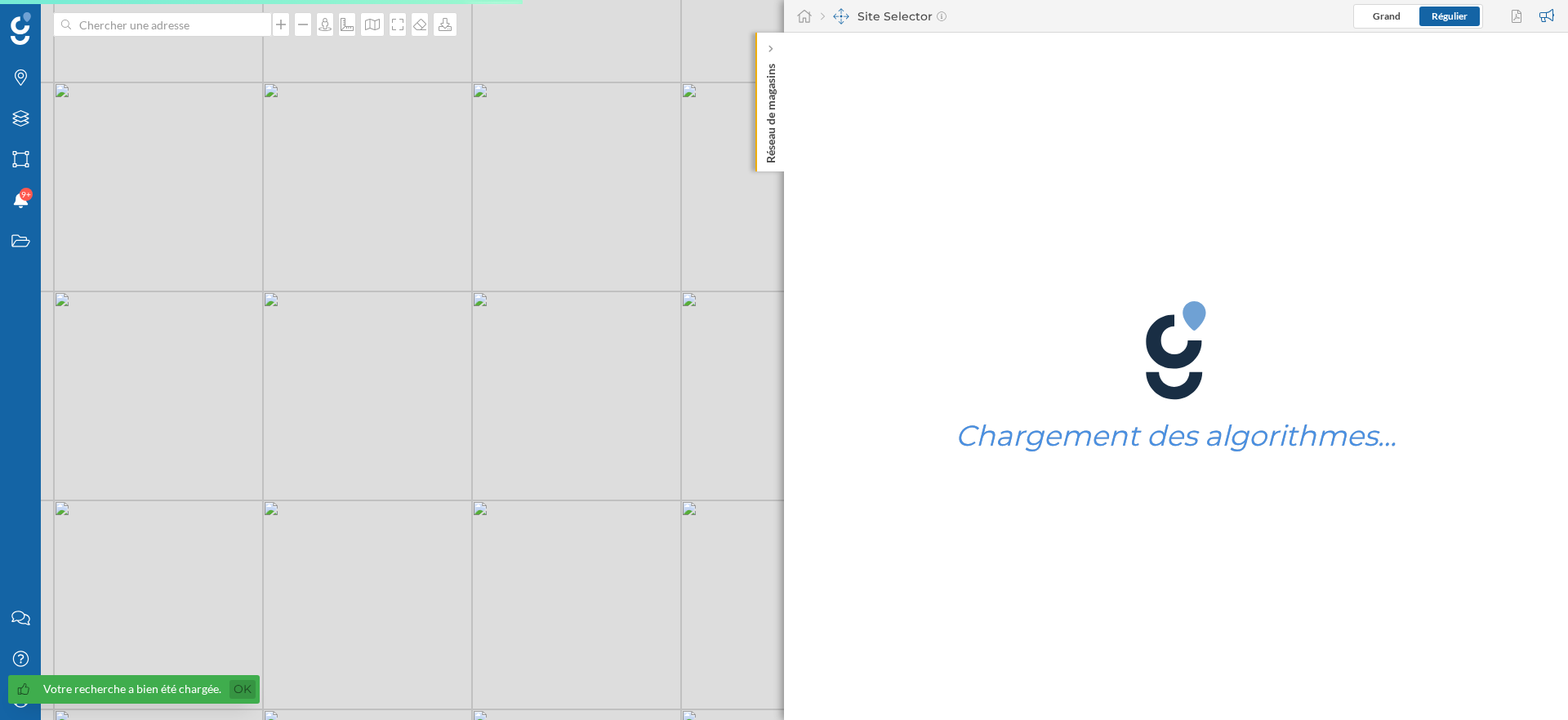
click at [244, 691] on link "Ok" at bounding box center [242, 689] width 26 height 19
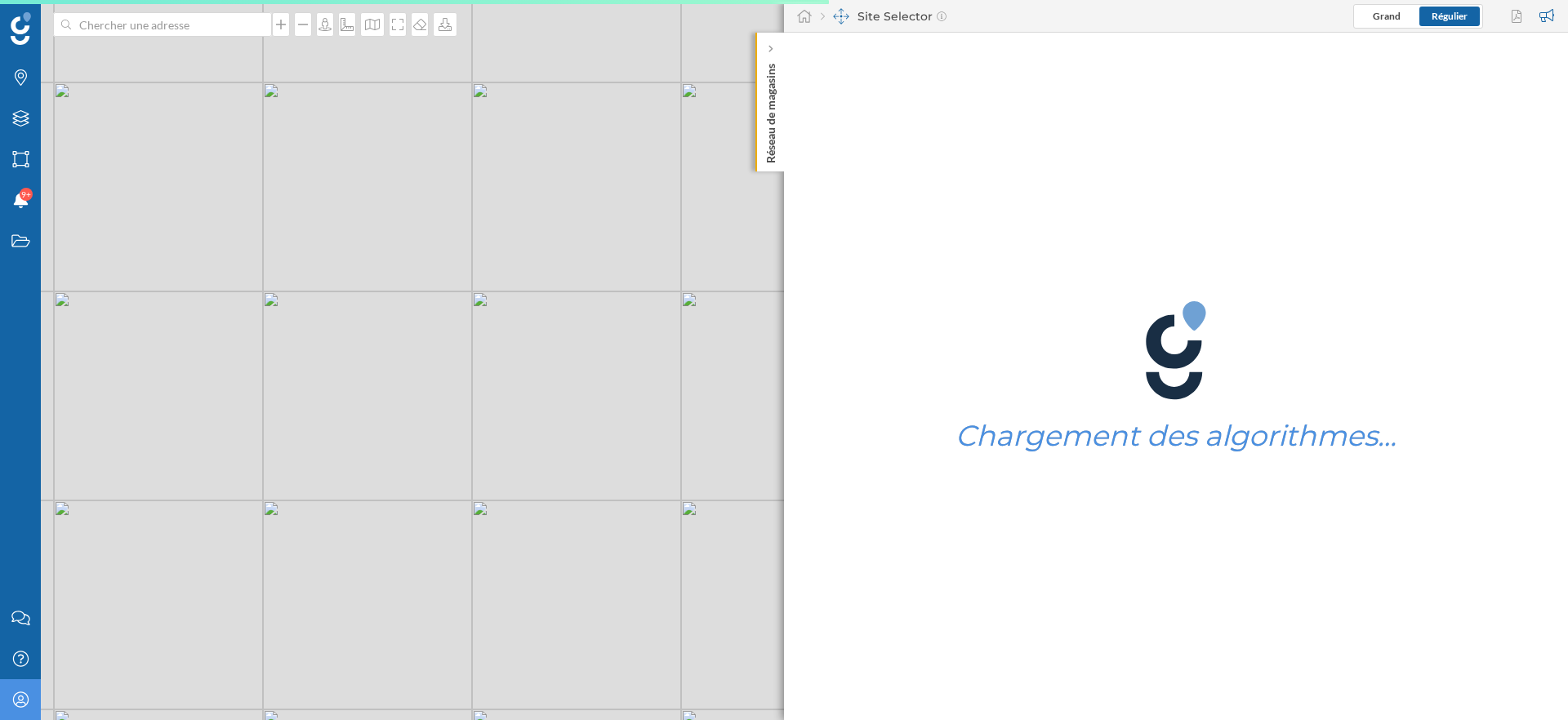
click at [24, 703] on icon "Mon profil" at bounding box center [20, 700] width 20 height 16
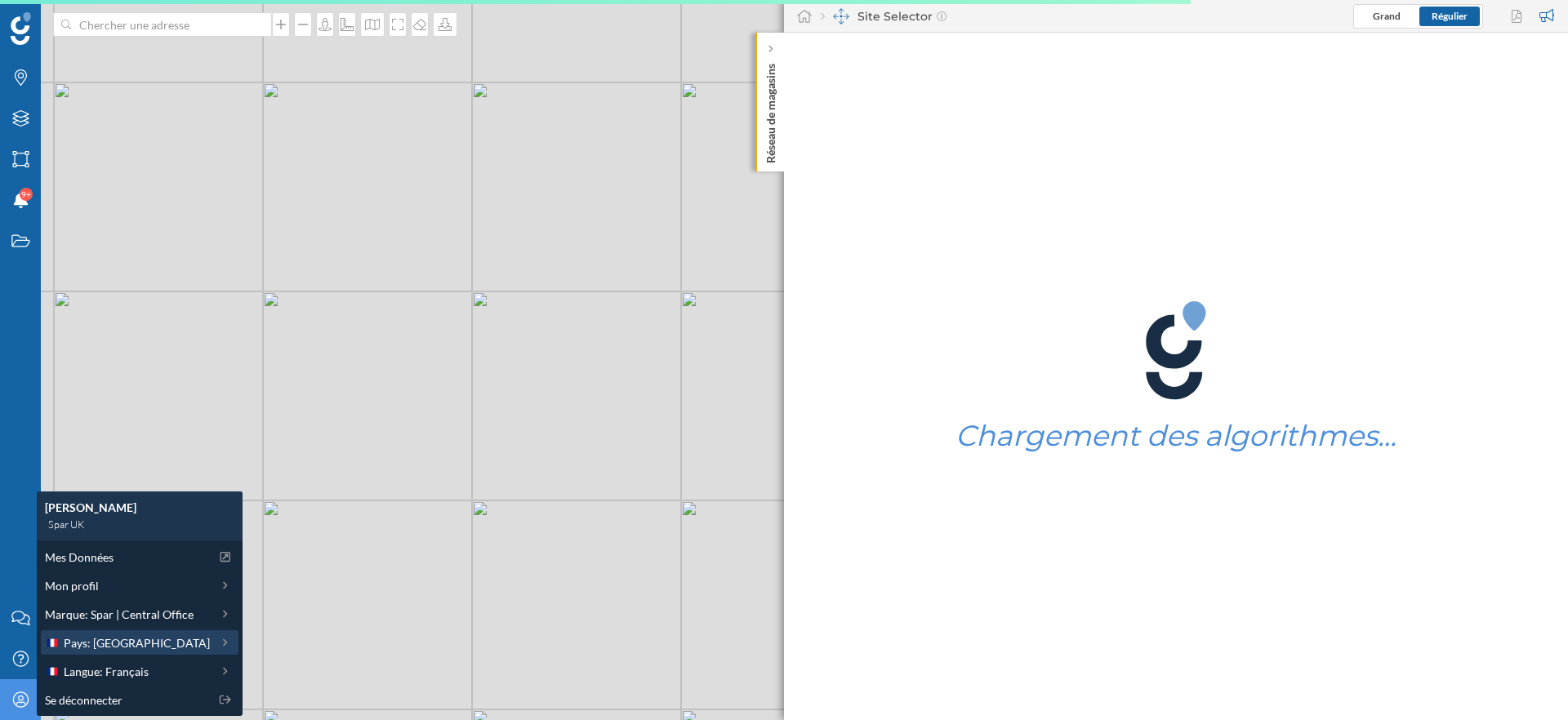
click at [107, 638] on span "Pays: [GEOGRAPHIC_DATA]" at bounding box center [137, 643] width 147 height 17
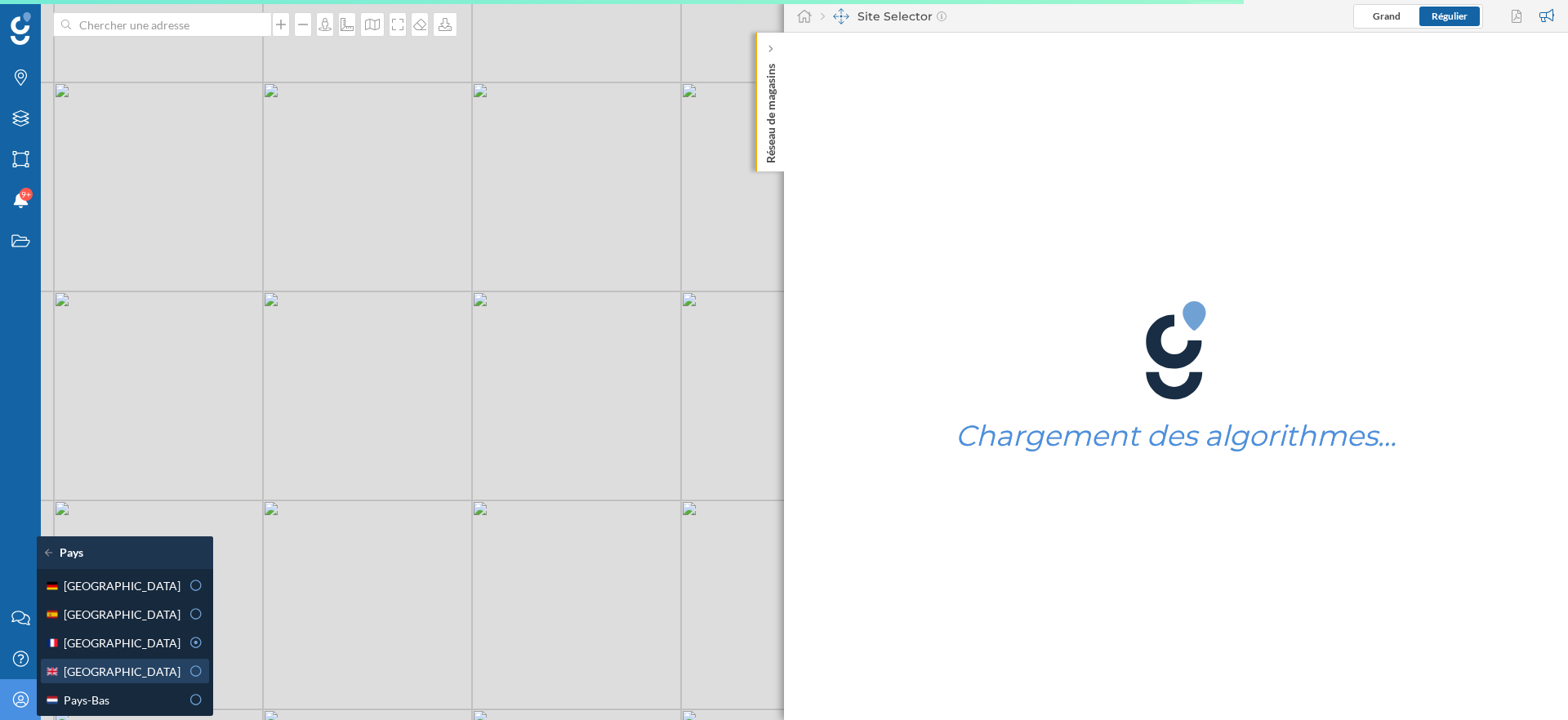
click at [111, 671] on span "Royaume-Uni" at bounding box center [122, 671] width 117 height 17
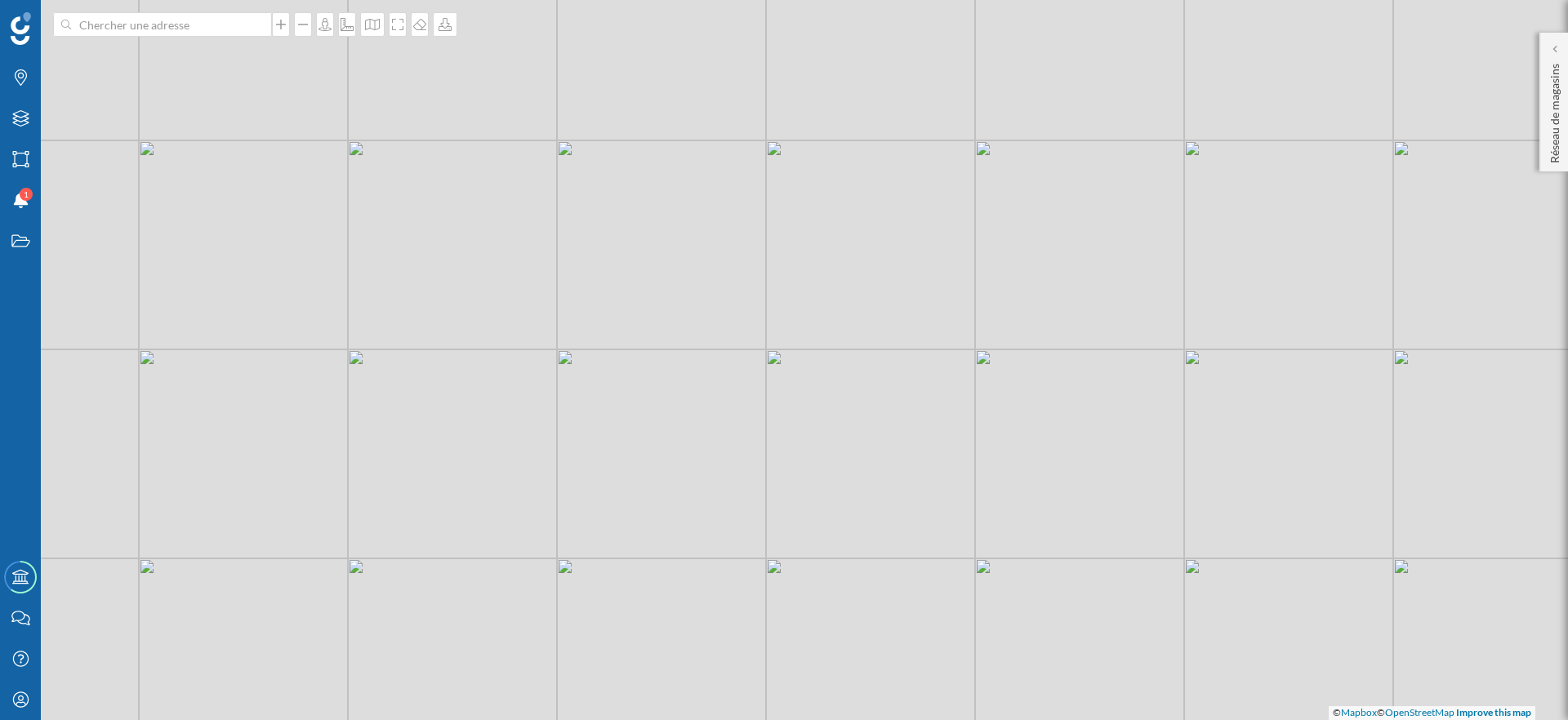
drag, startPoint x: 1069, startPoint y: 520, endPoint x: 856, endPoint y: 489, distance: 215.2
click at [856, 489] on div "© Mapbox © OpenStreetMap Improve this map" at bounding box center [784, 360] width 1568 height 720
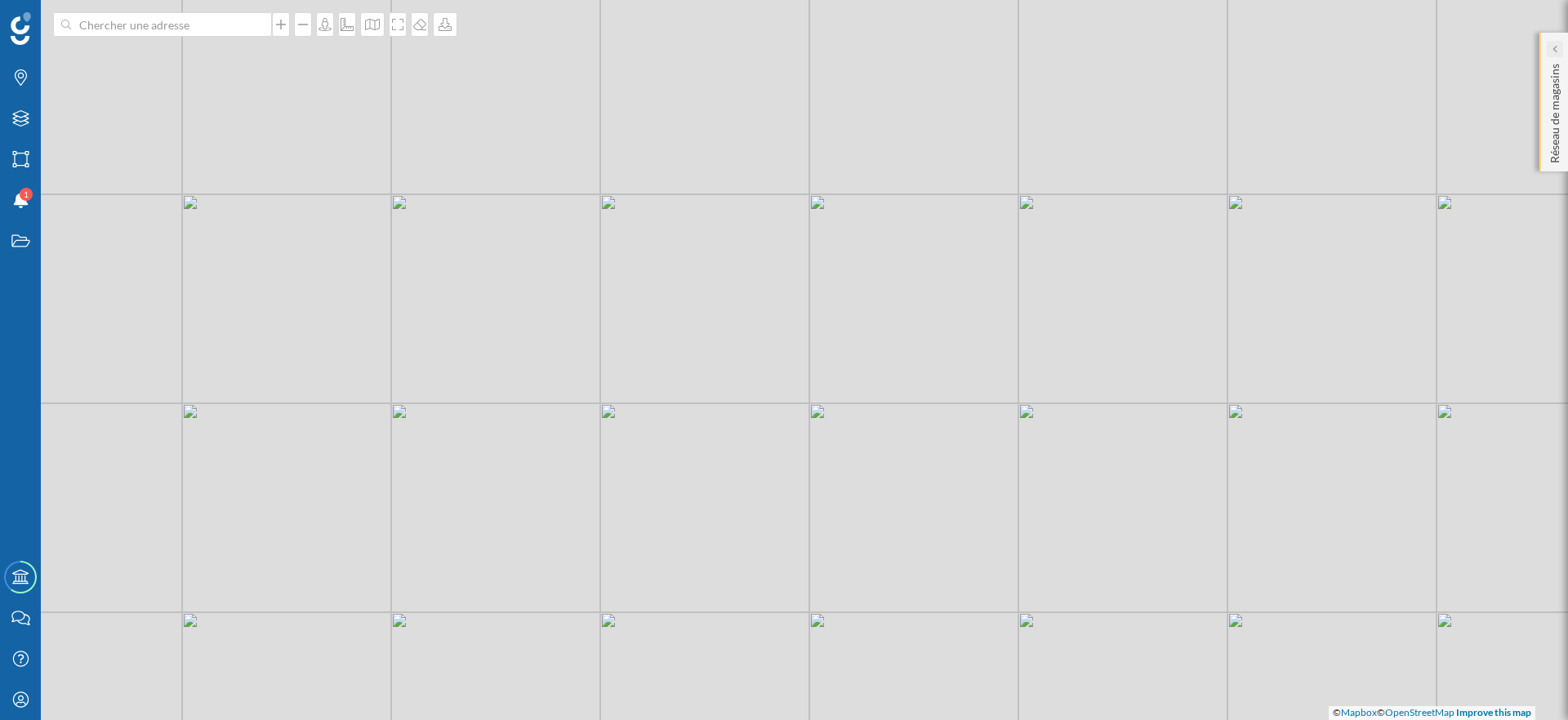
click at [1549, 51] on div at bounding box center [1554, 49] width 16 height 16
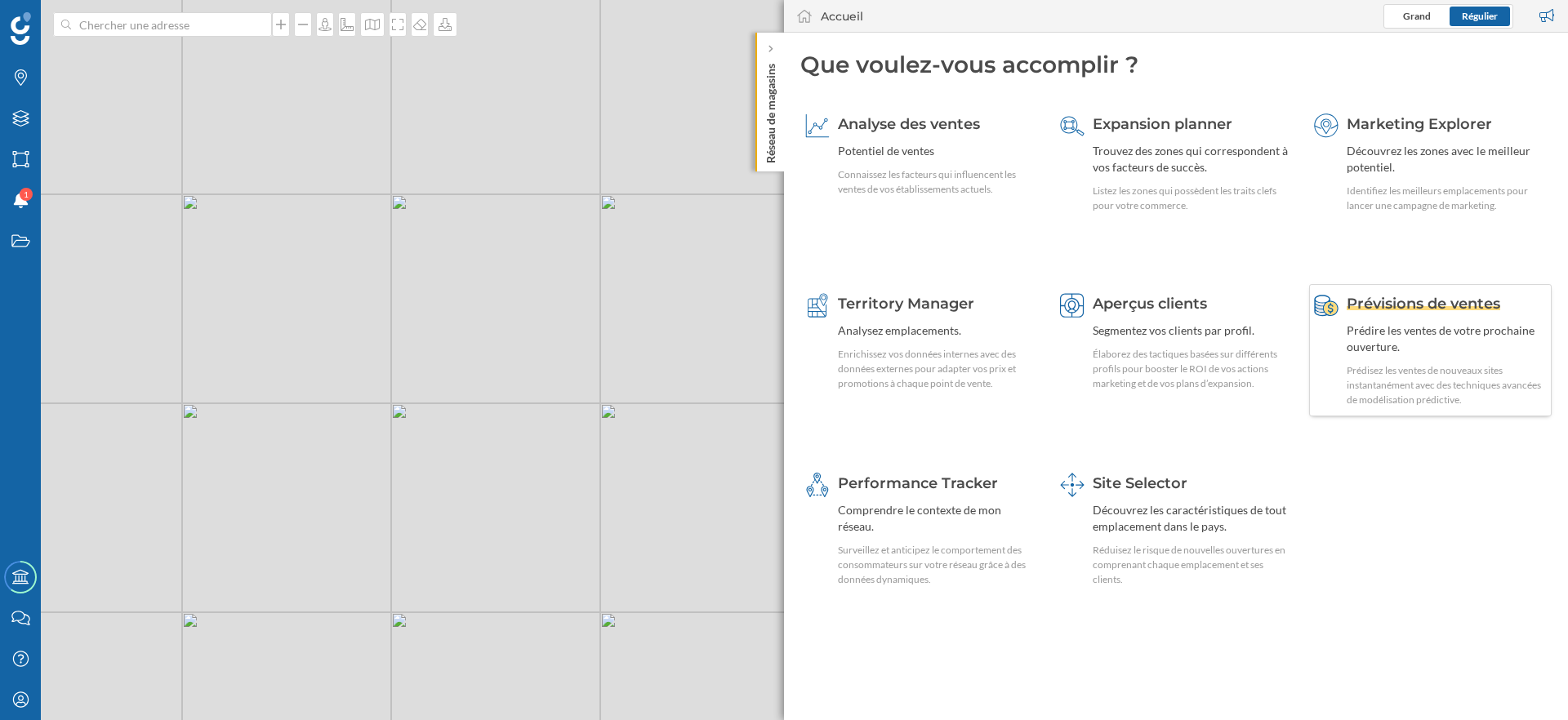
click at [1382, 353] on div "Prédire les ventes de votre prochaine ouverture." at bounding box center [1446, 339] width 200 height 32
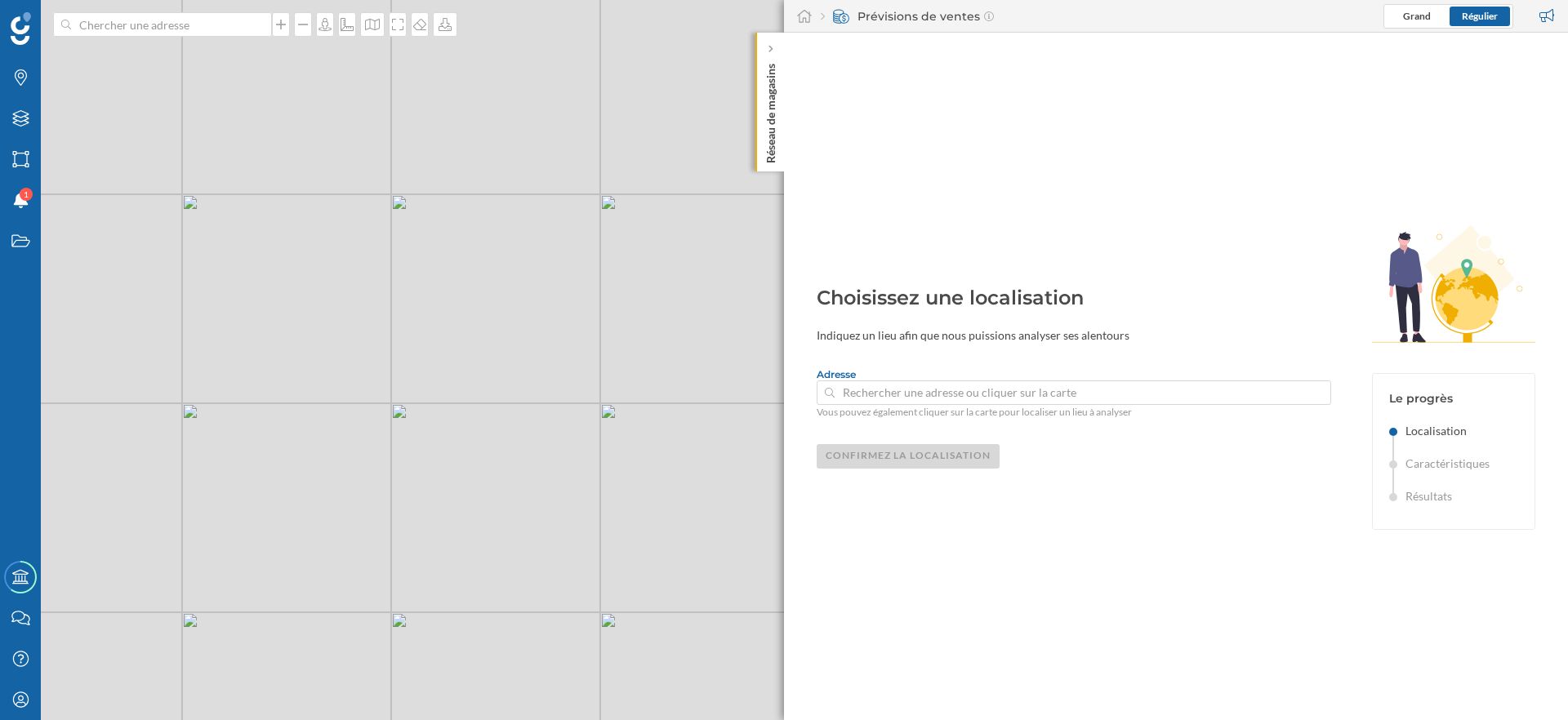
click at [959, 400] on input at bounding box center [1074, 393] width 479 height 25
drag, startPoint x: 598, startPoint y: 520, endPoint x: 519, endPoint y: 502, distance: 81.0
click at [519, 502] on div "© Mapbox © OpenStreetMap Improve this map" at bounding box center [784, 360] width 1568 height 720
drag, startPoint x: 718, startPoint y: 533, endPoint x: 526, endPoint y: 500, distance: 194.8
click at [526, 500] on div "© Mapbox © OpenStreetMap Improve this map" at bounding box center [784, 360] width 1568 height 720
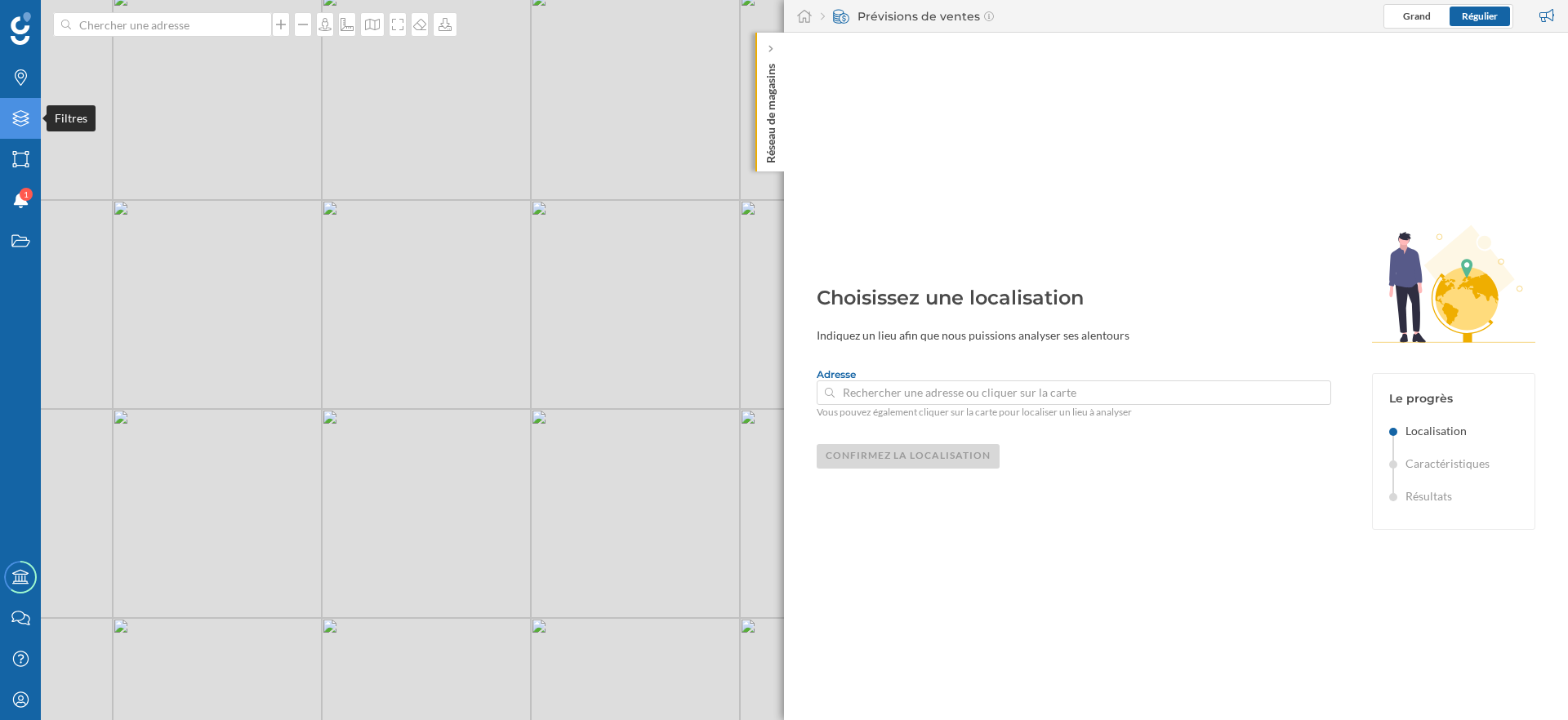
click at [23, 117] on icon at bounding box center [20, 118] width 16 height 16
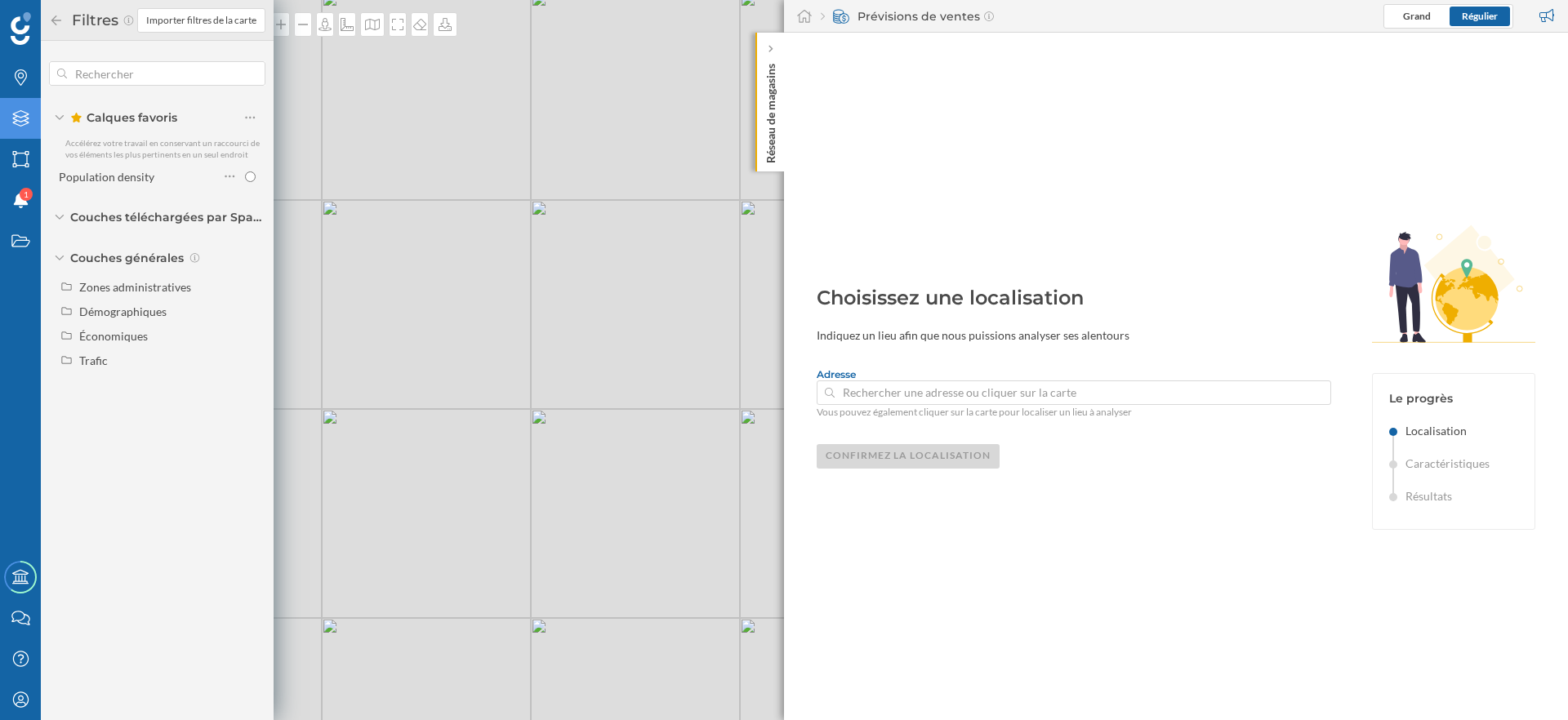
click at [94, 374] on div "Calques favoris Accélérez votre travail en conservant un raccourci de vos éléme…" at bounding box center [157, 219] width 233 height 356
click at [94, 356] on div "Trafic" at bounding box center [94, 360] width 29 height 14
click at [122, 383] on div "Trafic routier" at bounding box center [118, 385] width 67 height 14
click at [249, 383] on input "Trafic routier" at bounding box center [254, 385] width 10 height 10
radio input "true"
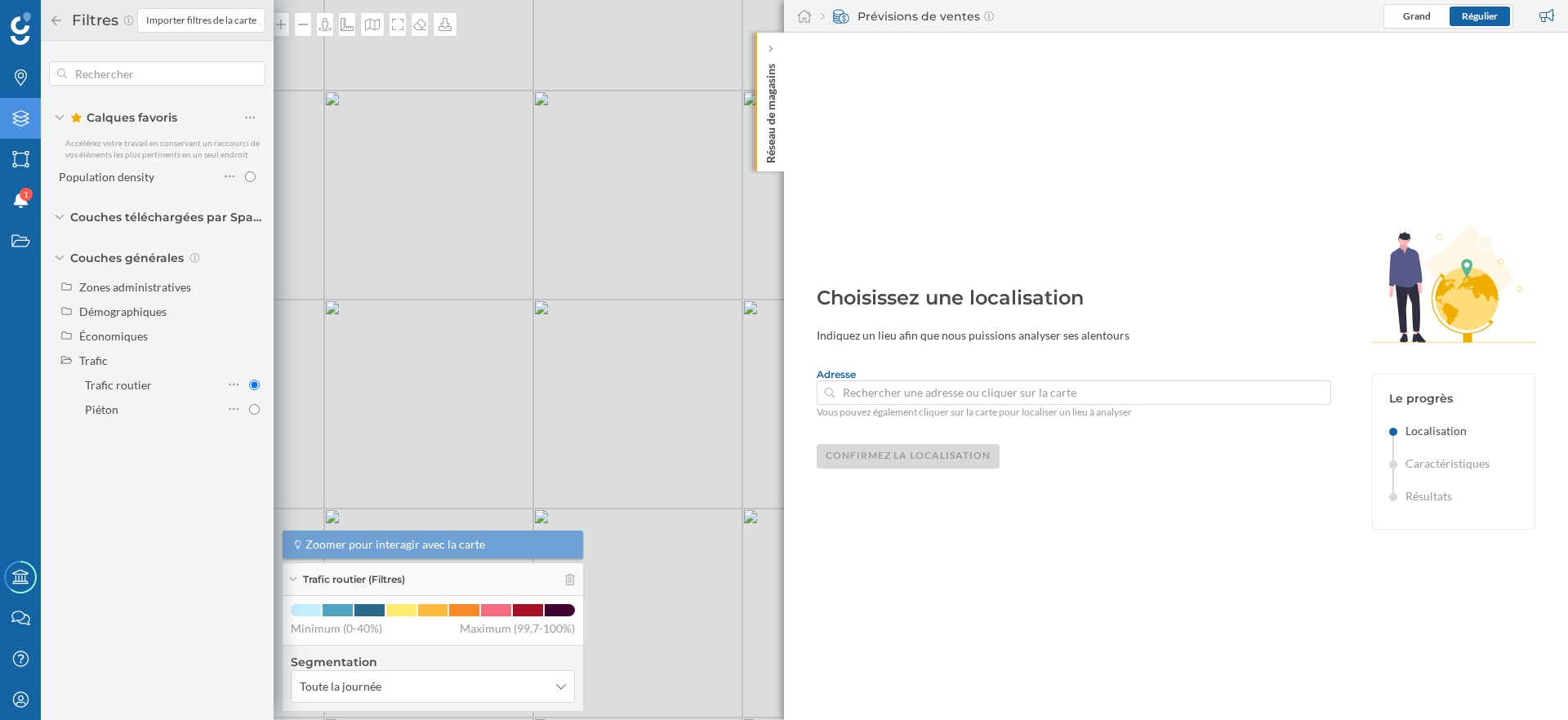
click at [49, 20] on icon at bounding box center [56, 20] width 14 height 11
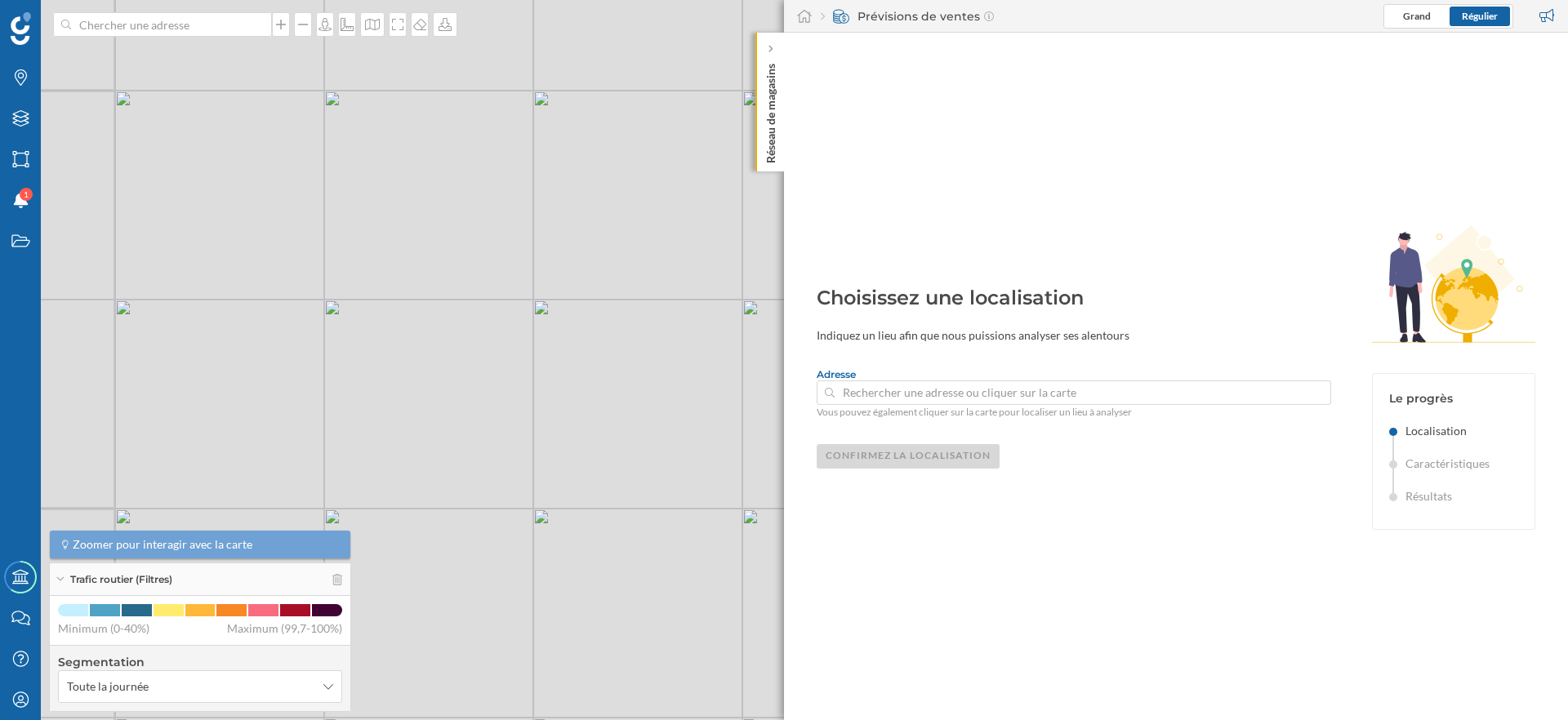
click at [63, 581] on div "Trafic routier (Filtres)" at bounding box center [199, 579] width 301 height 32
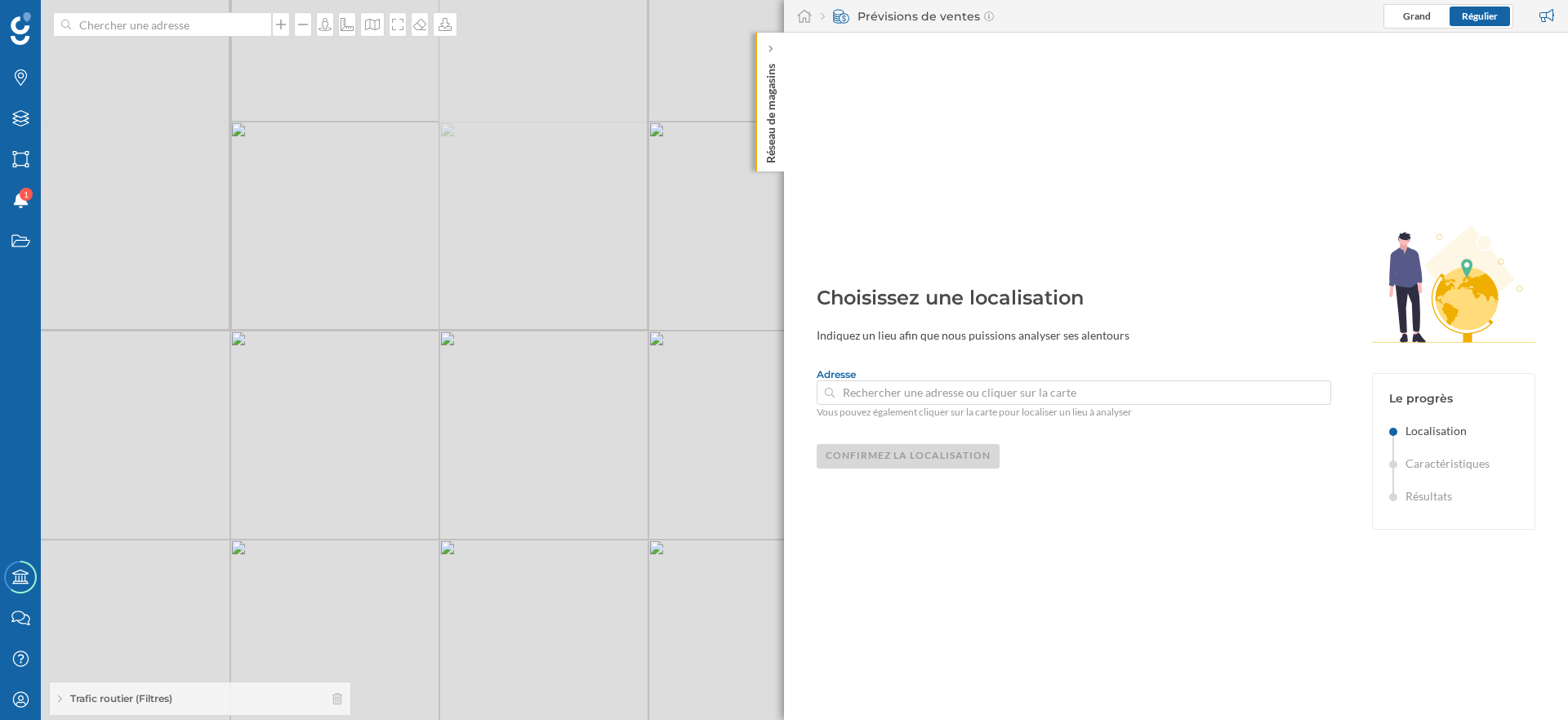
drag, startPoint x: 504, startPoint y: 245, endPoint x: 267, endPoint y: 352, distance: 260.0
click at [269, 352] on div "© Mapbox © OpenStreetMap Improve this map" at bounding box center [784, 360] width 1568 height 720
drag, startPoint x: 539, startPoint y: 539, endPoint x: 535, endPoint y: 426, distance: 113.1
click at [535, 426] on div "© Mapbox © OpenStreetMap Improve this map" at bounding box center [784, 360] width 1568 height 720
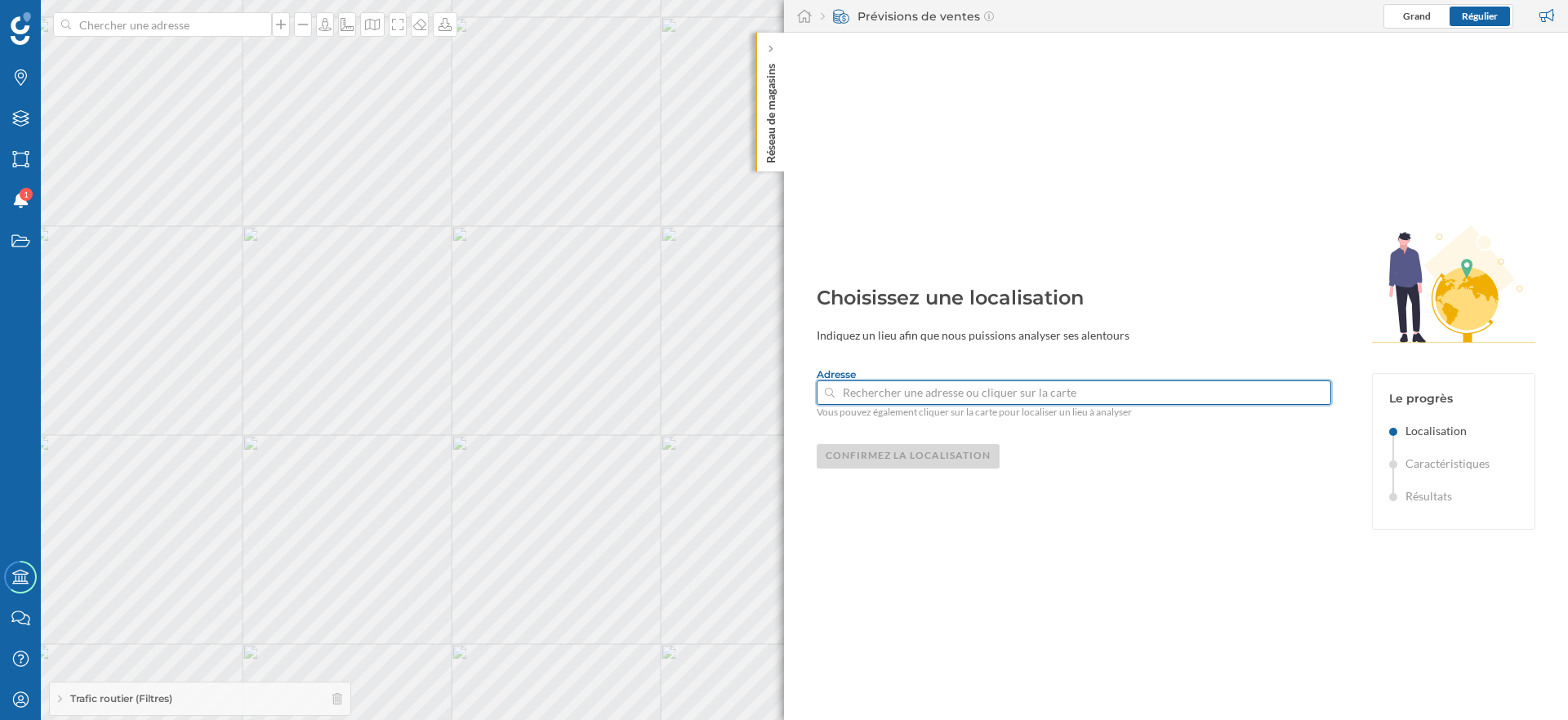
click at [940, 402] on input at bounding box center [1074, 393] width 479 height 25
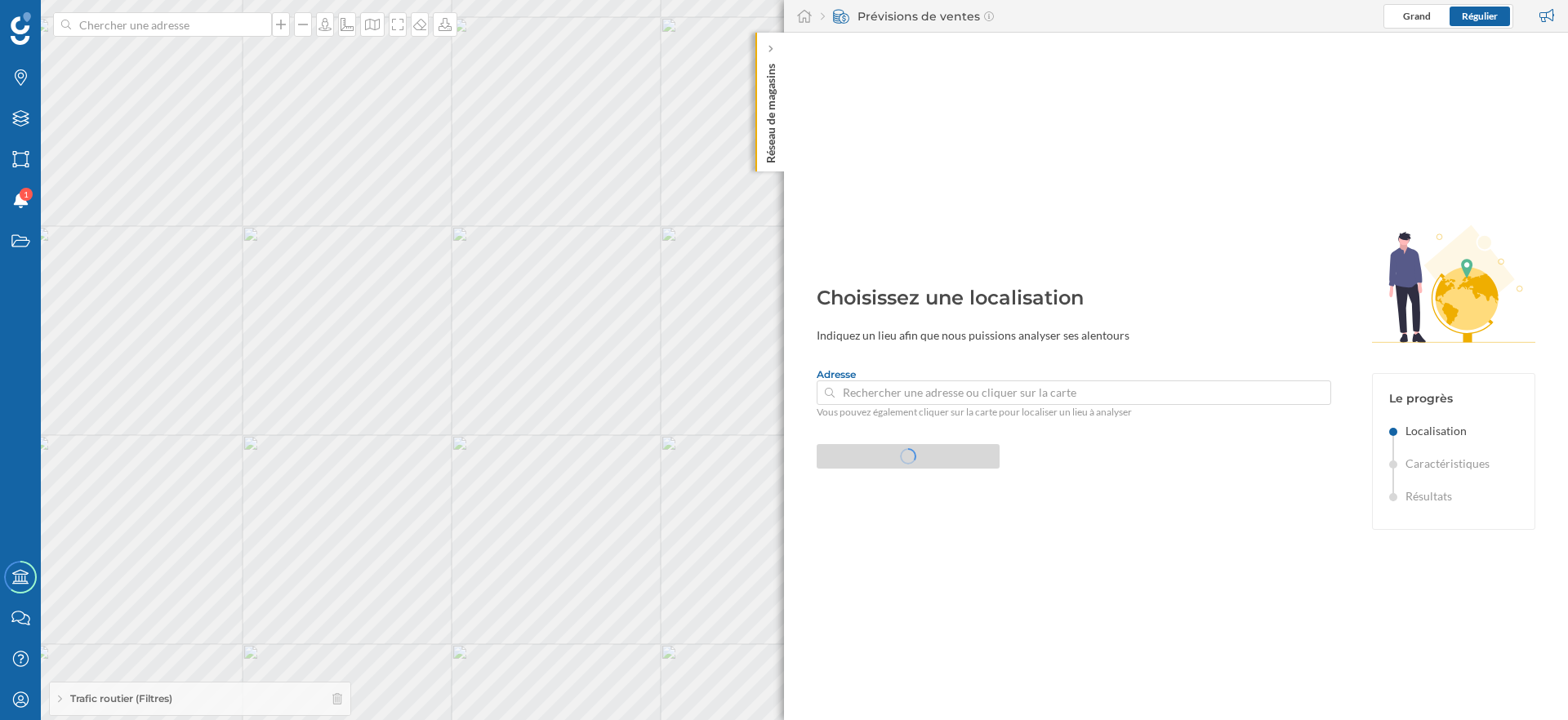
type input "12 Eastern Avenue West, Havering, Romford, RM1 4QL, United Kingdom"
click at [913, 461] on div "Confirmez la localisation" at bounding box center [908, 455] width 183 height 25
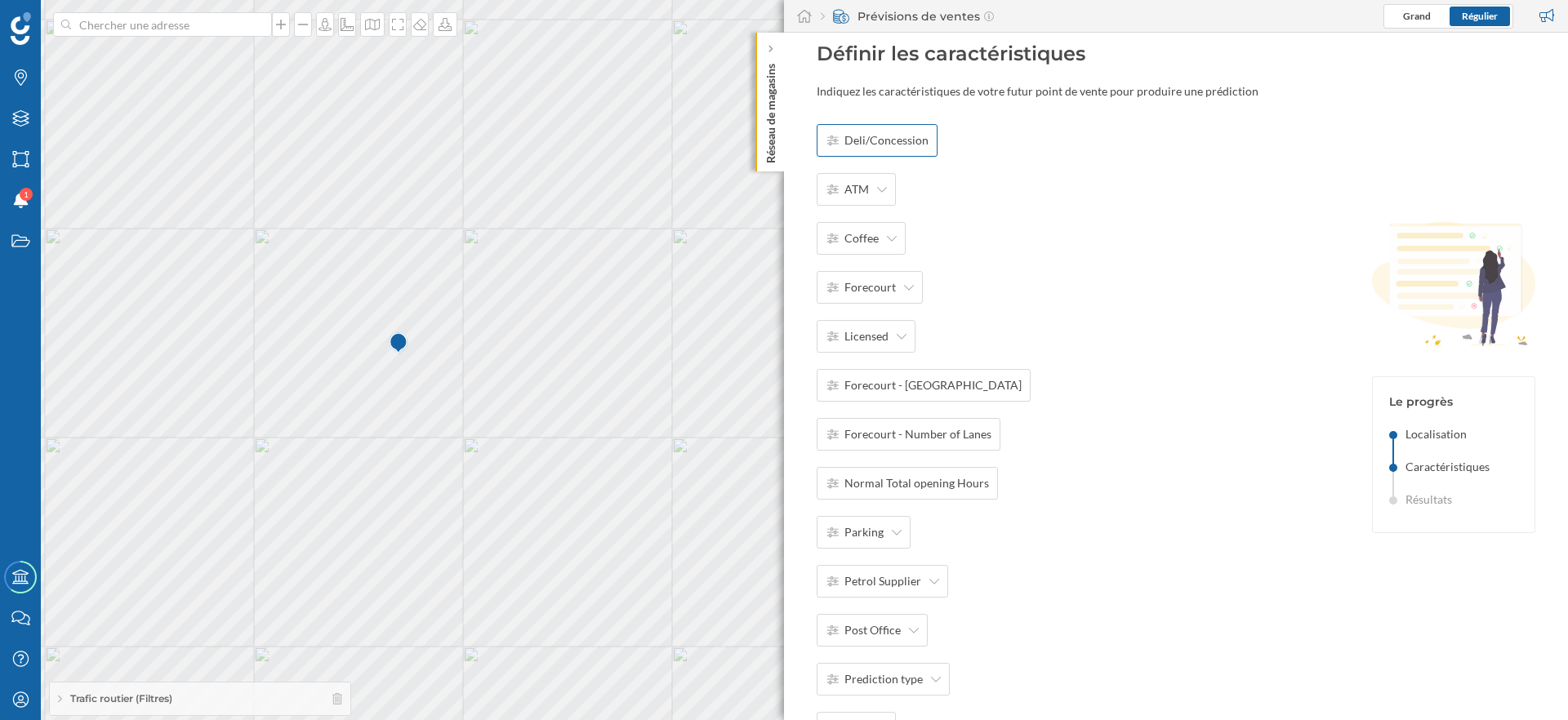
click at [884, 141] on span "Deli/Concession" at bounding box center [886, 140] width 84 height 16
click at [977, 202] on div "Annuler OK ATM Coffee Forecourt Licensed Forecourt - Number of Islands Forecour…" at bounding box center [948, 508] width 263 height 768
click at [890, 144] on input "Annuler OK" at bounding box center [916, 141] width 144 height 32
type input "e"
type input "Deli"
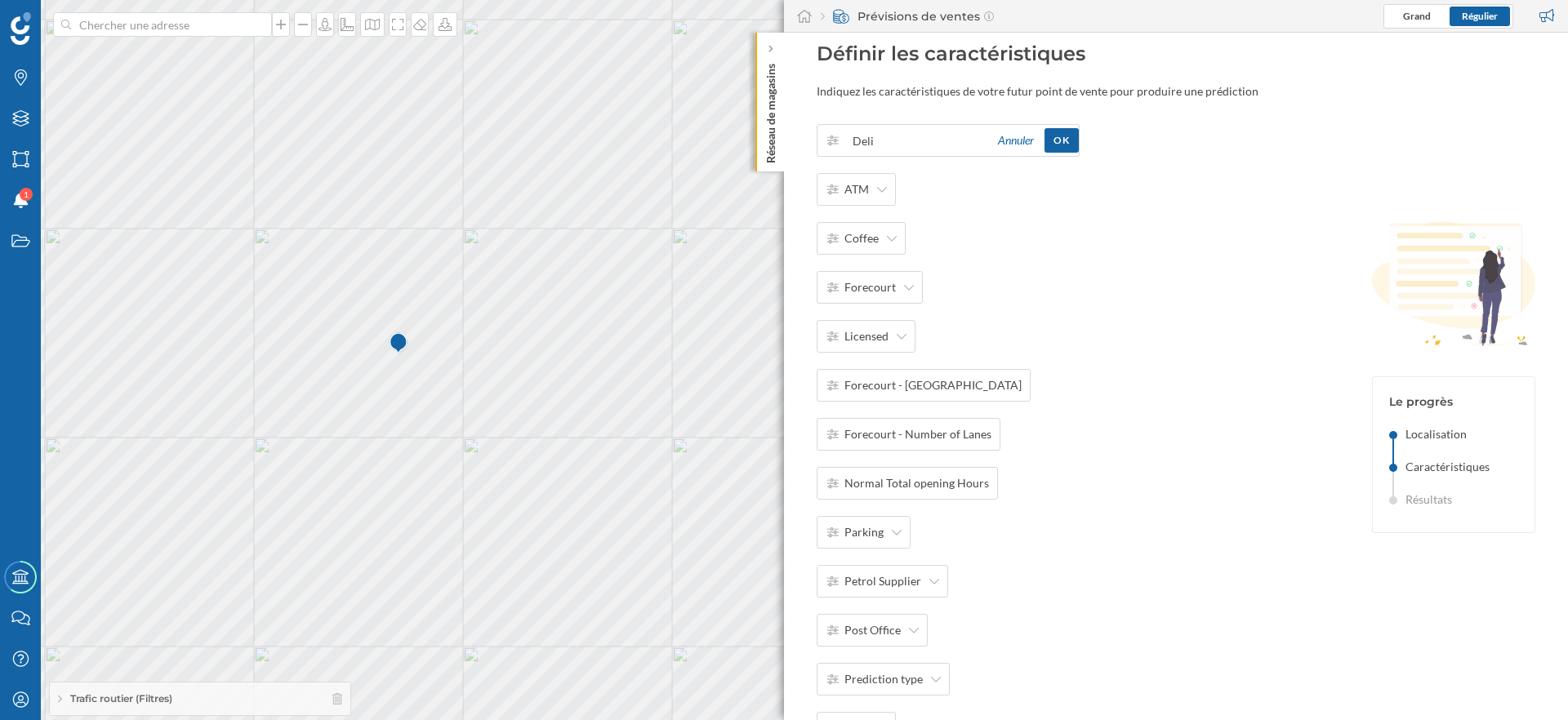
click at [900, 217] on div "Deli Annuler OK ATM Coffee Forecourt Licensed Forecourt - Number of Islands For…" at bounding box center [948, 508] width 263 height 768
click at [865, 189] on span "ATM" at bounding box center [856, 189] width 25 height 16
click at [860, 256] on div "No" at bounding box center [878, 256] width 105 height 17
click at [873, 250] on div "Coffee" at bounding box center [861, 239] width 89 height 32
click at [873, 281] on div "Yes" at bounding box center [878, 276] width 105 height 17
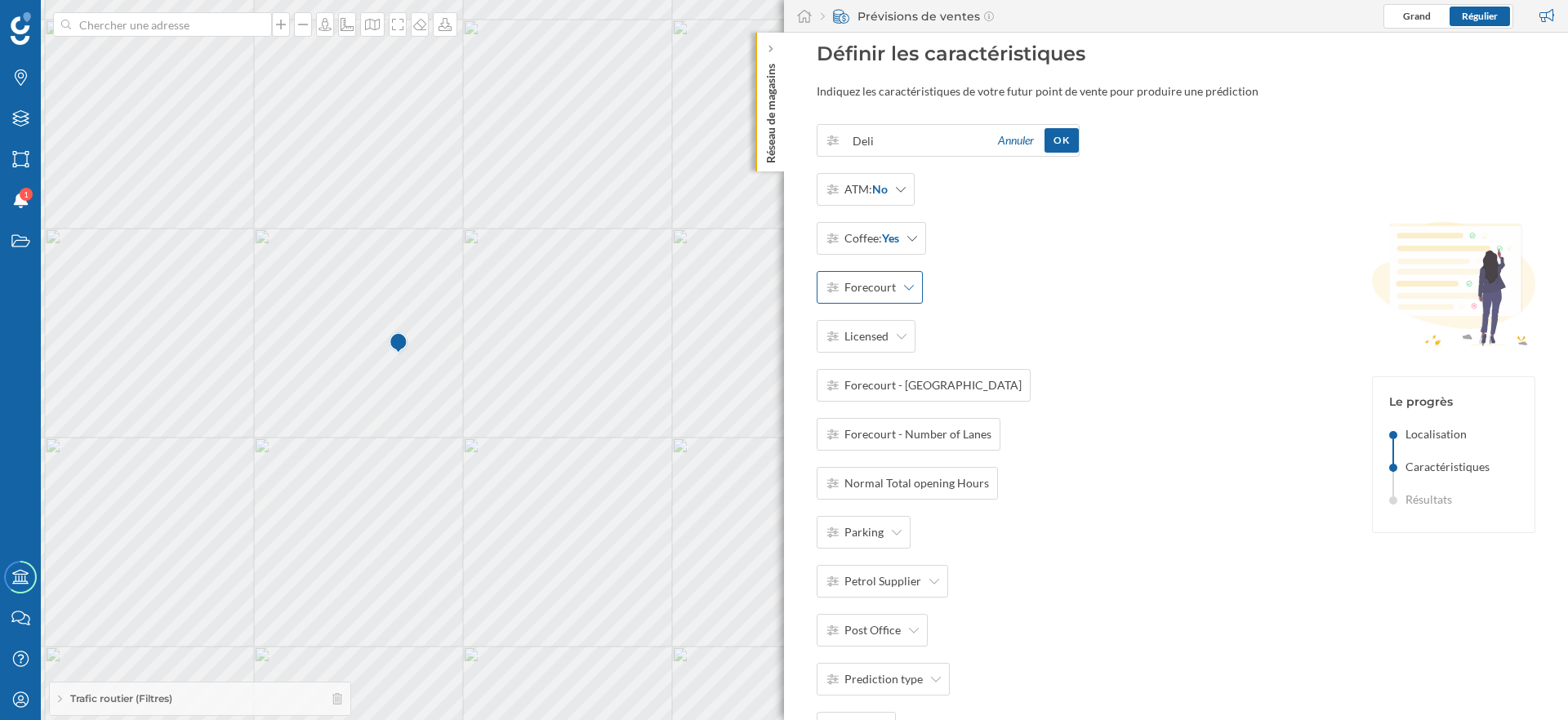
click at [873, 297] on div "Forecourt" at bounding box center [869, 287] width 107 height 32
click at [873, 332] on div "Yes" at bounding box center [878, 325] width 105 height 17
click at [873, 336] on span "Licensed" at bounding box center [867, 336] width 44 height 16
click at [864, 402] on div "No" at bounding box center [878, 403] width 105 height 17
click at [885, 391] on span "Forecourt - Number of Islands" at bounding box center [933, 385] width 177 height 16
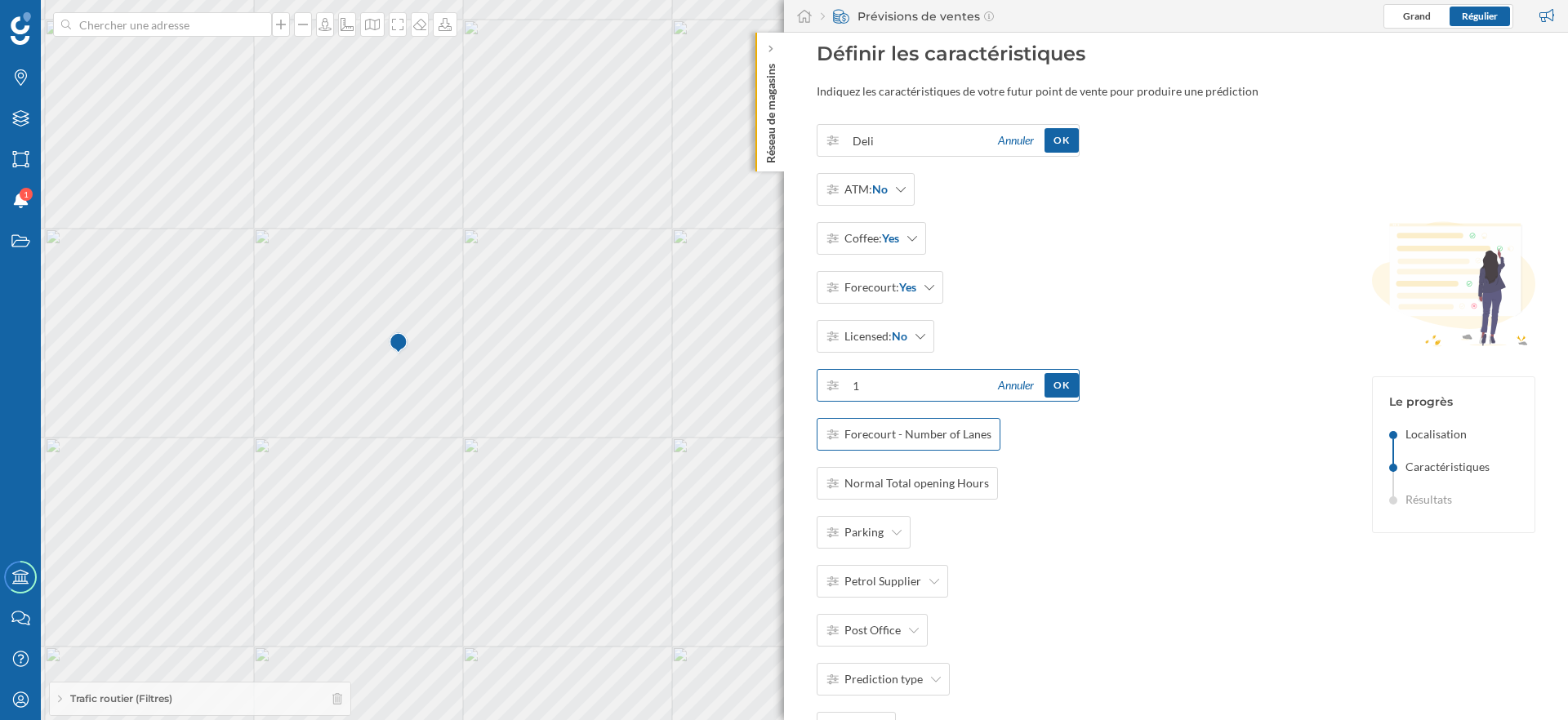
type input "1"
click at [901, 434] on span "Forecourt - Number of Lanes" at bounding box center [918, 434] width 147 height 16
type input "4"
click at [914, 488] on span "Normal Total opening Hours" at bounding box center [917, 483] width 145 height 16
type input "12"
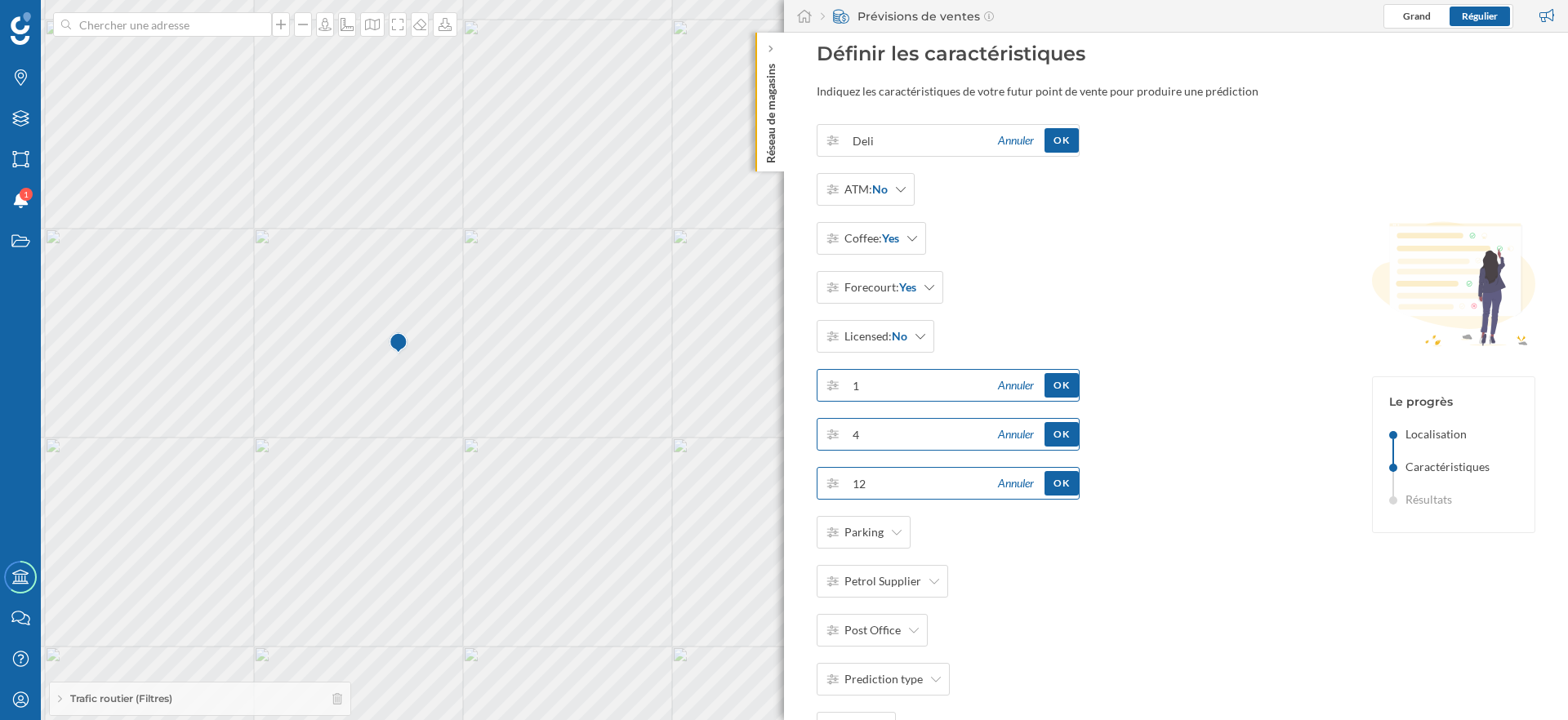
click at [1069, 595] on div "Deli Annuler OK ATM: No Coffee: Yes Forecourt: Yes Licensed: No 1 Annuler OK 4 …" at bounding box center [948, 508] width 263 height 768
click at [1108, 342] on div "Deli Annuler OK ATM: No Coffee: Yes Forecourt: Yes Licensed: No 1 Annuler OK 4 …" at bounding box center [1074, 557] width 515 height 866
click at [1064, 379] on div "OK" at bounding box center [1062, 384] width 34 height 25
click at [1057, 147] on div "OK" at bounding box center [1062, 140] width 34 height 25
click at [1054, 440] on div "OK" at bounding box center [1062, 434] width 34 height 25
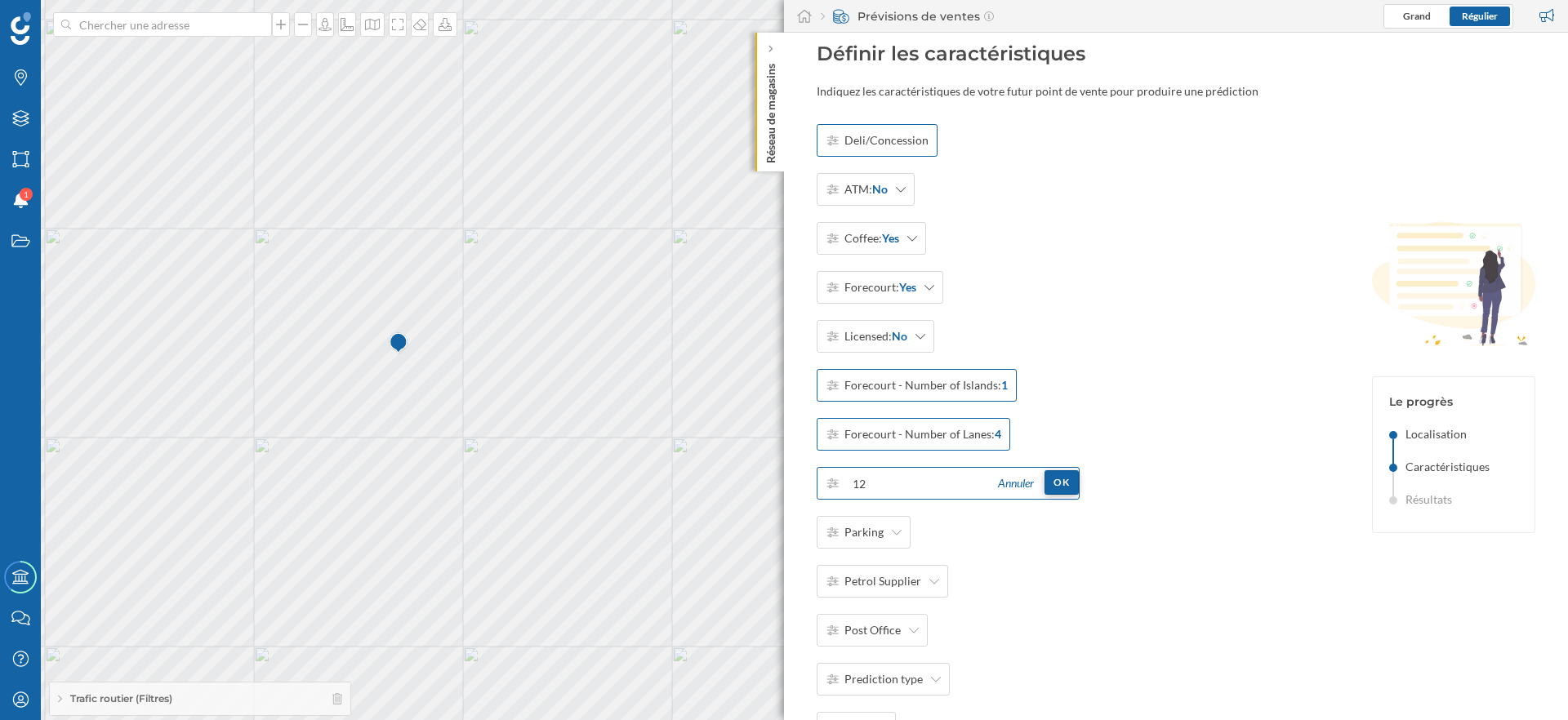
click at [1060, 479] on div "OK" at bounding box center [1062, 482] width 34 height 25
click at [879, 144] on span "Deli/Concession" at bounding box center [886, 140] width 84 height 16
type input "Concession"
click at [1062, 140] on div "OK" at bounding box center [1062, 140] width 34 height 25
click at [1034, 295] on div "Deli/Concession ATM: No Coffee: Yes Forecourt: Yes Licensed: No Forecourt - Num…" at bounding box center [1074, 557] width 515 height 866
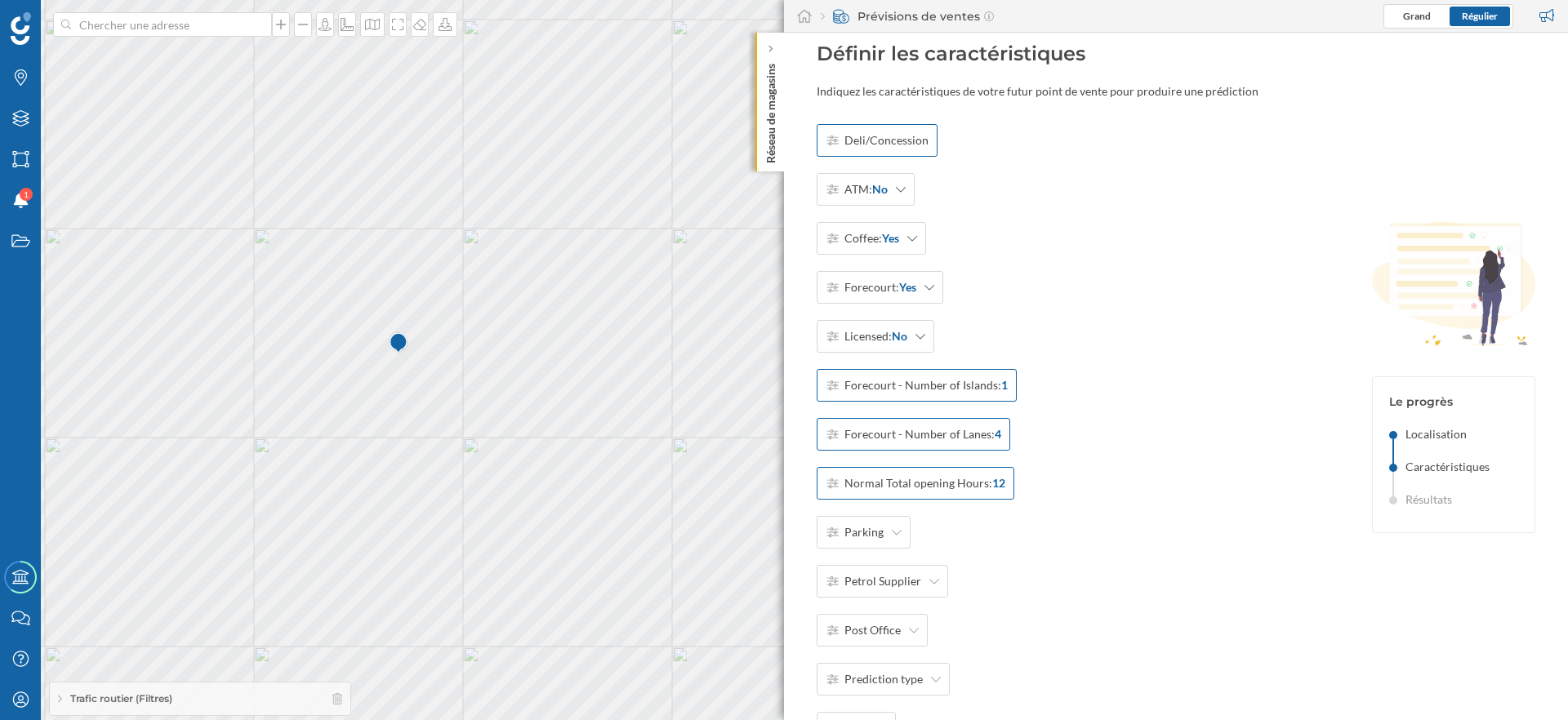
click at [970, 396] on div "Forecourt - Number of Islands: 1" at bounding box center [916, 385] width 200 height 32
drag, startPoint x: 918, startPoint y: 387, endPoint x: 817, endPoint y: 387, distance: 101.0
click at [817, 387] on div "1 Annuler OK" at bounding box center [948, 385] width 263 height 32
type input "2"
click at [1068, 446] on div "Deli/Concession ATM: No Coffee: Yes Forecourt: Yes Licensed: No 2 Annuler OK Fo…" at bounding box center [948, 508] width 263 height 768
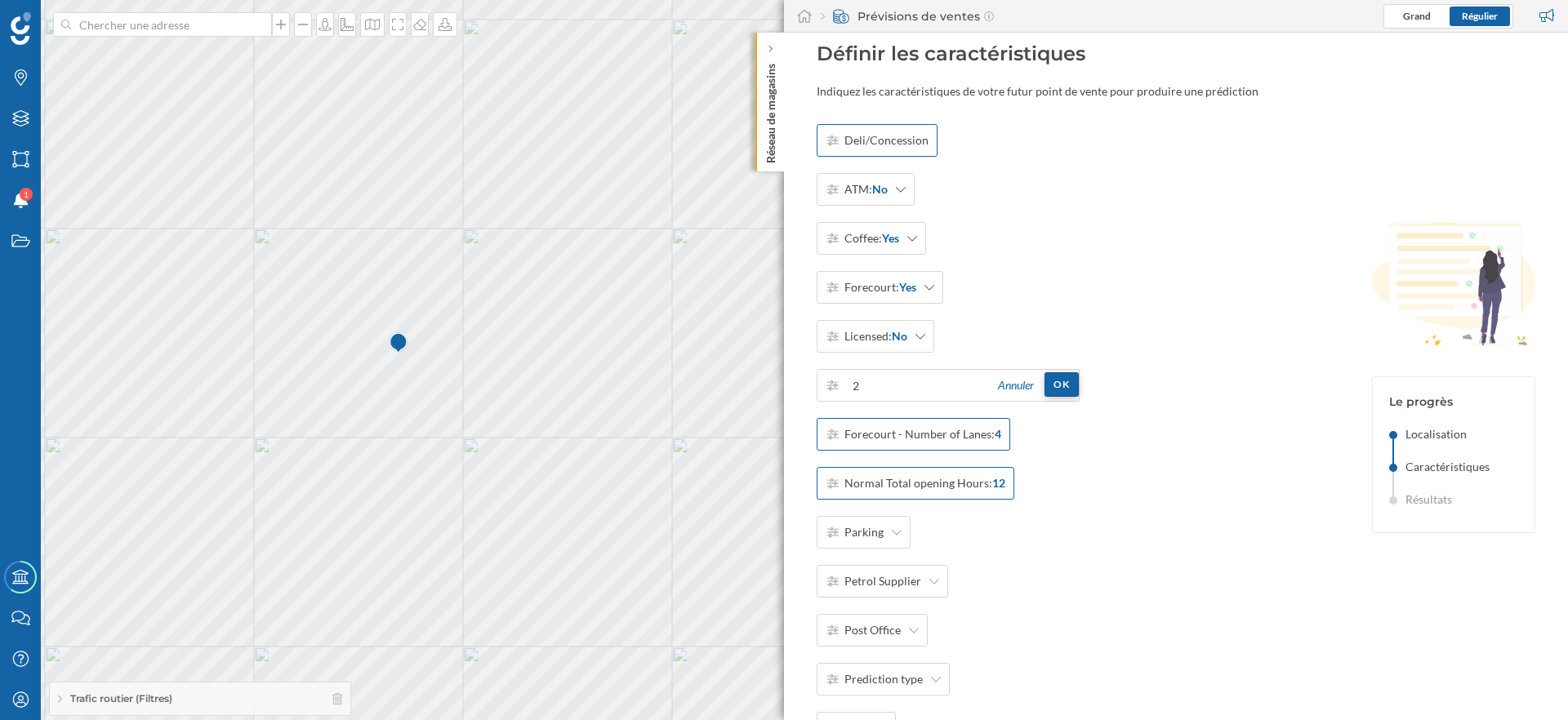
click at [1066, 381] on div "OK" at bounding box center [1062, 384] width 34 height 25
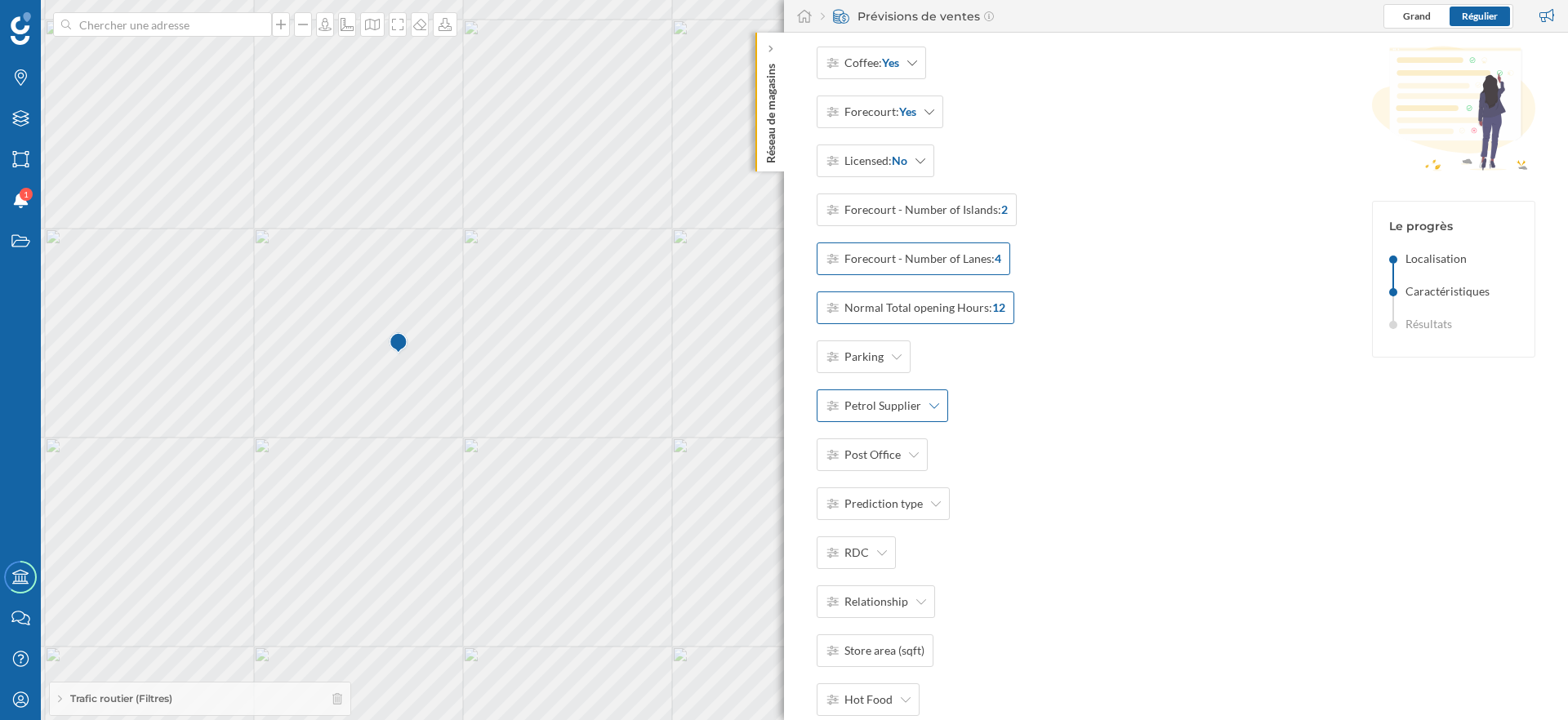
scroll to position [221, 0]
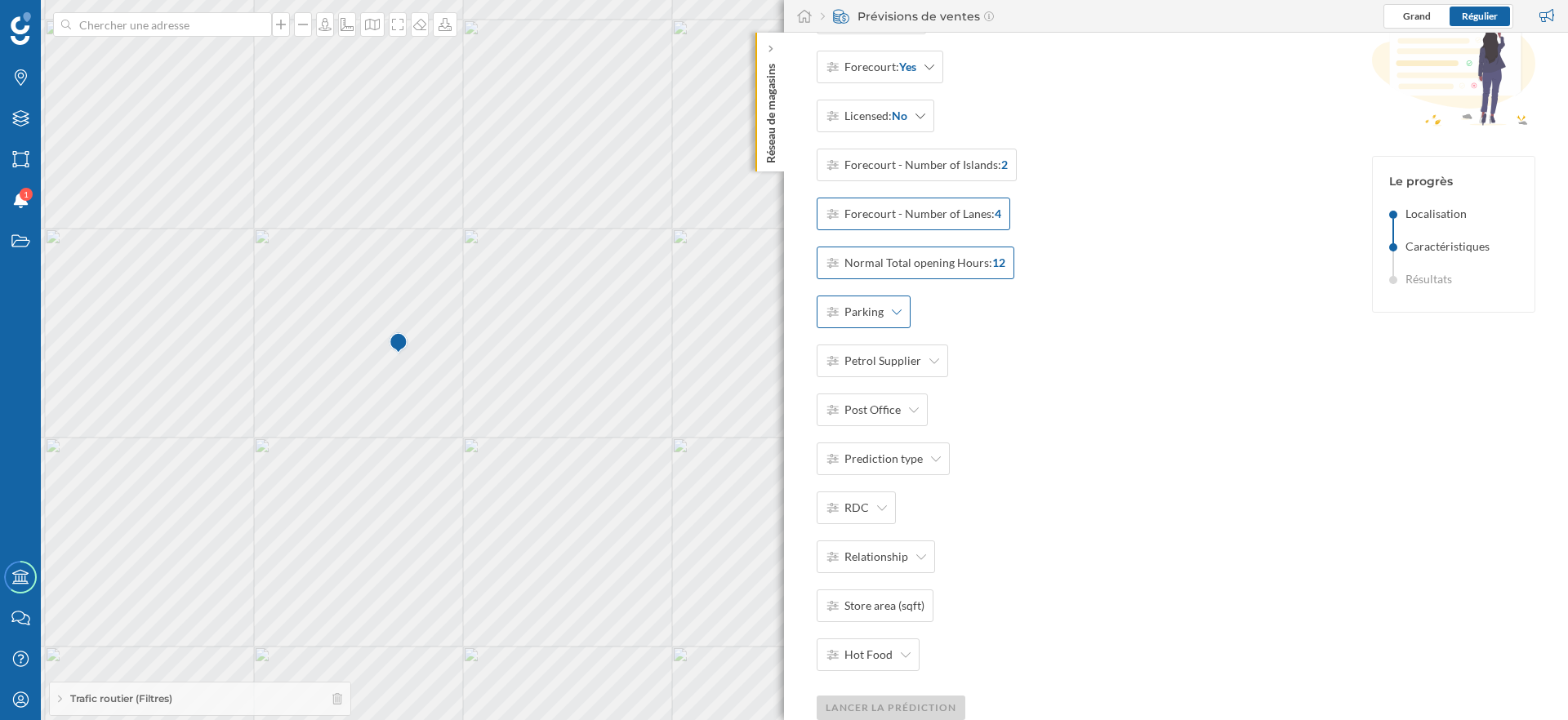
click at [892, 311] on icon at bounding box center [897, 312] width 10 height 6
click at [895, 402] on div "Parking Level 2" at bounding box center [878, 407] width 105 height 17
click at [934, 361] on icon at bounding box center [935, 361] width 10 height 6
click at [868, 507] on div "Other" at bounding box center [878, 513] width 105 height 17
click at [1113, 458] on div "Deli/Concession ATM: No Coffee: Yes Forecourt: Yes Licensed: No Forecourt - Num…" at bounding box center [1074, 337] width 515 height 866
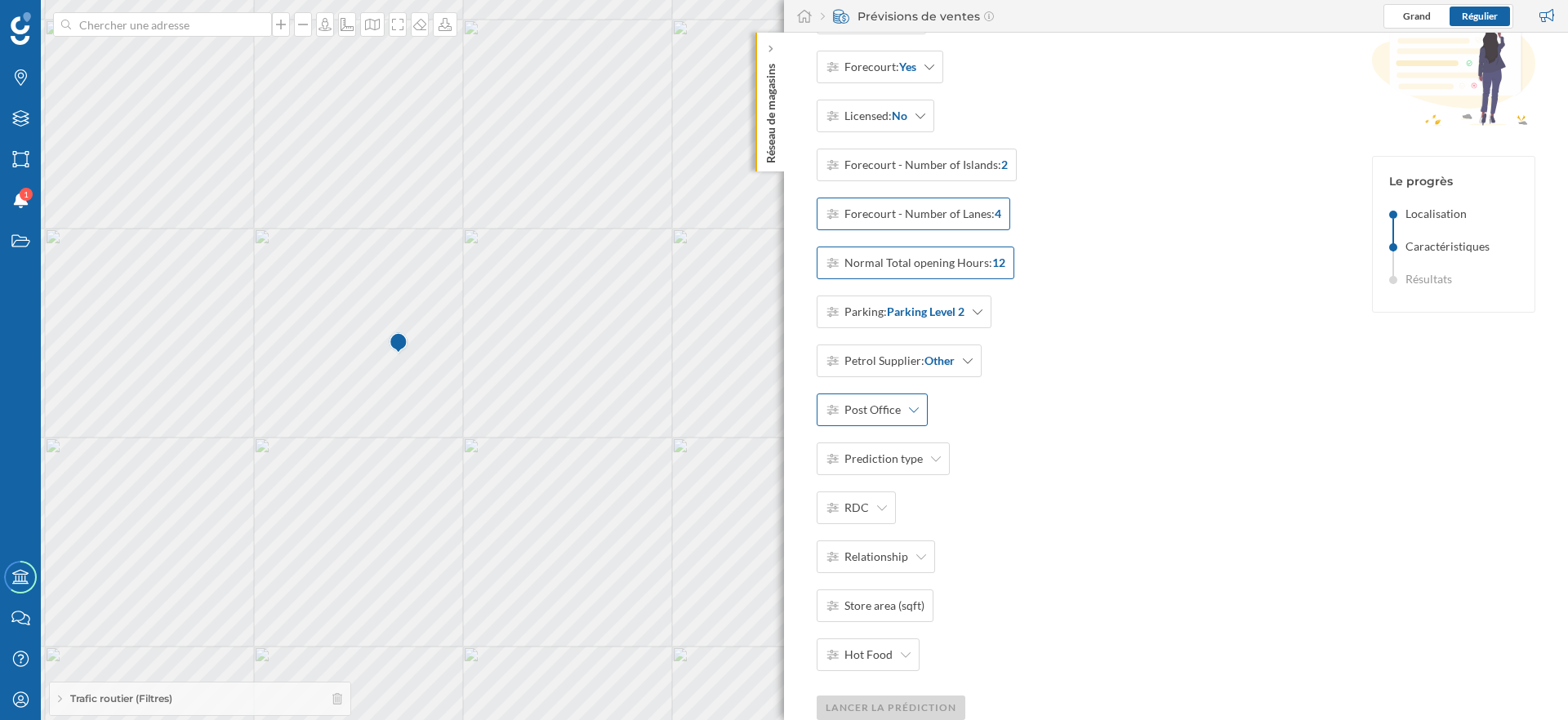
click at [854, 408] on span "Post Office" at bounding box center [873, 410] width 56 height 16
click at [859, 474] on div "Local" at bounding box center [878, 476] width 105 height 17
click at [887, 449] on div "Prediction type" at bounding box center [883, 458] width 133 height 32
click at [889, 525] on div "Acquisition" at bounding box center [878, 526] width 105 height 17
click at [970, 526] on div "Deli/Concession ATM: No Coffee: Yes Forecourt: Yes Licensed: No Forecourt - Num…" at bounding box center [916, 287] width 200 height 768
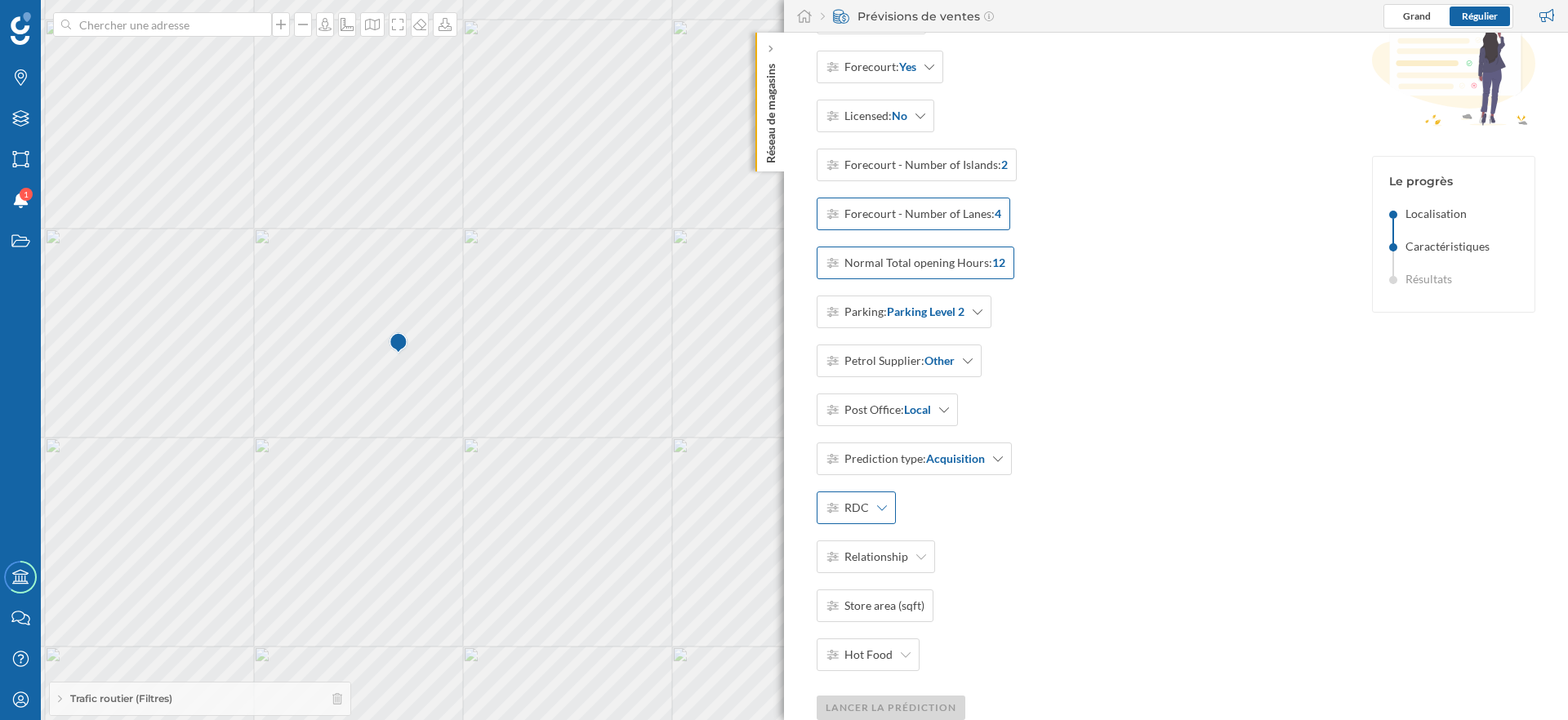
click at [868, 513] on div "RDC" at bounding box center [856, 508] width 79 height 32
click at [919, 602] on div "Henderson Wholesale" at bounding box center [916, 603] width 181 height 17
click at [993, 599] on div "Deli/Concession ATM: No Coffee: Yes Forecourt: Yes Licensed: No Forecourt - Num…" at bounding box center [931, 287] width 230 height 768
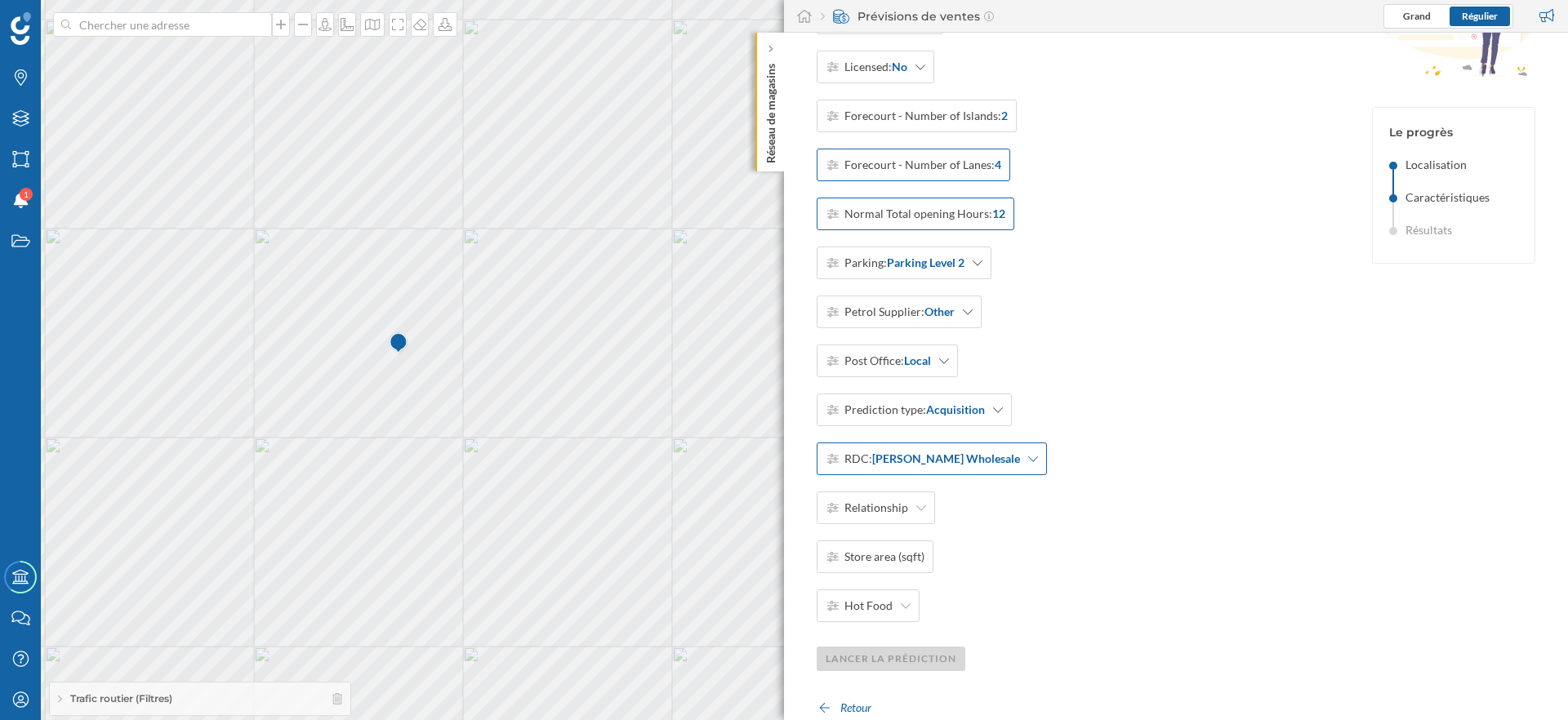
click at [941, 465] on strong "Henderson Wholesale" at bounding box center [946, 458] width 147 height 16
click at [1172, 537] on div "Deli/Concession ATM: No Coffee: Yes Forecourt: Yes Licensed: No Forecourt - Num…" at bounding box center [1074, 287] width 515 height 866
click at [896, 508] on span "Relationship" at bounding box center [876, 508] width 64 height 16
click at [892, 541] on div "Independent" at bounding box center [878, 546] width 105 height 17
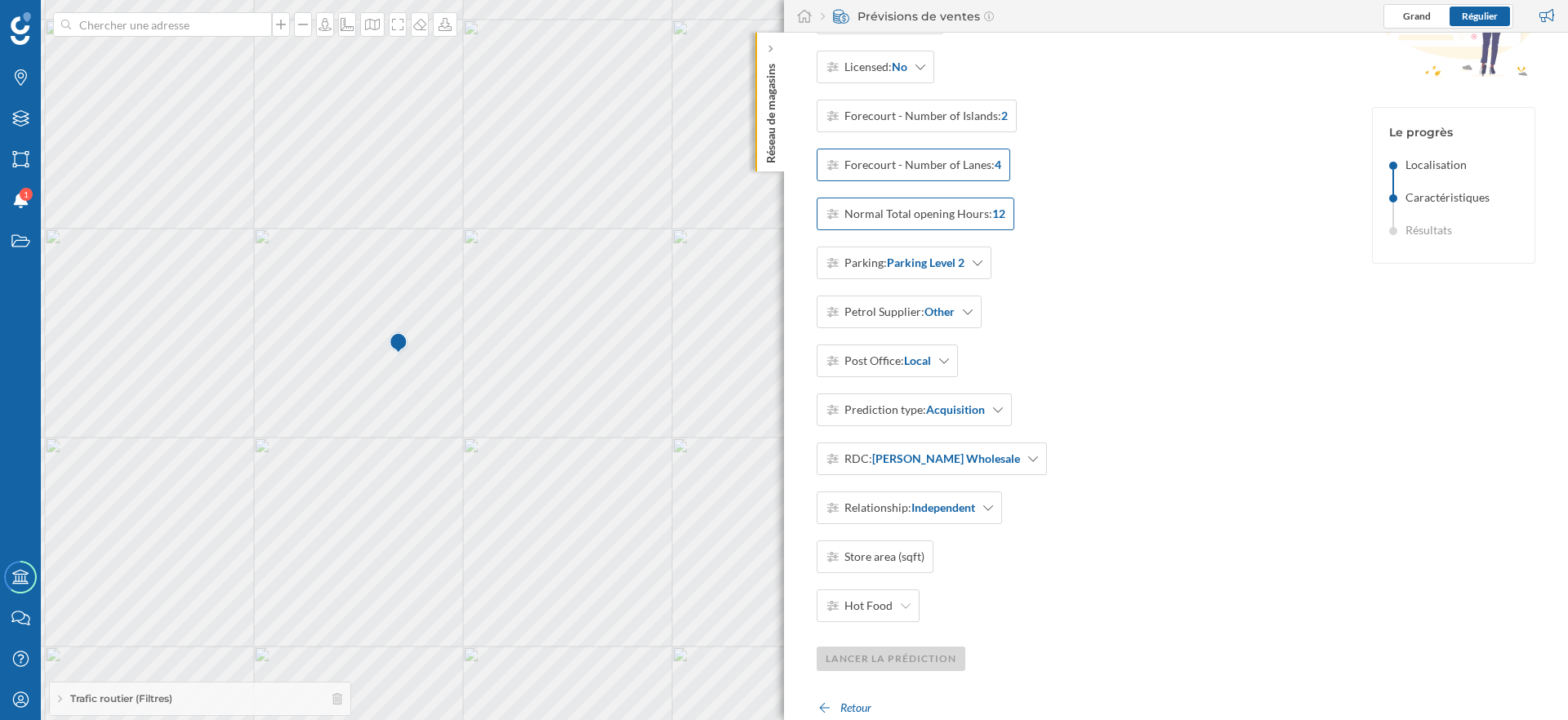
click at [996, 569] on div "Deli/Concession ATM: No Coffee: Yes Forecourt: Yes Licensed: No Forecourt - Num…" at bounding box center [931, 238] width 230 height 768
click at [872, 561] on span "Store area (sqft)" at bounding box center [885, 556] width 80 height 16
type input "2 000"
click at [1057, 556] on div "OK" at bounding box center [1062, 556] width 34 height 25
click at [902, 610] on icon at bounding box center [906, 605] width 10 height 11
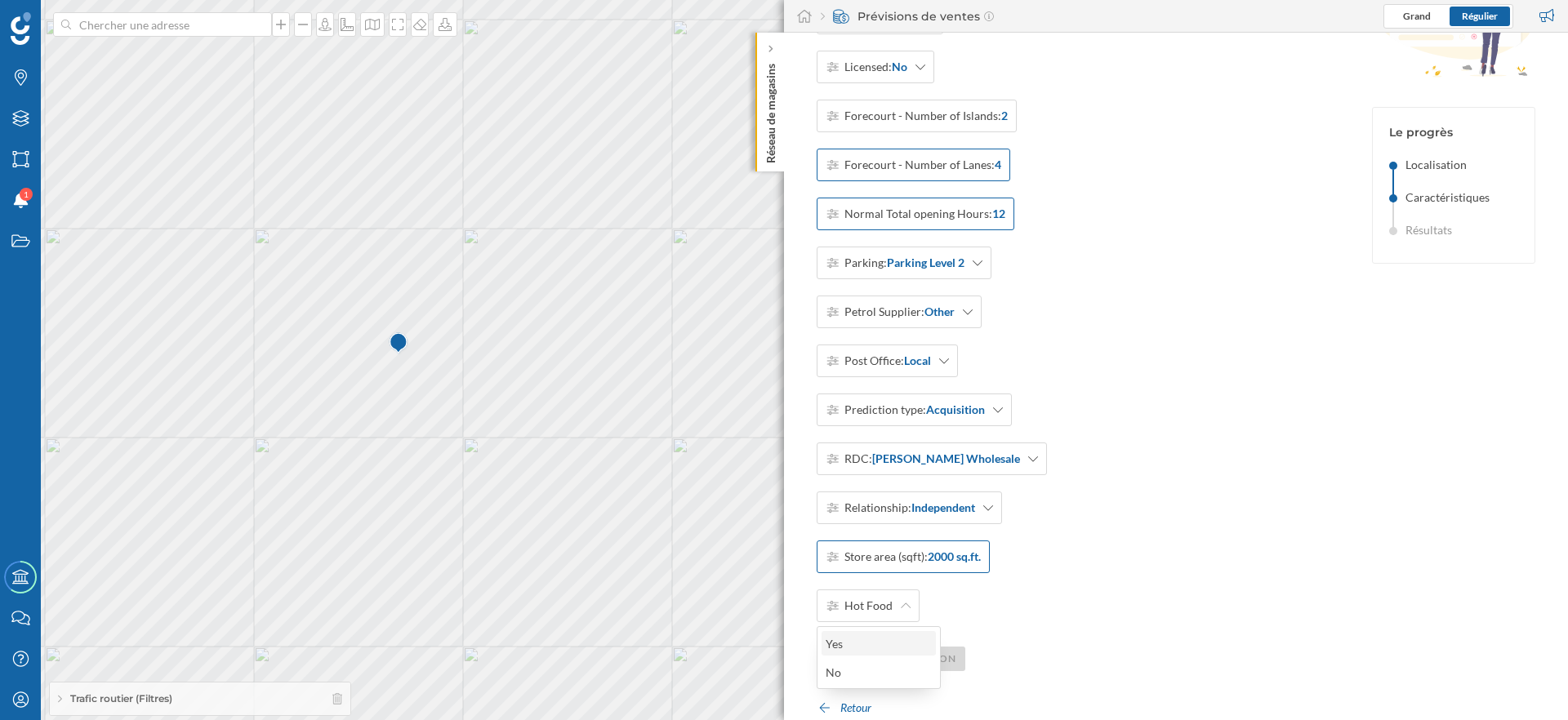
click at [885, 643] on div "Yes" at bounding box center [878, 644] width 105 height 17
click at [1029, 648] on div "Deli/Concession ATM: No Coffee: Yes Forecourt: Yes Licensed: No Forecourt - Num…" at bounding box center [1074, 287] width 515 height 866
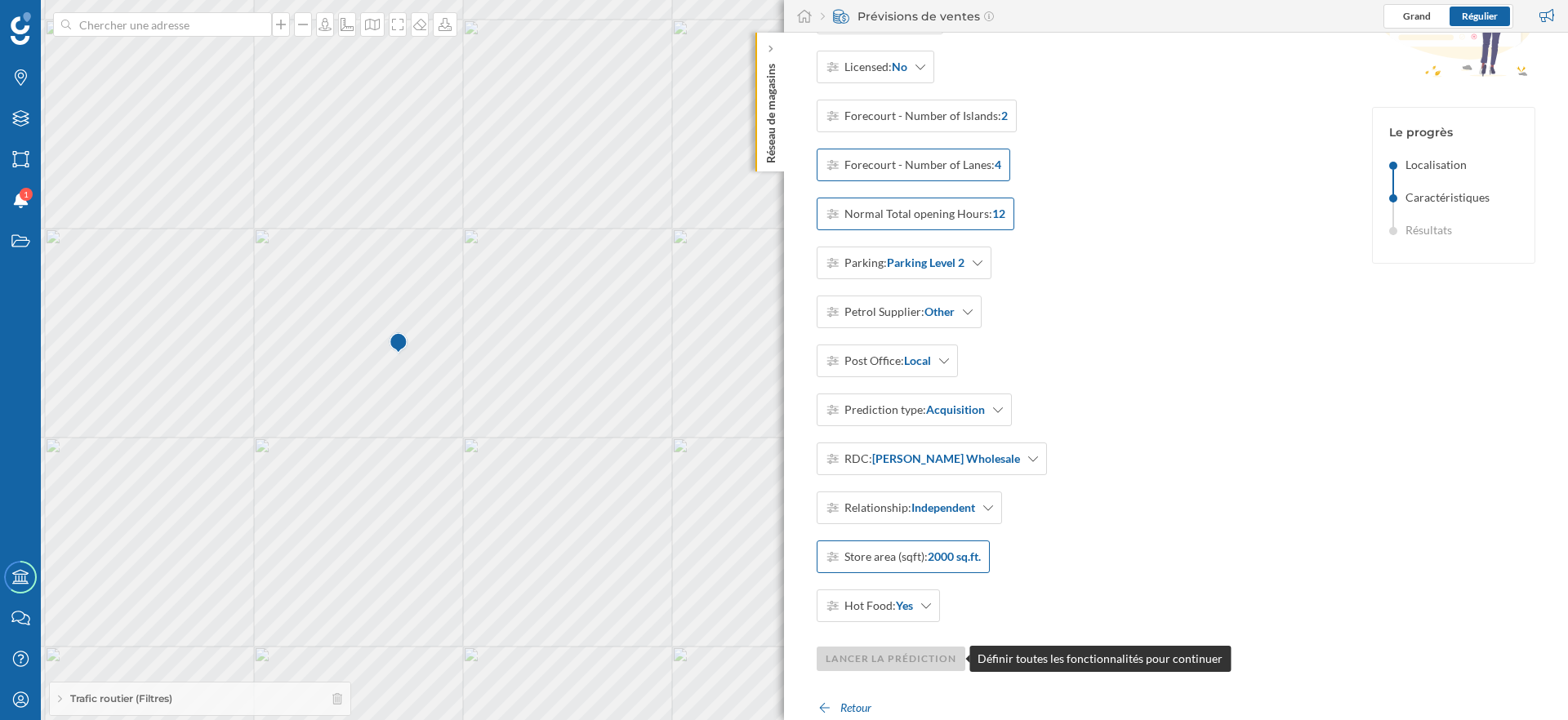
click at [958, 658] on div "Lancer la prédiction" at bounding box center [891, 659] width 148 height 25
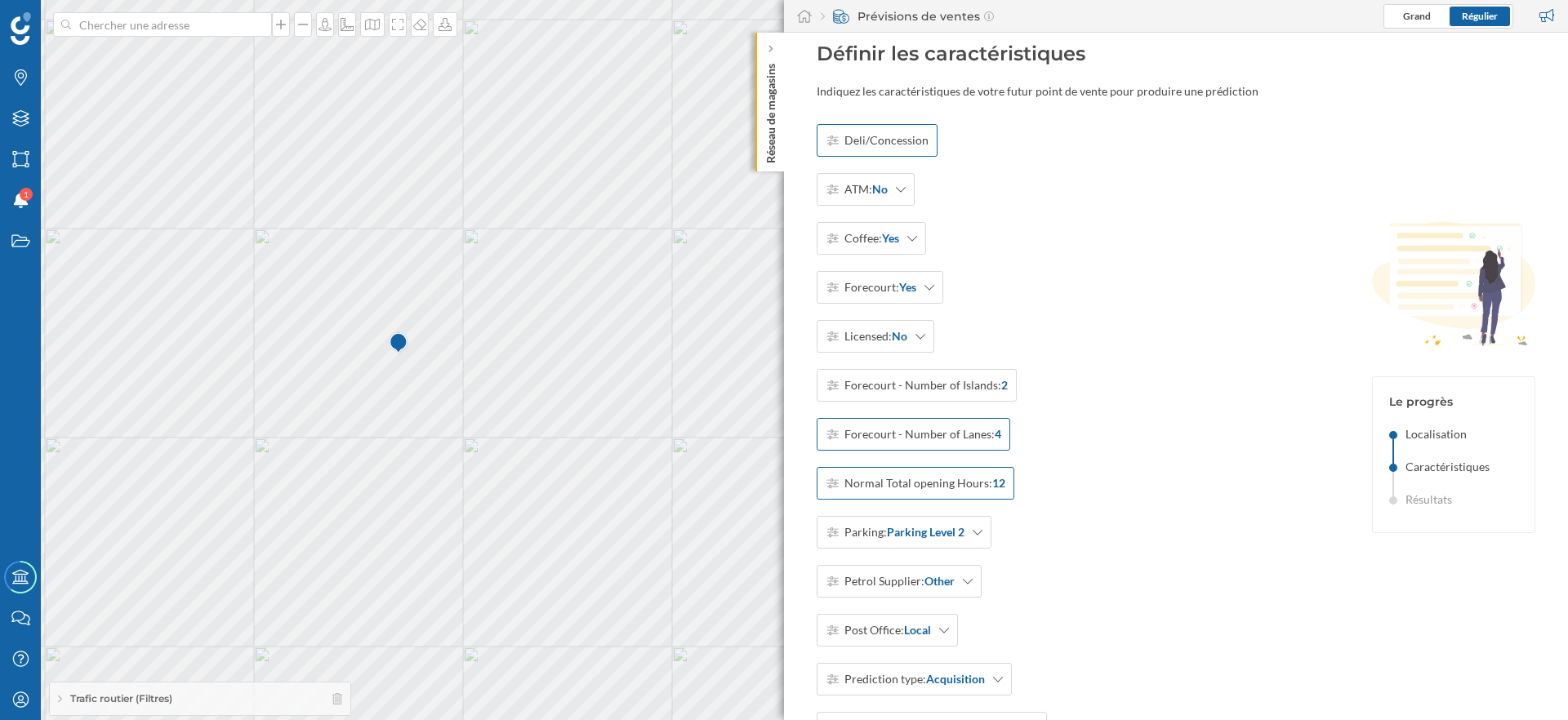
click at [871, 136] on span "Deli/Concession" at bounding box center [886, 140] width 84 height 16
type input "Concession"
click at [1065, 139] on div "OK" at bounding box center [1062, 140] width 34 height 25
click at [919, 150] on div "Deli/Concession" at bounding box center [877, 141] width 121 height 32
type input "Deli"
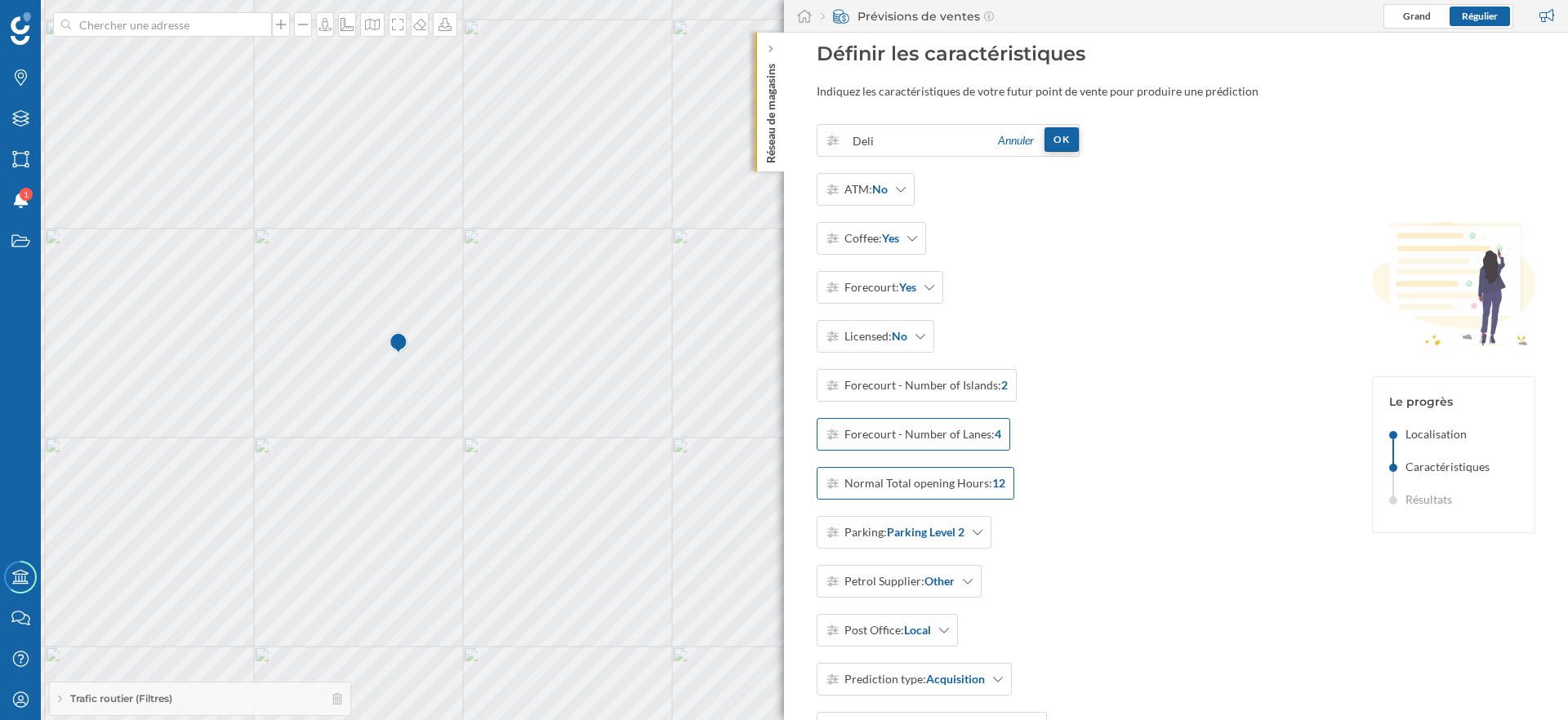
click at [1055, 135] on div "OK" at bounding box center [1062, 140] width 34 height 25
click at [879, 141] on span "Deli/Concession" at bounding box center [886, 140] width 84 height 16
click at [981, 205] on div "Annuler OK ATM: No Coffee: Yes Forecourt: Yes Licensed: No Forecourt - Number o…" at bounding box center [948, 508] width 263 height 768
click at [838, 141] on icon at bounding box center [833, 141] width 11 height 10
click at [861, 141] on input "Annuler OK" at bounding box center [916, 141] width 144 height 32
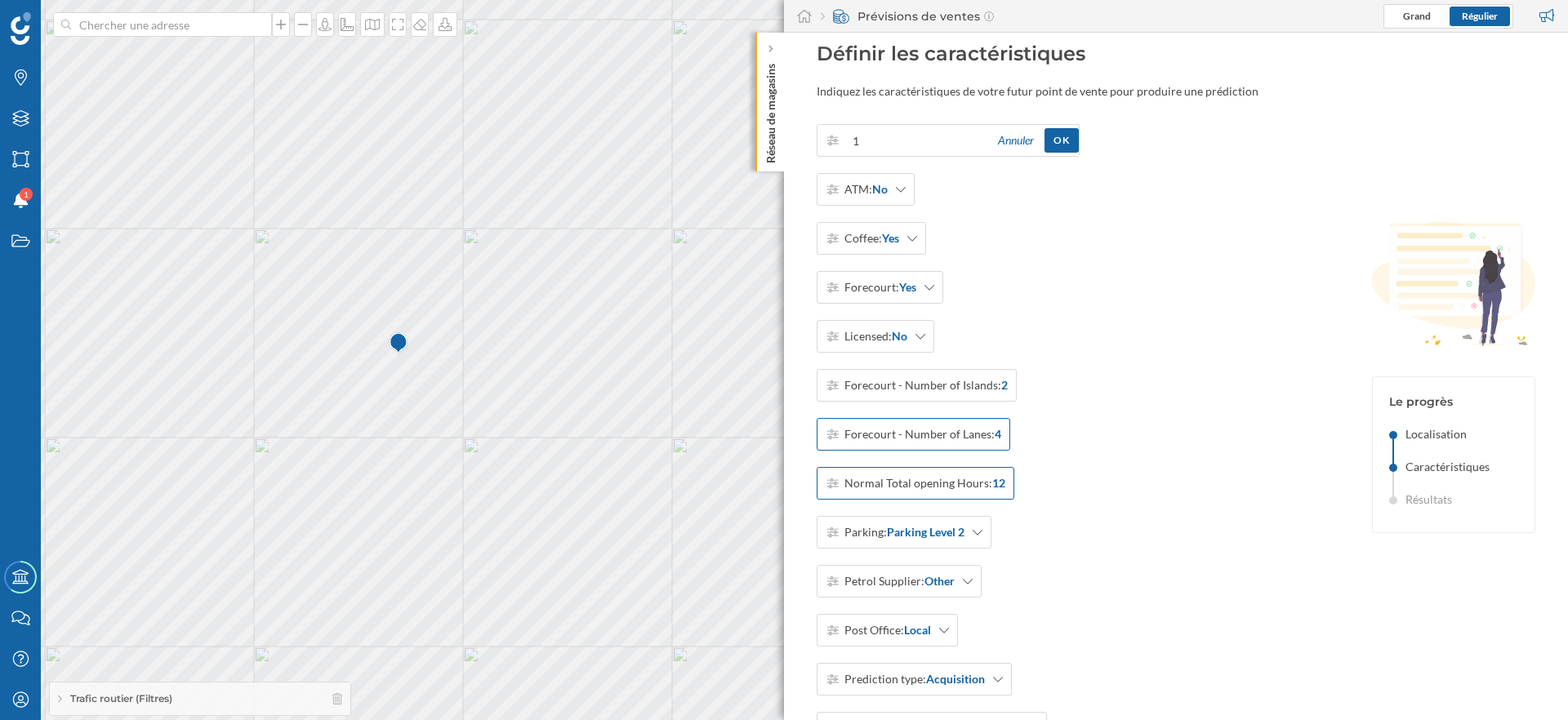
type input "1"
click at [1044, 232] on div "1 Annuler OK ATM: No Coffee: Yes Forecourt: Yes Licensed: No Forecourt - Number…" at bounding box center [948, 508] width 263 height 768
click at [1052, 142] on div "OK" at bounding box center [1062, 140] width 34 height 25
click at [1055, 245] on div "Deli/Concession: 1 ATM: No Coffee: Yes Forecourt: Yes Licensed: No Forecourt - …" at bounding box center [1074, 557] width 515 height 866
click at [893, 139] on span "Deli/Concession:" at bounding box center [888, 140] width 88 height 16
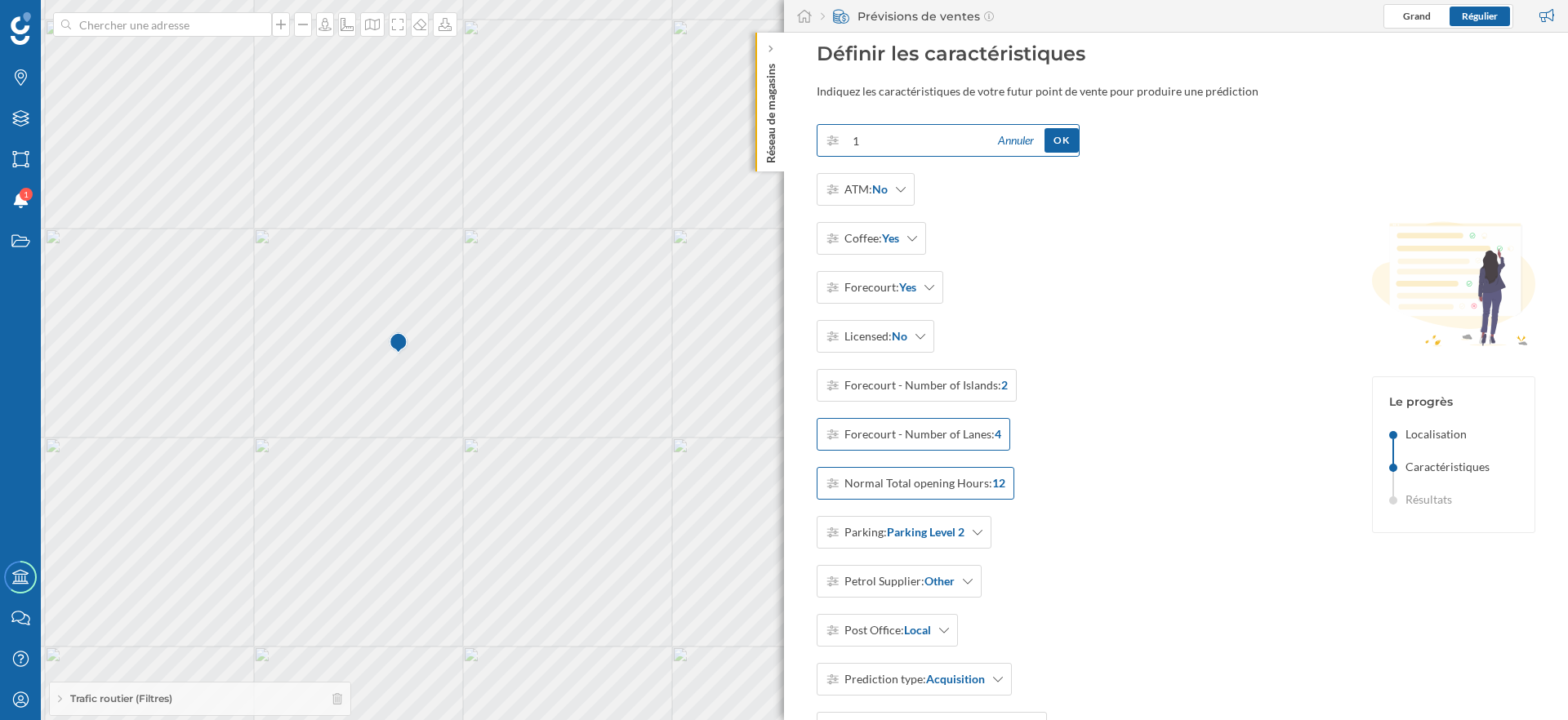
drag, startPoint x: 881, startPoint y: 141, endPoint x: 816, endPoint y: 141, distance: 65.0
click at [816, 141] on div "1 Annuler OK" at bounding box center [948, 141] width 263 height 32
click at [1055, 145] on div "OK" at bounding box center [1062, 140] width 34 height 25
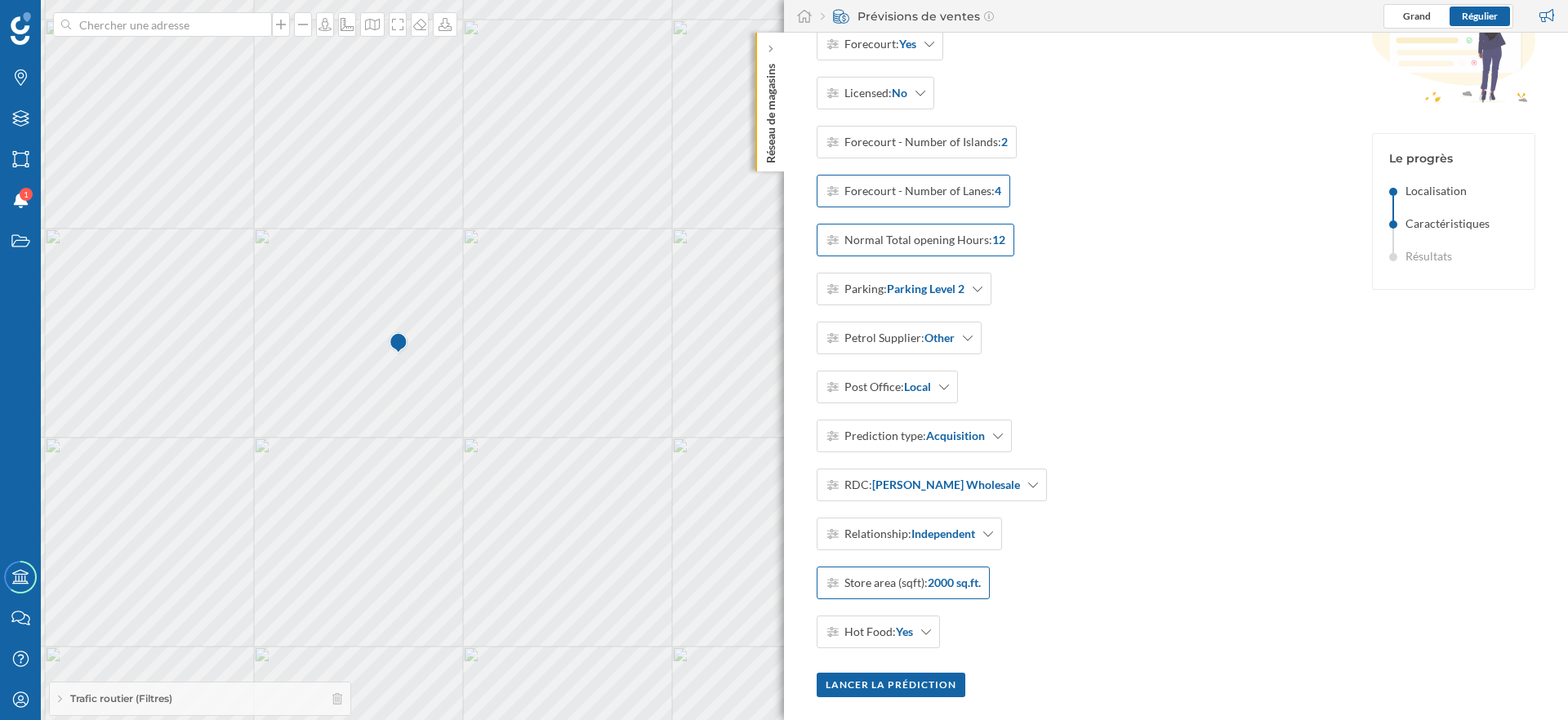
scroll to position [269, 0]
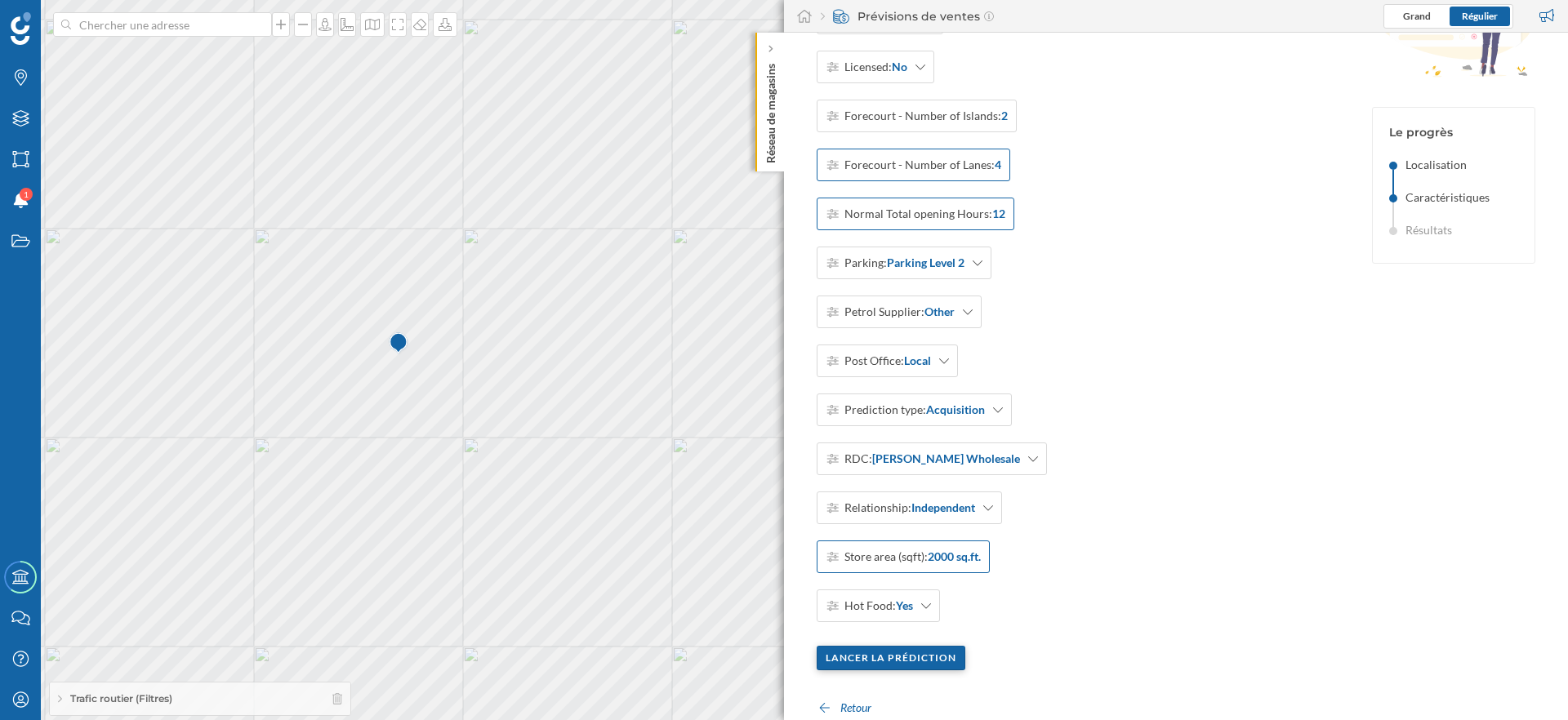
click at [906, 657] on div "Lancer la prédiction" at bounding box center [891, 658] width 148 height 25
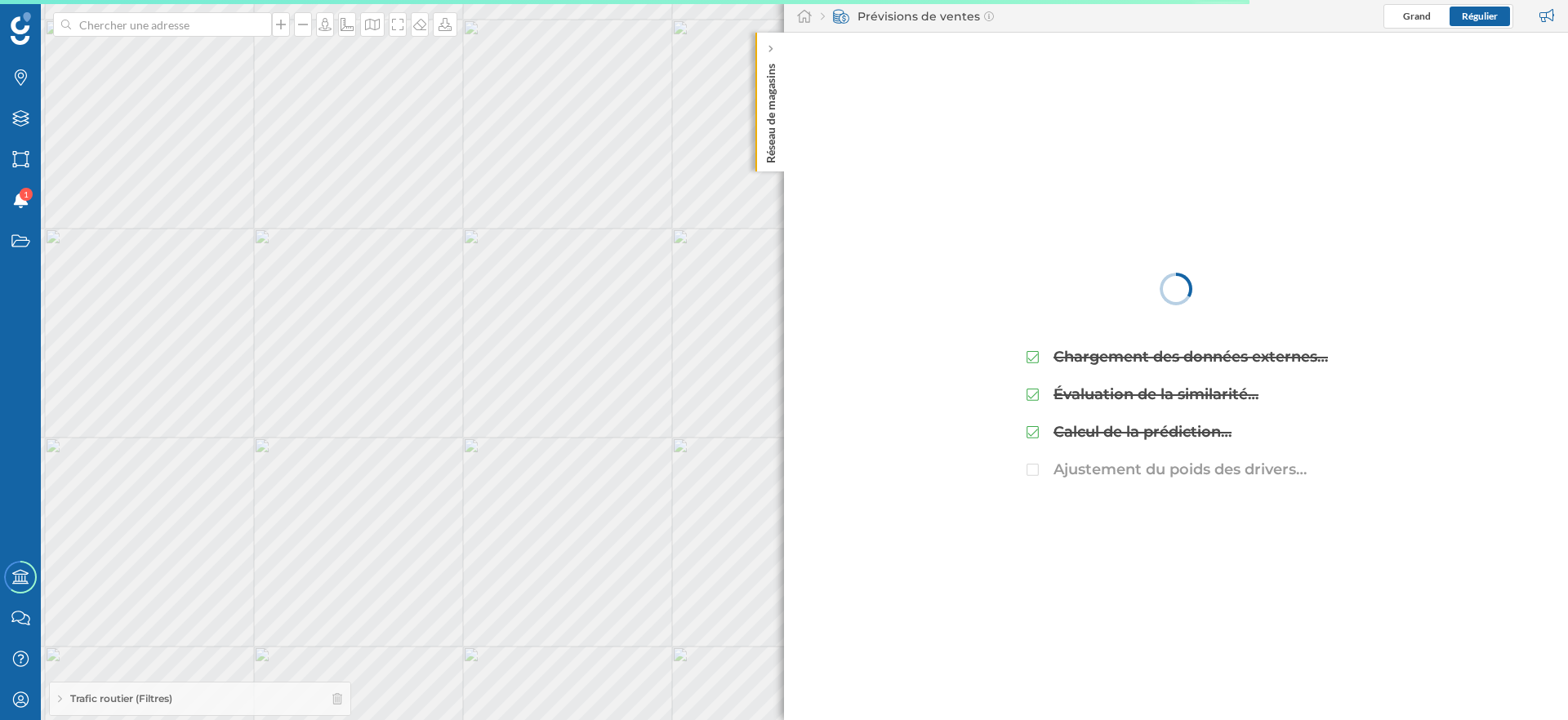
drag, startPoint x: 1067, startPoint y: 322, endPoint x: 1289, endPoint y: 521, distance: 298.1
click at [1289, 521] on div "Chargement des données externes… Évaluation de la similarité… Calcul de la préd…" at bounding box center [1176, 376] width 304 height 688
drag, startPoint x: 1290, startPoint y: 526, endPoint x: 1095, endPoint y: 327, distance: 278.6
click at [1095, 327] on div "Chargement des données externes… Évaluation de la similarité… Calcul de la préd…" at bounding box center [1176, 376] width 304 height 688
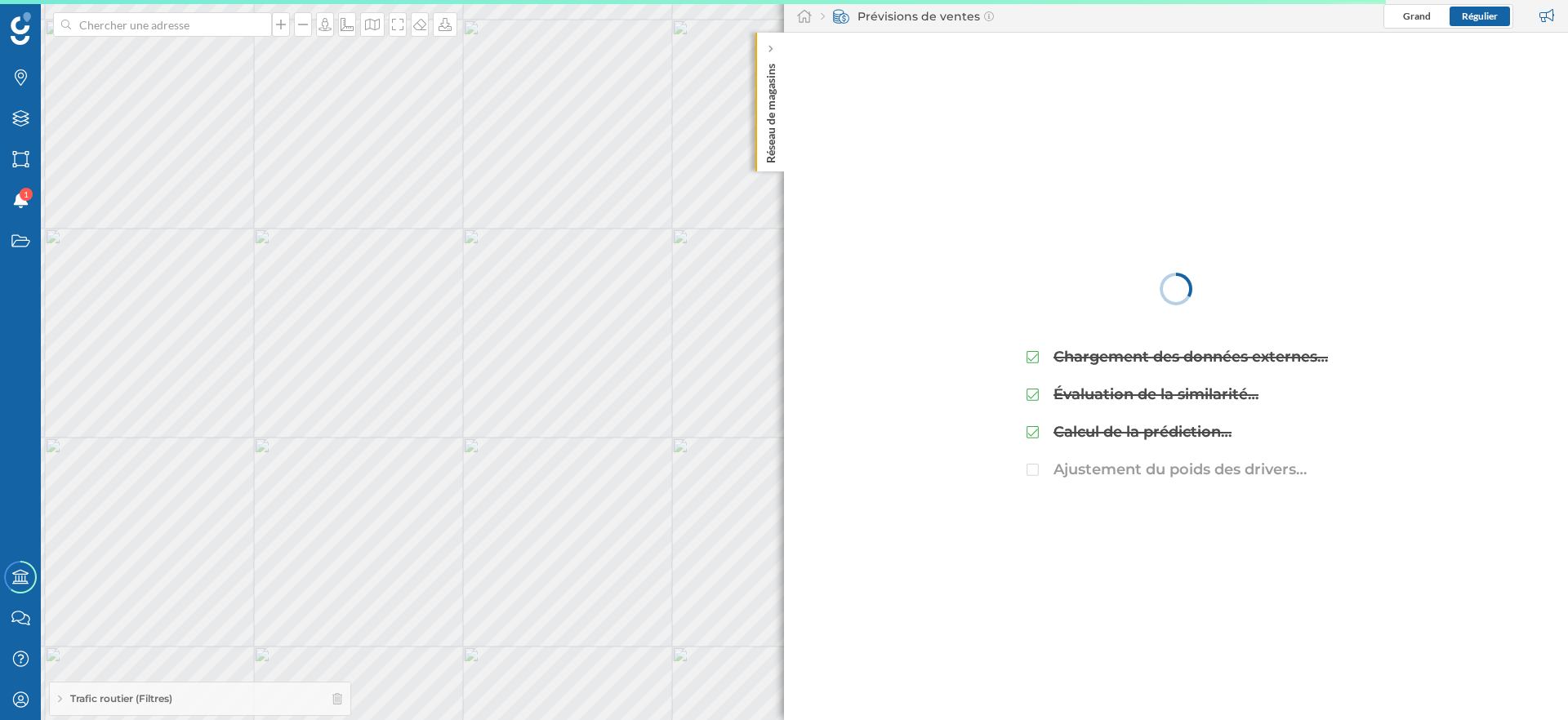
click at [1095, 327] on div "Chargement des données externes… Évaluation de la similarité… Calcul de la préd…" at bounding box center [1176, 376] width 304 height 688
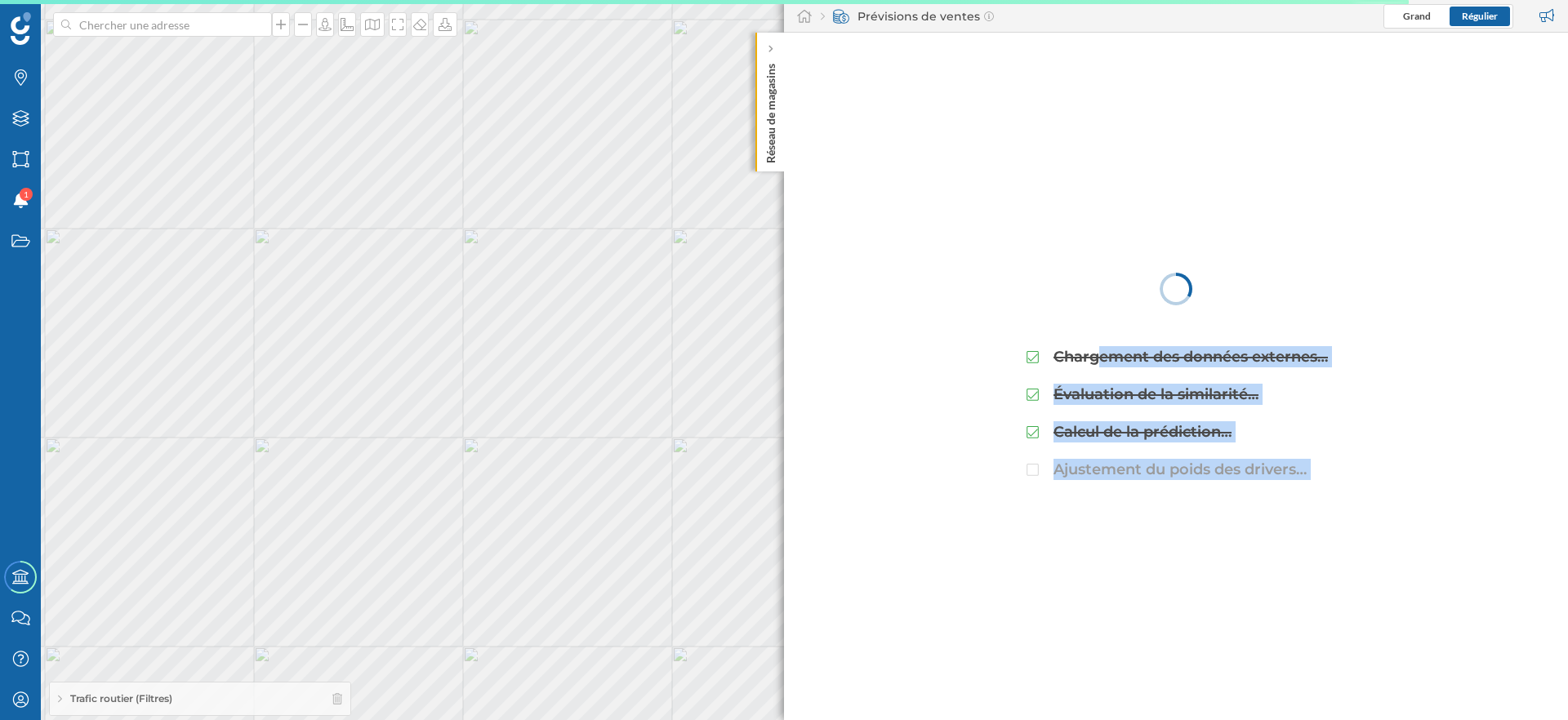
drag, startPoint x: 1095, startPoint y: 327, endPoint x: 1393, endPoint y: 503, distance: 346.1
click at [1393, 503] on div "Chargement des données externes… Évaluation de la similarité… Calcul de la préd…" at bounding box center [1176, 376] width 784 height 688
drag, startPoint x: 1393, startPoint y: 503, endPoint x: 1117, endPoint y: 334, distance: 323.6
click at [1117, 334] on div "Chargement des données externes… Évaluation de la similarité… Calcul de la préd…" at bounding box center [1176, 376] width 784 height 688
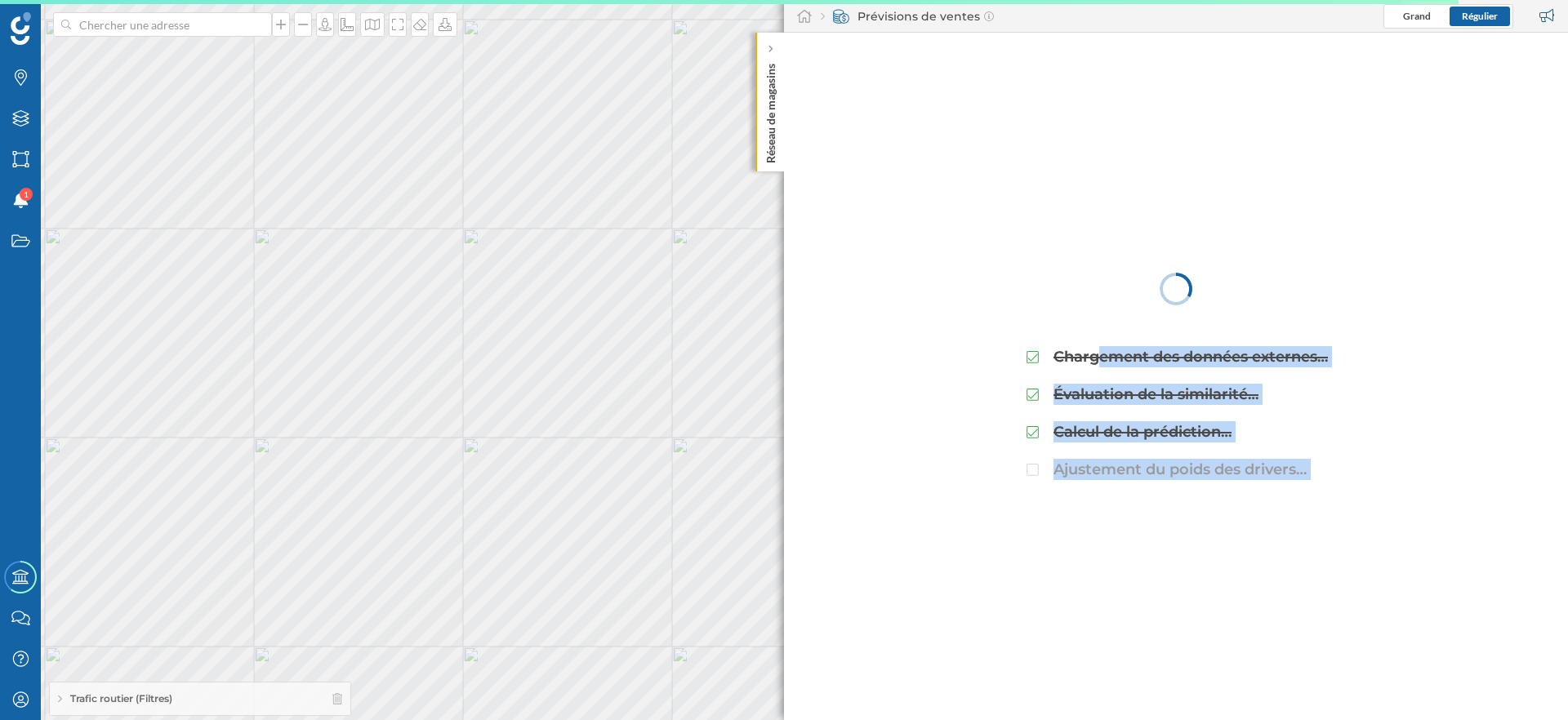
click at [1117, 334] on div "Chargement des données externes… Évaluation de la similarité… Calcul de la préd…" at bounding box center [1176, 405] width 304 height 150
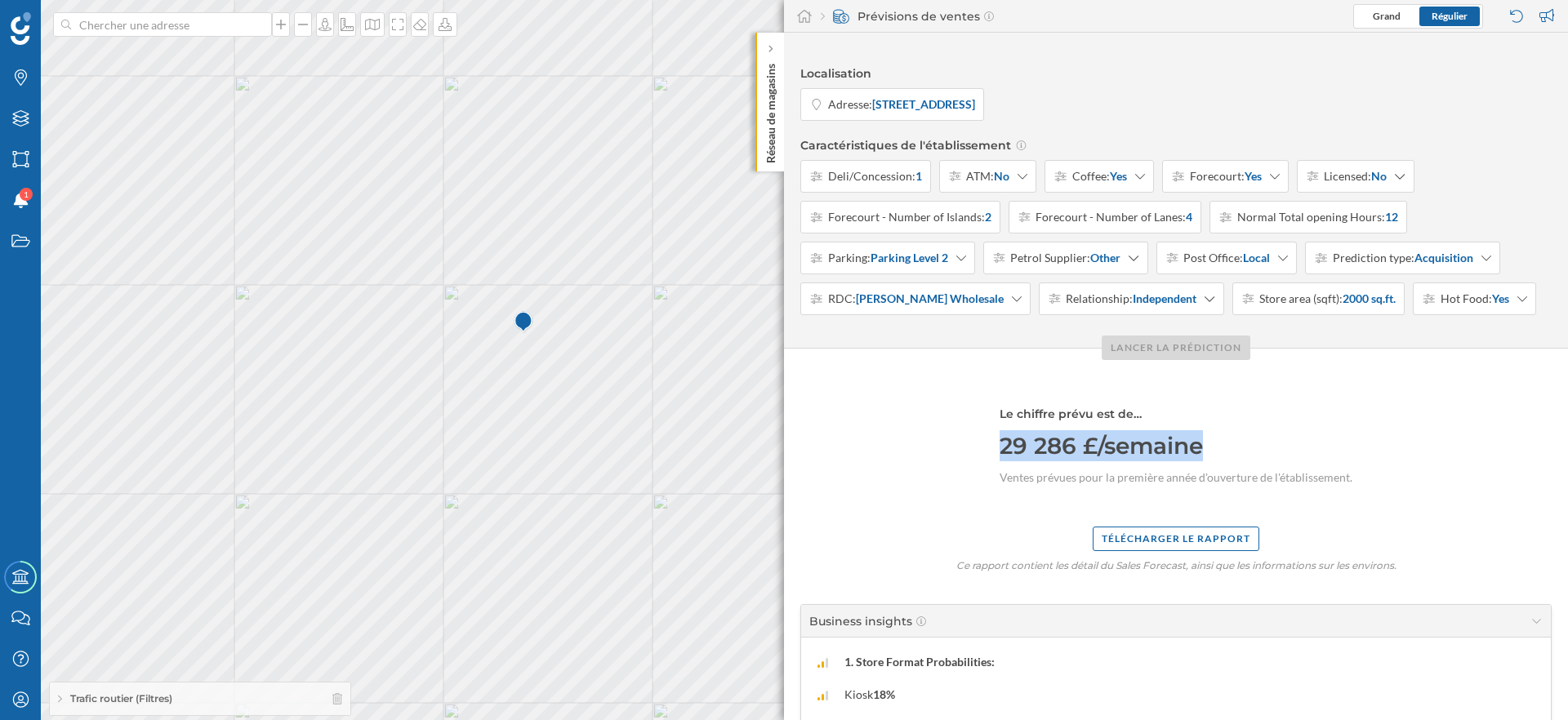
drag, startPoint x: 985, startPoint y: 445, endPoint x: 1269, endPoint y: 445, distance: 284.0
click at [1269, 445] on div "29 286 £/semaine" at bounding box center [1176, 446] width 353 height 31
click at [1000, 424] on div "Le chiffre prévu est de… 29 286 £/semaine Ventes prévues pour la première année…" at bounding box center [1176, 446] width 353 height 96
drag, startPoint x: 983, startPoint y: 421, endPoint x: 1248, endPoint y: 487, distance: 273.1
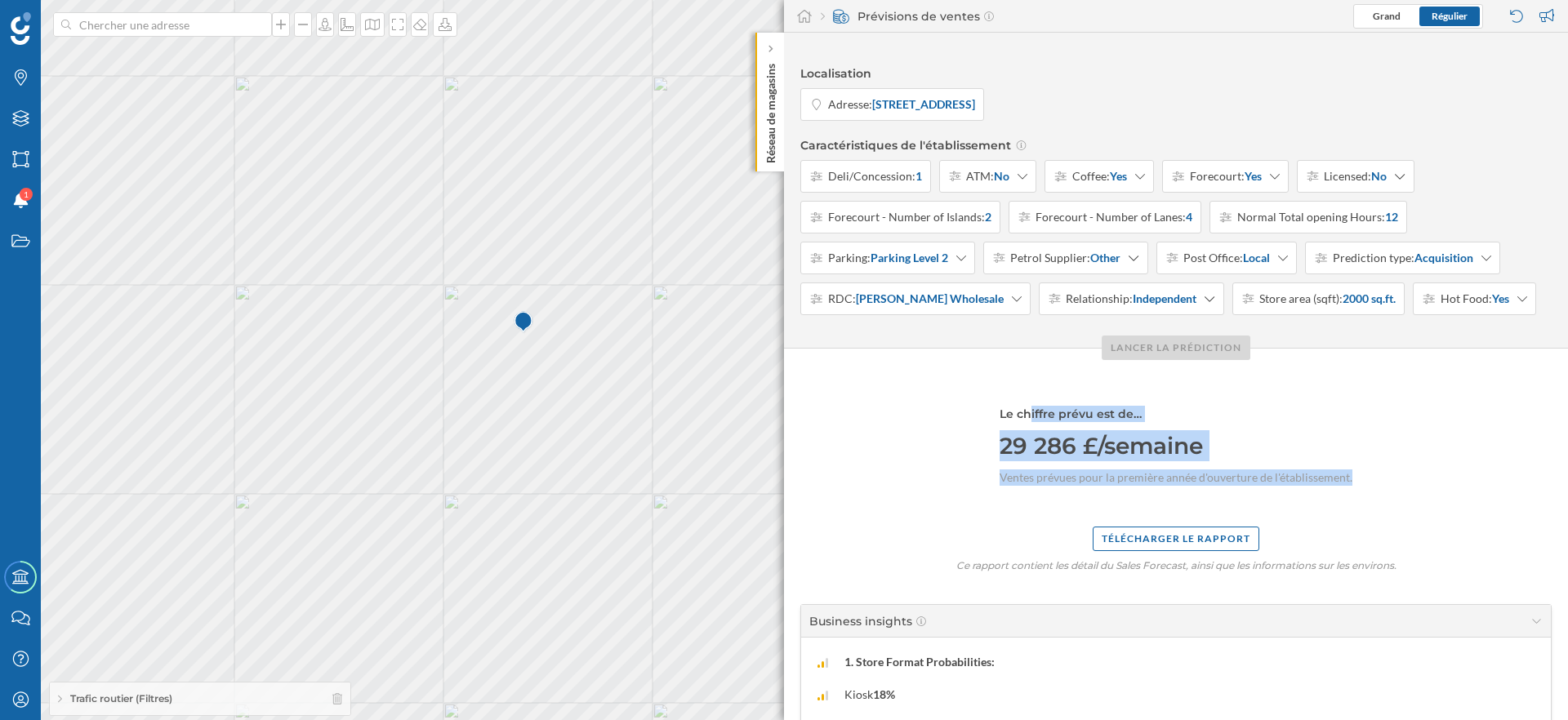
click at [1248, 487] on div "Le chiffre prévu est de… 29 286 £/semaine Ventes prévues pour la première année…" at bounding box center [1176, 446] width 353 height 96
drag, startPoint x: 992, startPoint y: 417, endPoint x: 1343, endPoint y: 494, distance: 359.3
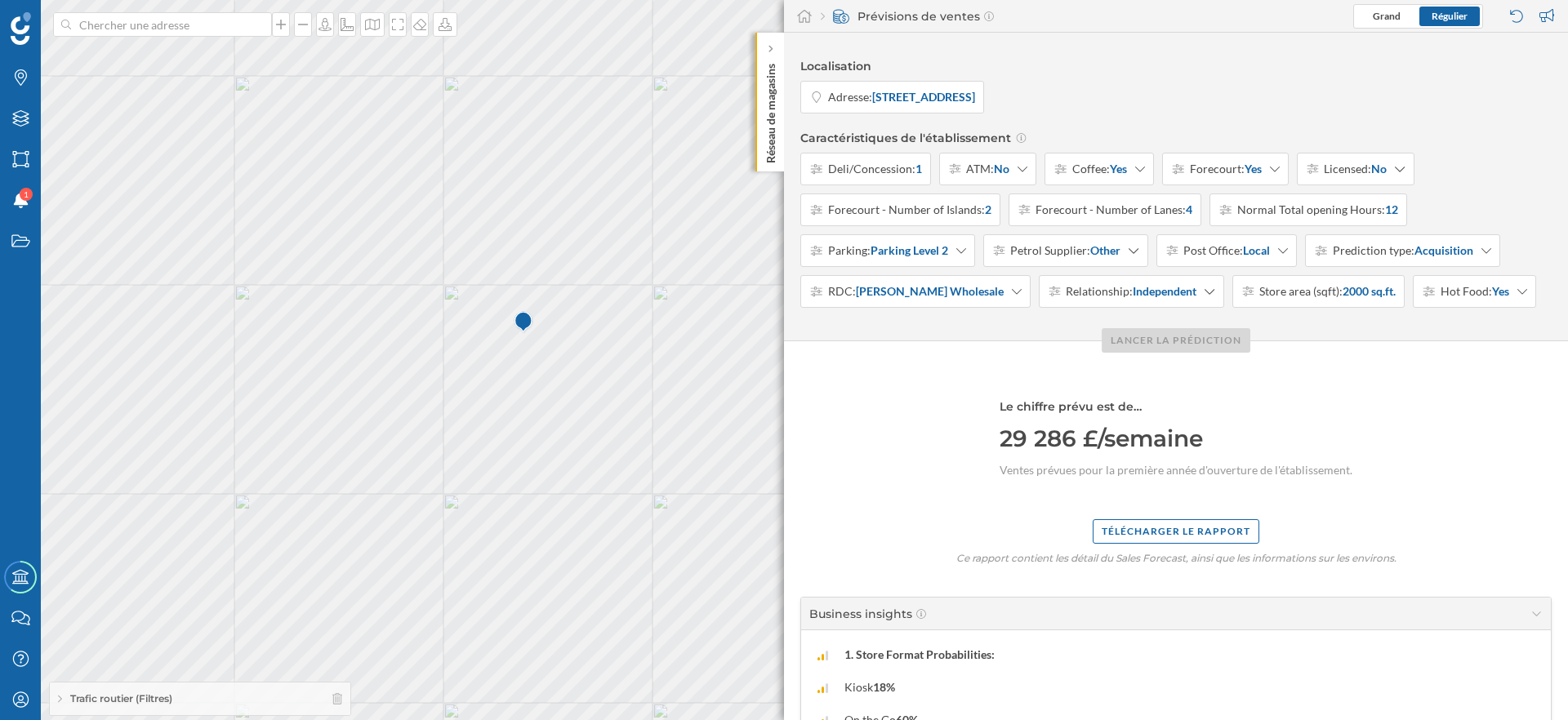
scroll to position [9, 0]
drag, startPoint x: 986, startPoint y: 396, endPoint x: 1288, endPoint y: 459, distance: 308.5
click at [1288, 459] on div "Le chiffre prévu est de… 29 286 £/semaine Ventes prévues pour la première année…" at bounding box center [1176, 436] width 353 height 96
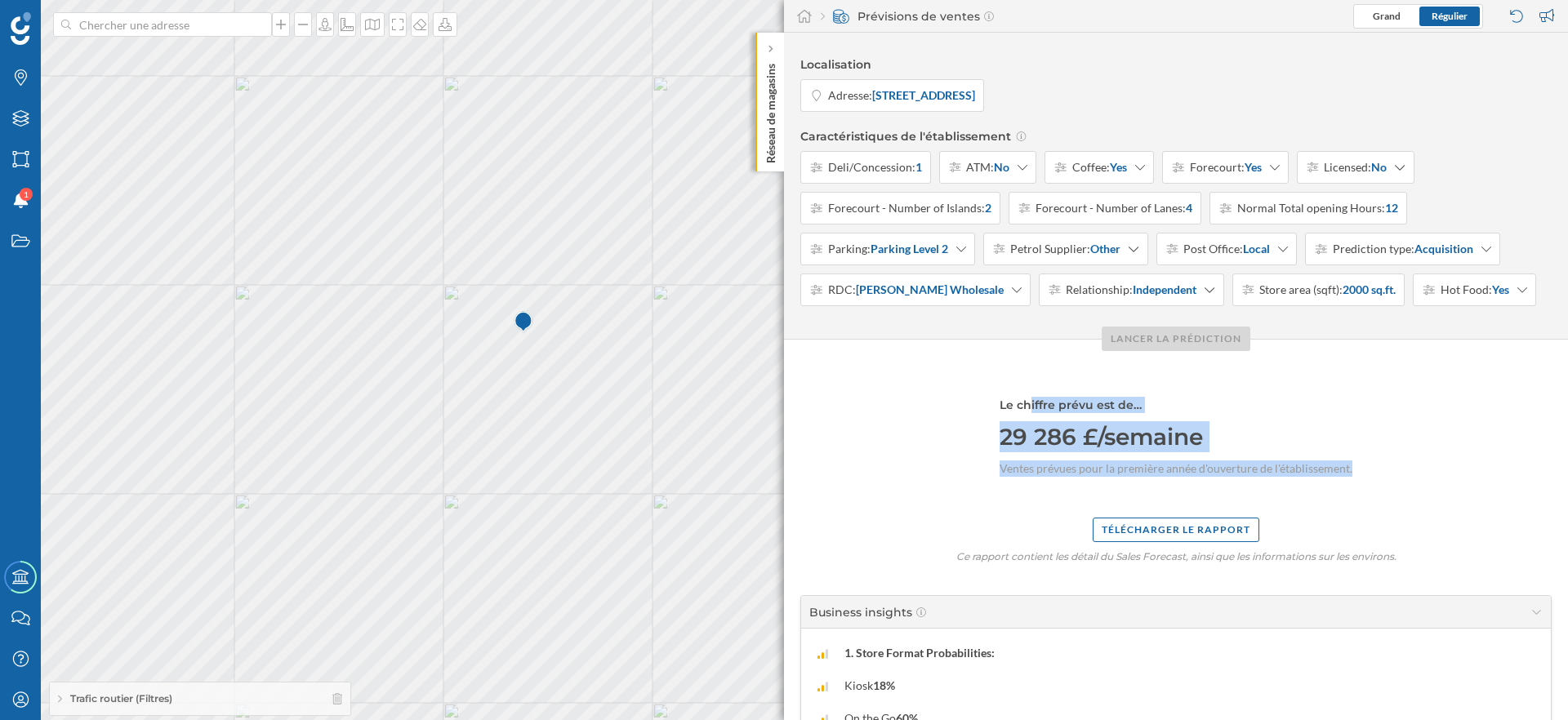
drag, startPoint x: 1389, startPoint y: 475, endPoint x: 1227, endPoint y: 377, distance: 189.3
drag, startPoint x: 994, startPoint y: 425, endPoint x: 1331, endPoint y: 425, distance: 337.0
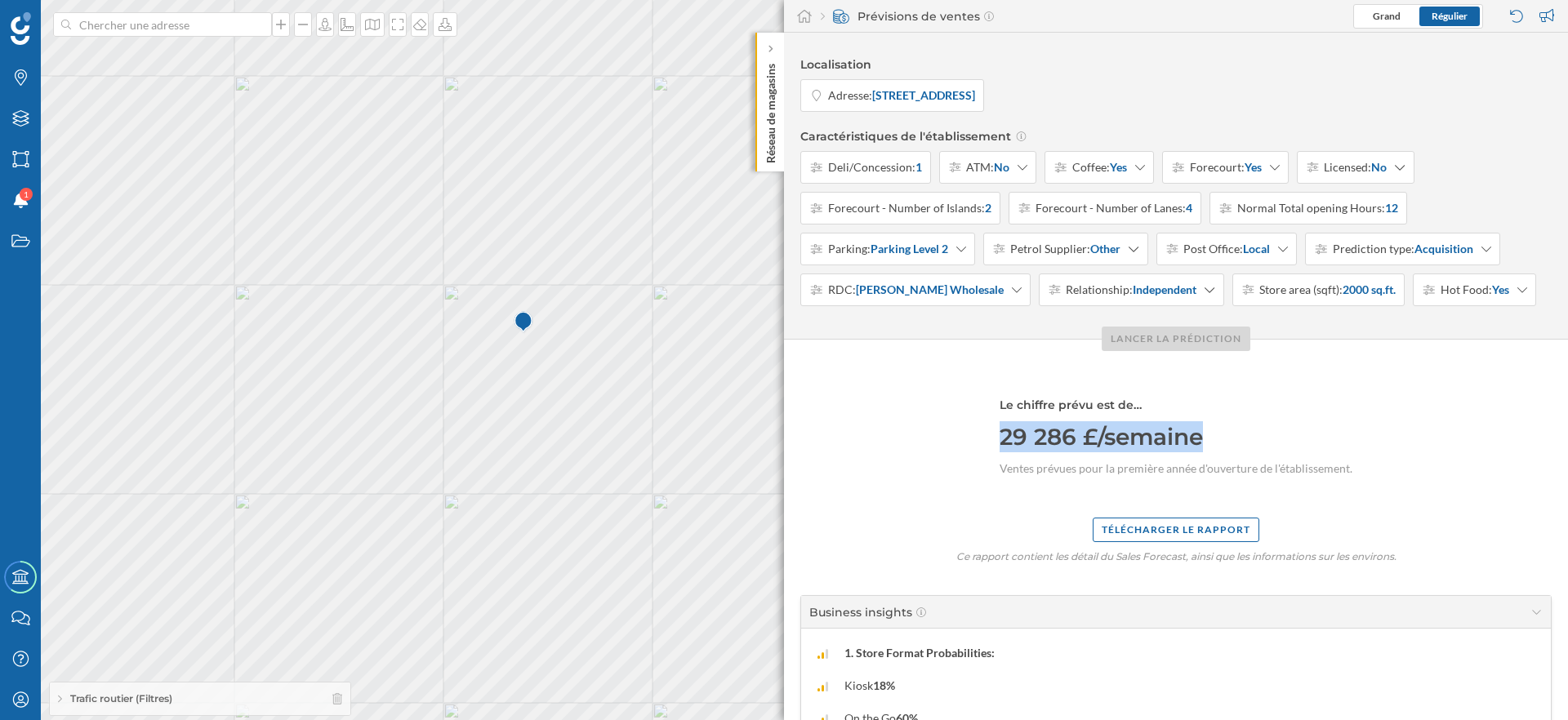
click at [1331, 425] on div "29 286 £/semaine" at bounding box center [1176, 437] width 353 height 31
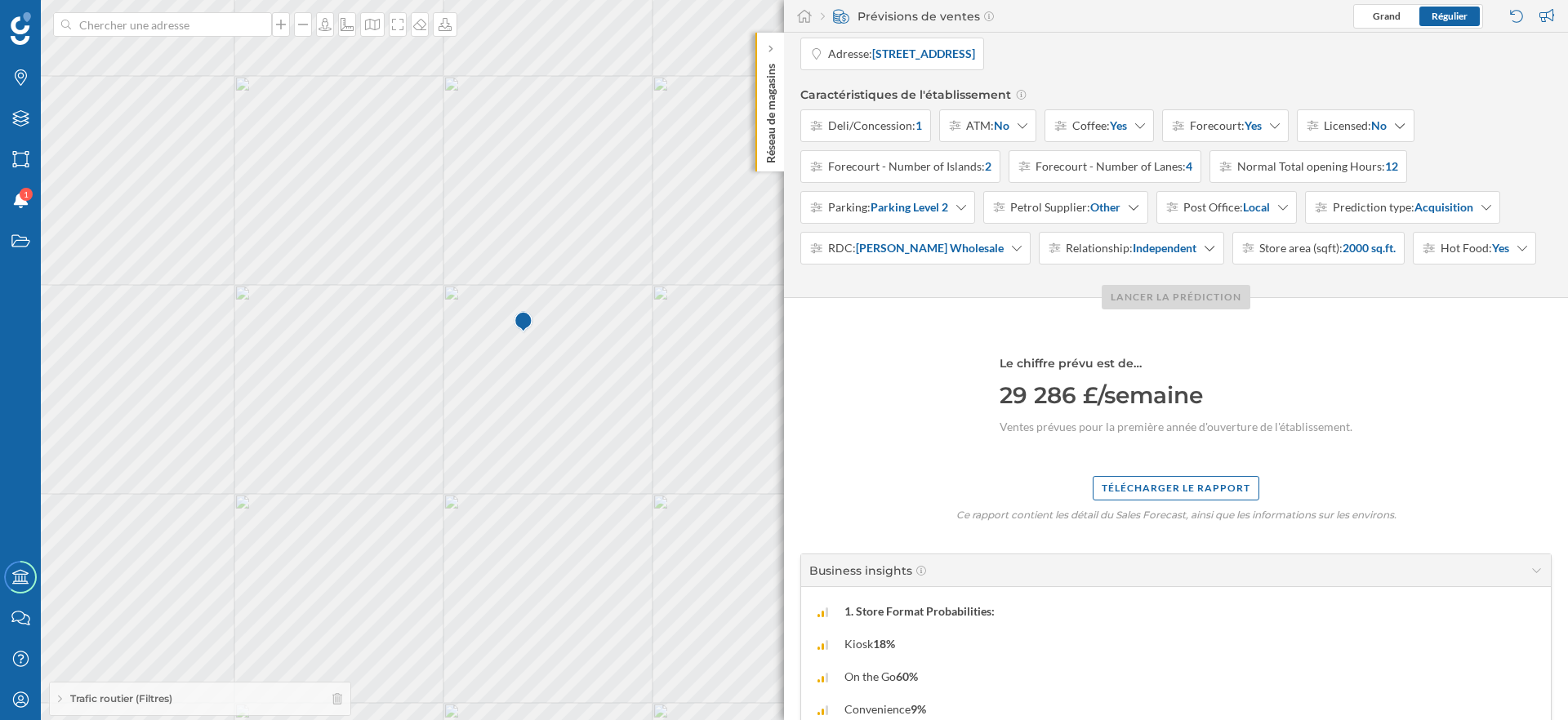
scroll to position [51, 0]
drag, startPoint x: 1006, startPoint y: 398, endPoint x: 1039, endPoint y: 398, distance: 33.0
click at [1039, 398] on div "29 286 £/semaine" at bounding box center [1176, 395] width 353 height 31
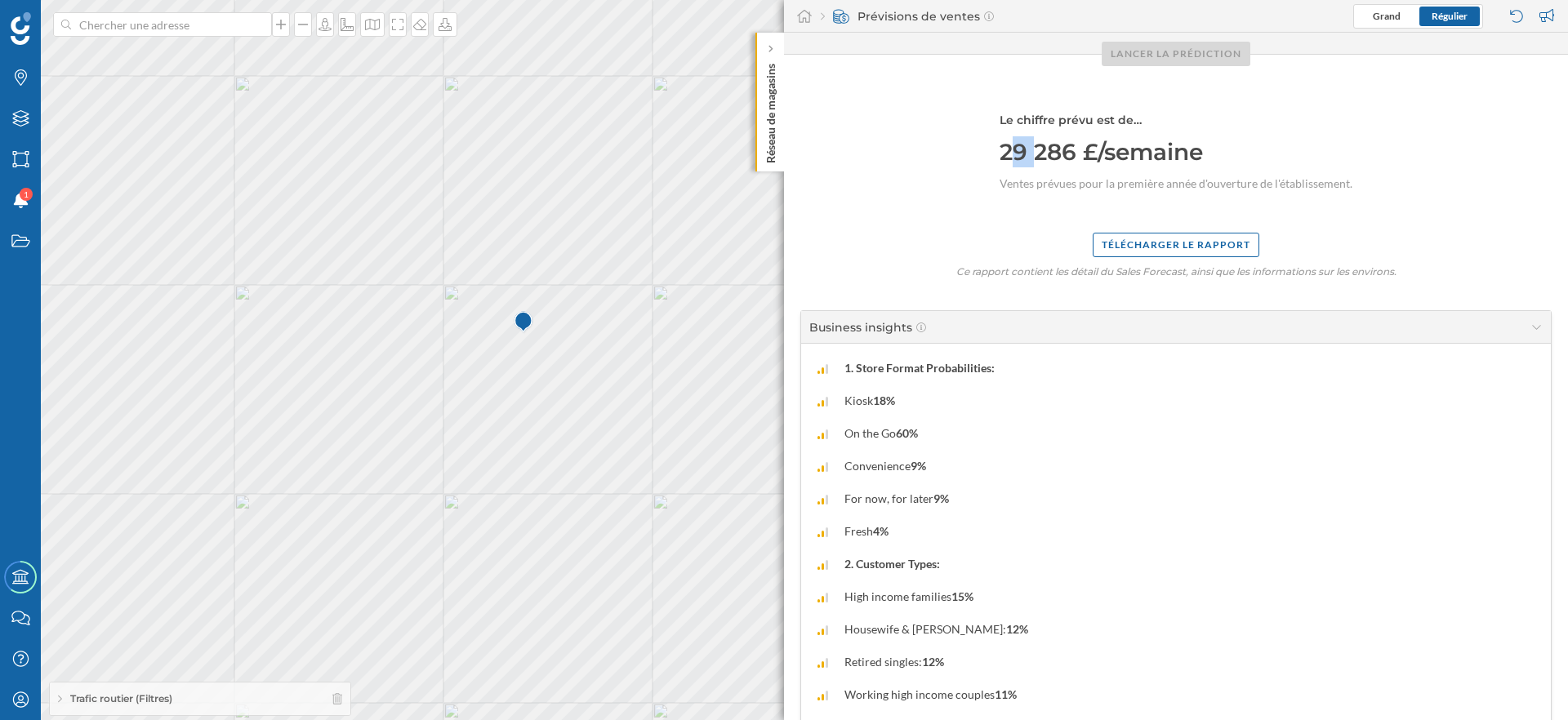
scroll to position [295, 0]
drag, startPoint x: 1001, startPoint y: 151, endPoint x: 1185, endPoint y: 169, distance: 184.9
click at [1185, 169] on div "Le chiffre prévu est de… 29 286 £/semaine Ventes prévues pour la première année…" at bounding box center [1176, 151] width 353 height 96
click at [956, 273] on p "Ce rapport contient les détail du Sales Forecast, ainsi que les informations su…" at bounding box center [1176, 271] width 441 height 12
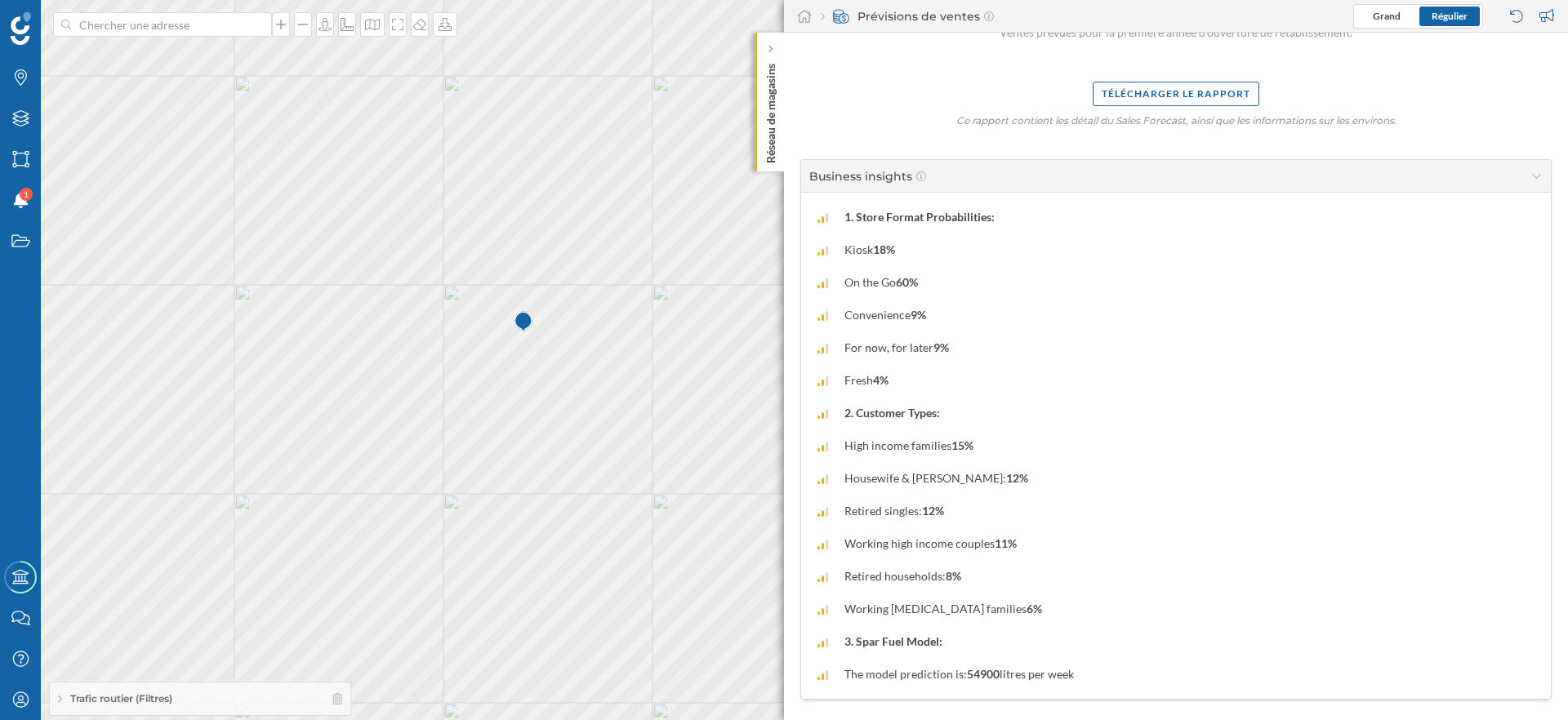
scroll to position [440, 0]
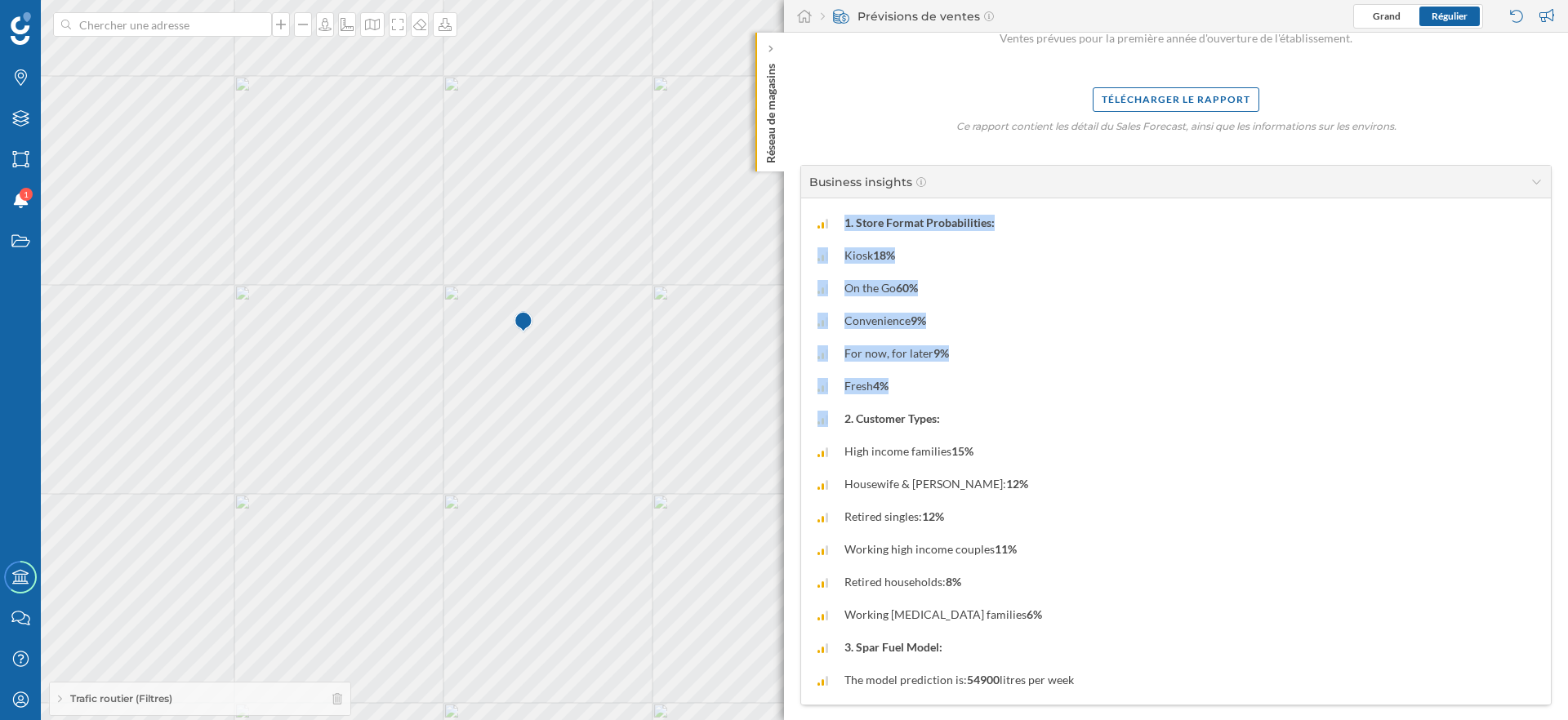
drag, startPoint x: 843, startPoint y: 220, endPoint x: 955, endPoint y: 402, distance: 213.7
click at [955, 402] on div "1. Store Format Probabilities: Kiosk 18% On the Go 60% Convenience 9% For now, …" at bounding box center [1176, 452] width 750 height 506
drag, startPoint x: 951, startPoint y: 389, endPoint x: 812, endPoint y: 216, distance: 221.9
click at [812, 216] on div "1. Store Format Probabilities: Kiosk 18% On the Go 60% Convenience 9% For now, …" at bounding box center [1176, 452] width 750 height 506
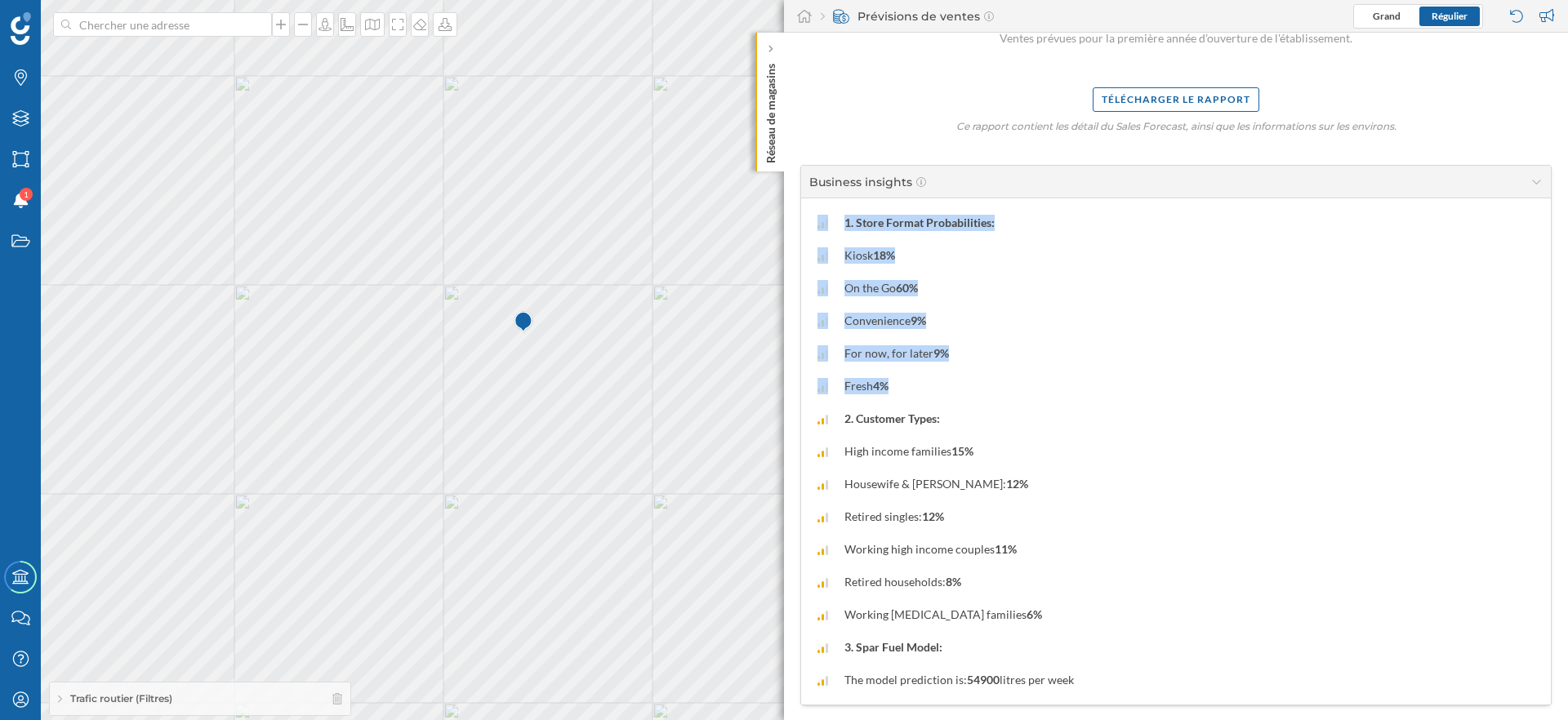
click at [812, 216] on div "1. Store Format Probabilities: Kiosk 18% On the Go 60% Convenience 9% For now, …" at bounding box center [1176, 452] width 750 height 506
drag, startPoint x: 812, startPoint y: 217, endPoint x: 943, endPoint y: 390, distance: 217.0
click at [943, 390] on div "1. Store Format Probabilities: Kiosk 18% On the Go 60% Convenience 9% For now, …" at bounding box center [1176, 452] width 750 height 506
click at [943, 390] on div "Fresh 4%" at bounding box center [1175, 386] width 717 height 16
drag, startPoint x: 1081, startPoint y: 677, endPoint x: 1090, endPoint y: 662, distance: 17.5
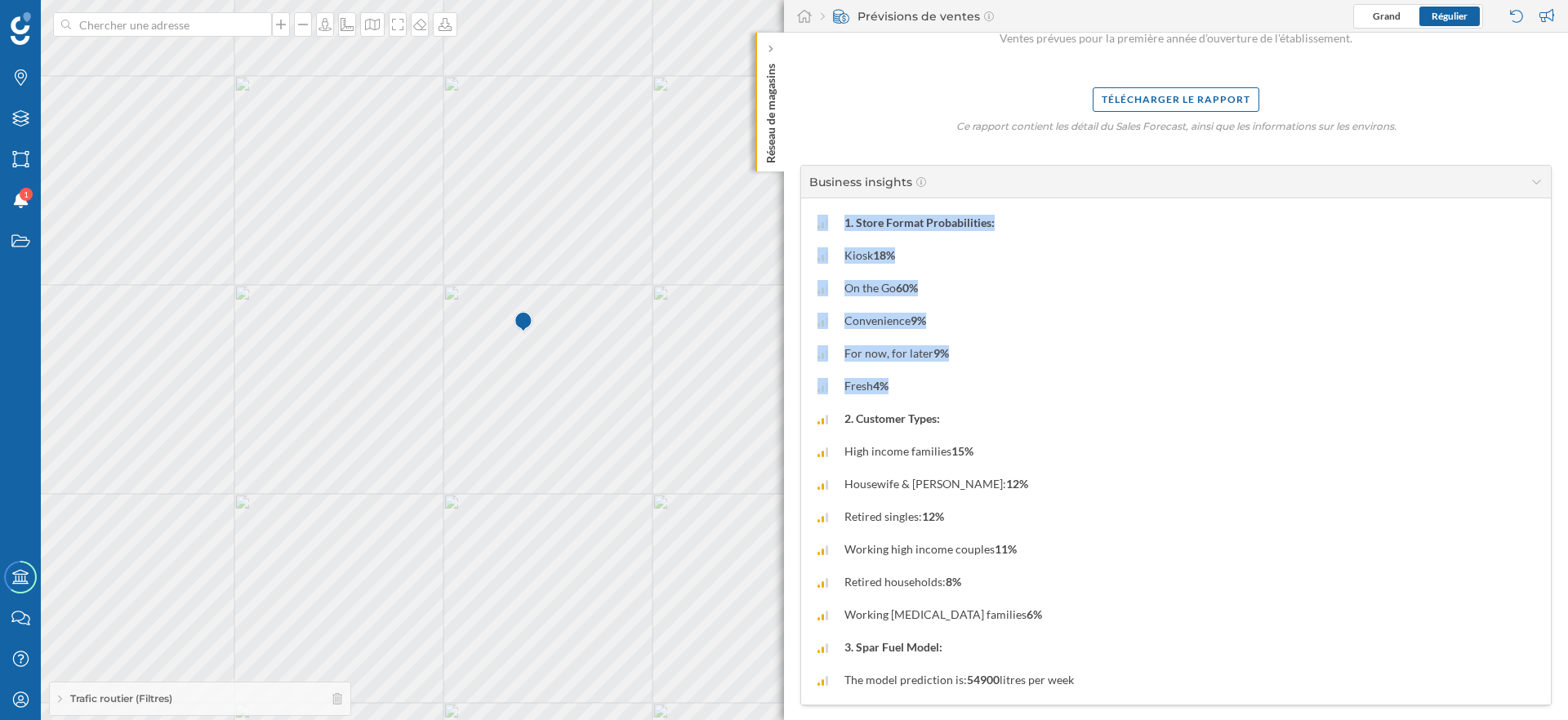
click at [1090, 662] on div "1. Store Format Probabilities: Kiosk 18% On the Go 60% Convenience 9% For now, …" at bounding box center [1176, 452] width 750 height 506
drag, startPoint x: 816, startPoint y: 217, endPoint x: 947, endPoint y: 402, distance: 226.7
click at [946, 398] on div "1. Store Format Probabilities: Kiosk 18% On the Go 60% Convenience 9% For now, …" at bounding box center [1176, 452] width 750 height 506
click at [947, 402] on div "1. Store Format Probabilities: Kiosk 18% On the Go 60% Convenience 9% For now, …" at bounding box center [1176, 452] width 750 height 506
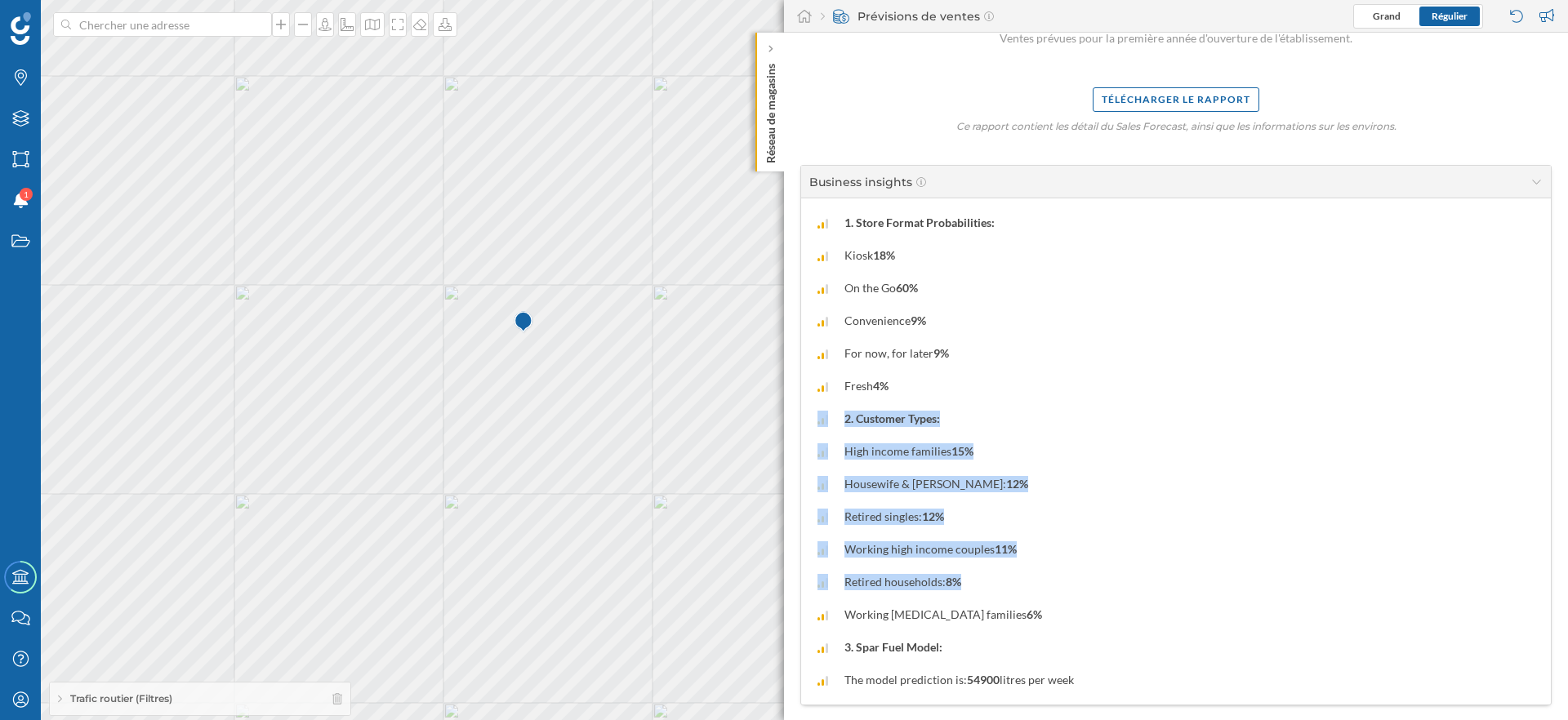
drag, startPoint x: 816, startPoint y: 403, endPoint x: 1047, endPoint y: 585, distance: 294.1
click at [1047, 585] on div "1. Store Format Probabilities: Kiosk 18% On the Go 60% Convenience 9% For now, …" at bounding box center [1176, 452] width 750 height 506
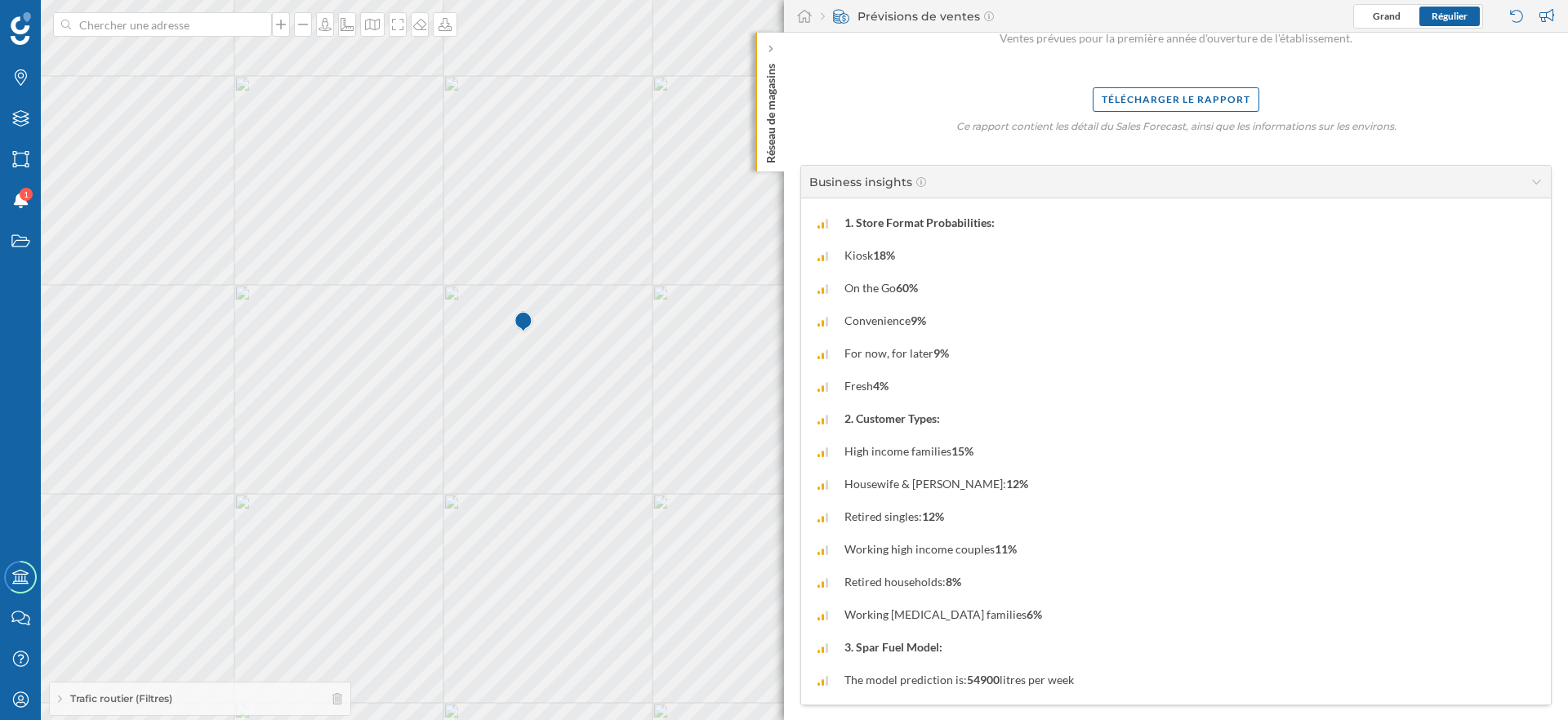
click at [1040, 598] on div "1. Store Format Probabilities: Kiosk 18% On the Go 60% Convenience 9% For now, …" at bounding box center [1176, 452] width 750 height 506
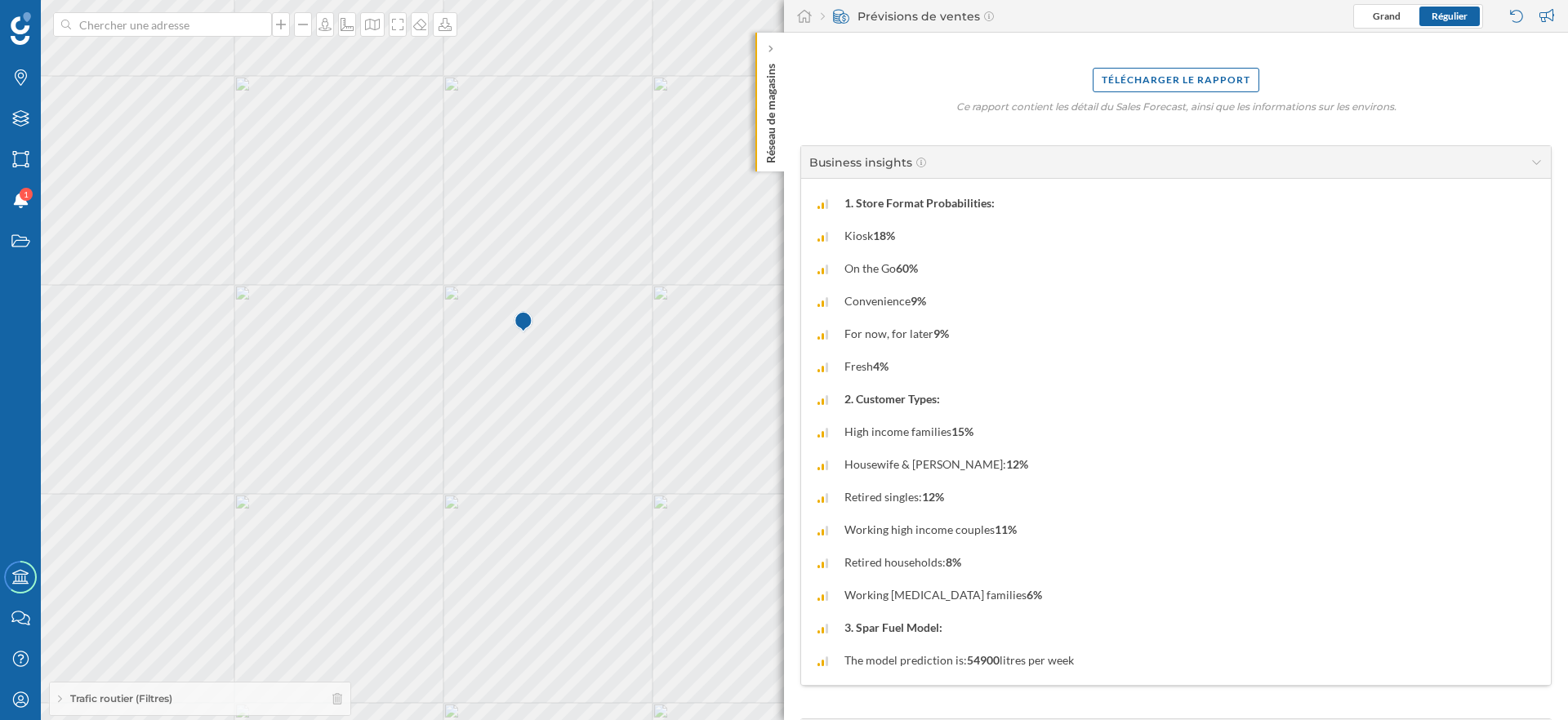
drag, startPoint x: 1110, startPoint y: 658, endPoint x: 1059, endPoint y: 612, distance: 68.7
click at [1059, 612] on div "1. Store Format Probabilities: Kiosk 18% On the Go 60% Convenience 9% For now, …" at bounding box center [1176, 432] width 750 height 506
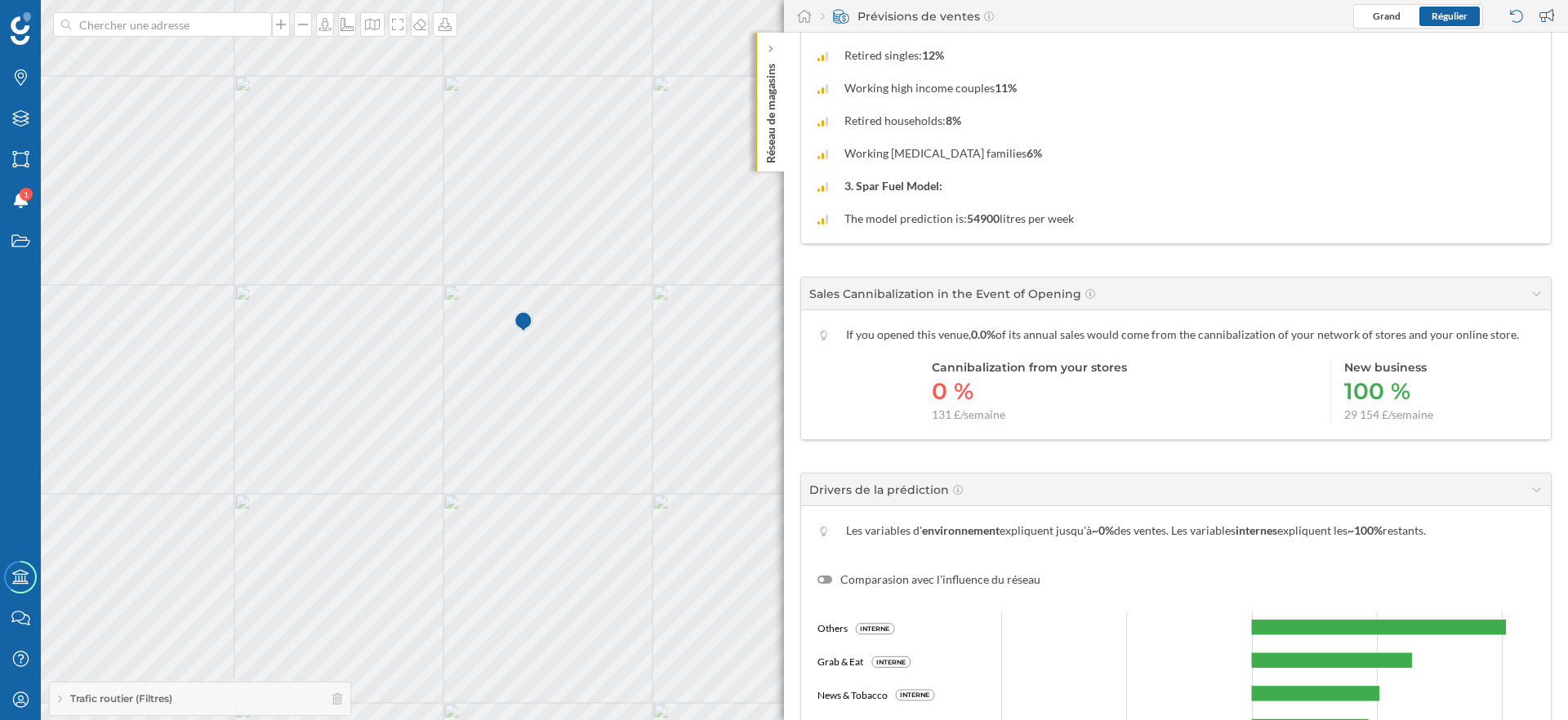
scroll to position [892, 0]
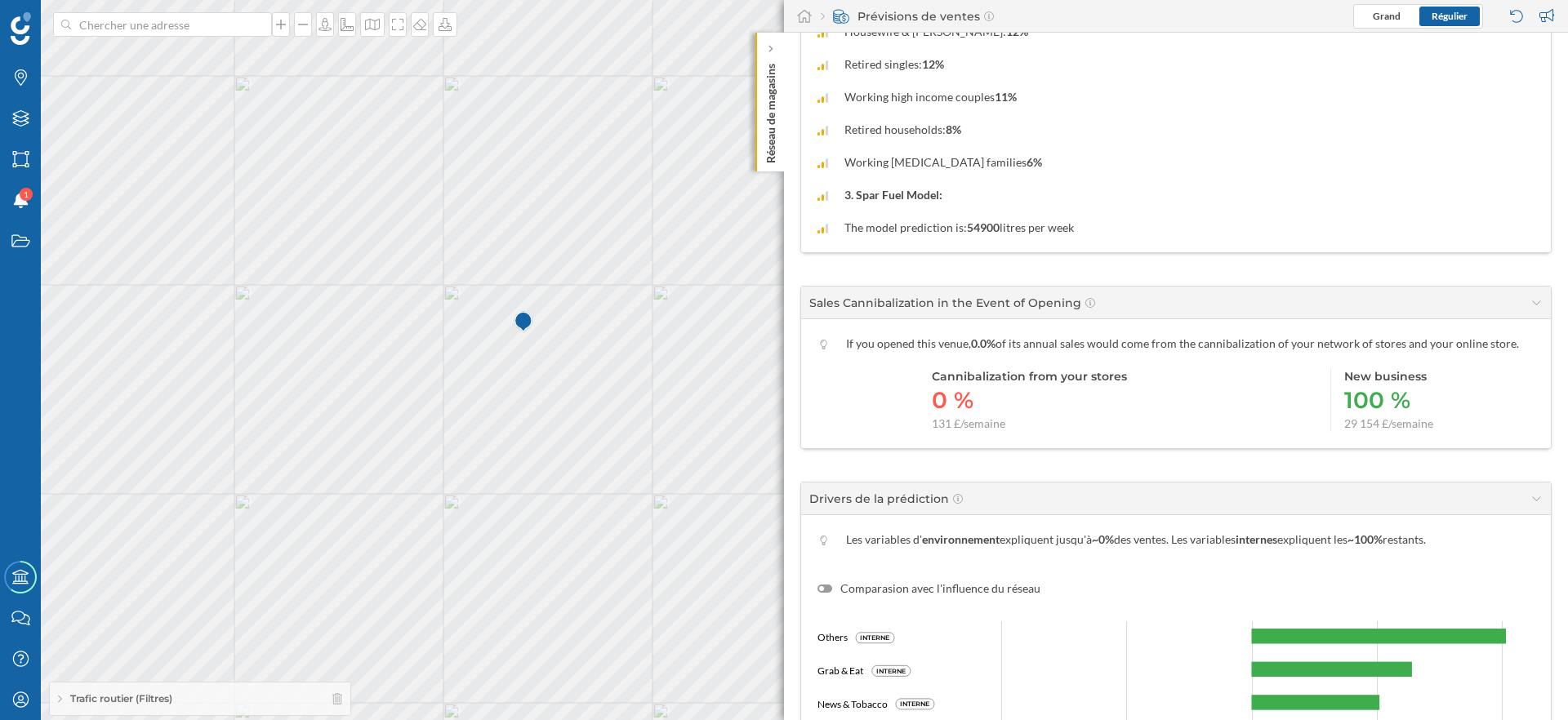
drag, startPoint x: 904, startPoint y: 228, endPoint x: 1111, endPoint y: 235, distance: 207.1
click at [1111, 235] on div "The model prediction is: 54900 litres per week" at bounding box center [1175, 228] width 717 height 16
drag, startPoint x: 1111, startPoint y: 235, endPoint x: 1111, endPoint y: 215, distance: 20.0
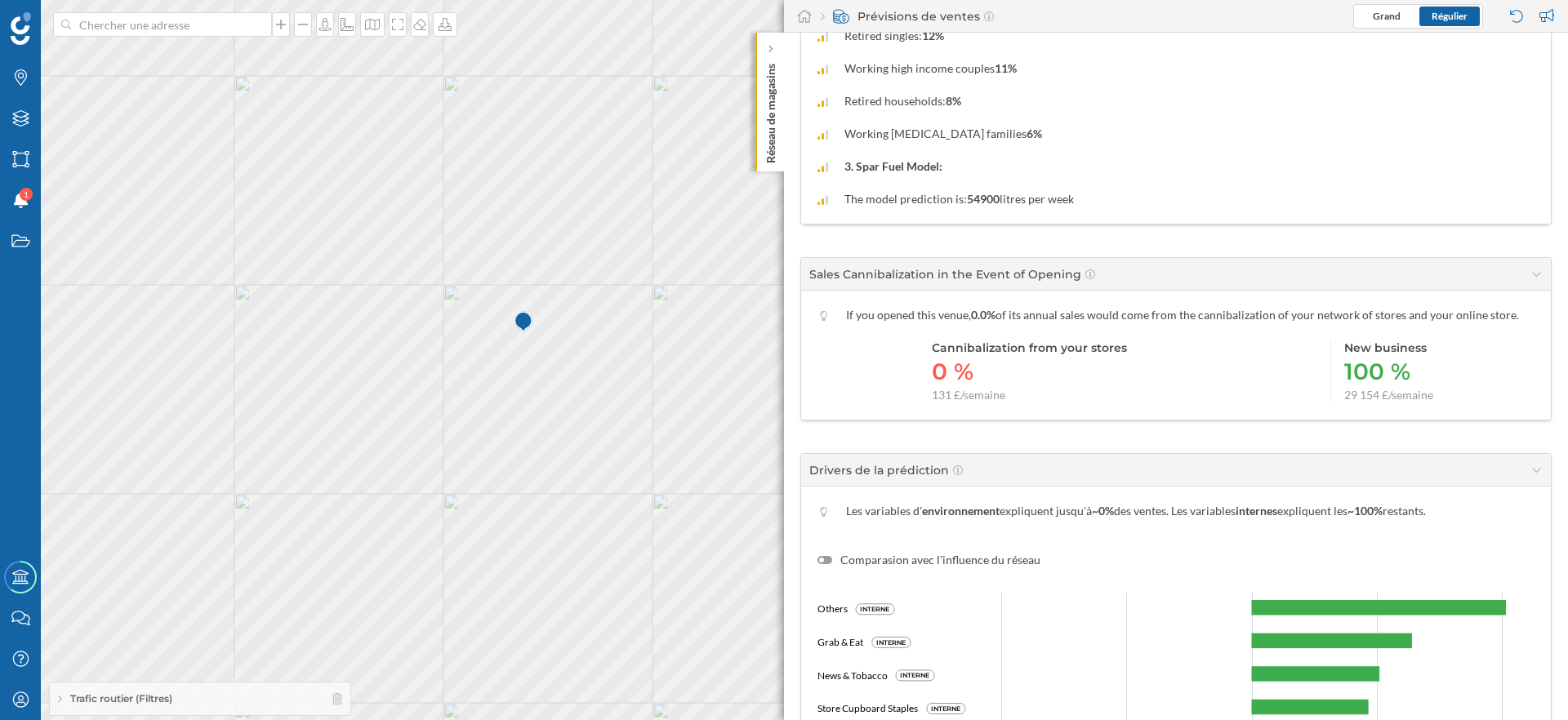
drag, startPoint x: 838, startPoint y: 310, endPoint x: 1292, endPoint y: 398, distance: 462.4
click at [1290, 398] on div "If you opened this venue, 0.0% of its annual sales would come from the cannibal…" at bounding box center [1176, 354] width 750 height 129
click at [1460, 424] on div "Le chiffre prévu est de… 29 286 £/semaine Ventes prévues pour la première année…" at bounding box center [1176, 291] width 784 height 1725
drag, startPoint x: 1460, startPoint y: 402, endPoint x: 1421, endPoint y: 261, distance: 146.3
click at [1421, 261] on section "Sales Cannibalization in the Event of Opening If you opened this venue, 0.0% of…" at bounding box center [1176, 339] width 752 height 164
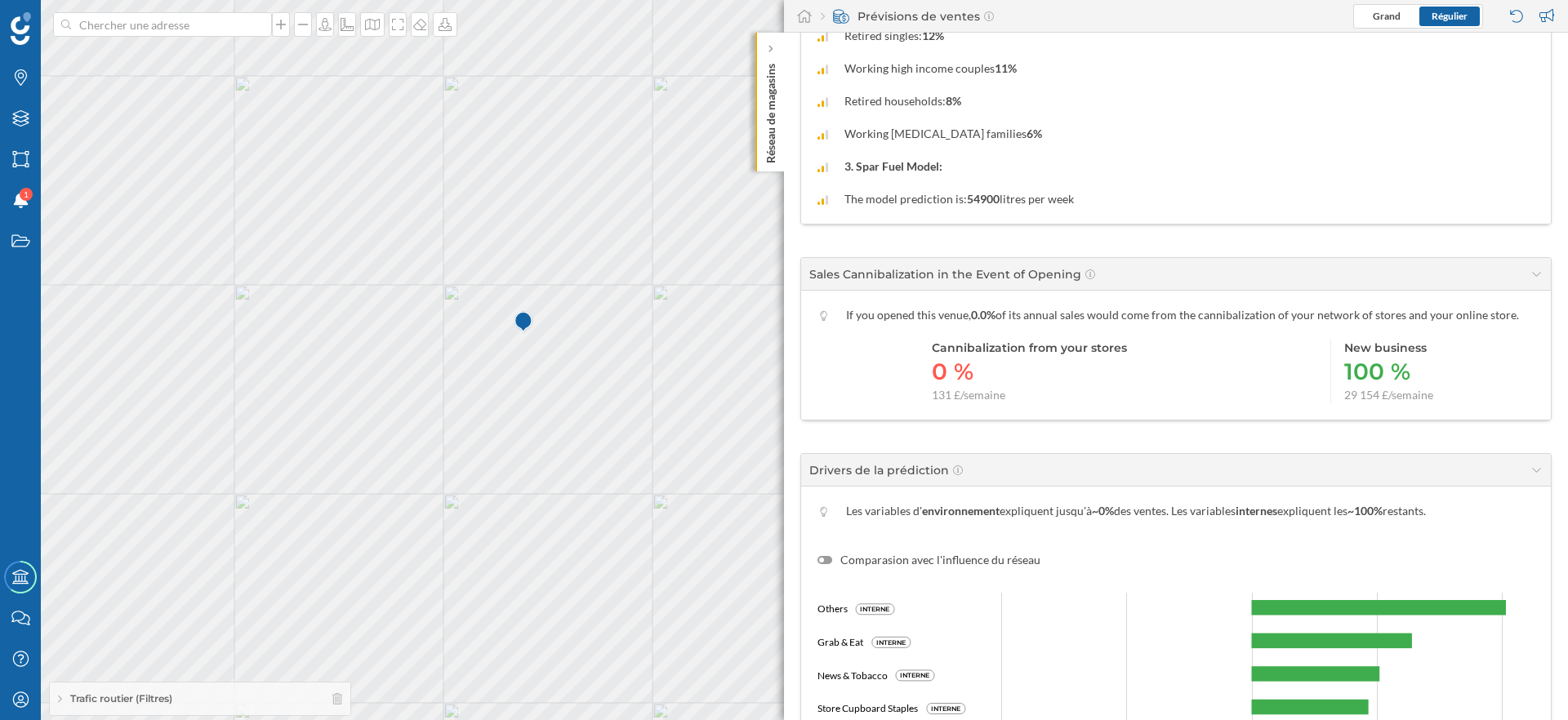
click at [1144, 345] on div "Cannibalization from your stores 0 % 131 £/semaine New business 100 % 29 154 £/…" at bounding box center [1175, 372] width 717 height 64
drag, startPoint x: 930, startPoint y: 398, endPoint x: 1068, endPoint y: 398, distance: 138.0
click at [1068, 398] on div "Cannibalization from your stores 0 % 131 £/semaine" at bounding box center [1023, 372] width 208 height 64
click at [1068, 398] on div "131 £/semaine" at bounding box center [1029, 395] width 195 height 16
drag, startPoint x: 1323, startPoint y: 337, endPoint x: 1449, endPoint y: 428, distance: 155.4
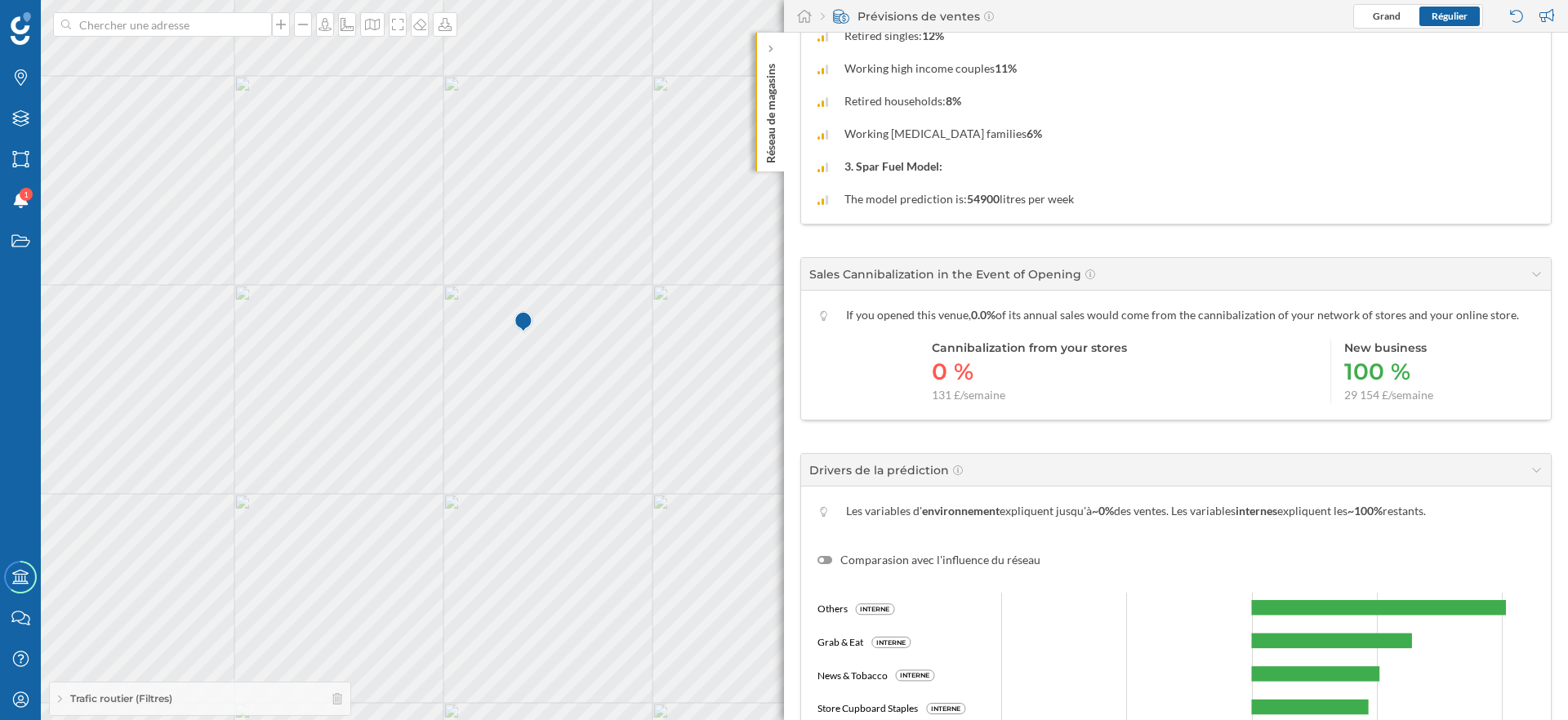
click at [1449, 428] on div "Le chiffre prévu est de… 29 286 £/semaine Ventes prévues pour la première année…" at bounding box center [1176, 291] width 784 height 1725
click at [1451, 391] on div "Cannibalization from your stores 0 % 131 £/semaine New business 100 % 29 154 £/…" at bounding box center [1175, 372] width 717 height 64
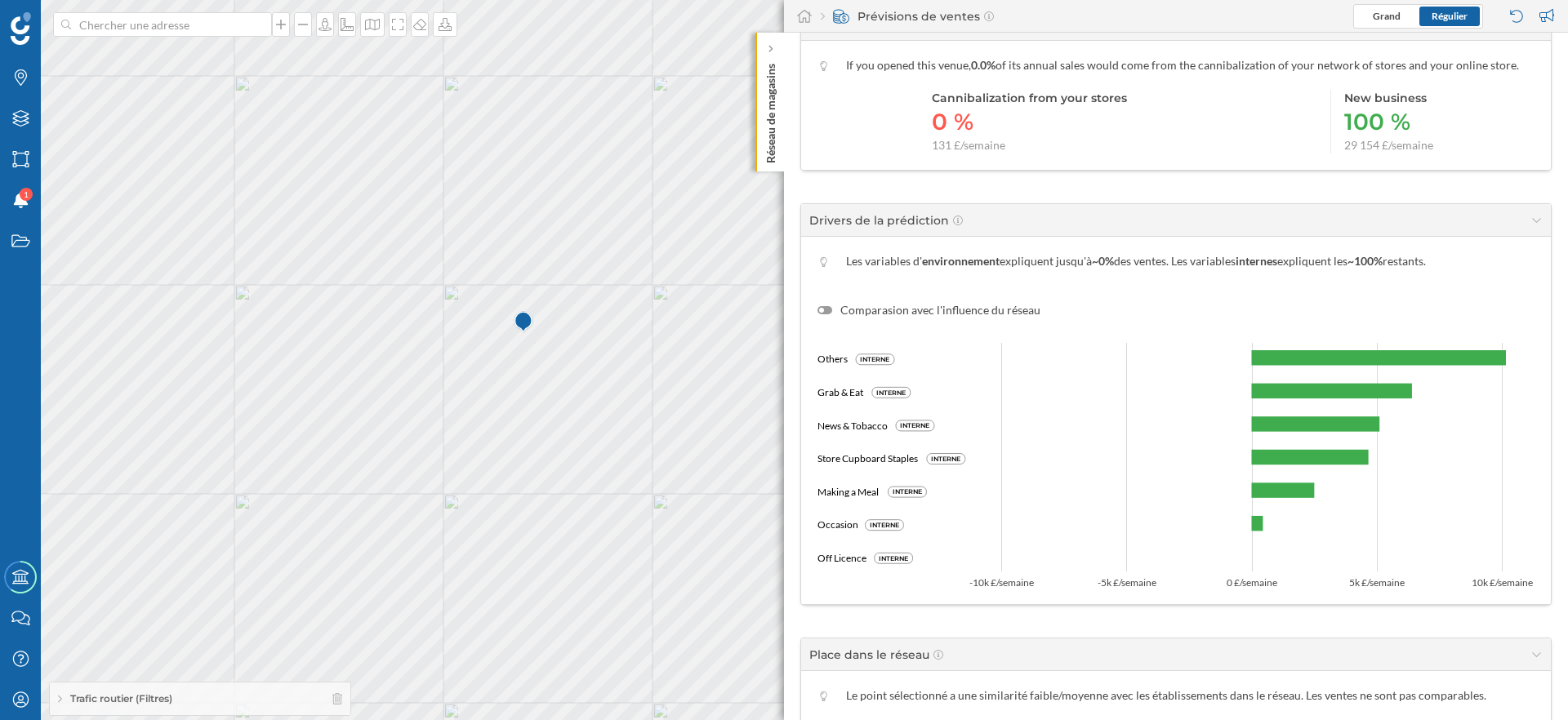
scroll to position [1178, 0]
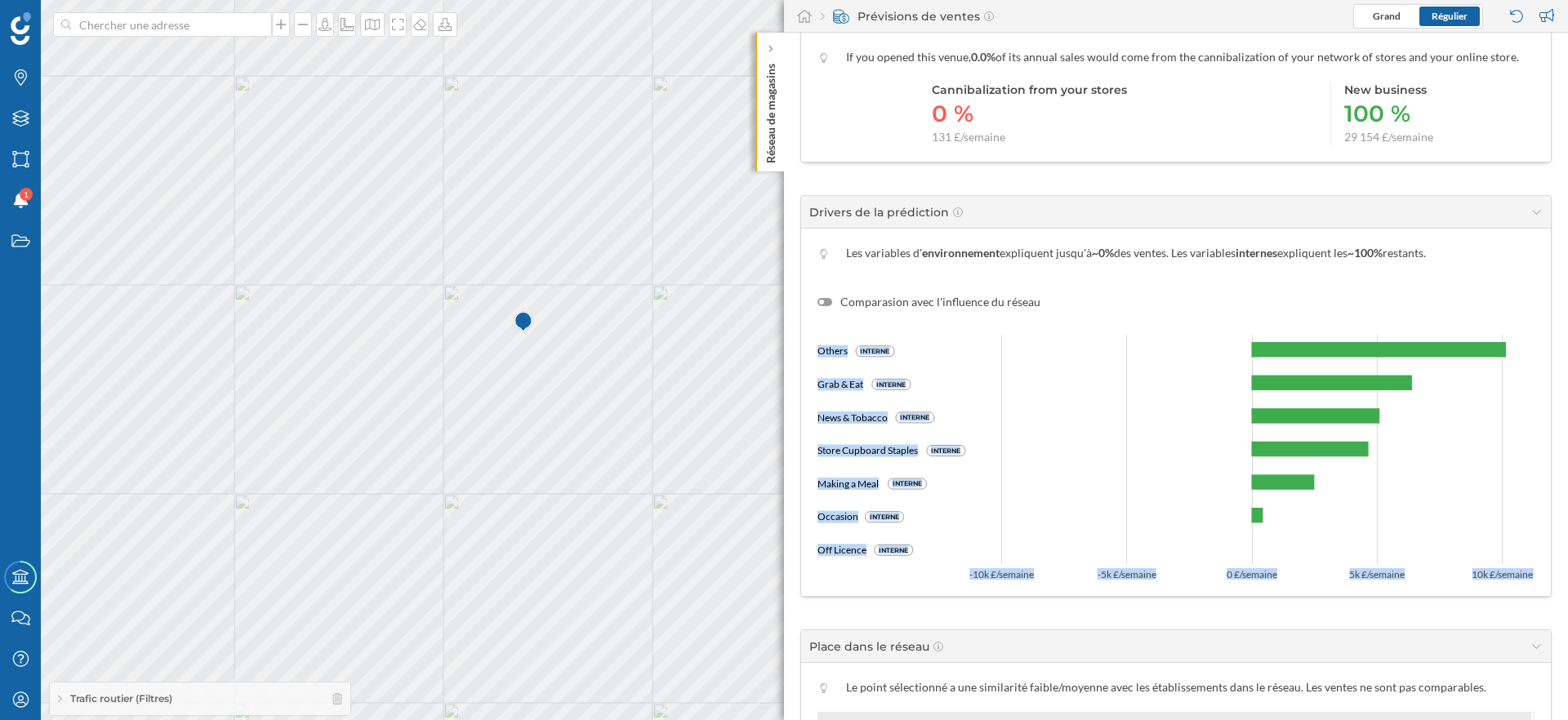
drag, startPoint x: 810, startPoint y: 345, endPoint x: 1162, endPoint y: 418, distance: 359.5
click at [1171, 425] on div "Les variables d' environnement expliquent jusqu'à ~0% des ventes. Les variables…" at bounding box center [1176, 412] width 750 height 367
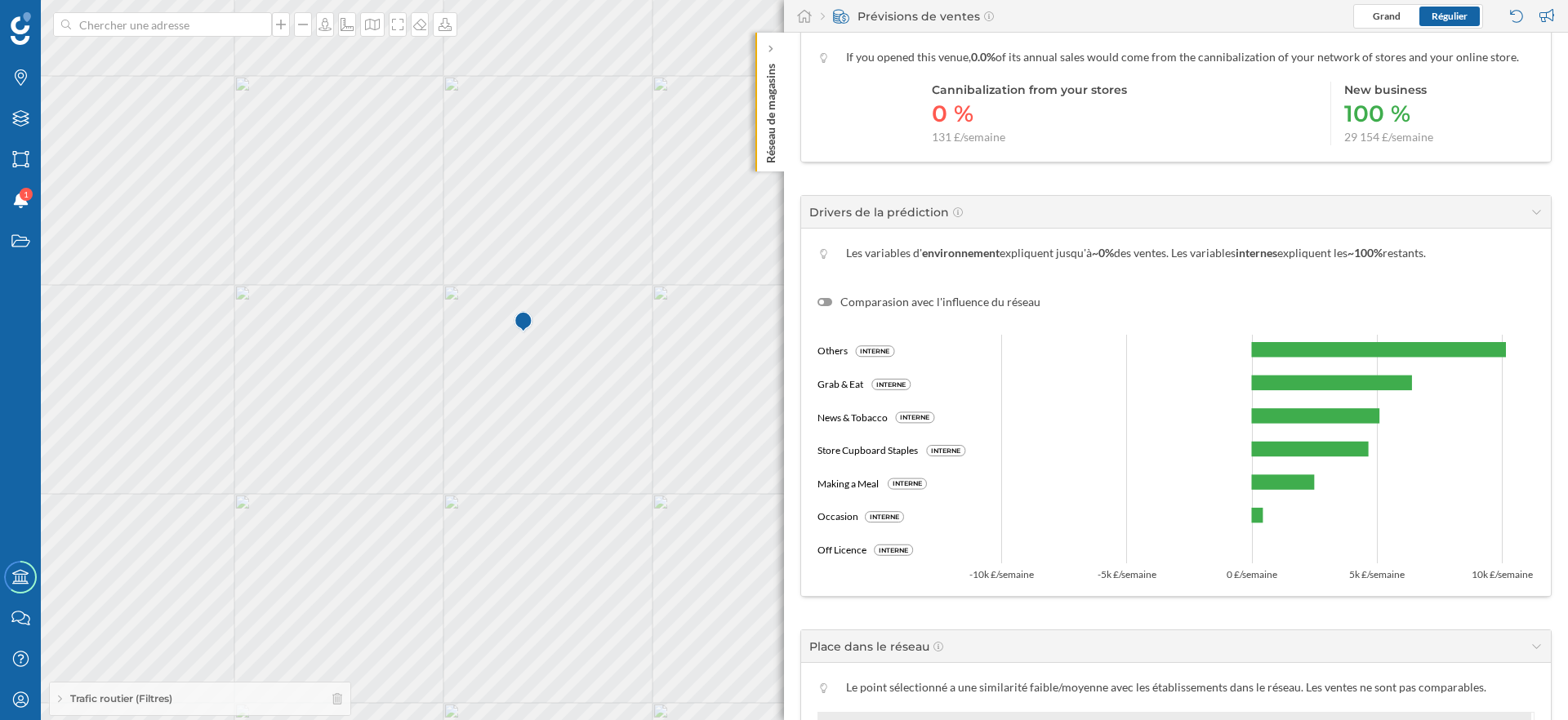
click at [1332, 539] on icon "Others INTERNE Grab & Eat INTERNE News & Tobacco INTERNE Store Cupboard Staples…" at bounding box center [1175, 445] width 717 height 269
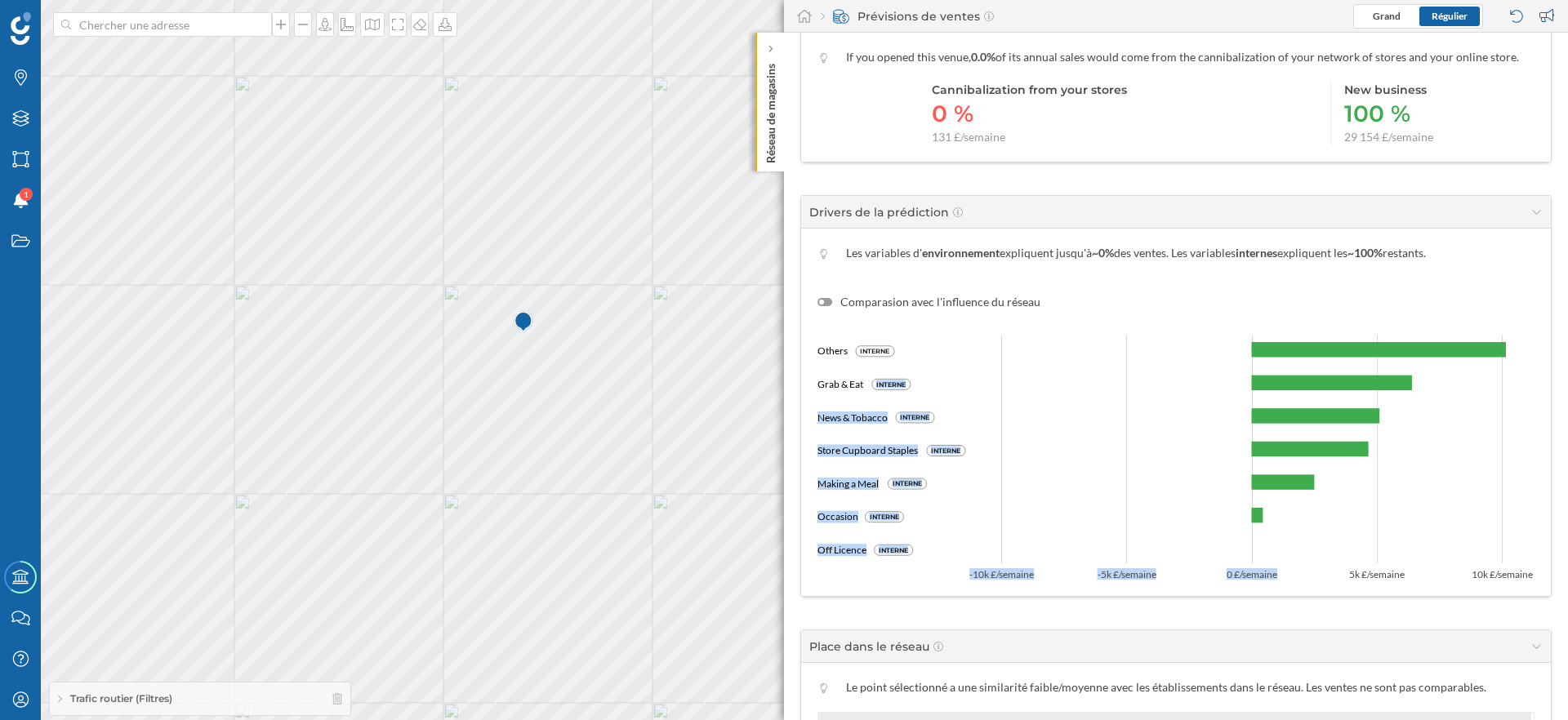
drag, startPoint x: 1332, startPoint y: 540, endPoint x: 910, endPoint y: 383, distance: 450.3
click at [910, 383] on icon "Others INTERNE Grab & Eat INTERNE News & Tobacco INTERNE Store Cupboard Staples…" at bounding box center [1175, 445] width 717 height 269
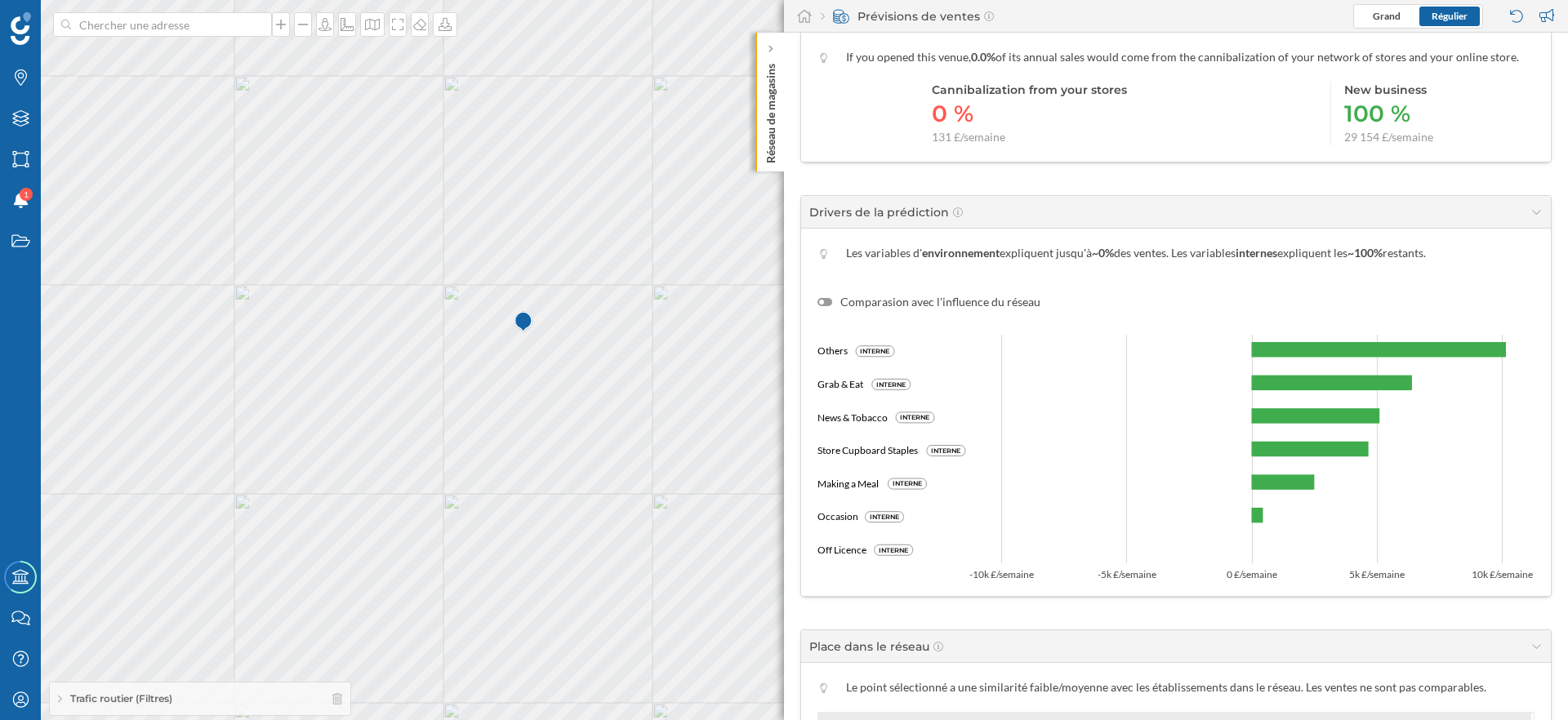
click at [910, 383] on rect at bounding box center [891, 384] width 38 height 10
drag, startPoint x: 1340, startPoint y: 140, endPoint x: 1448, endPoint y: 140, distance: 108.0
click at [1446, 140] on div "Cannibalization from your stores 0 % 131 £/semaine New business 100 % 29 154 £/…" at bounding box center [1175, 113] width 717 height 64
click at [1448, 140] on div "Cannibalization from your stores 0 % 131 £/semaine New business 100 % 29 154 £/…" at bounding box center [1175, 113] width 717 height 64
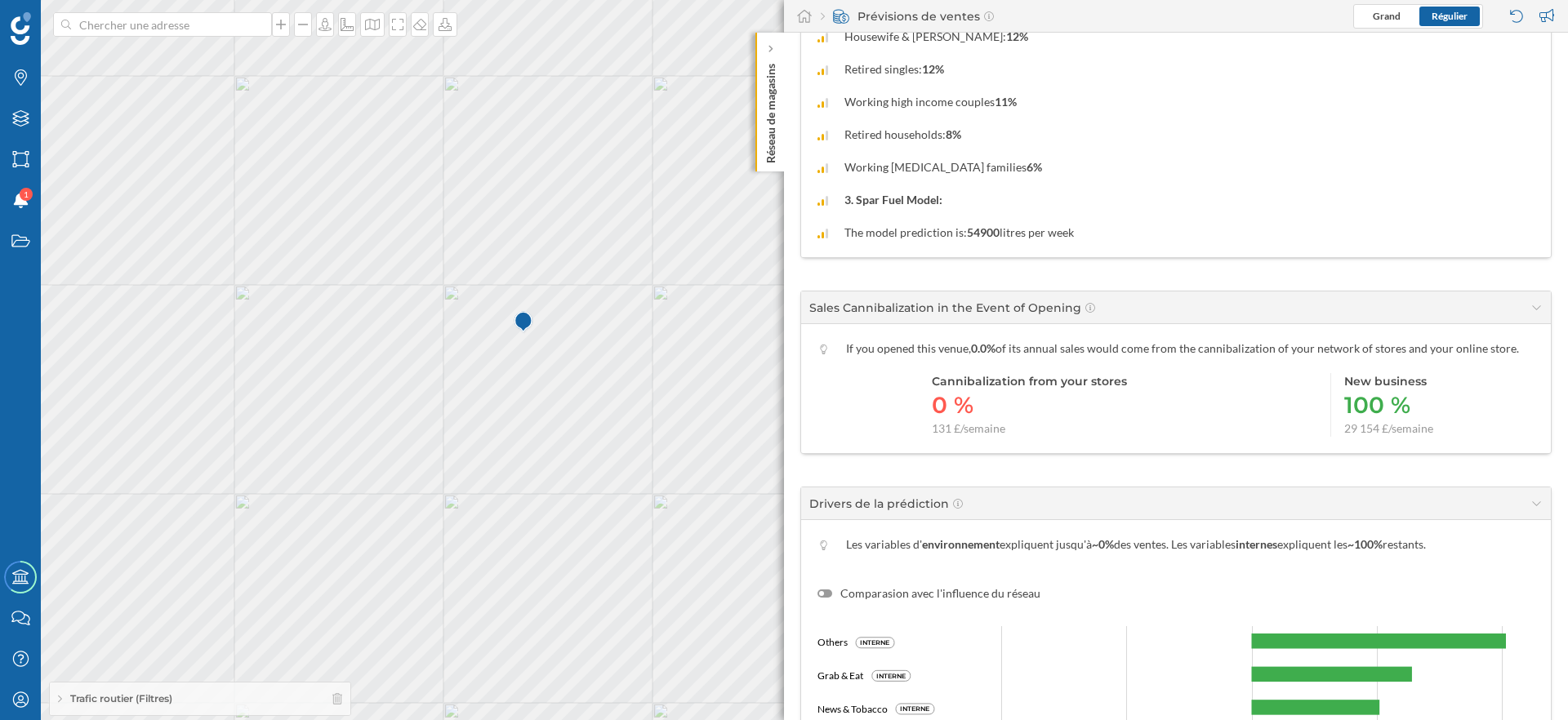
scroll to position [864, 0]
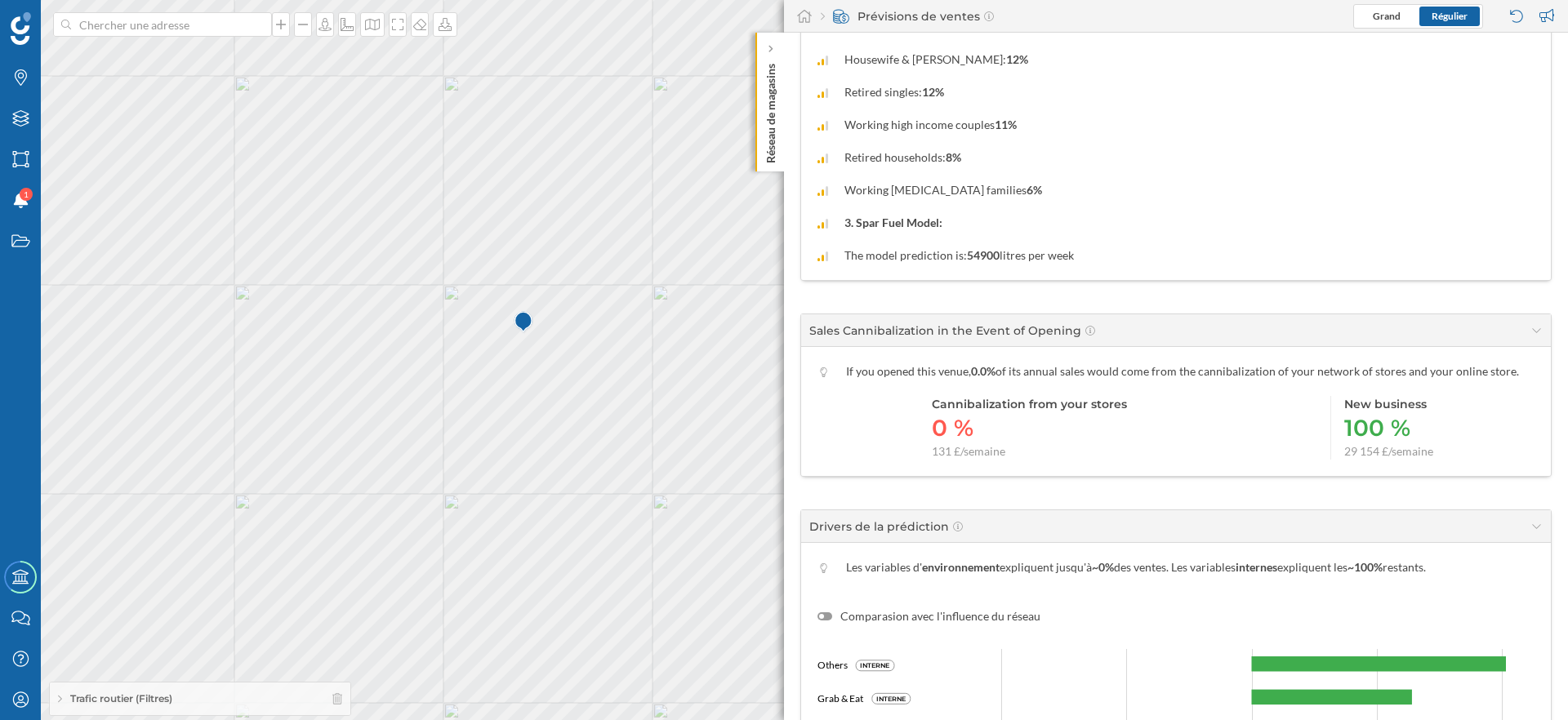
drag, startPoint x: 834, startPoint y: 248, endPoint x: 1130, endPoint y: 248, distance: 296.0
click at [1130, 248] on div "The model prediction is: 54900 litres per week" at bounding box center [1175, 255] width 717 height 16
drag, startPoint x: 843, startPoint y: 219, endPoint x: 1035, endPoint y: 219, distance: 192.0
click at [1035, 219] on div "3. Spar Fuel Model:" at bounding box center [1175, 222] width 717 height 16
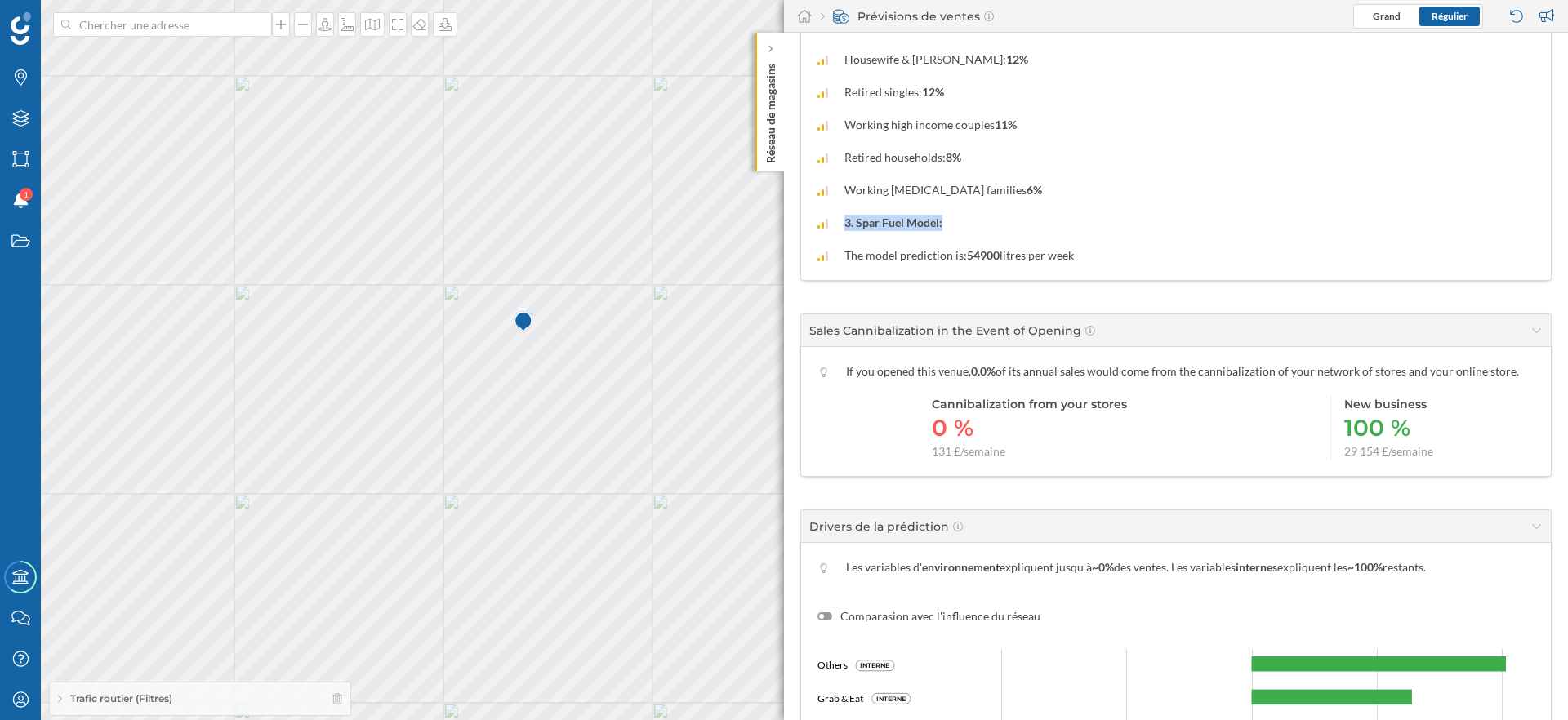
click at [1035, 219] on div "3. Spar Fuel Model:" at bounding box center [1175, 222] width 717 height 16
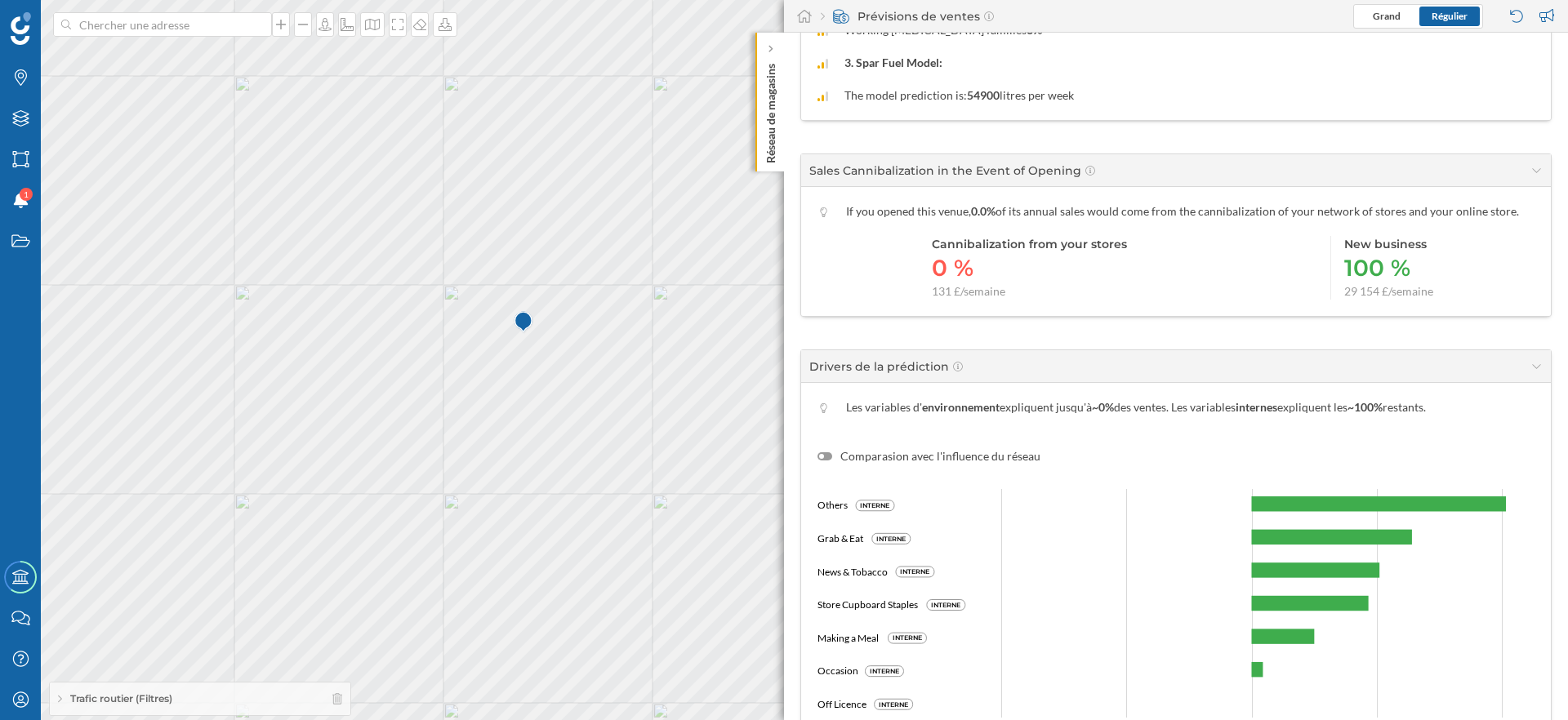
scroll to position [1187, 0]
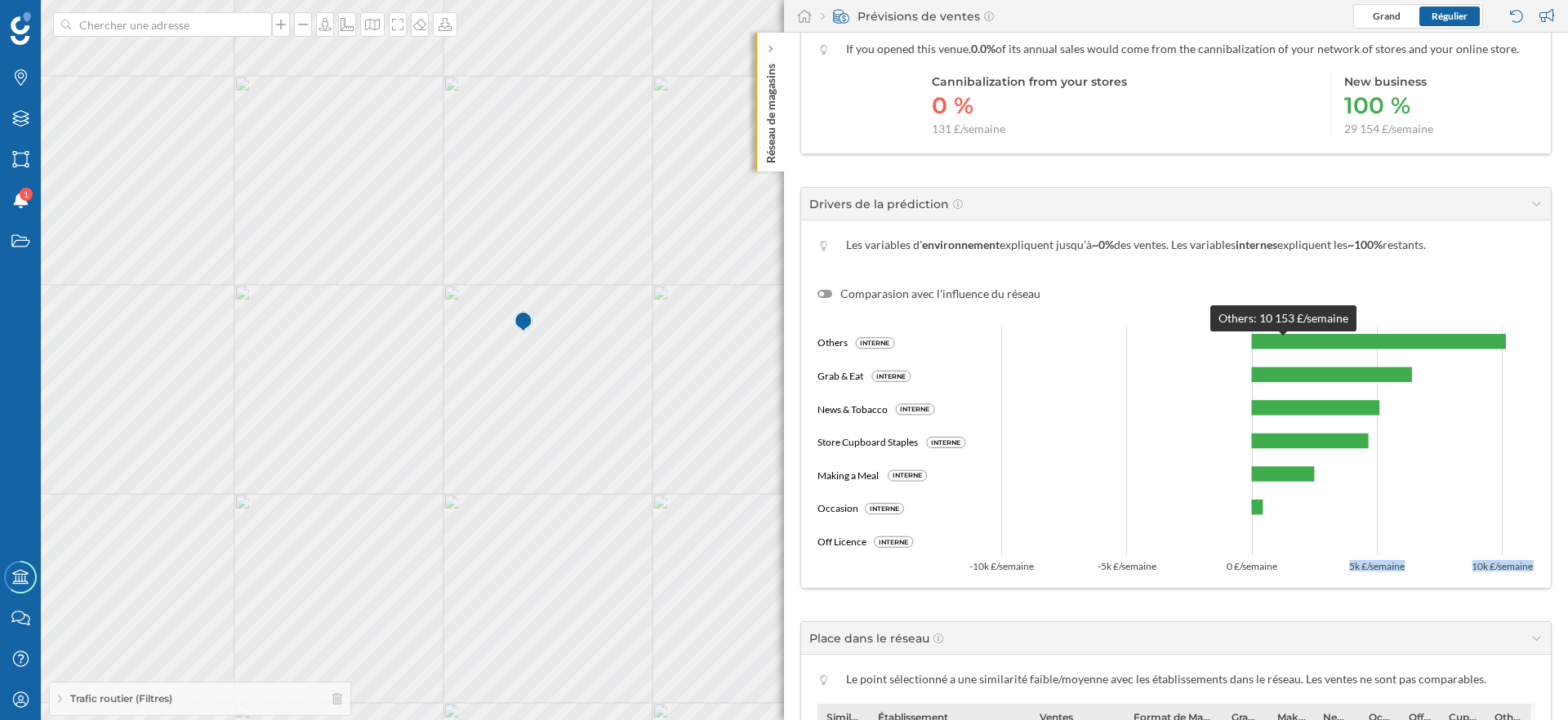
drag, startPoint x: 1334, startPoint y: 547, endPoint x: 1255, endPoint y: 314, distance: 246.0
click at [1255, 314] on icon "Others INTERNE Grab & Eat INTERNE News & Tobacco INTERNE Store Cupboard Staples…" at bounding box center [1175, 437] width 717 height 269
click at [826, 290] on div at bounding box center [824, 294] width 14 height 9
click at [0, 0] on input "Comparasion avec l'influence du réseau" at bounding box center [0, 0] width 0 height 0
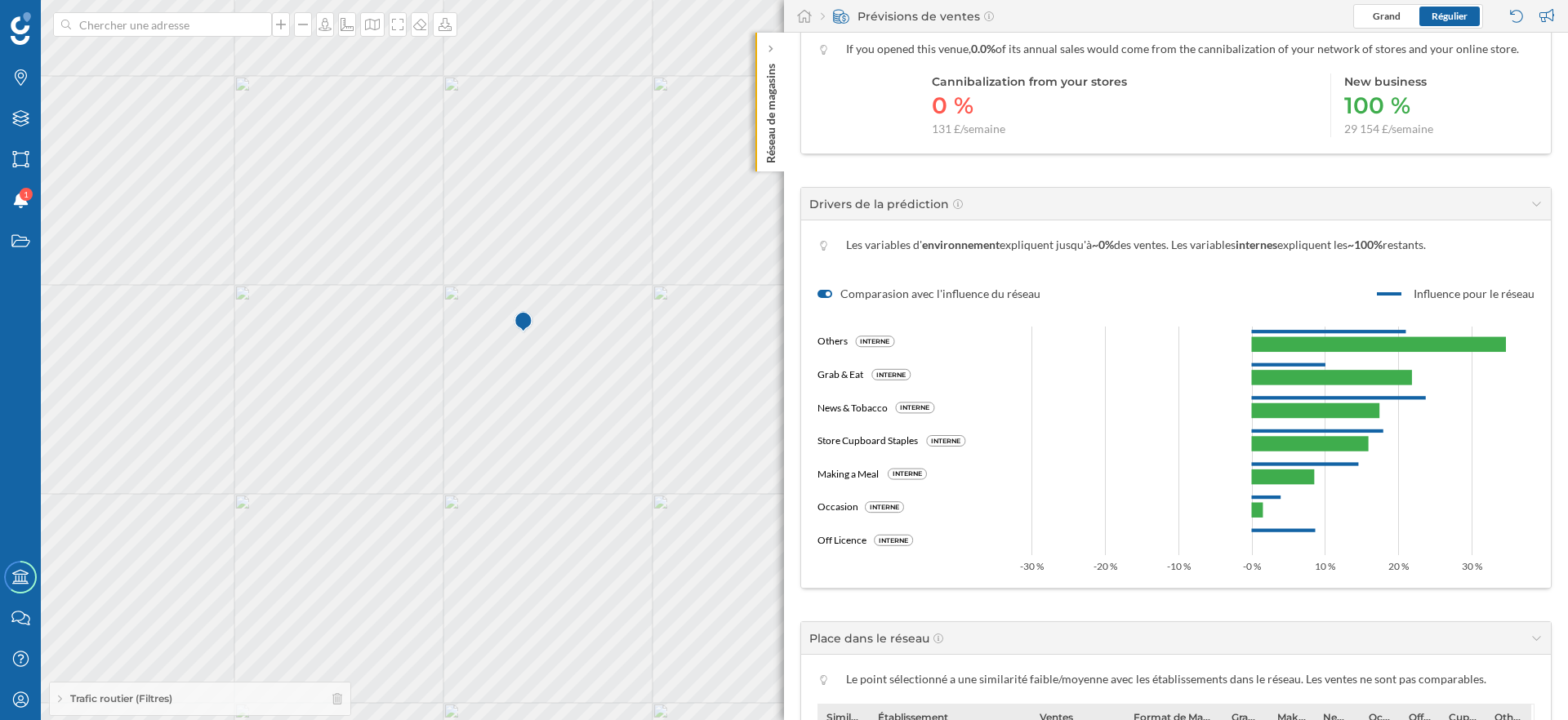
scroll to position [1189, 0]
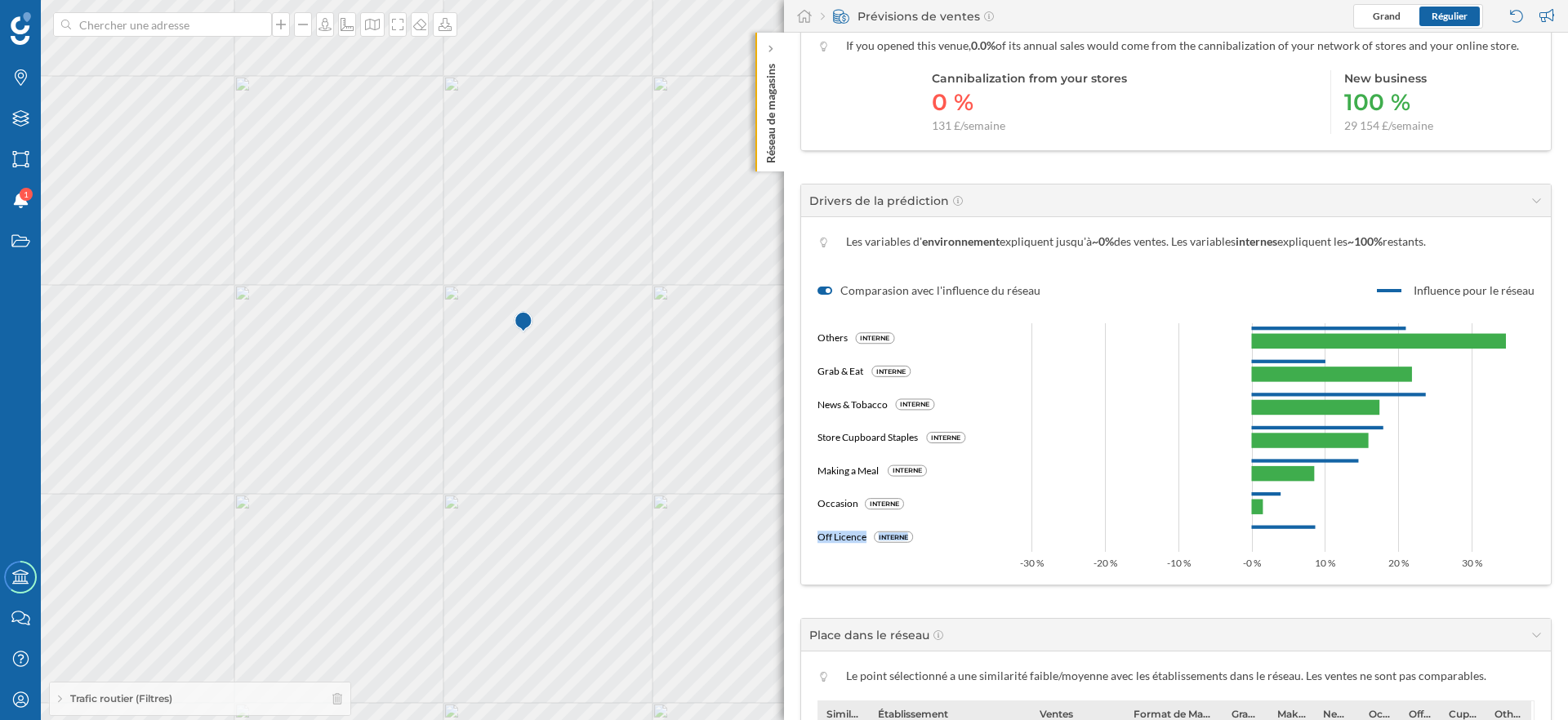
drag, startPoint x: 820, startPoint y: 538, endPoint x: 977, endPoint y: 538, distance: 157.0
click at [977, 538] on icon "Others INTERNE Grab & Eat INTERNE News & Tobacco INTERNE Store Cupboard Staples…" at bounding box center [1175, 434] width 717 height 269
drag, startPoint x: 977, startPoint y: 538, endPoint x: 816, endPoint y: 446, distance: 185.4
click at [817, 446] on icon "Others INTERNE Grab & Eat INTERNE News & Tobacco INTERNE Store Cupboard Staples…" at bounding box center [1175, 434] width 717 height 269
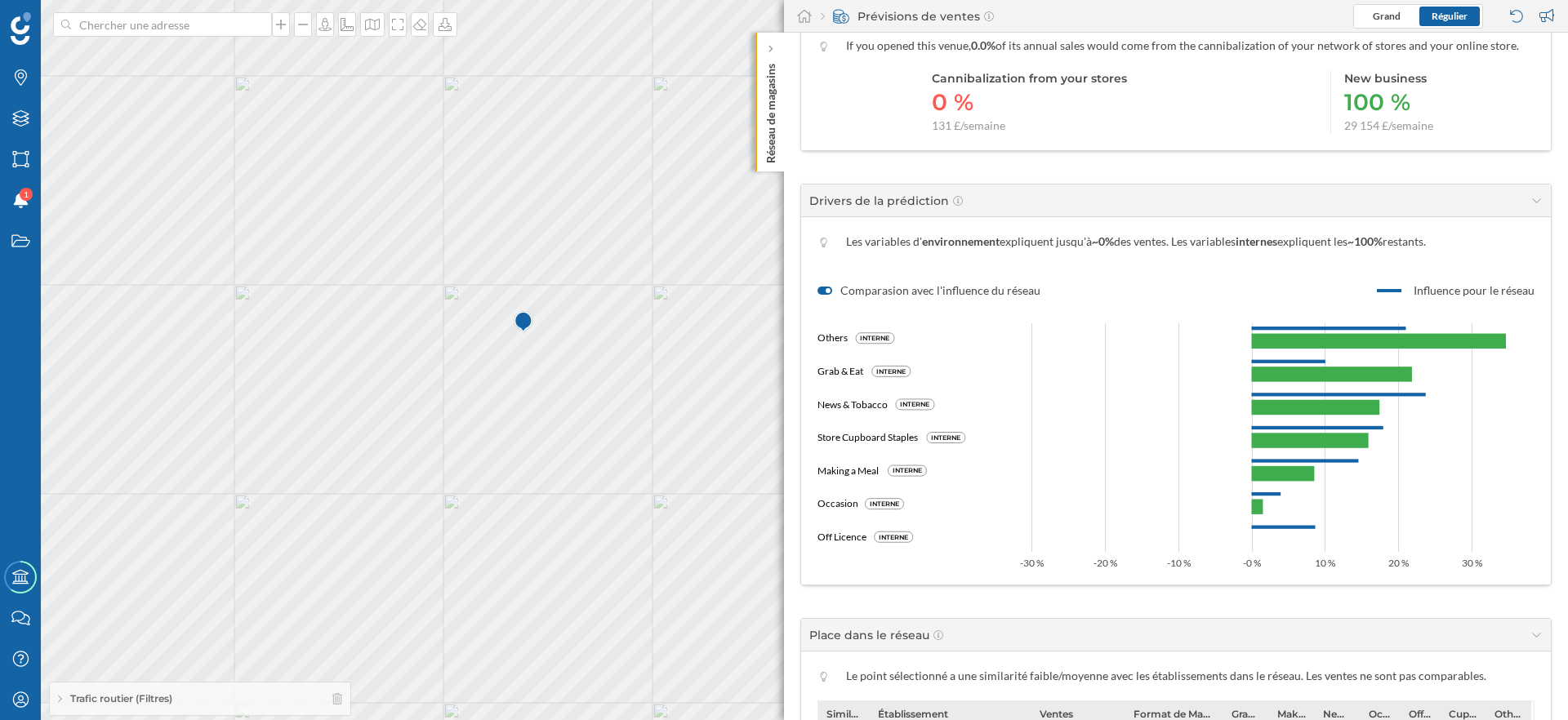
click at [893, 491] on icon "Others INTERNE Grab & Eat INTERNE News & Tobacco INTERNE Store Cupboard Staples…" at bounding box center [1175, 434] width 717 height 269
drag, startPoint x: 933, startPoint y: 528, endPoint x: 842, endPoint y: 503, distance: 94.4
click at [842, 503] on icon "Others INTERNE Grab & Eat INTERNE News & Tobacco INTERNE Store Cupboard Staples…" at bounding box center [1175, 434] width 717 height 269
click at [842, 503] on text "Occasion" at bounding box center [838, 504] width 41 height 12
drag, startPoint x: 816, startPoint y: 337, endPoint x: 839, endPoint y: 442, distance: 107.5
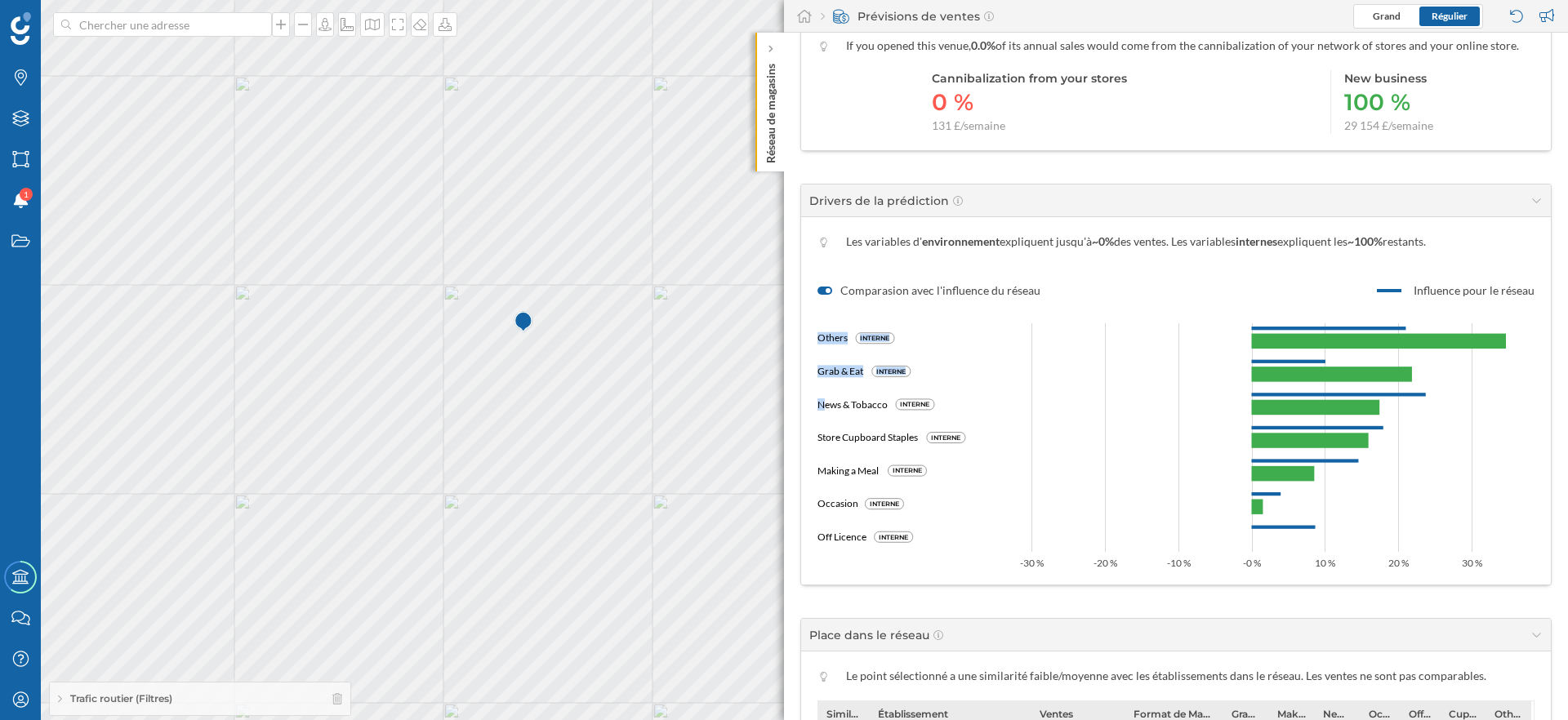
click at [838, 441] on g "Others INTERNE Grab & Eat INTERNE News & Tobacco INTERNE Store Cupboard Staples…" at bounding box center [891, 437] width 147 height 214
drag, startPoint x: 826, startPoint y: 499, endPoint x: 889, endPoint y: 500, distance: 63.0
click at [889, 500] on g "Occasion INTERNE" at bounding box center [860, 504] width 86 height 15
click at [920, 503] on icon "Others INTERNE Grab & Eat INTERNE News & Tobacco INTERNE Store Cupboard Staples…" at bounding box center [1175, 434] width 717 height 269
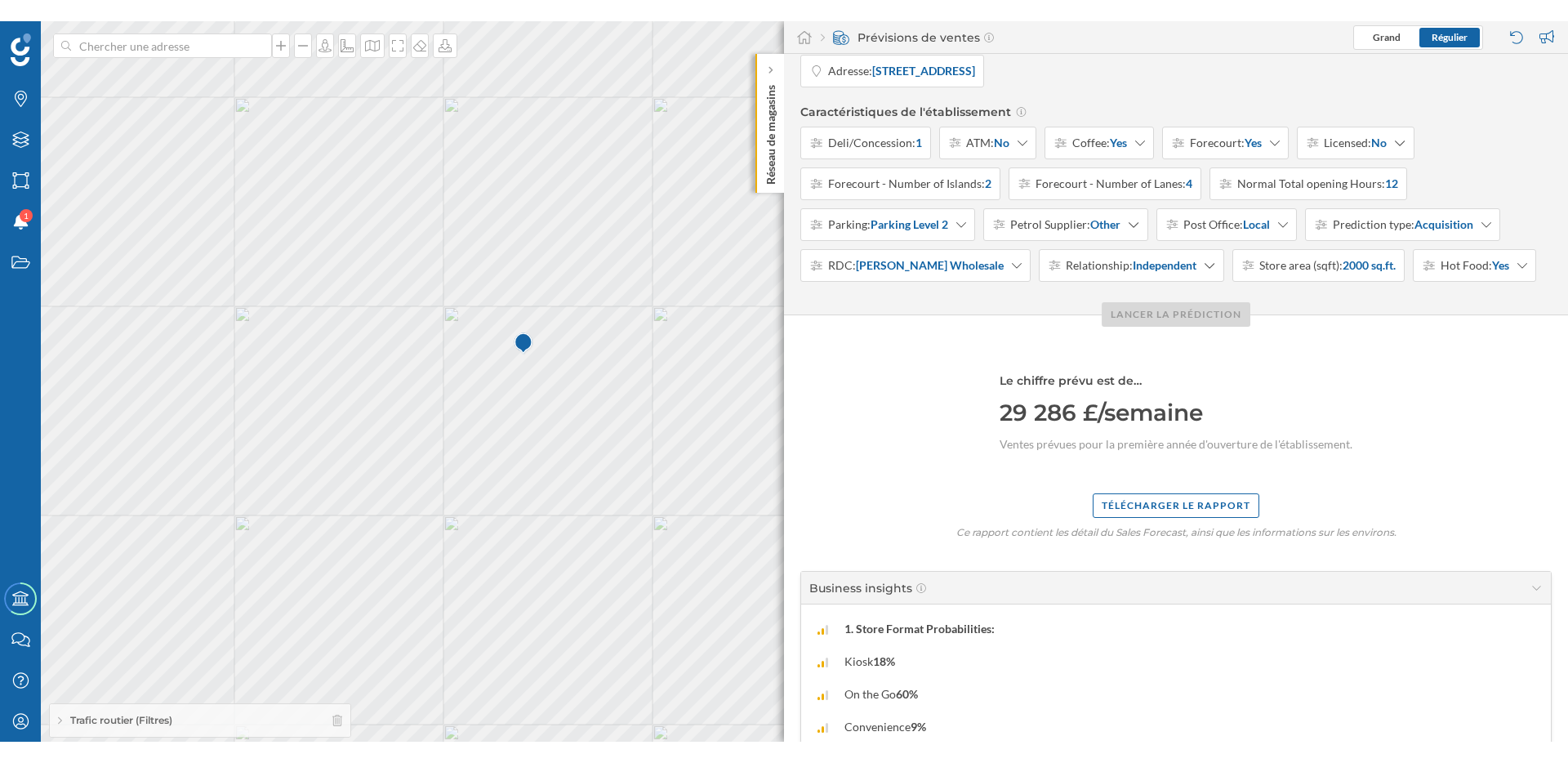
scroll to position [0, 0]
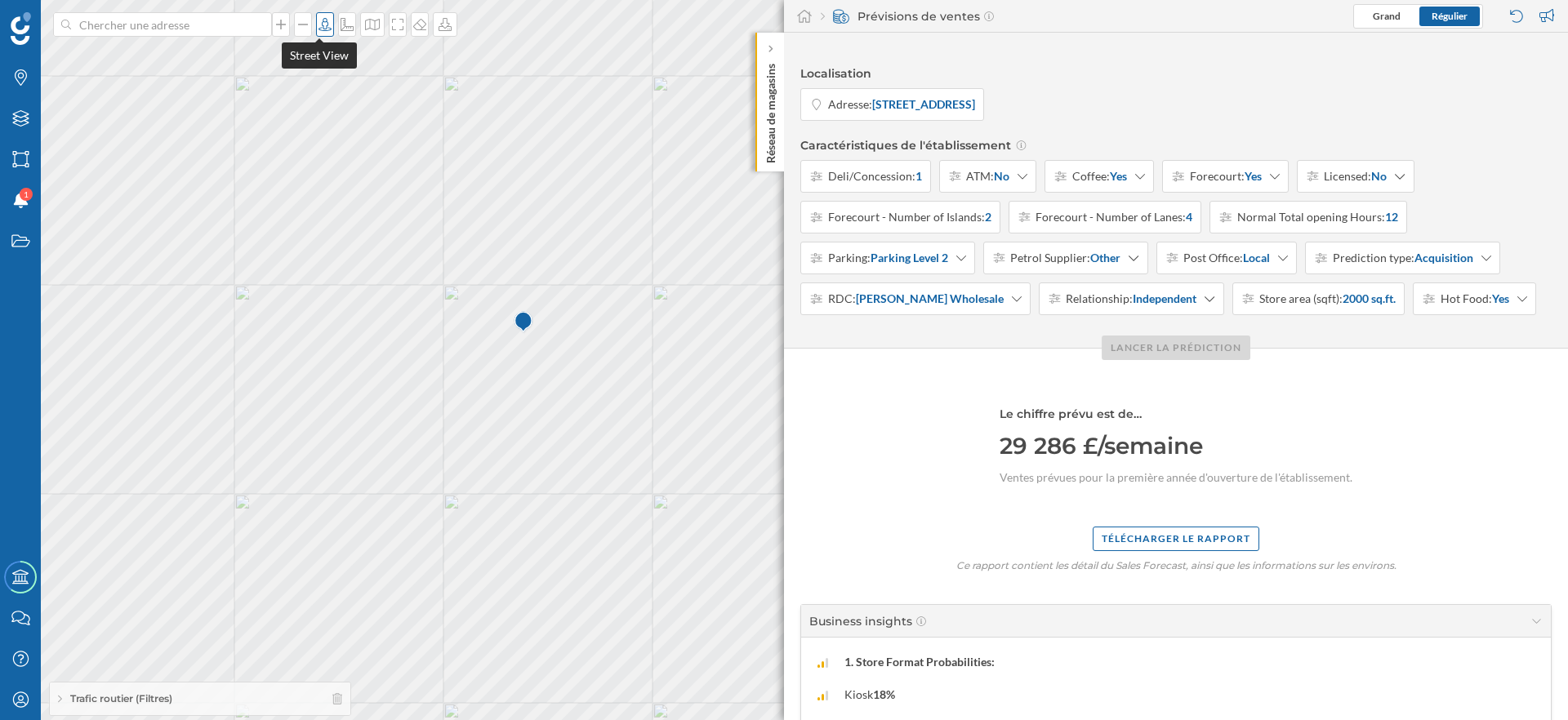
click at [320, 30] on icon at bounding box center [325, 24] width 13 height 13
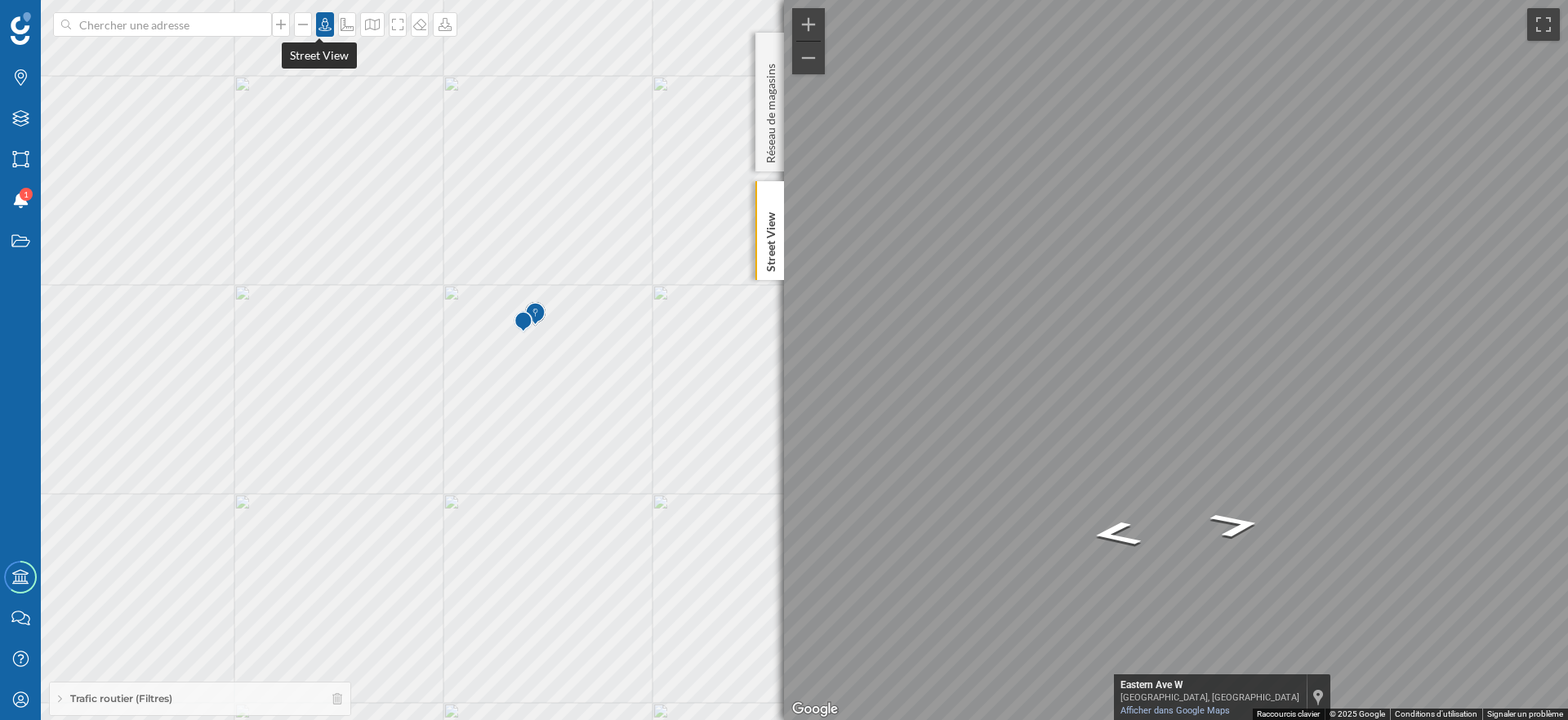
click at [320, 26] on icon at bounding box center [325, 24] width 16 height 13
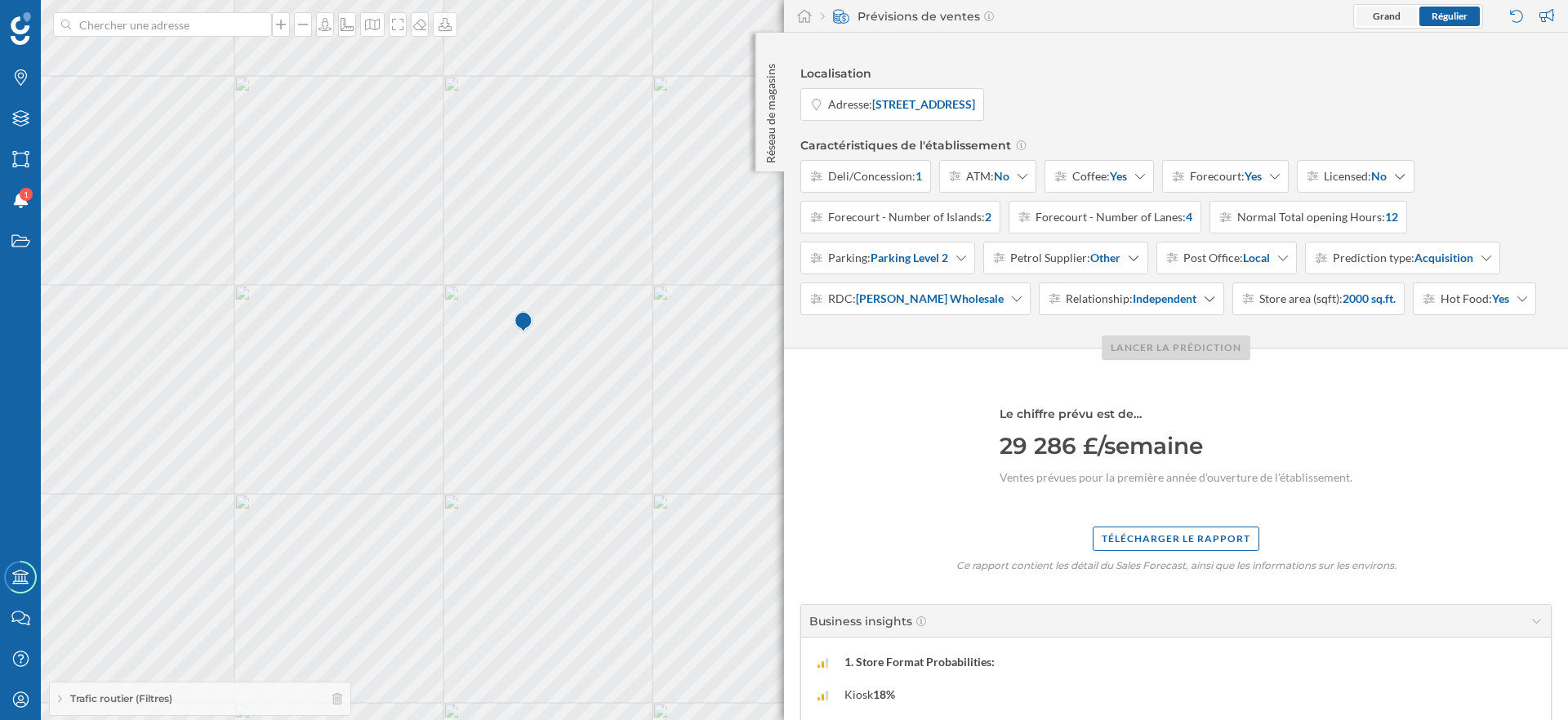
click at [1380, 18] on span "Grand" at bounding box center [1386, 16] width 28 height 12
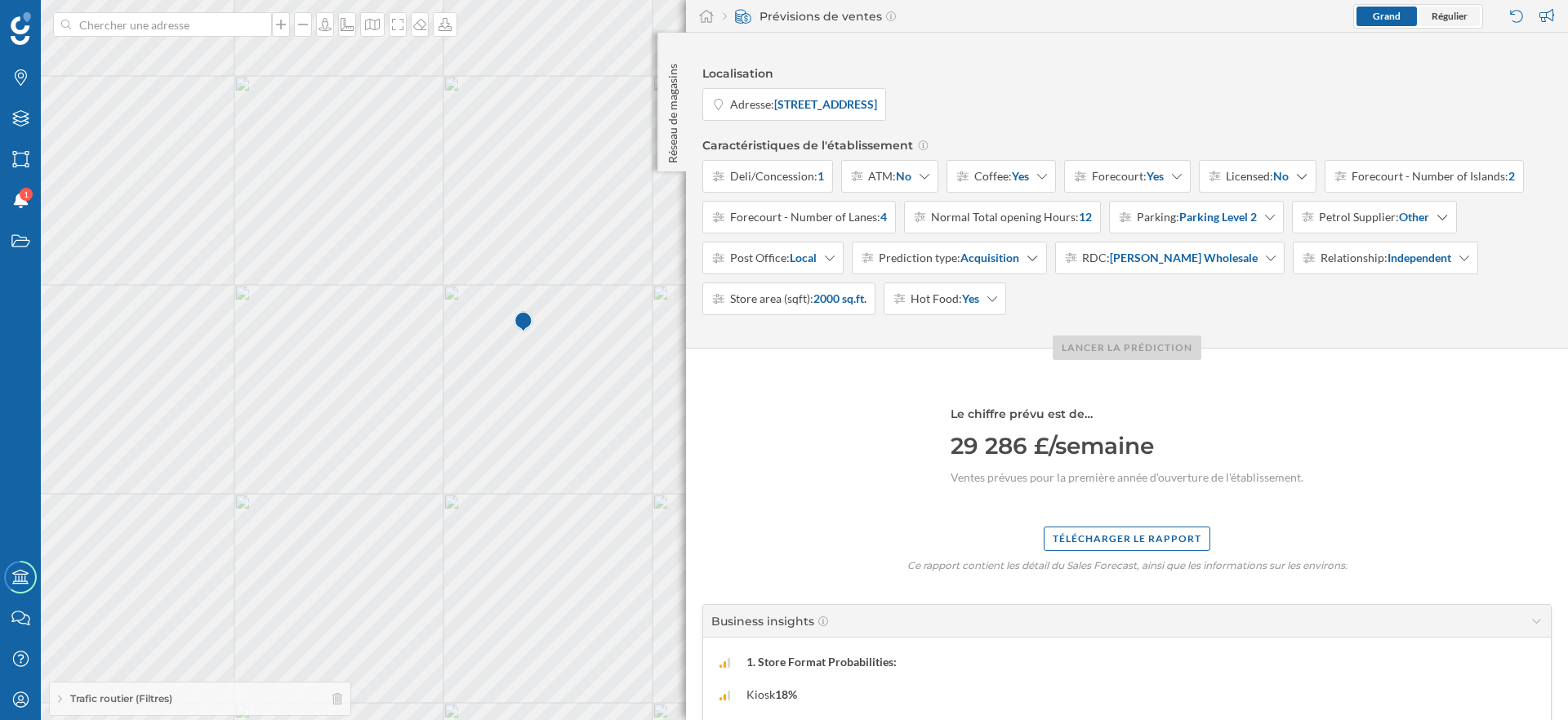
click at [1454, 20] on span "Régulier" at bounding box center [1450, 16] width 36 height 12
